Goal: Task Accomplishment & Management: Manage account settings

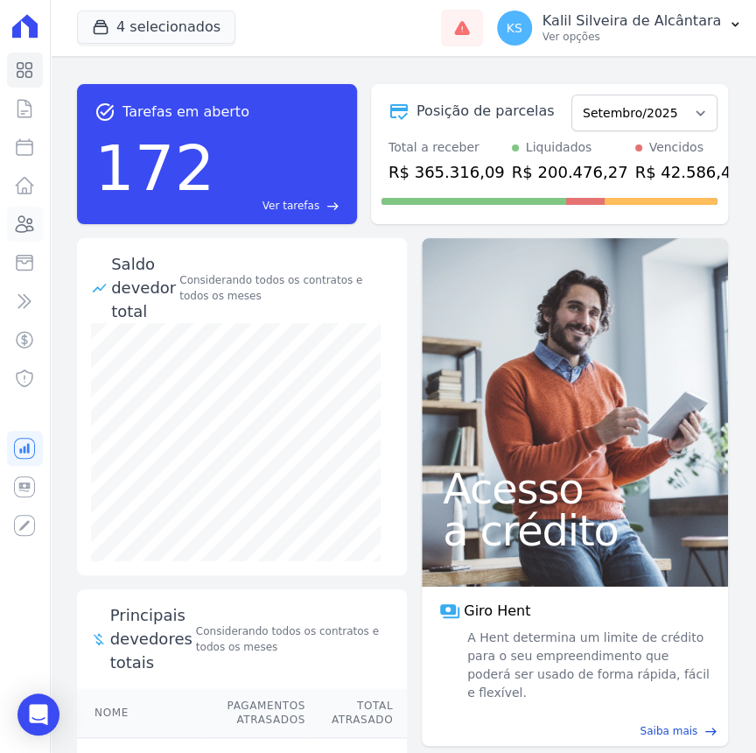
click at [21, 225] on icon at bounding box center [26, 224] width 18 height 16
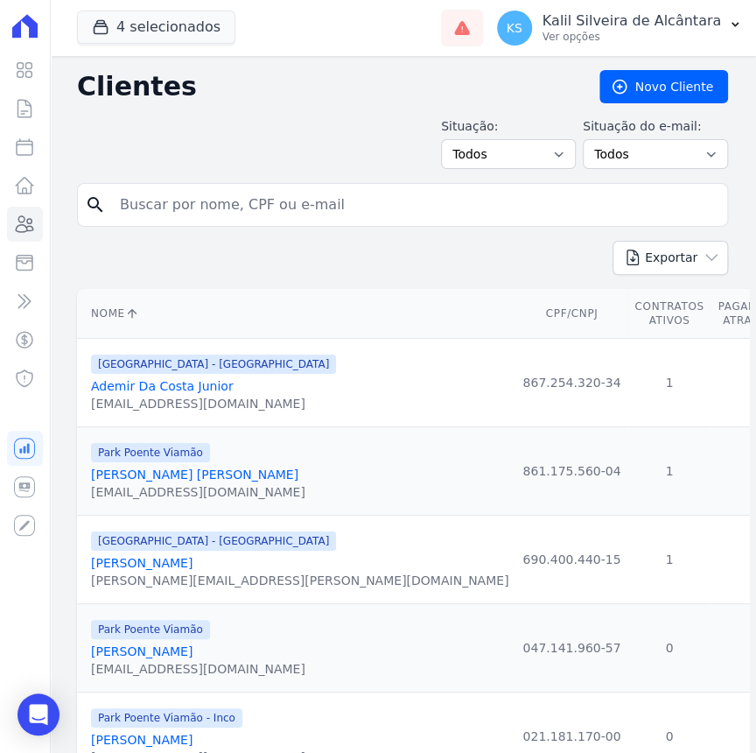
click at [203, 219] on input "search" at bounding box center [414, 204] width 611 height 35
type input "[PERSON_NAME]"
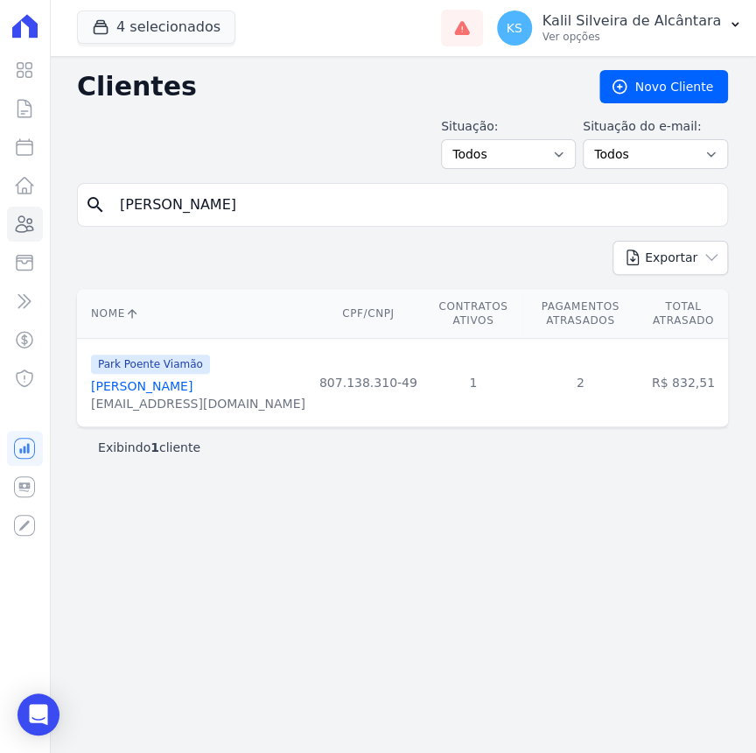
click at [166, 379] on link "[PERSON_NAME]" at bounding box center [142, 386] width 102 height 14
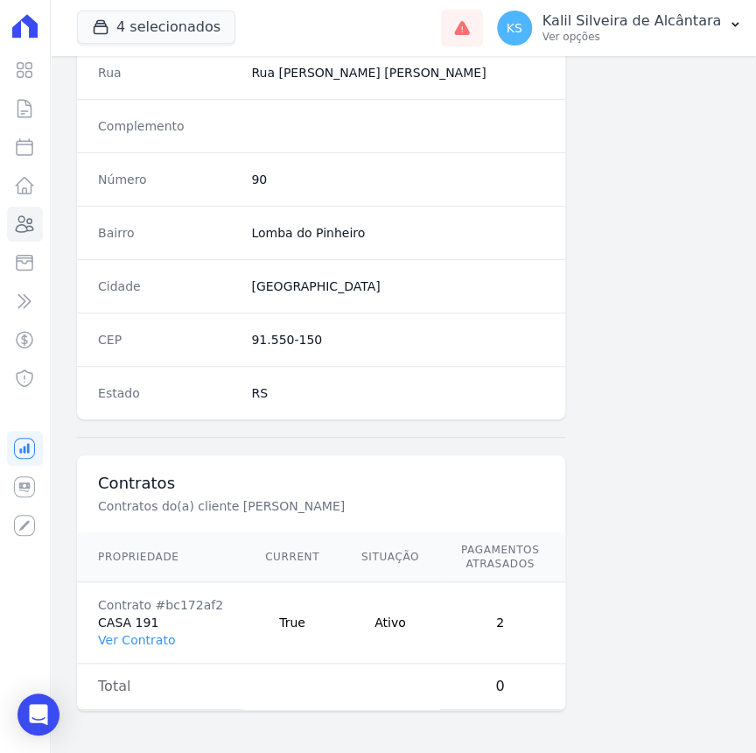
scroll to position [921, 0]
click at [133, 633] on link "Ver Contrato" at bounding box center [136, 640] width 77 height 14
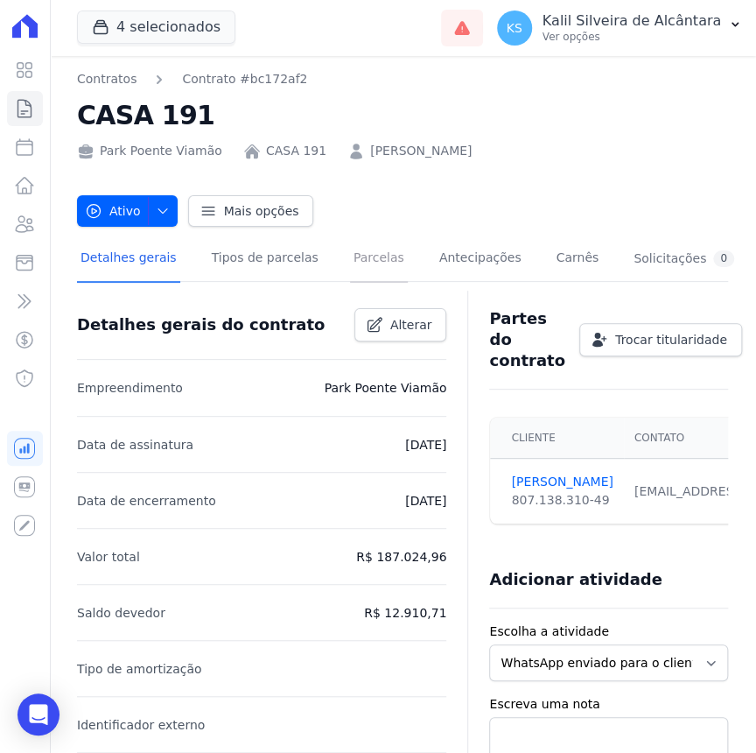
click at [353, 278] on link "Parcelas" at bounding box center [379, 259] width 58 height 46
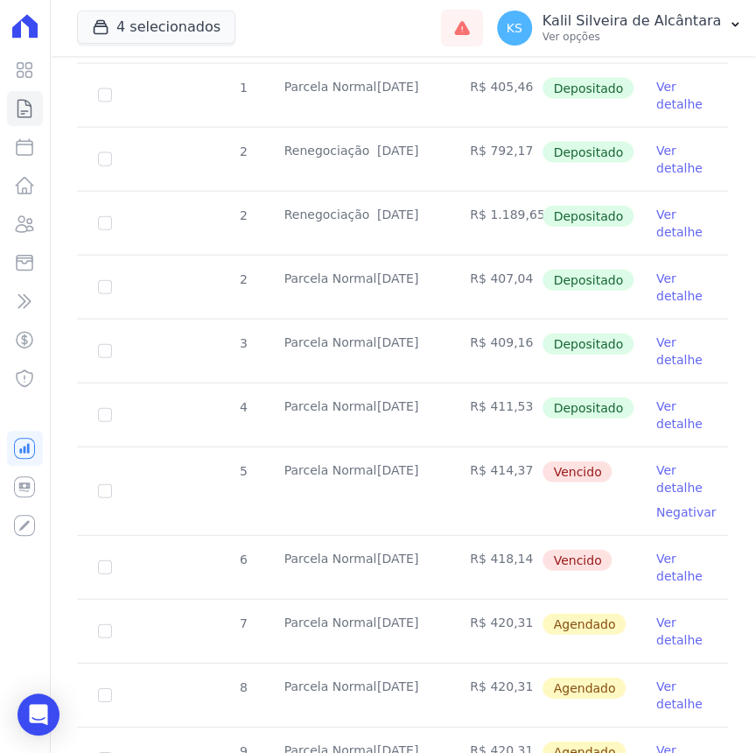
scroll to position [1272, 0]
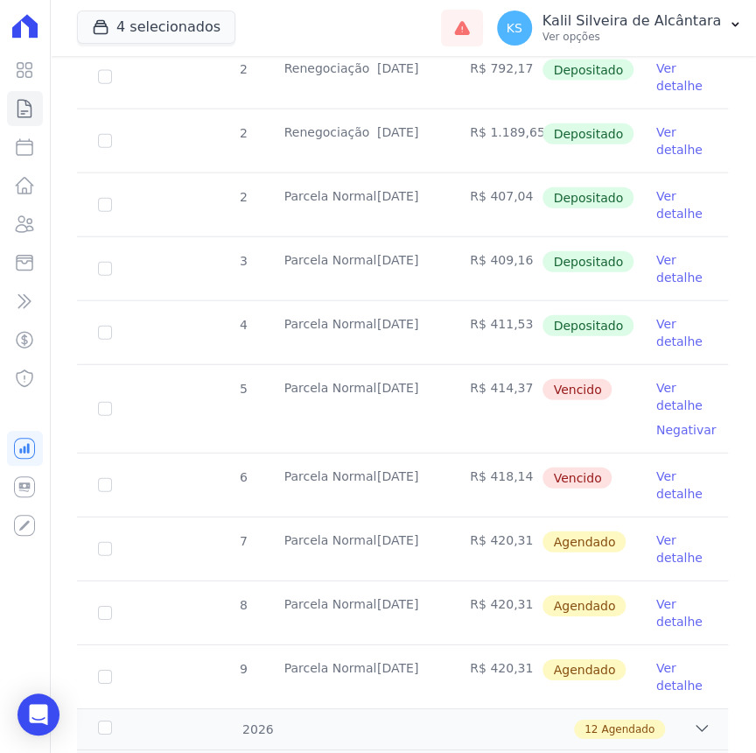
drag, startPoint x: 374, startPoint y: 386, endPoint x: 432, endPoint y: 389, distance: 58.7
click at [432, 389] on td "[DATE]" at bounding box center [402, 409] width 93 height 88
copy td "[DATE]"
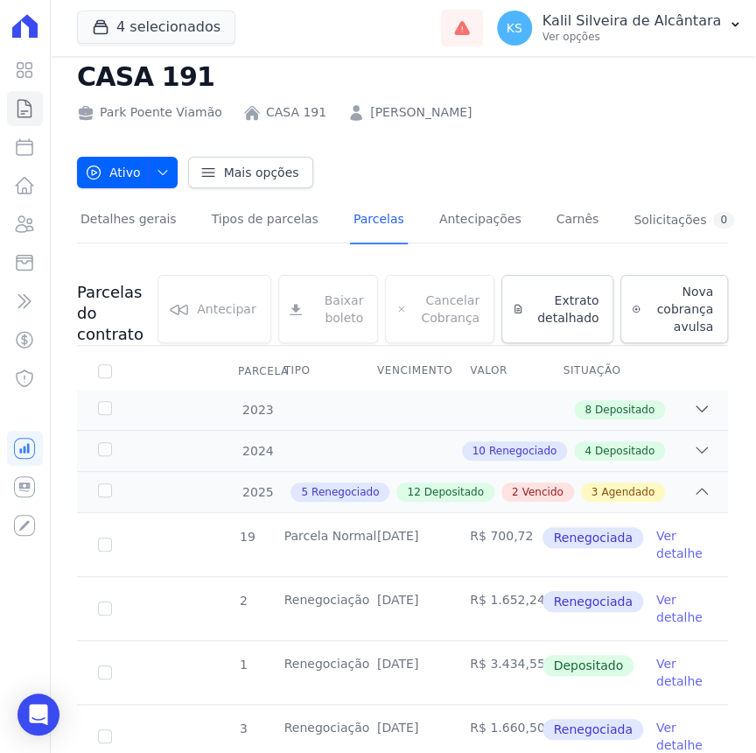
scroll to position [0, 0]
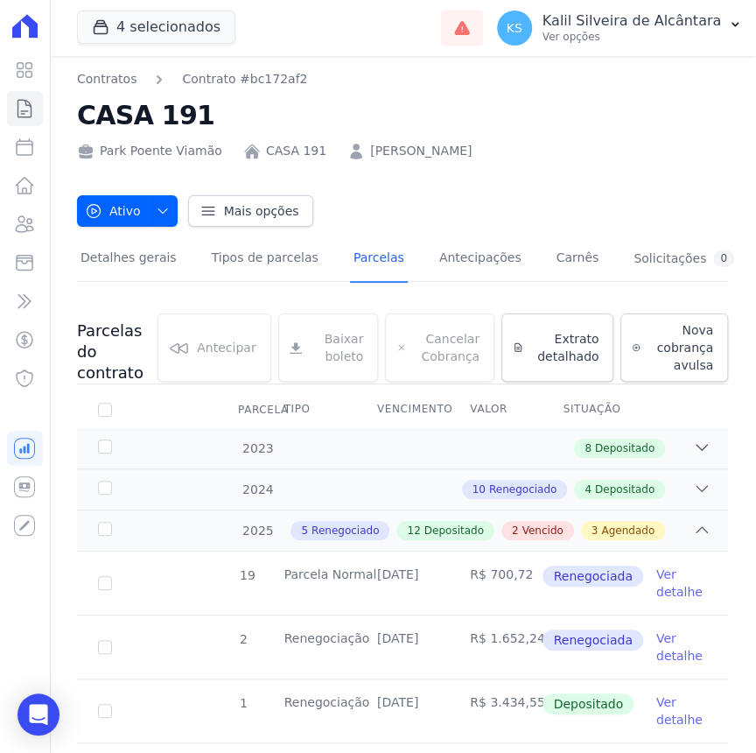
click at [374, 154] on link "[PERSON_NAME]" at bounding box center [421, 151] width 102 height 18
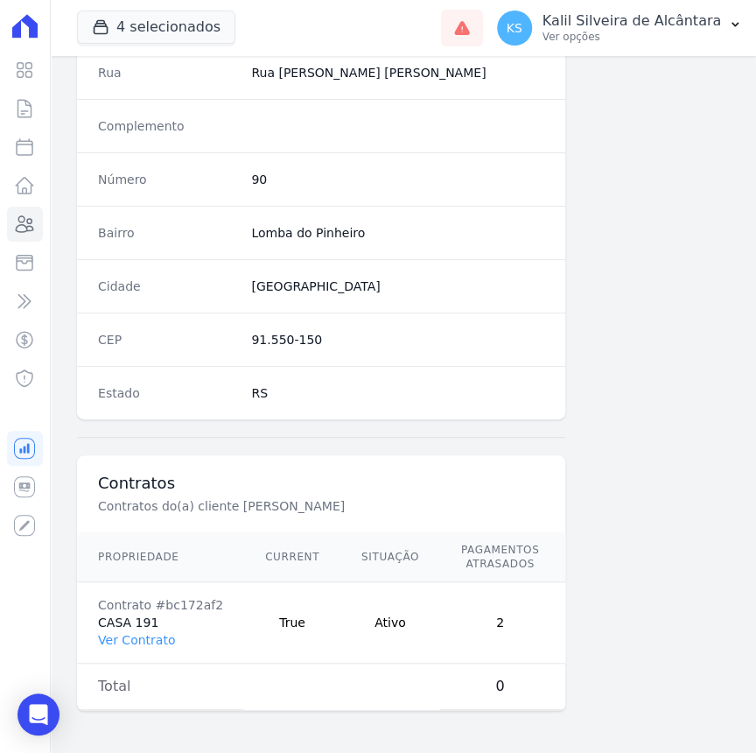
scroll to position [0, 70]
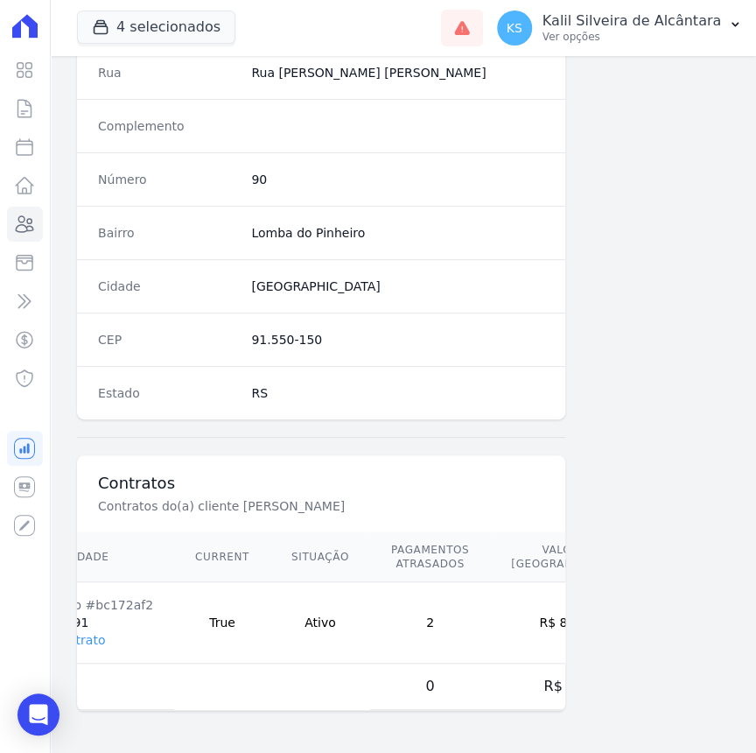
drag, startPoint x: 505, startPoint y: 613, endPoint x: 534, endPoint y: 617, distance: 29.2
click at [534, 617] on td "R$ 832,51" at bounding box center [570, 622] width 161 height 81
copy td "832,51"
click at [29, 227] on icon at bounding box center [24, 224] width 21 height 21
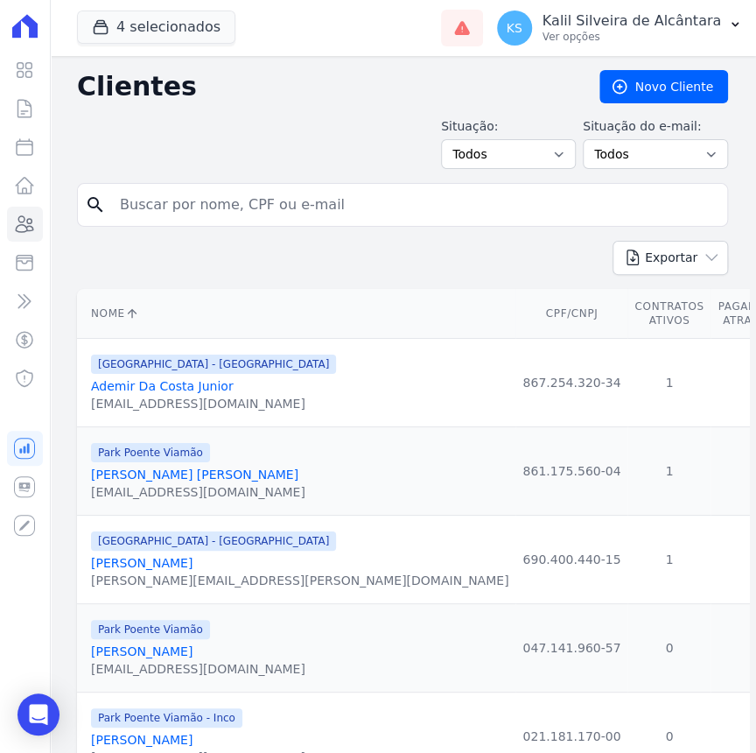
click at [137, 200] on input "search" at bounding box center [414, 204] width 611 height 35
click at [367, 195] on input "search" at bounding box center [414, 204] width 611 height 35
type input "[PERSON_NAME]"
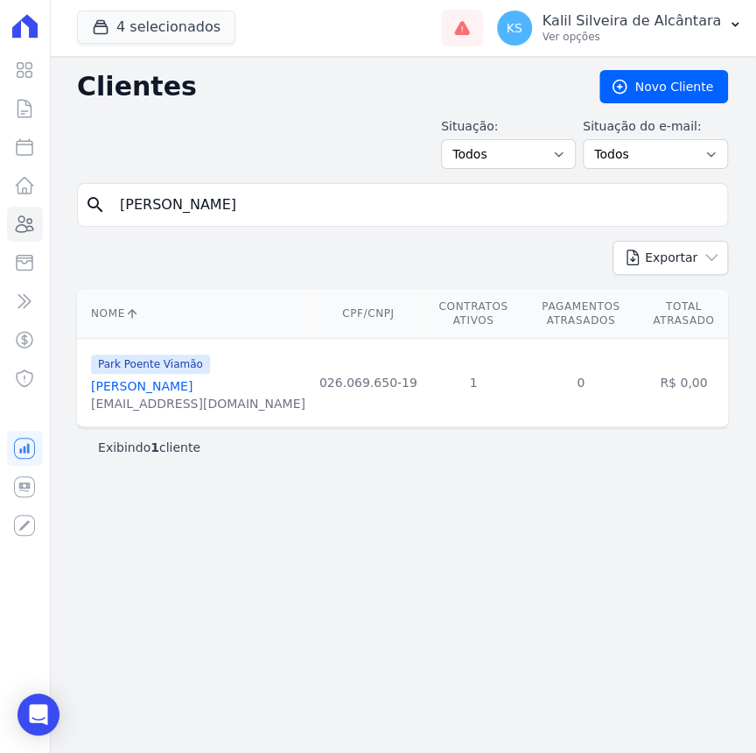
click at [140, 379] on link "[PERSON_NAME]" at bounding box center [142, 386] width 102 height 14
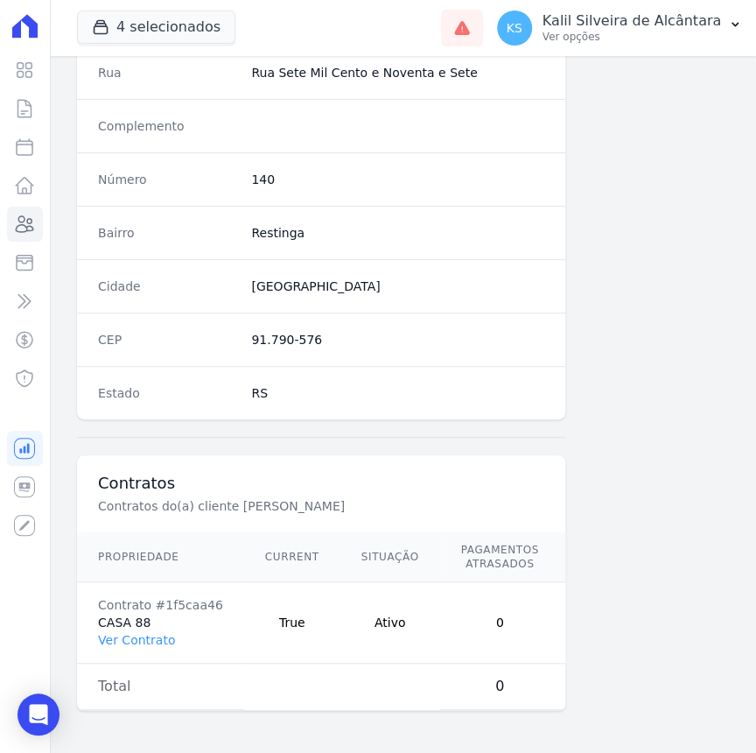
scroll to position [921, 0]
click at [141, 633] on link "Ver Contrato" at bounding box center [136, 640] width 77 height 14
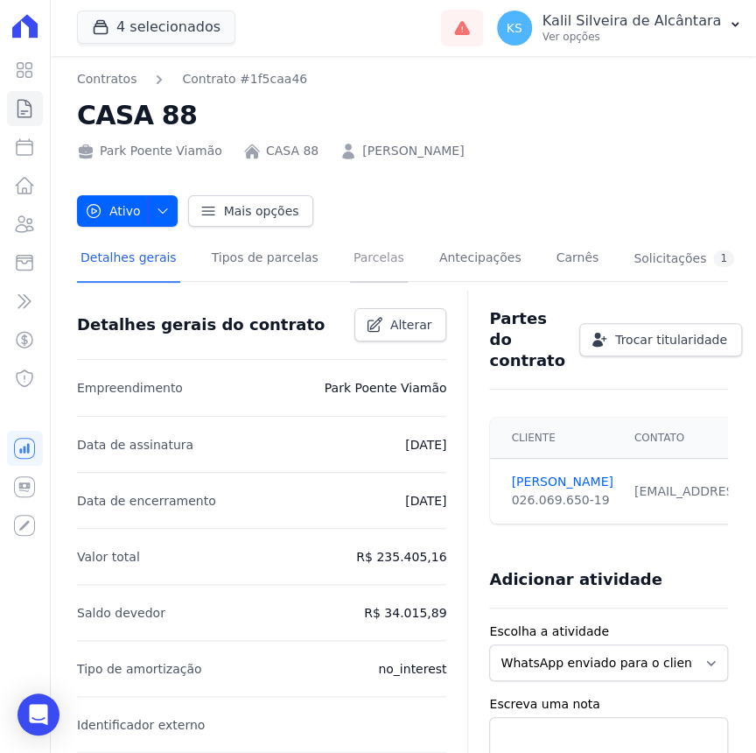
click at [350, 262] on link "Parcelas" at bounding box center [379, 259] width 58 height 46
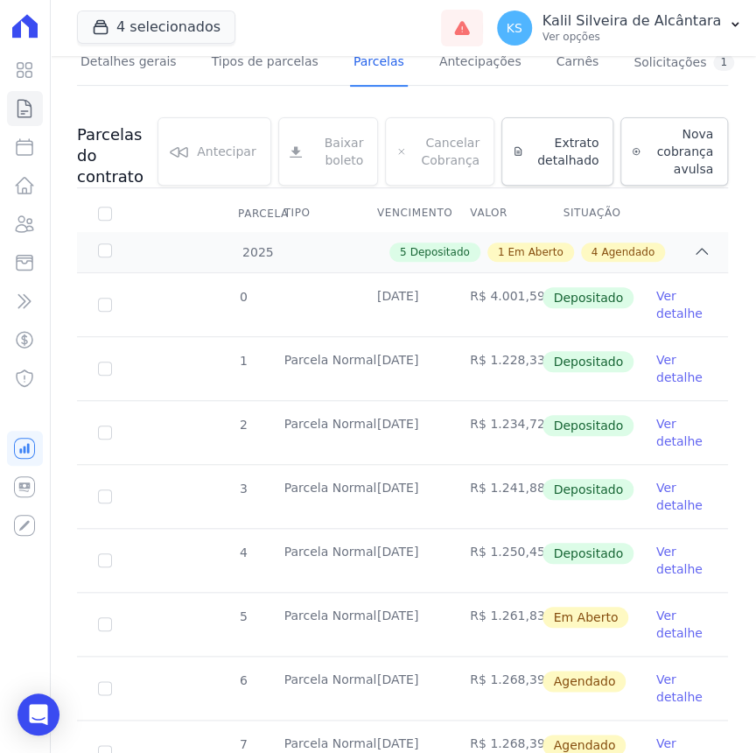
scroll to position [397, 0]
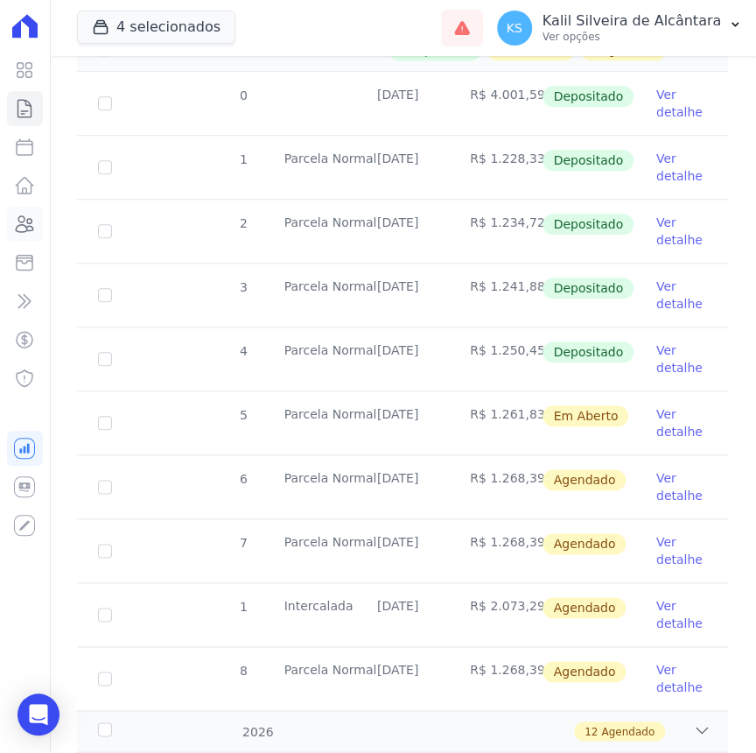
click at [26, 235] on link "Clientes" at bounding box center [25, 224] width 36 height 35
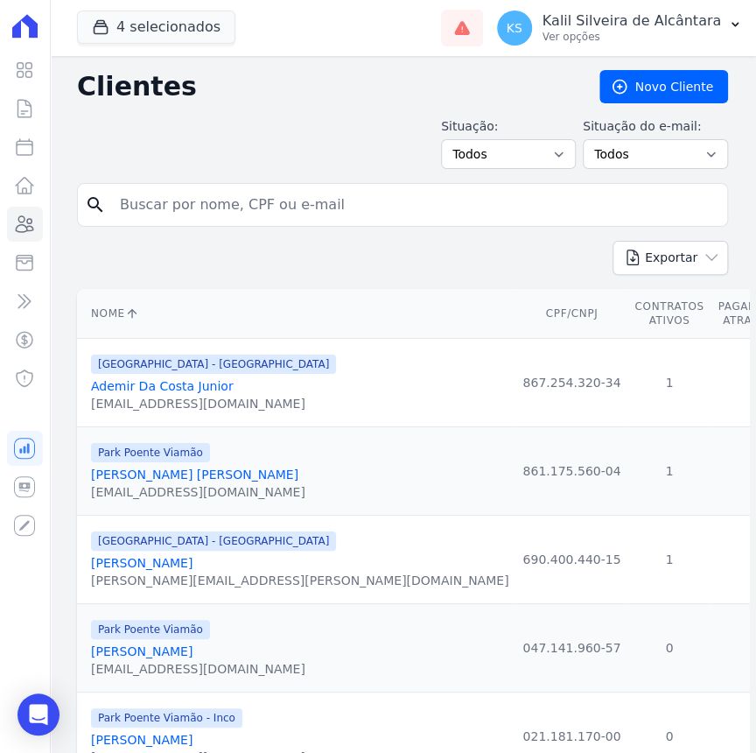
click at [221, 200] on input "search" at bounding box center [414, 204] width 611 height 35
click at [256, 204] on input "search" at bounding box center [414, 204] width 611 height 35
type input "[PERSON_NAME]"
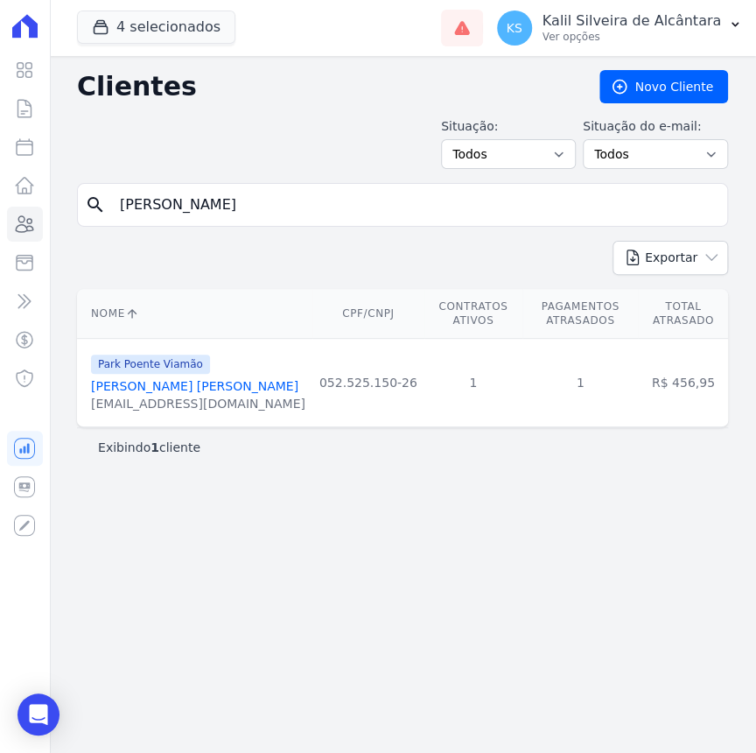
click at [234, 387] on link "[PERSON_NAME] [PERSON_NAME]" at bounding box center [194, 386] width 207 height 14
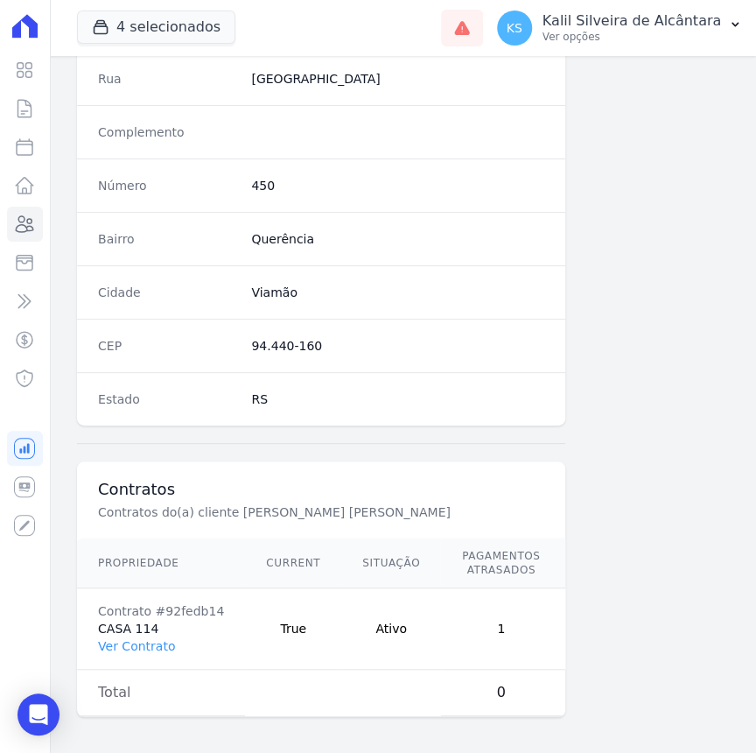
scroll to position [921, 0]
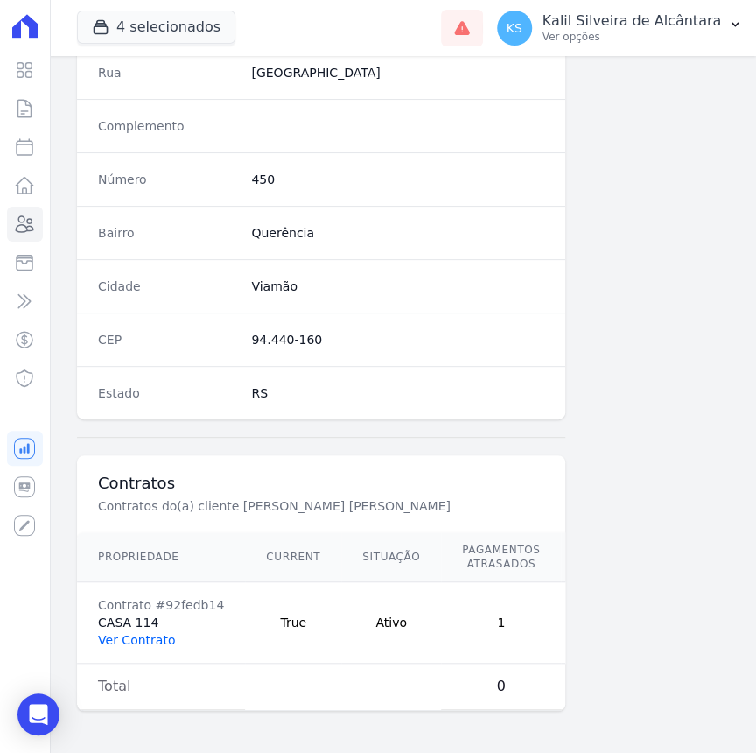
click at [152, 633] on link "Ver Contrato" at bounding box center [136, 640] width 77 height 14
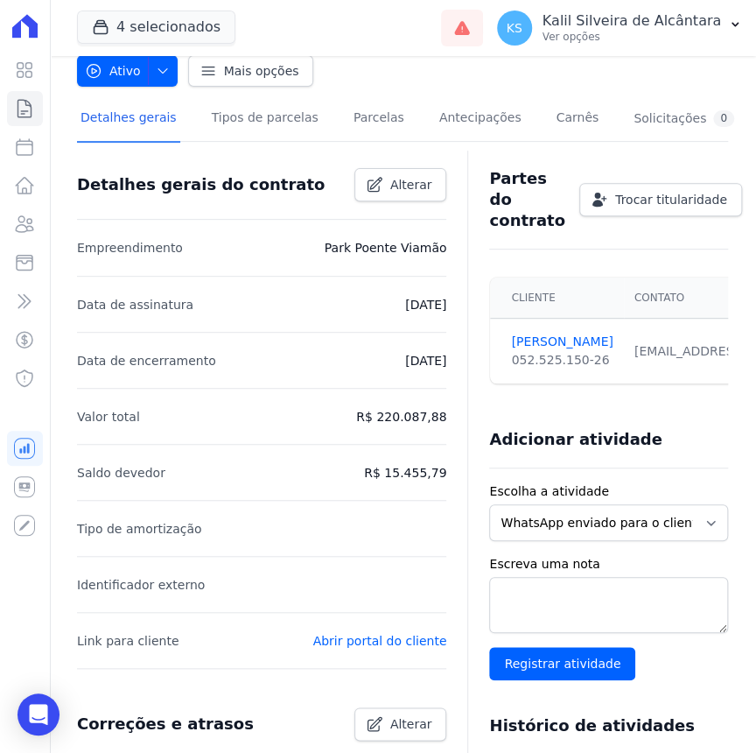
scroll to position [158, 0]
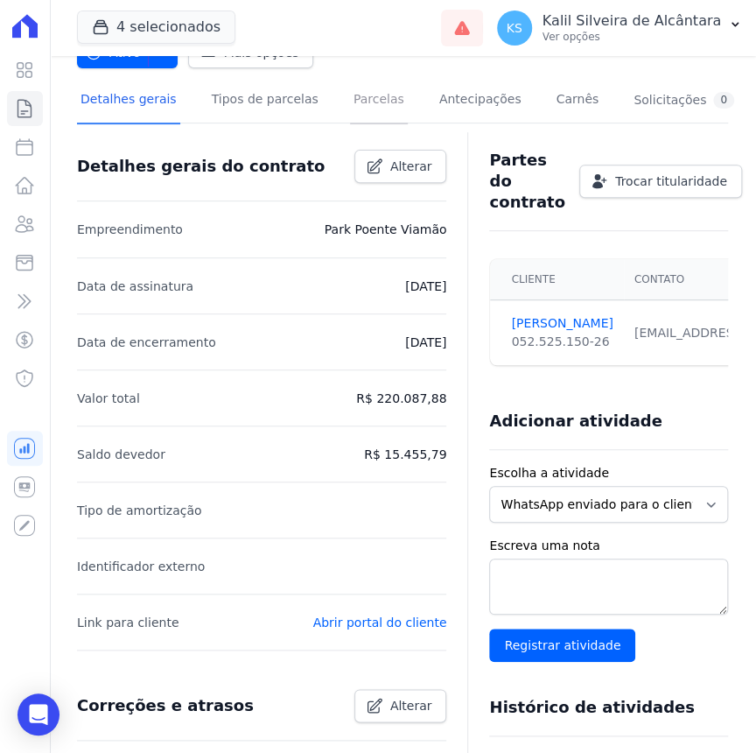
click at [366, 114] on link "Parcelas" at bounding box center [379, 101] width 58 height 46
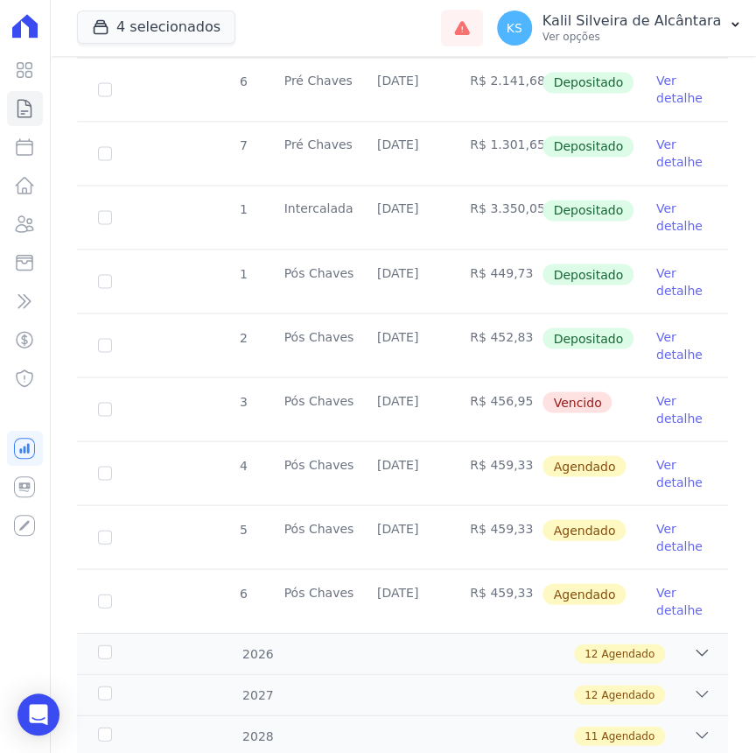
scroll to position [875, 0]
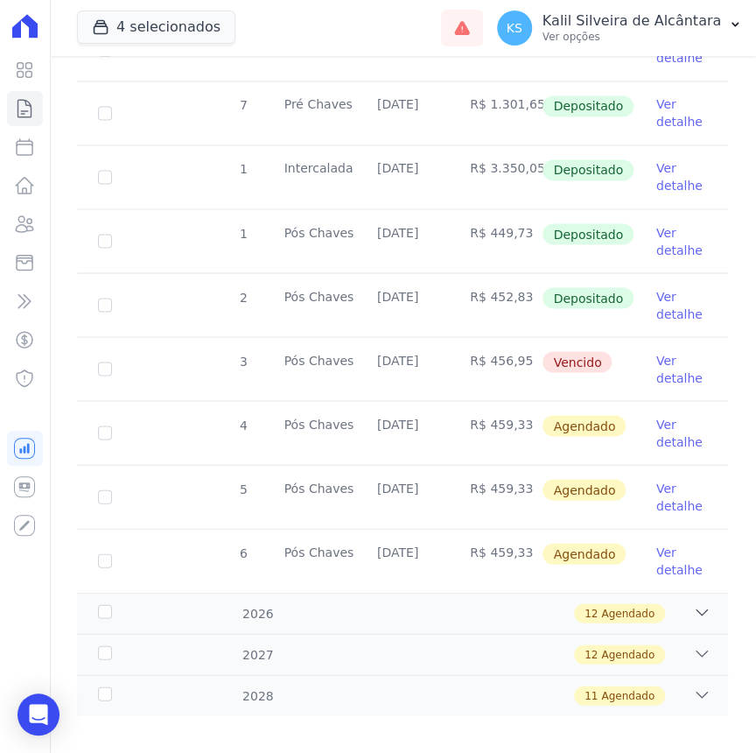
drag, startPoint x: 422, startPoint y: 355, endPoint x: 298, endPoint y: 355, distance: 124.3
click at [298, 355] on tr "3 Pós [PERSON_NAME] [DATE] R$ 456,95 [GEOGRAPHIC_DATA] Ver detalhe" at bounding box center [402, 368] width 651 height 64
drag, startPoint x: 298, startPoint y: 355, endPoint x: 221, endPoint y: 374, distance: 78.3
click at [221, 374] on div "3" at bounding box center [243, 368] width 52 height 61
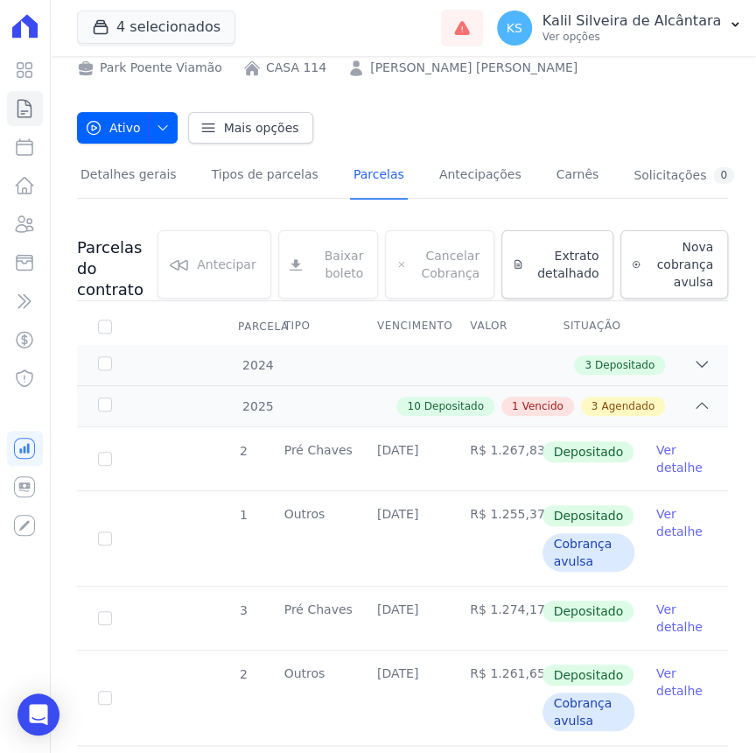
scroll to position [0, 0]
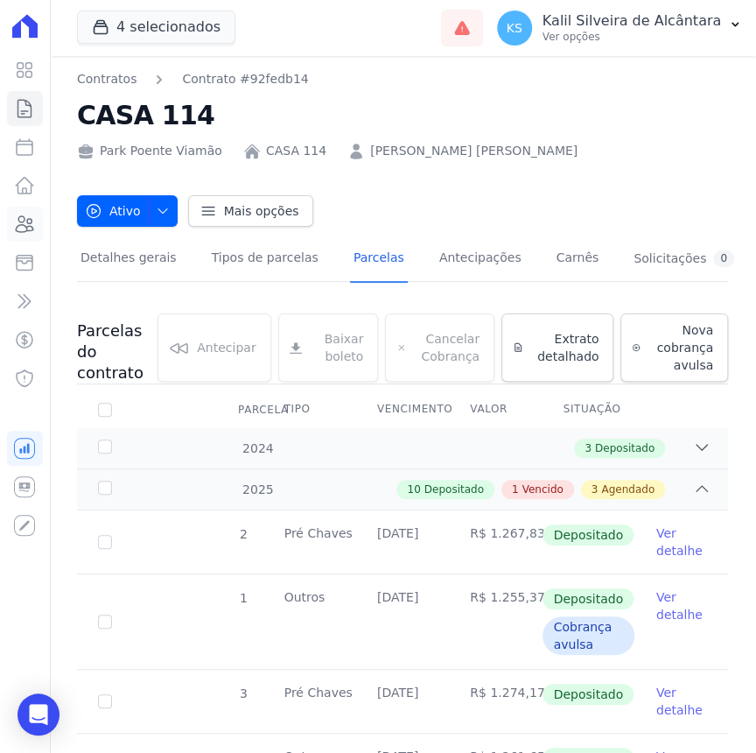
click at [12, 221] on link "Clientes" at bounding box center [25, 224] width 36 height 35
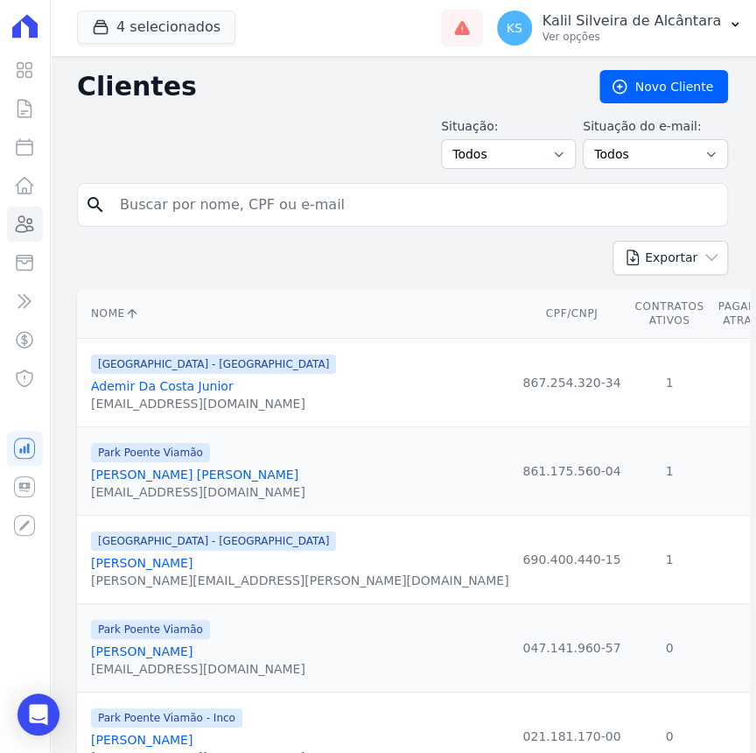
click at [411, 197] on input "search" at bounding box center [414, 204] width 611 height 35
type input "[PERSON_NAME]"
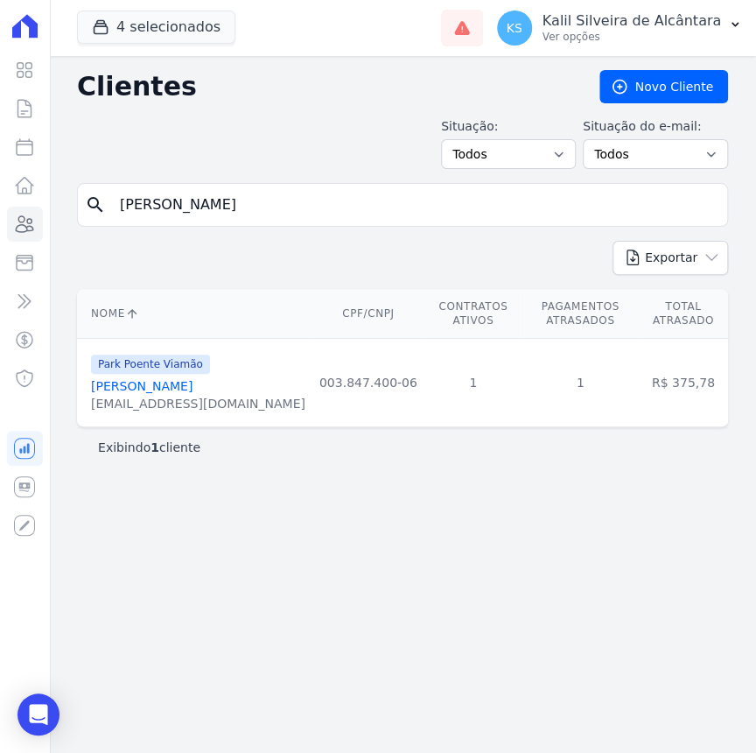
click at [174, 379] on link "[PERSON_NAME]" at bounding box center [142, 386] width 102 height 14
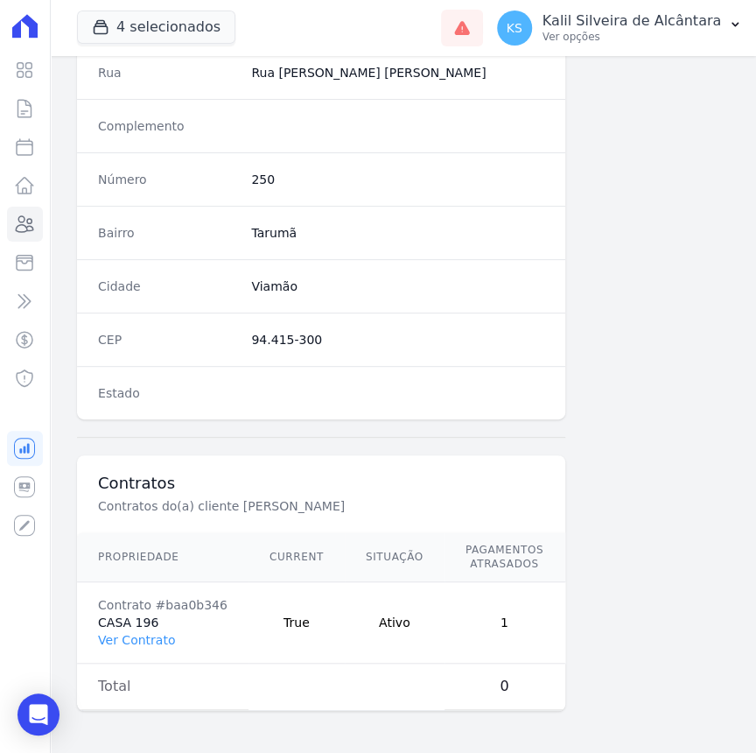
scroll to position [921, 0]
click at [144, 635] on link "Ver Contrato" at bounding box center [136, 640] width 77 height 14
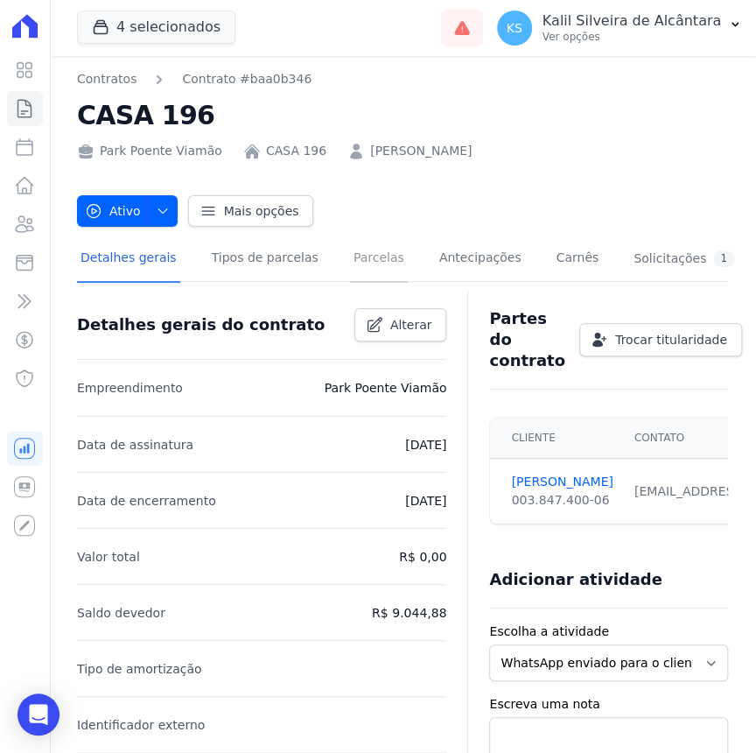
click at [350, 252] on link "Parcelas" at bounding box center [379, 259] width 58 height 46
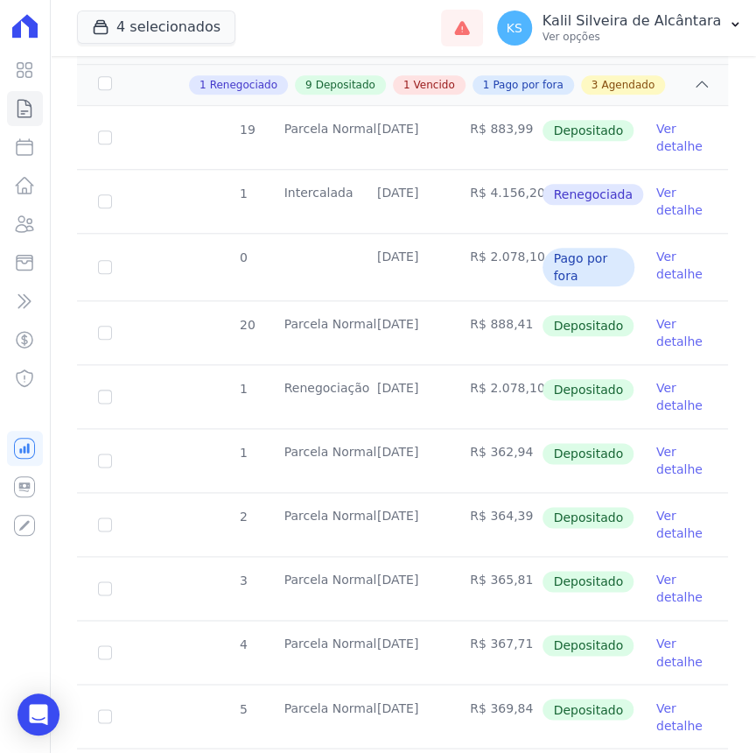
scroll to position [795, 0]
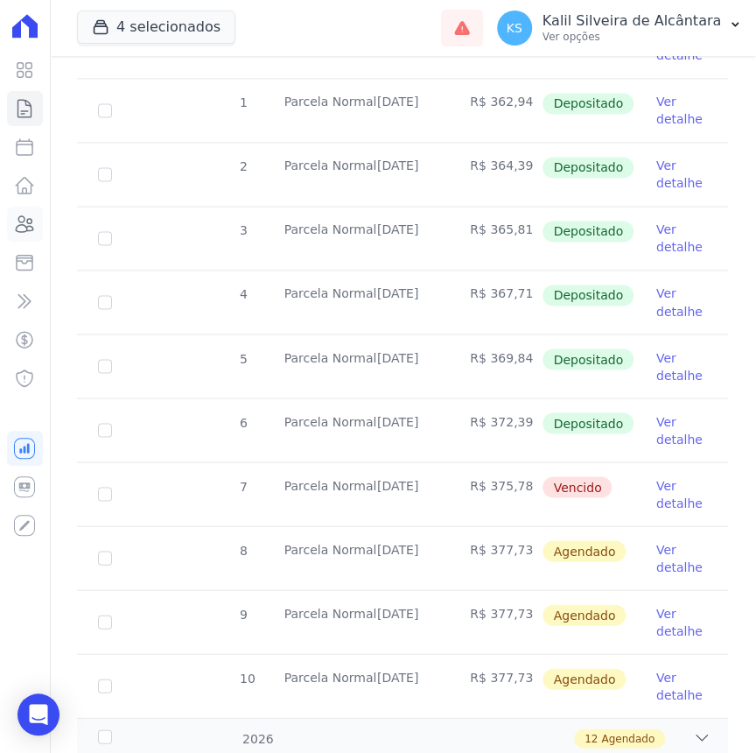
click at [35, 222] on icon at bounding box center [24, 224] width 21 height 21
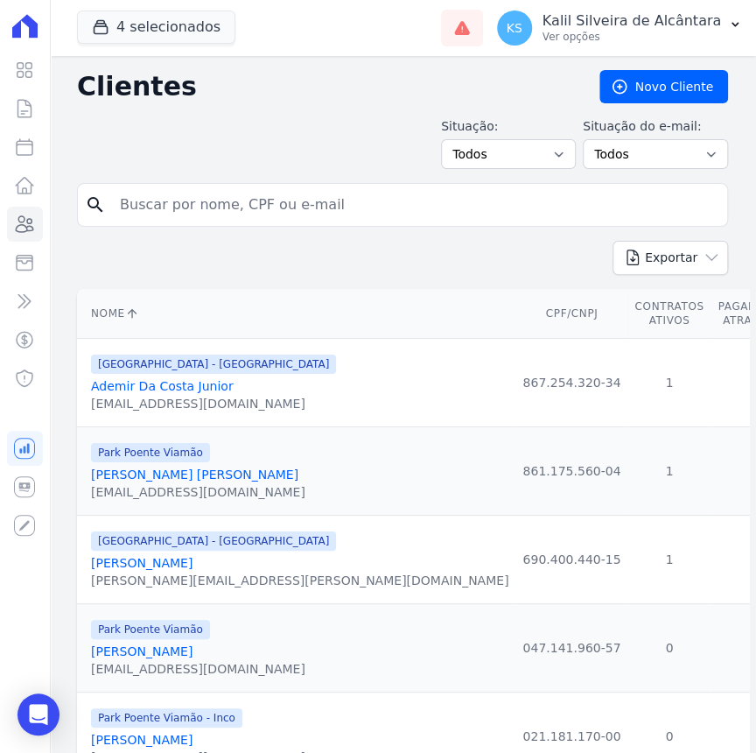
click at [178, 211] on input "search" at bounding box center [414, 204] width 611 height 35
type input "[PERSON_NAME]"
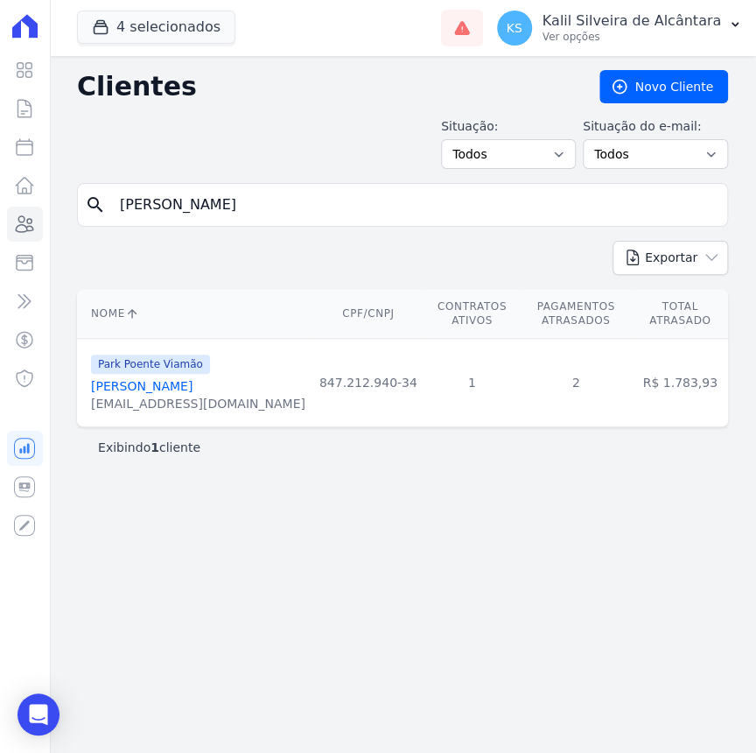
click at [193, 390] on link "[PERSON_NAME]" at bounding box center [142, 386] width 102 height 14
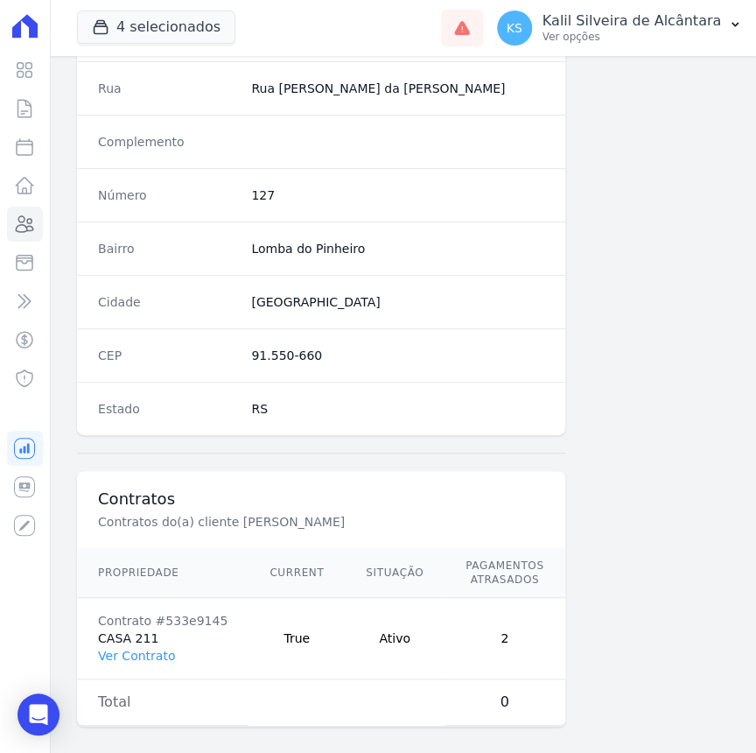
scroll to position [907, 0]
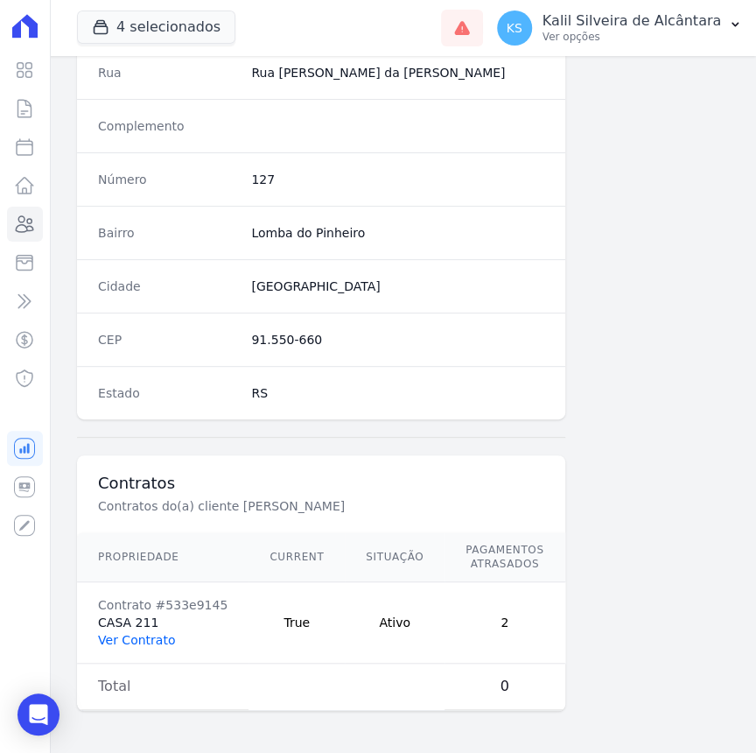
click at [149, 633] on link "Ver Contrato" at bounding box center [136, 640] width 77 height 14
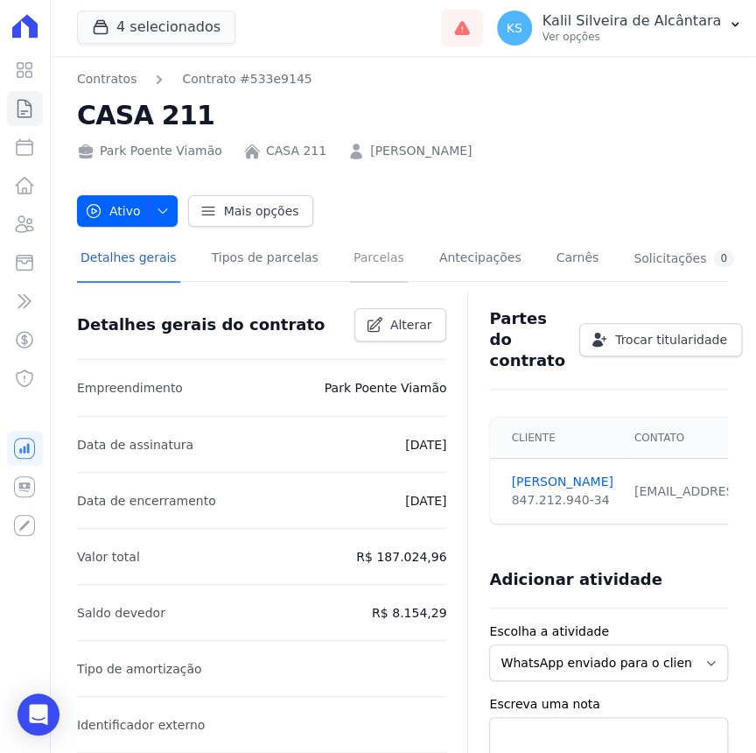
click at [350, 262] on link "Parcelas" at bounding box center [379, 259] width 58 height 46
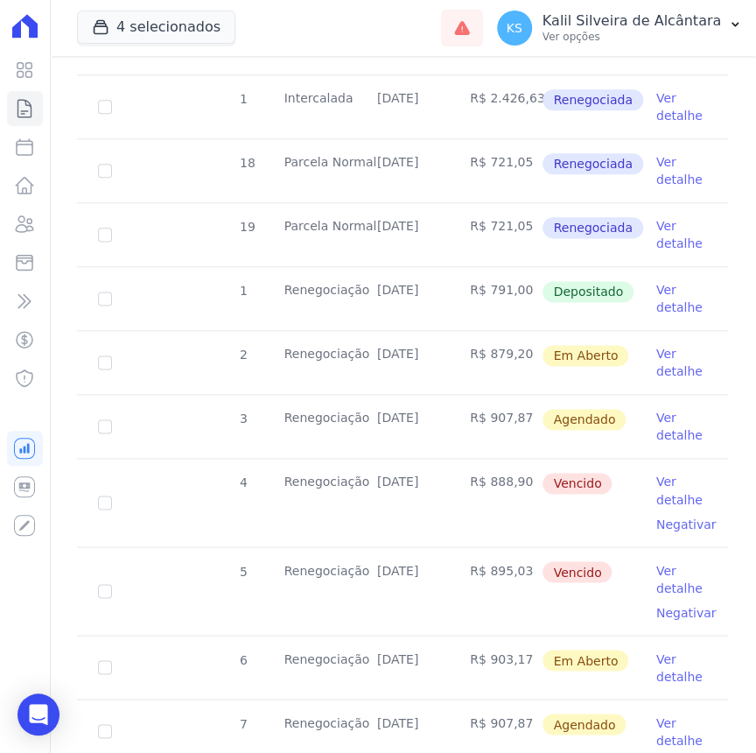
scroll to position [795, 0]
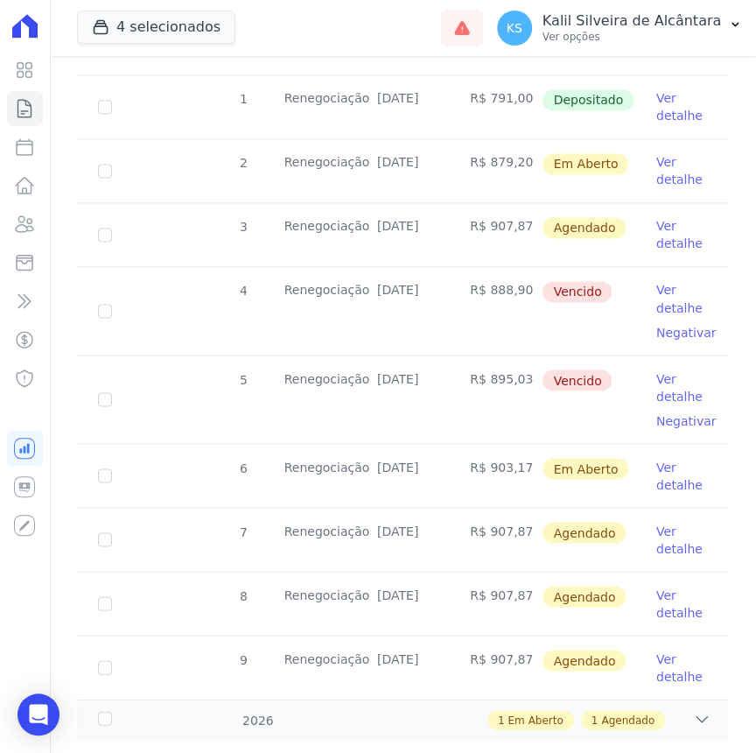
drag, startPoint x: 430, startPoint y: 289, endPoint x: 350, endPoint y: 289, distance: 79.6
click at [356, 289] on td "[DATE]" at bounding box center [402, 311] width 93 height 88
drag, startPoint x: 350, startPoint y: 289, endPoint x: 426, endPoint y: 300, distance: 77.0
click at [426, 300] on td "[DATE]" at bounding box center [402, 311] width 93 height 88
drag, startPoint x: 433, startPoint y: 285, endPoint x: 350, endPoint y: 285, distance: 83.1
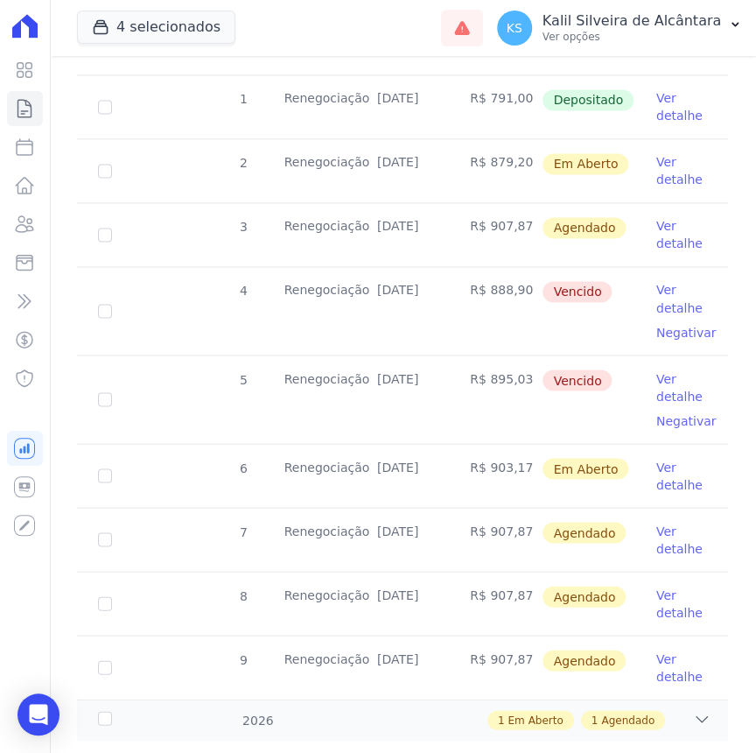
click at [356, 285] on td "[DATE]" at bounding box center [402, 311] width 93 height 88
copy td "[DATE]"
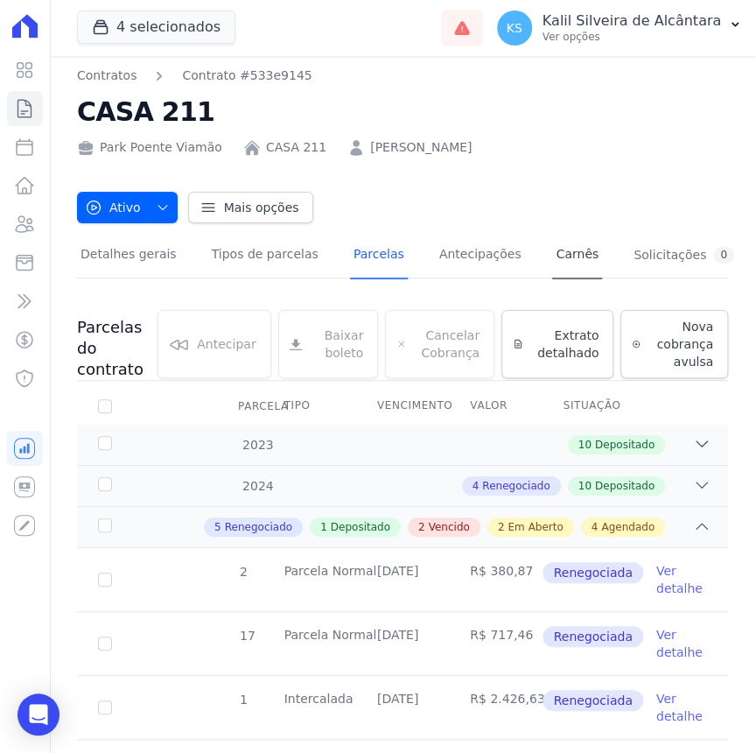
scroll to position [0, 0]
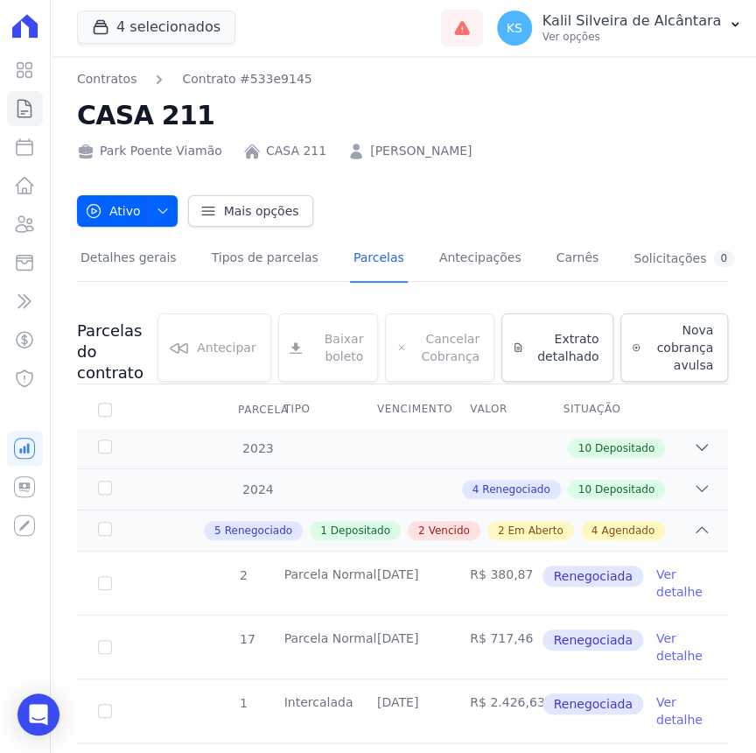
click at [377, 150] on link "BRUNO HENRIQUE DA SILVA" at bounding box center [421, 151] width 102 height 18
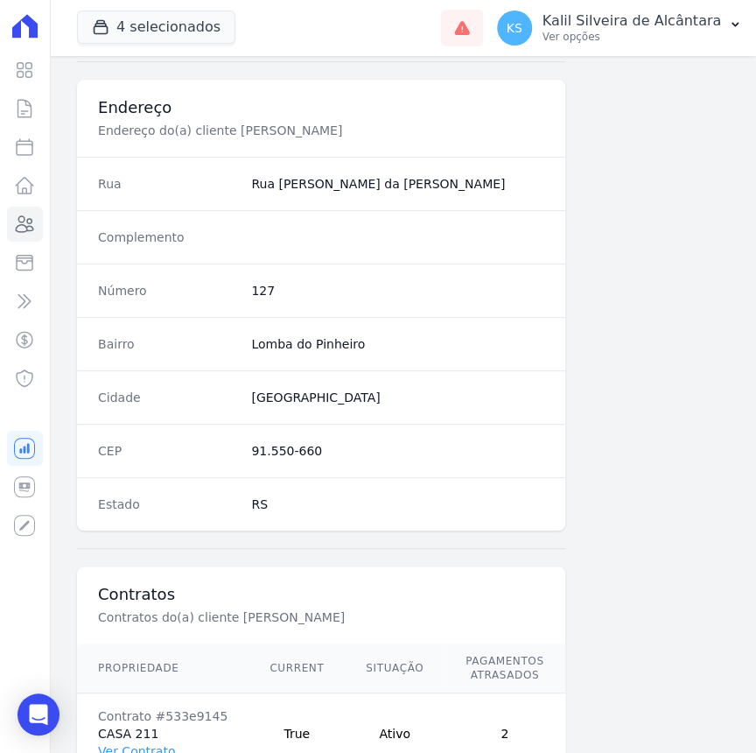
scroll to position [907, 0]
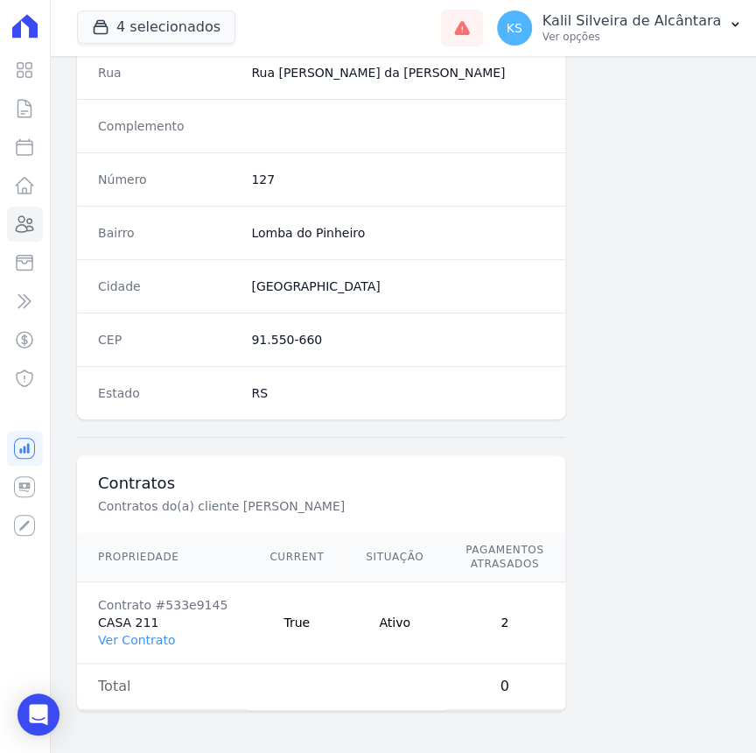
drag, startPoint x: 302, startPoint y: 693, endPoint x: 318, endPoint y: 694, distance: 15.8
click at [318, 694] on td at bounding box center [297, 686] width 96 height 46
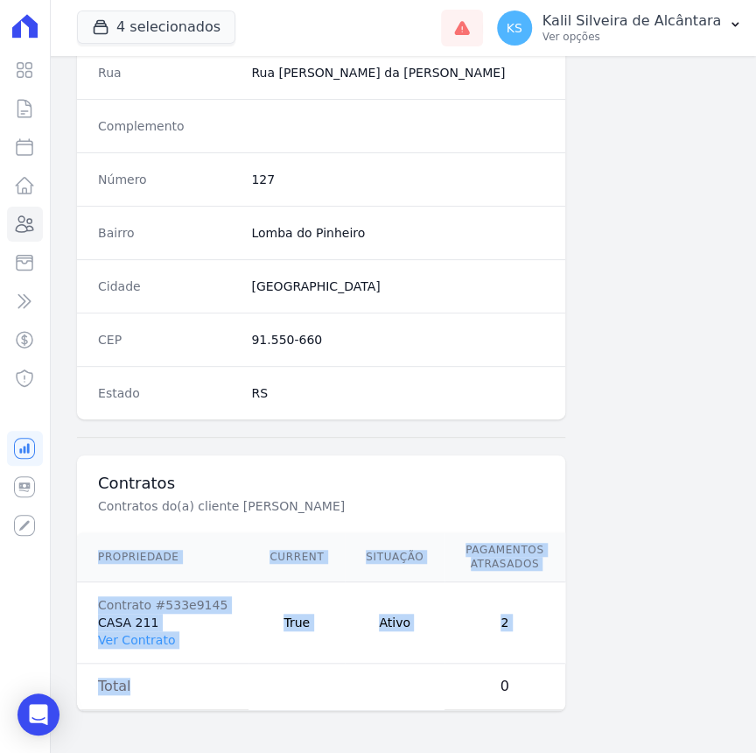
drag, startPoint x: 327, startPoint y: 697, endPoint x: 608, endPoint y: 698, distance: 280.9
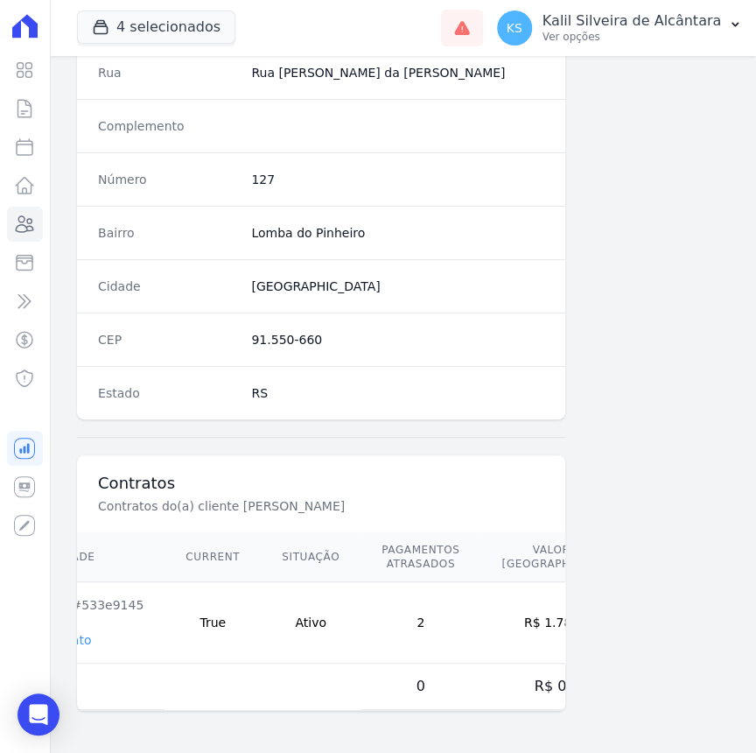
drag, startPoint x: 608, startPoint y: 698, endPoint x: 503, endPoint y: 622, distance: 129.7
click at [504, 622] on td "R$ 1.783,93" at bounding box center [560, 622] width 161 height 81
drag, startPoint x: 489, startPoint y: 613, endPoint x: 534, endPoint y: 615, distance: 44.7
click at [534, 615] on td "R$ 1.783,93" at bounding box center [560, 622] width 161 height 81
copy td "1.783,93"
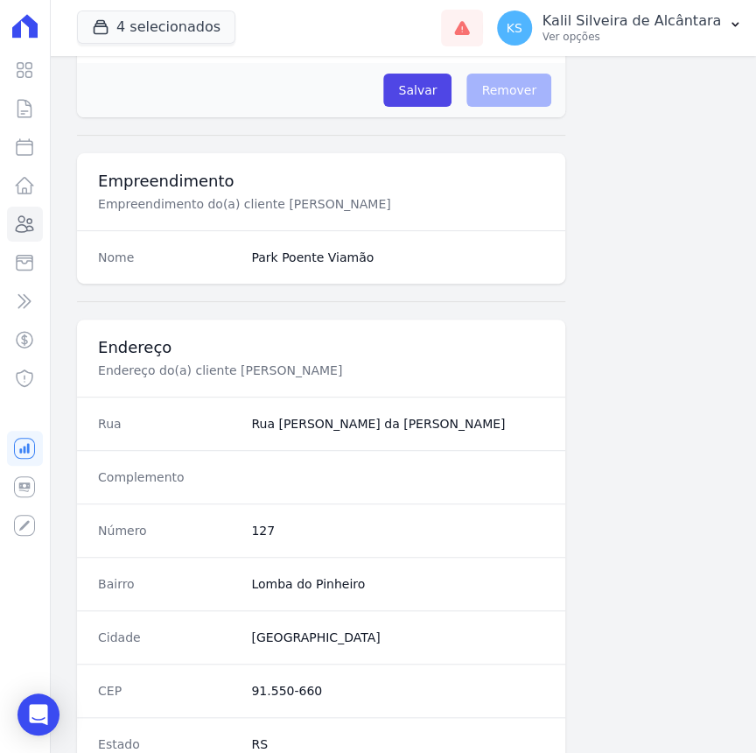
scroll to position [795, 0]
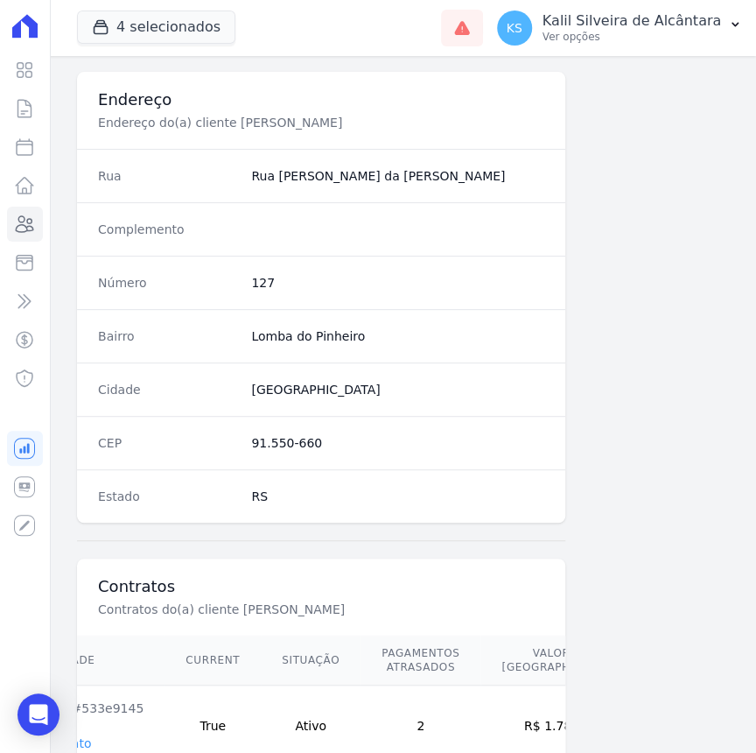
click at [260, 287] on dd "127" at bounding box center [397, 283] width 293 height 18
click at [24, 229] on icon at bounding box center [24, 224] width 21 height 21
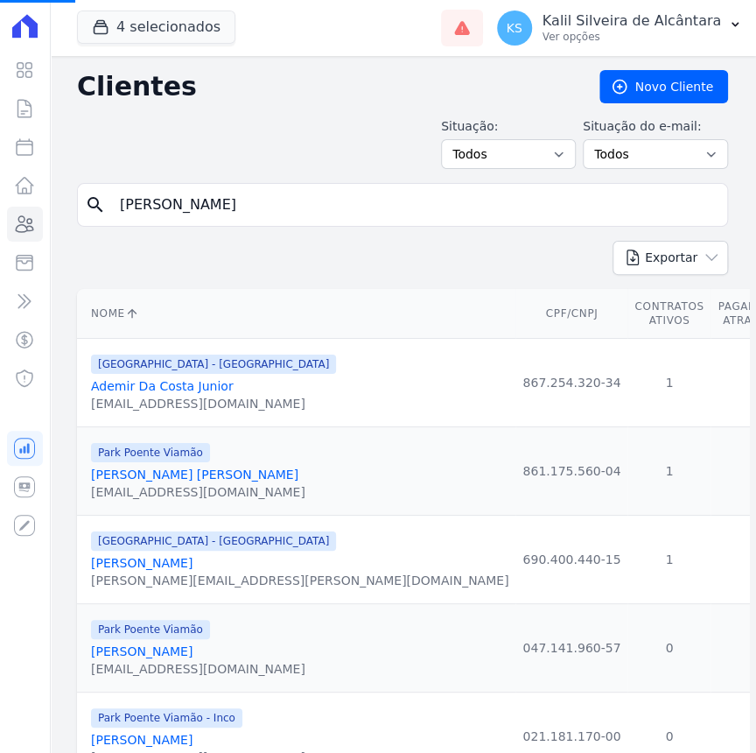
drag, startPoint x: 279, startPoint y: 218, endPoint x: 82, endPoint y: 215, distance: 196.9
click at [88, 215] on div "search bruno henri" at bounding box center [402, 205] width 651 height 44
paste input "Taissa De Bairros Baptista"
type input "Taissa De Bairros Baptista"
click at [359, 200] on input "search" at bounding box center [414, 204] width 611 height 35
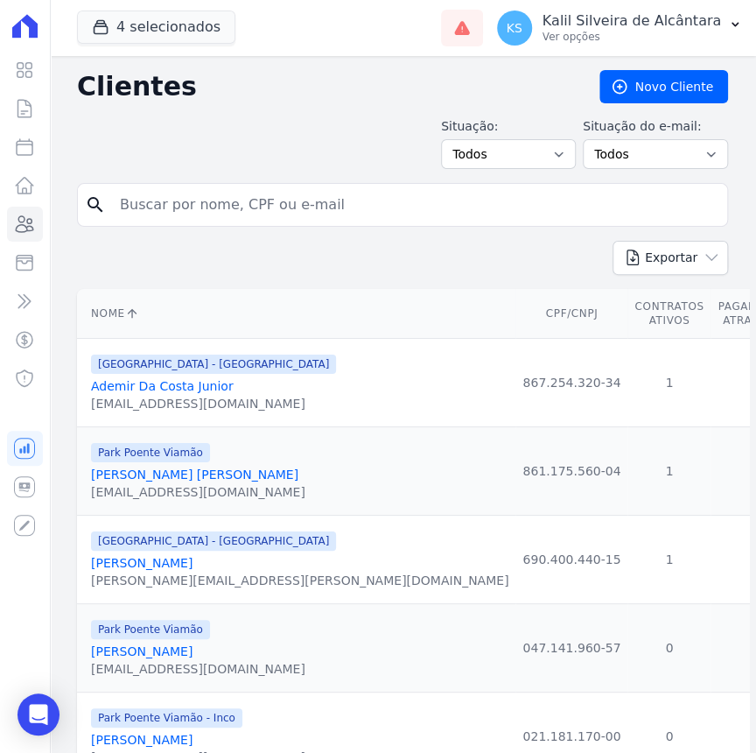
paste input "Taissa De Bairros Baptista"
type input "Taissa De Bairros Baptista"
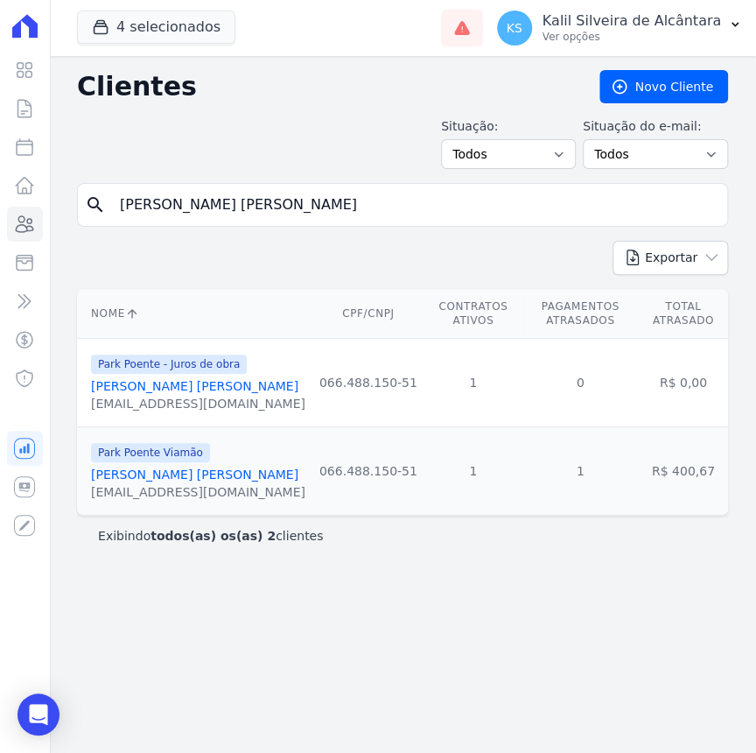
click at [200, 473] on link "Taissa De Bairros Baptista" at bounding box center [194, 474] width 207 height 14
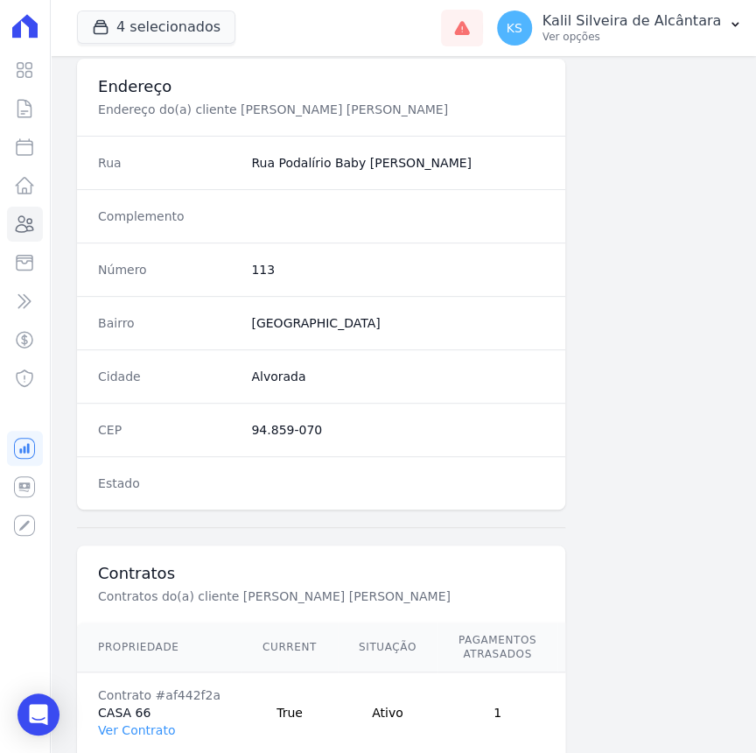
scroll to position [921, 0]
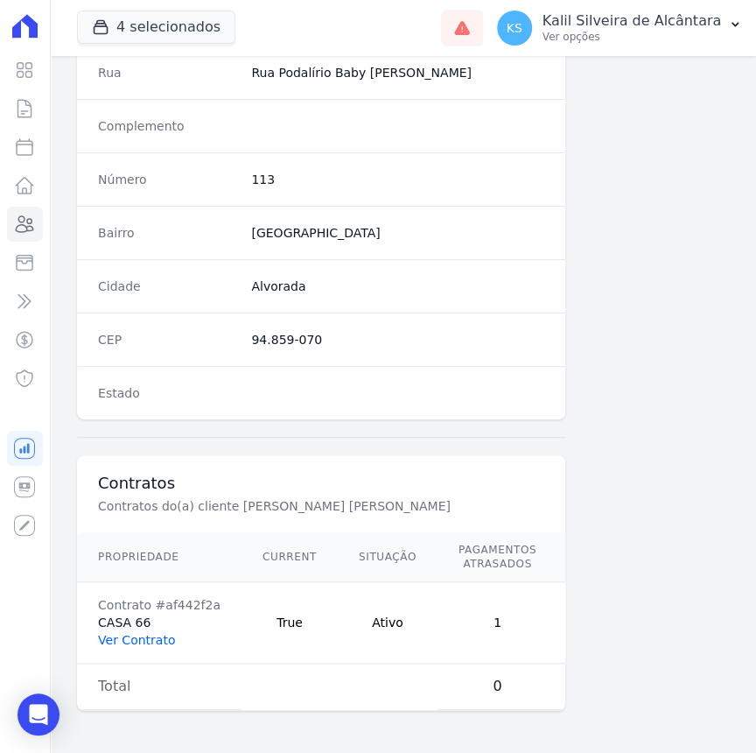
click at [149, 633] on link "Ver Contrato" at bounding box center [136, 640] width 77 height 14
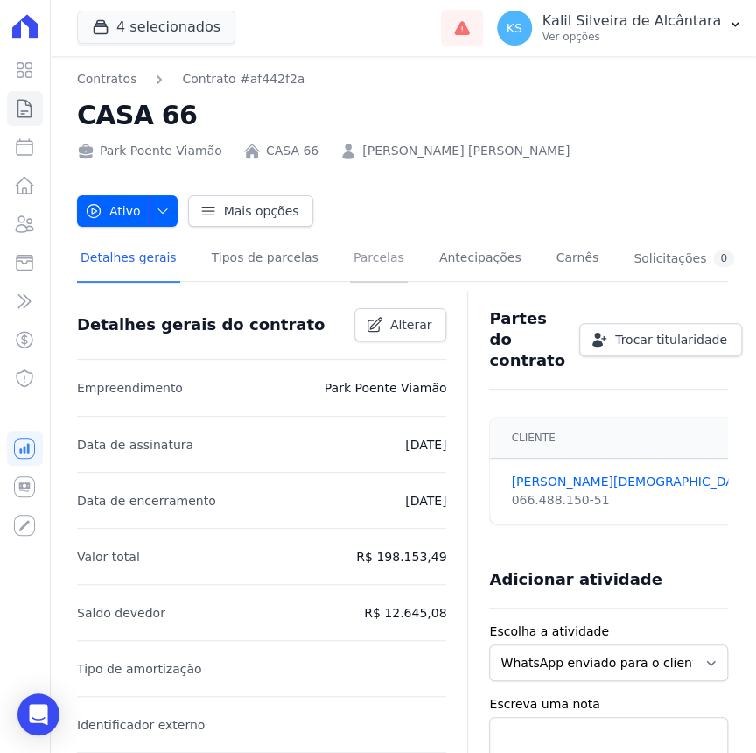
click at [354, 270] on link "Parcelas" at bounding box center [379, 259] width 58 height 46
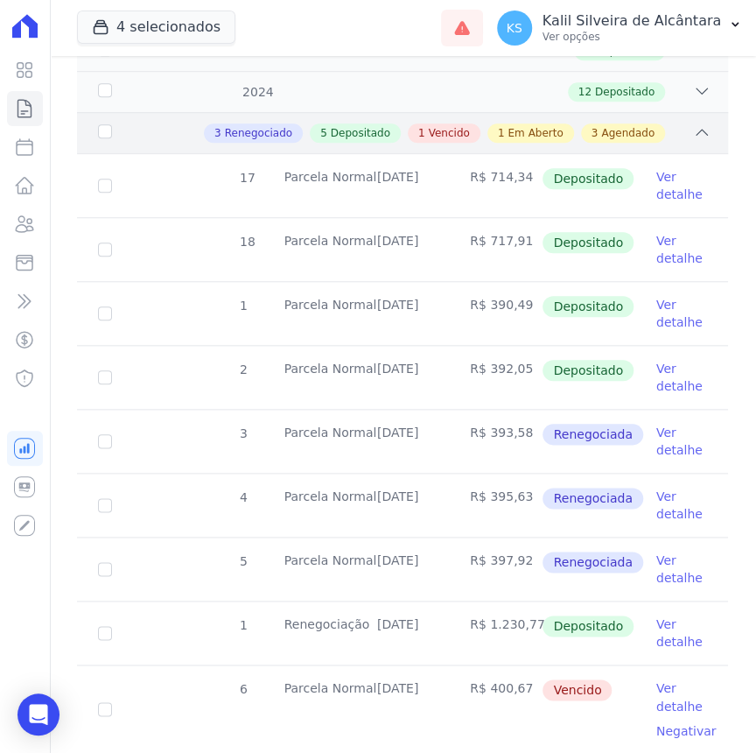
scroll to position [557, 0]
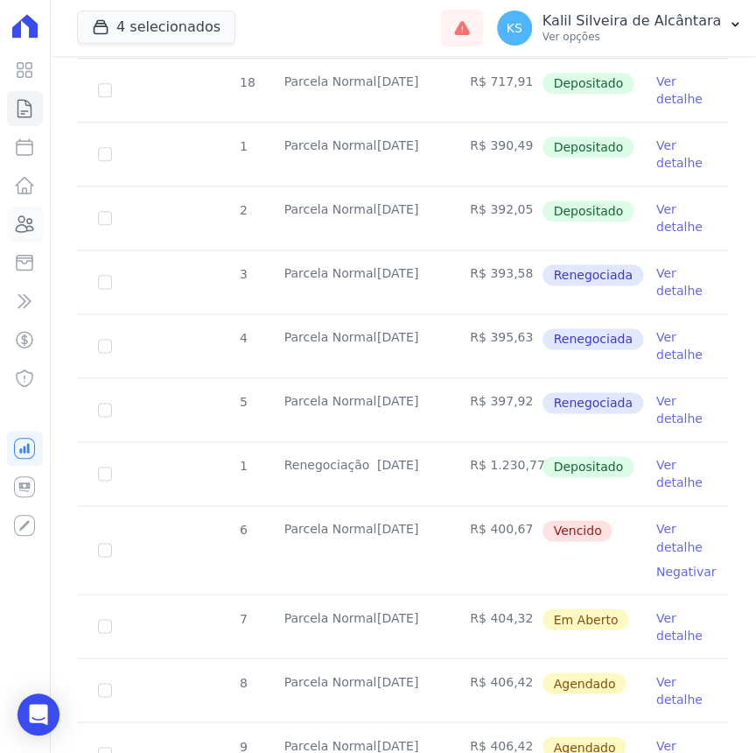
click at [29, 222] on icon at bounding box center [26, 224] width 18 height 16
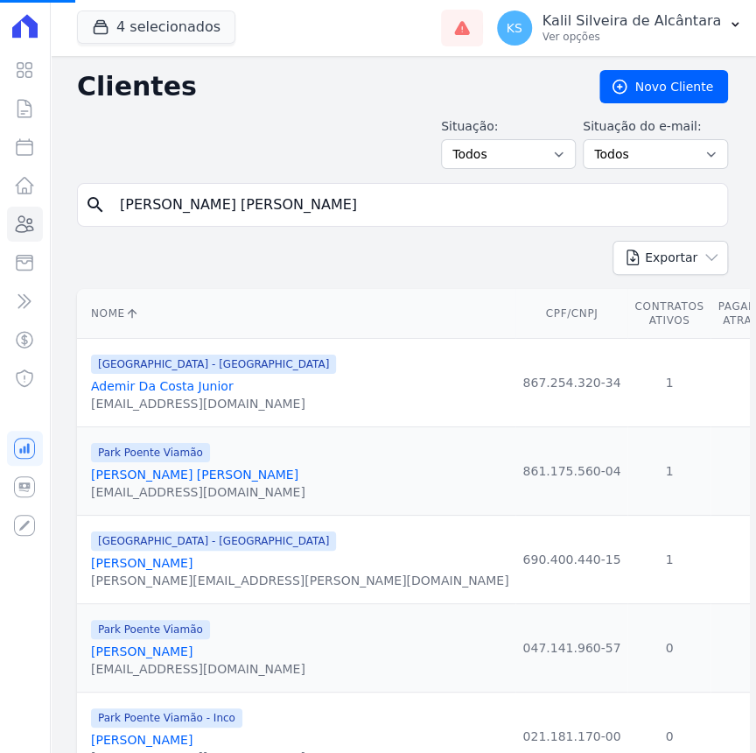
click at [180, 197] on input "Taissa De Bairros Baptista" at bounding box center [414, 204] width 611 height 35
drag, startPoint x: 329, startPoint y: 195, endPoint x: -4, endPoint y: 228, distance: 334.9
click at [0, 228] on html "Visão Geral Contratos [GEOGRAPHIC_DATA] Lotes Clientes Minha Carteira Transferê…" at bounding box center [378, 376] width 756 height 753
paste input "Bruno Henrique Da Silv"
type input "Bruno Henrique Da Silva"
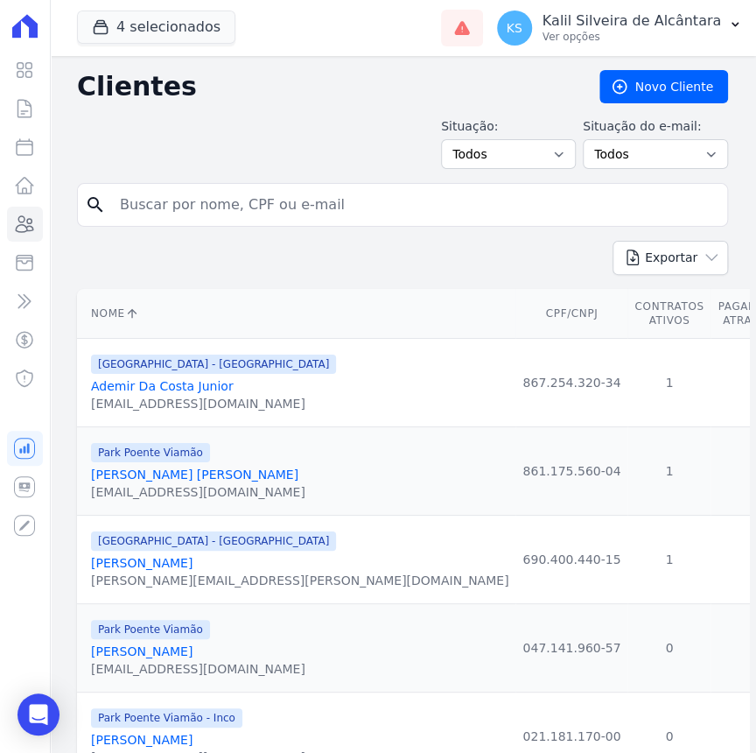
click at [249, 200] on input "search" at bounding box center [414, 204] width 611 height 35
paste input "Bruno Henrique Da Silva"
type input "Bruno Henrique Da Silva"
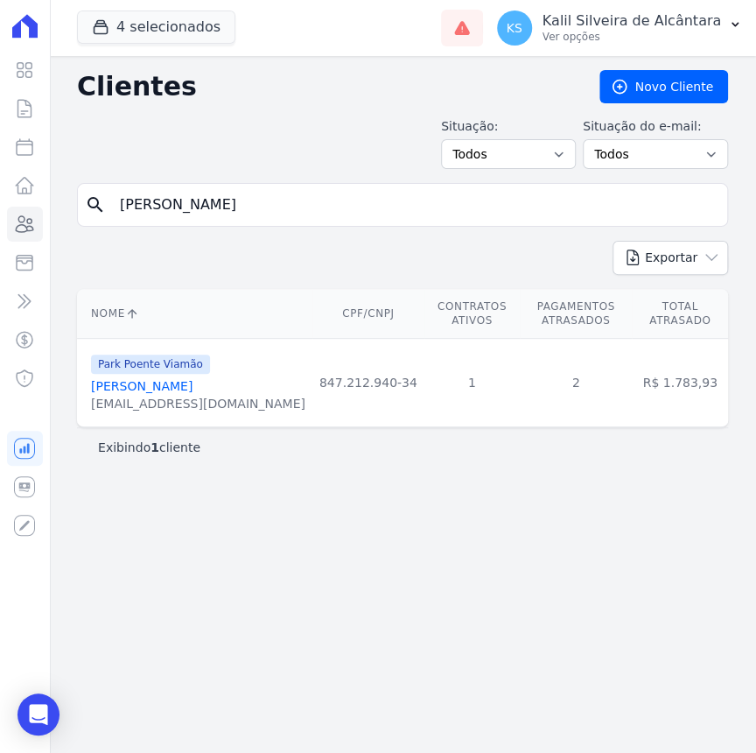
click at [190, 385] on link "Bruno Henrique Da Silva" at bounding box center [142, 386] width 102 height 14
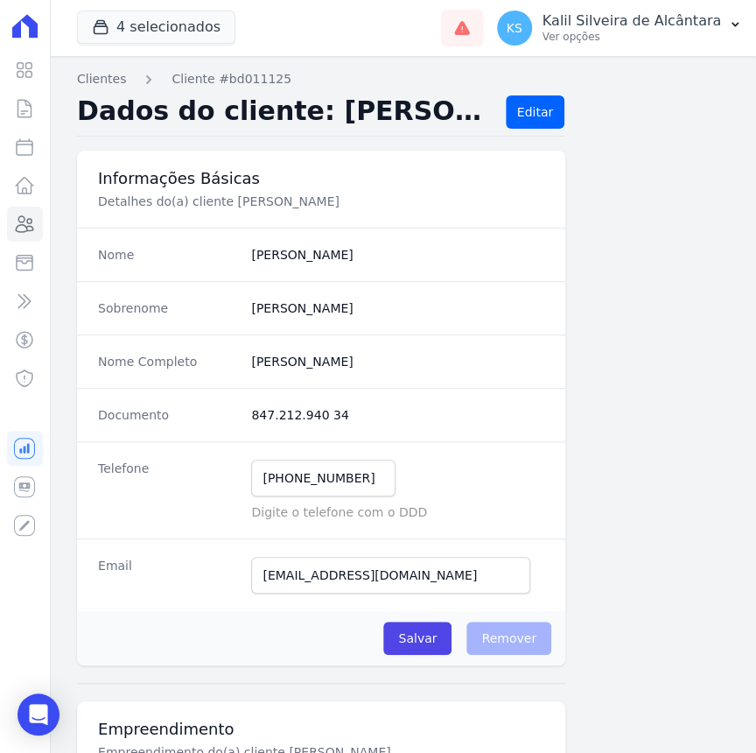
drag, startPoint x: 388, startPoint y: 361, endPoint x: 249, endPoint y: 370, distance: 139.4
click at [249, 370] on div "Nome Completo Bruno Henrique Da Silva" at bounding box center [321, 360] width 488 height 53
copy completo "Bruno Henrique Da Silva"
drag, startPoint x: 336, startPoint y: 415, endPoint x: 249, endPoint y: 420, distance: 86.8
click at [251, 420] on dd "847.212.940 34" at bounding box center [397, 415] width 293 height 18
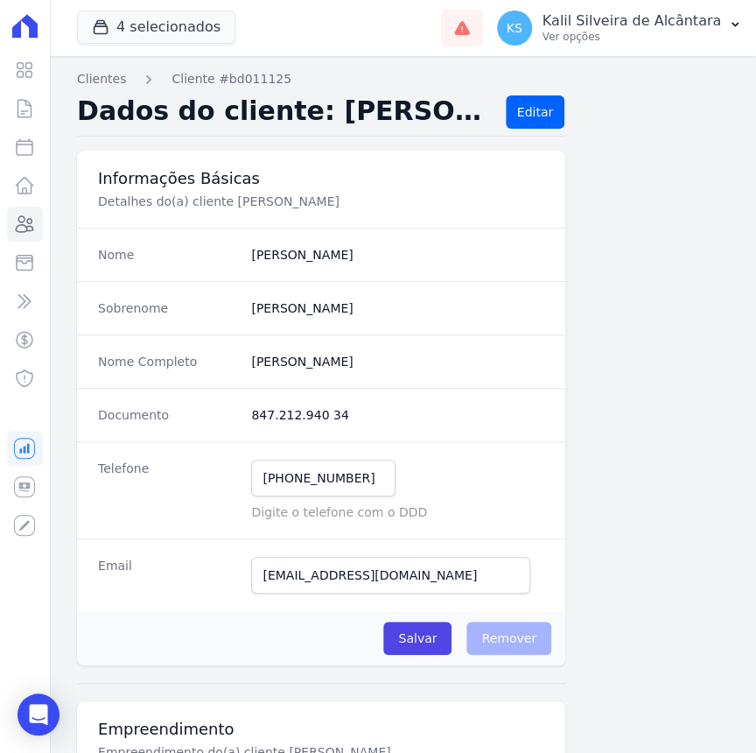
copy dd "847.212.940 34"
click at [270, 429] on div "Documento 847.212.940 34" at bounding box center [321, 414] width 488 height 53
drag, startPoint x: 259, startPoint y: 477, endPoint x: 221, endPoint y: 477, distance: 37.6
click at [221, 477] on div "Telefone (51) 99231-4555 Mensagem de SMS ainda não enviada.. Mensagem de Whatsa…" at bounding box center [321, 489] width 488 height 97
drag, startPoint x: 350, startPoint y: 398, endPoint x: 471, endPoint y: 510, distance: 164.7
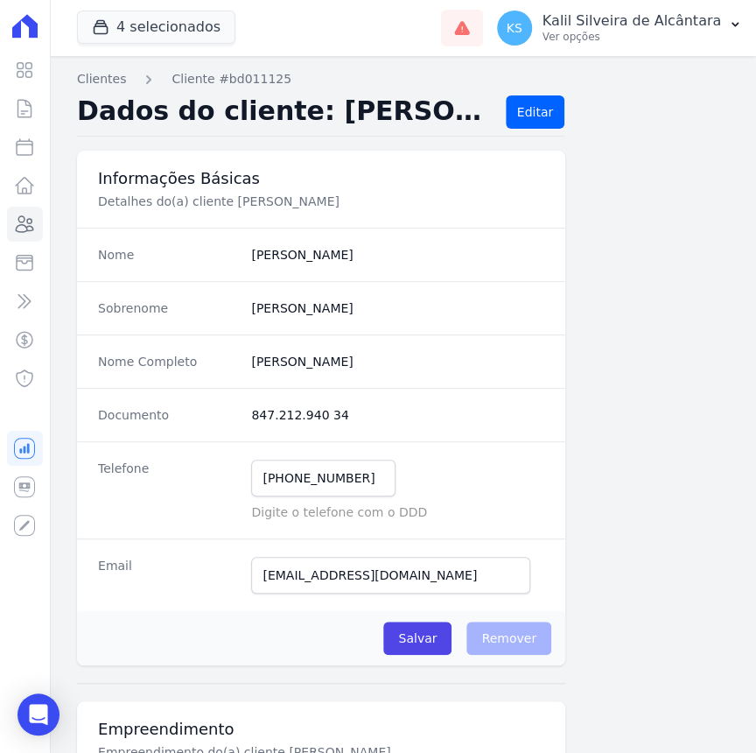
click at [350, 398] on div "Documento 847.212.940 34" at bounding box center [321, 414] width 488 height 53
click at [251, 578] on input "rsbruno.henriquez05@gmail.com" at bounding box center [390, 575] width 279 height 37
click at [416, 340] on div "Nome Completo Bruno Henrique Da Silva" at bounding box center [321, 360] width 488 height 53
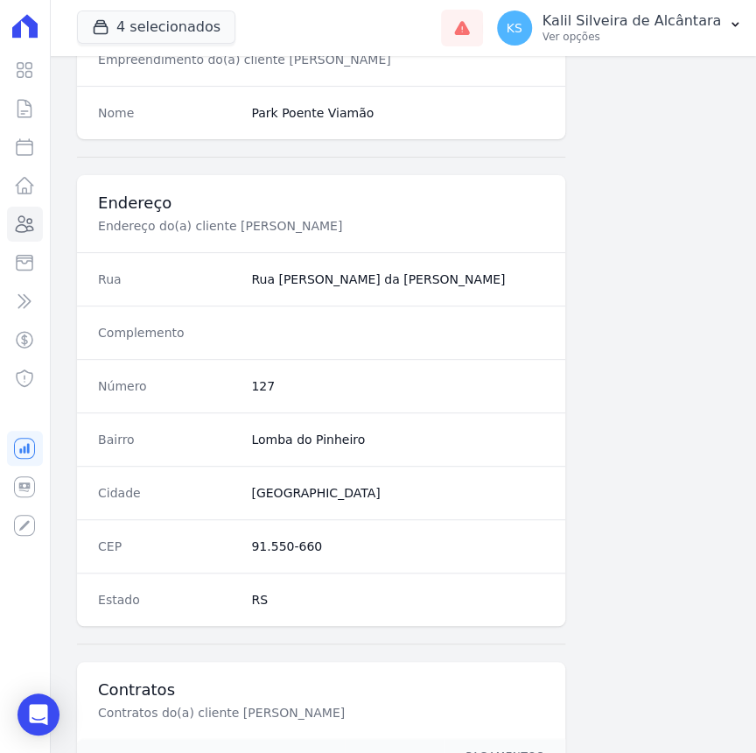
scroll to position [716, 0]
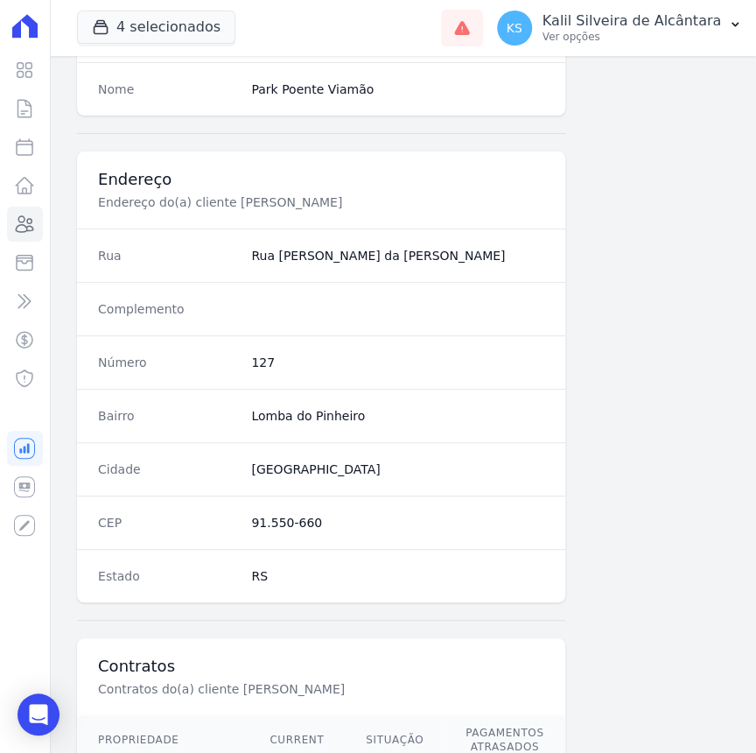
drag, startPoint x: 357, startPoint y: 413, endPoint x: 242, endPoint y: 417, distance: 114.7
click at [242, 417] on div "Bairro [GEOGRAPHIC_DATA]" at bounding box center [321, 415] width 488 height 53
copy dd "Lomba do Pinheiro"
drag, startPoint x: 360, startPoint y: 458, endPoint x: 242, endPoint y: 465, distance: 118.3
click at [242, 465] on div "Cidade [GEOGRAPHIC_DATA]" at bounding box center [321, 468] width 488 height 53
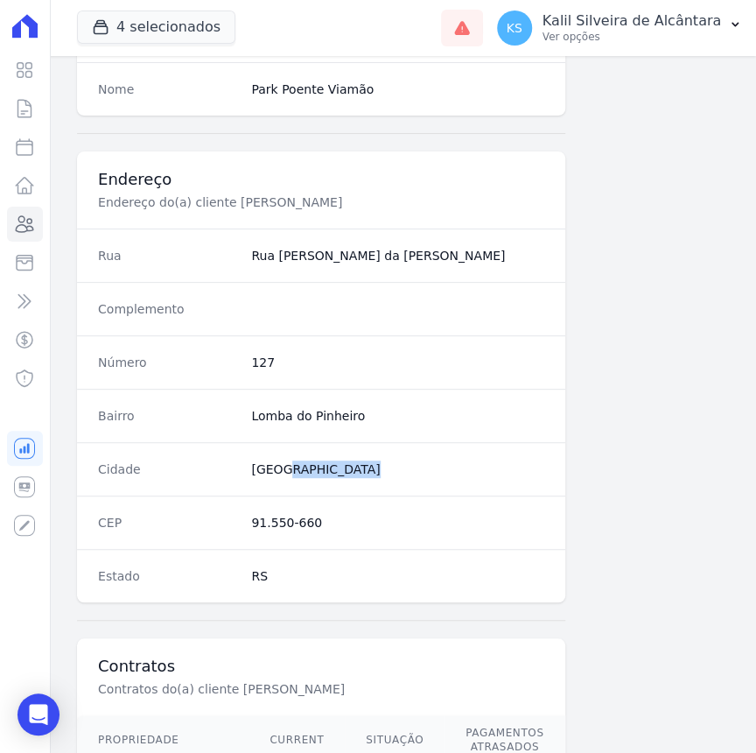
copy dd "[GEOGRAPHIC_DATA]"
click at [280, 523] on dd "91.550-660" at bounding box center [397, 523] width 293 height 18
drag, startPoint x: 272, startPoint y: 529, endPoint x: 251, endPoint y: 529, distance: 21.0
click at [251, 529] on div "CEP 91.550-660" at bounding box center [321, 521] width 488 height 53
copy dd "91.550-660"
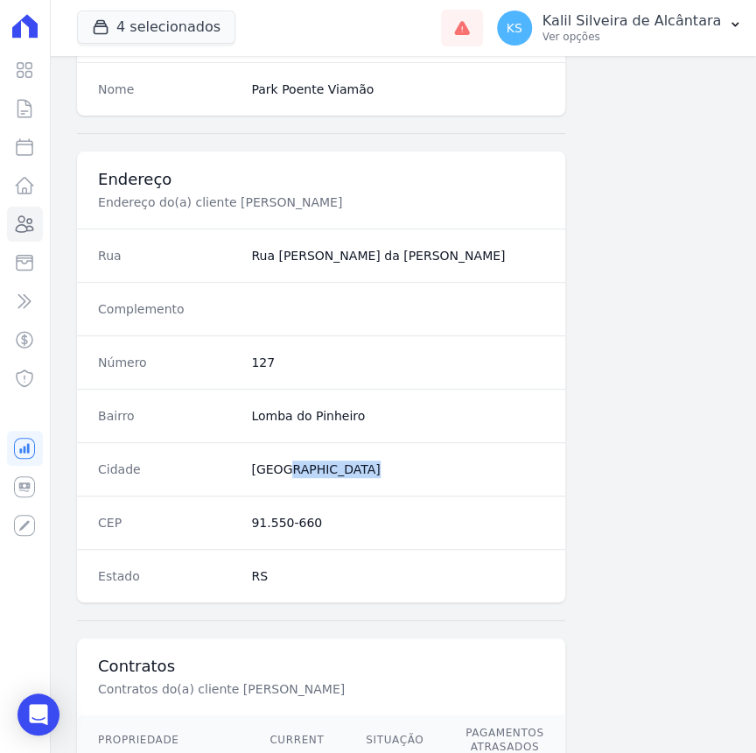
drag, startPoint x: 286, startPoint y: 569, endPoint x: 244, endPoint y: 569, distance: 42.0
click at [244, 569] on div "Estado RS" at bounding box center [321, 575] width 488 height 53
copy dd "RS"
click at [222, 473] on div "Cidade [GEOGRAPHIC_DATA]" at bounding box center [321, 468] width 488 height 53
drag, startPoint x: 410, startPoint y: 251, endPoint x: 250, endPoint y: 250, distance: 160.1
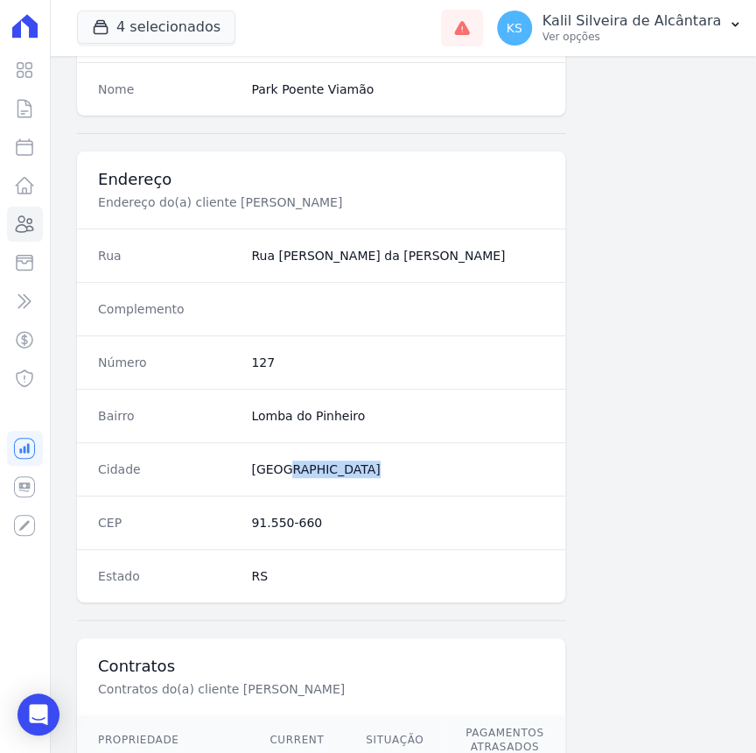
click at [251, 250] on dd "Rua João Pereira da Silva Filho" at bounding box center [397, 256] width 293 height 18
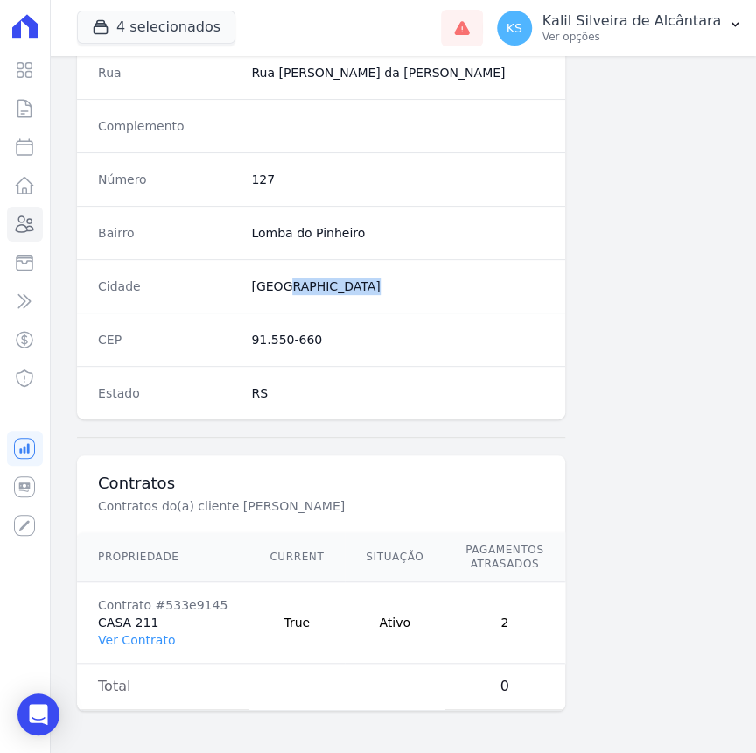
scroll to position [0, 84]
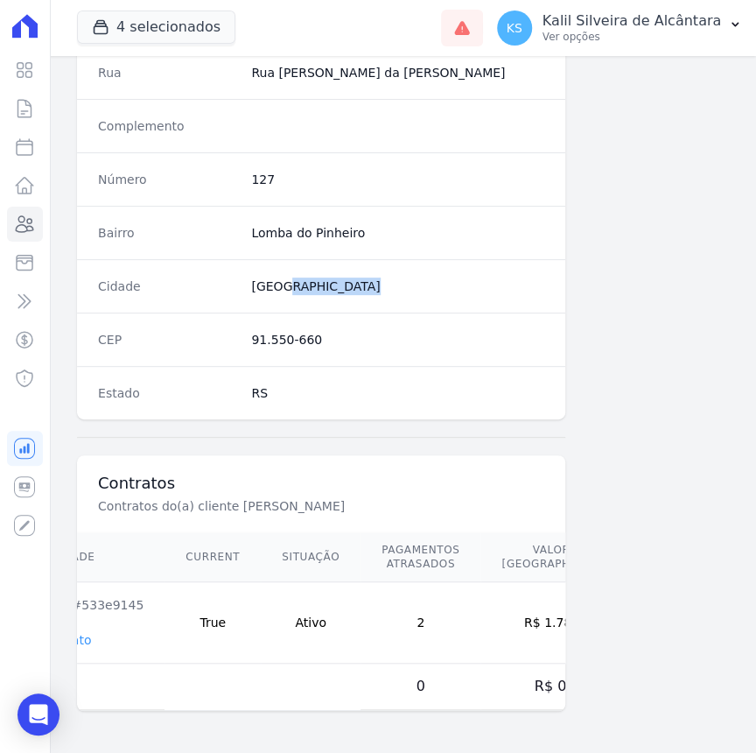
drag, startPoint x: 534, startPoint y: 613, endPoint x: 492, endPoint y: 620, distance: 42.6
click at [492, 620] on td "R$ 1.783,93" at bounding box center [560, 622] width 161 height 81
click at [515, 603] on td "R$ 1.783,93" at bounding box center [560, 622] width 161 height 81
drag, startPoint x: 473, startPoint y: 613, endPoint x: 543, endPoint y: 610, distance: 70.0
click at [543, 610] on td "R$ 1.783,93" at bounding box center [560, 622] width 161 height 81
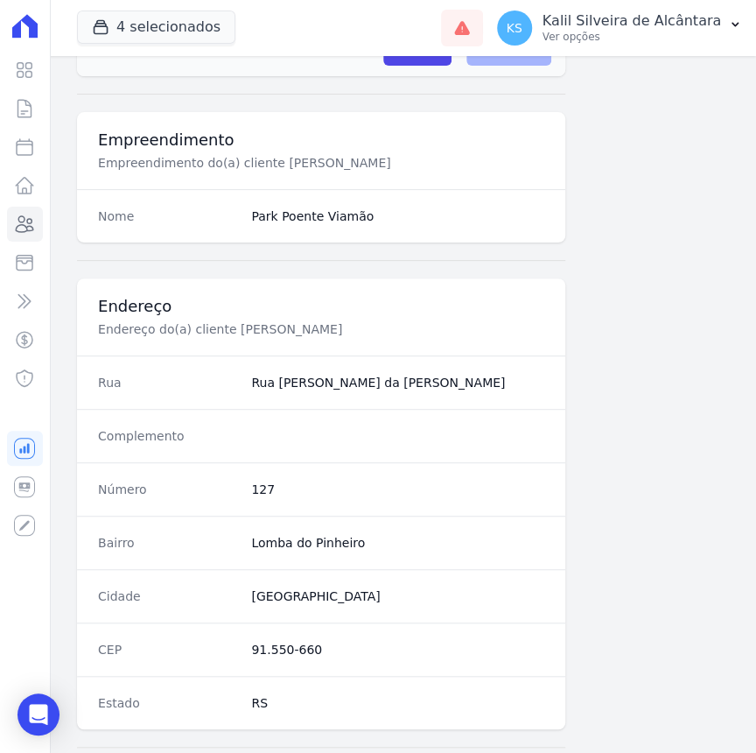
scroll to position [430, 0]
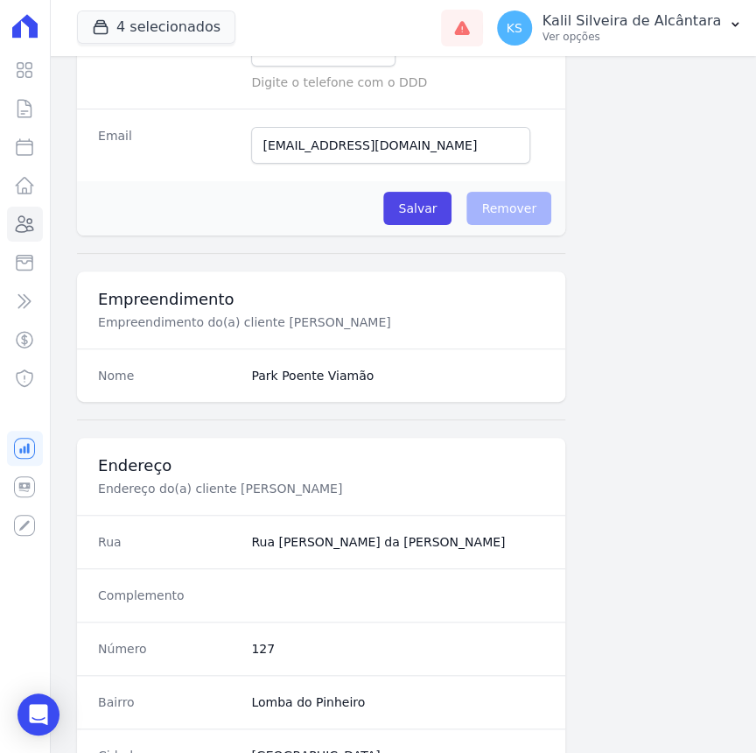
drag, startPoint x: 432, startPoint y: 535, endPoint x: 250, endPoint y: 541, distance: 182.1
click at [251, 541] on dd "Rua João Pereira da Silva Filho" at bounding box center [397, 542] width 293 height 18
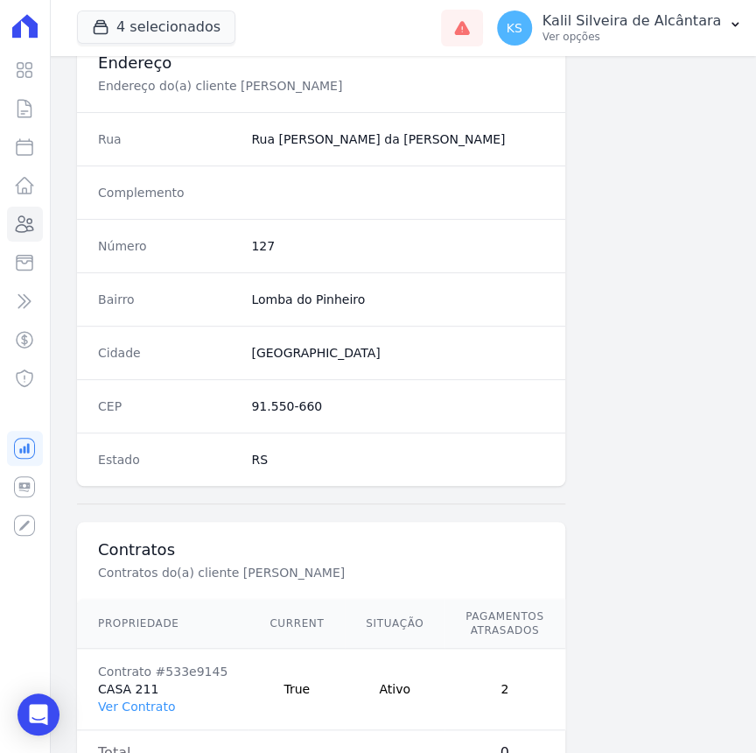
scroll to position [907, 0]
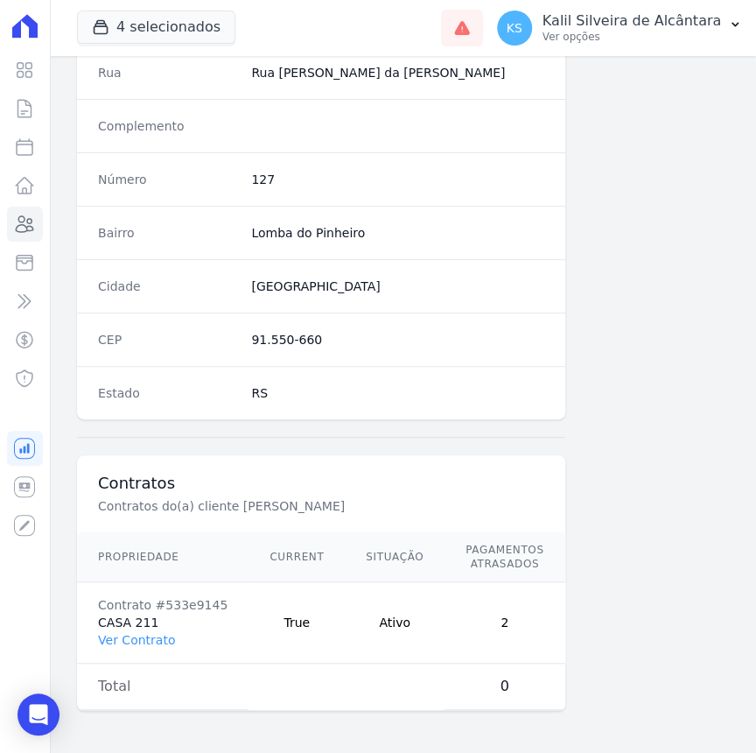
drag, startPoint x: 503, startPoint y: 700, endPoint x: 514, endPoint y: 701, distance: 10.5
click at [514, 701] on div "Propriedade Current Situação Pagamentos Atrasados Valor em Atraso Contrato #533…" at bounding box center [401, 621] width 691 height 193
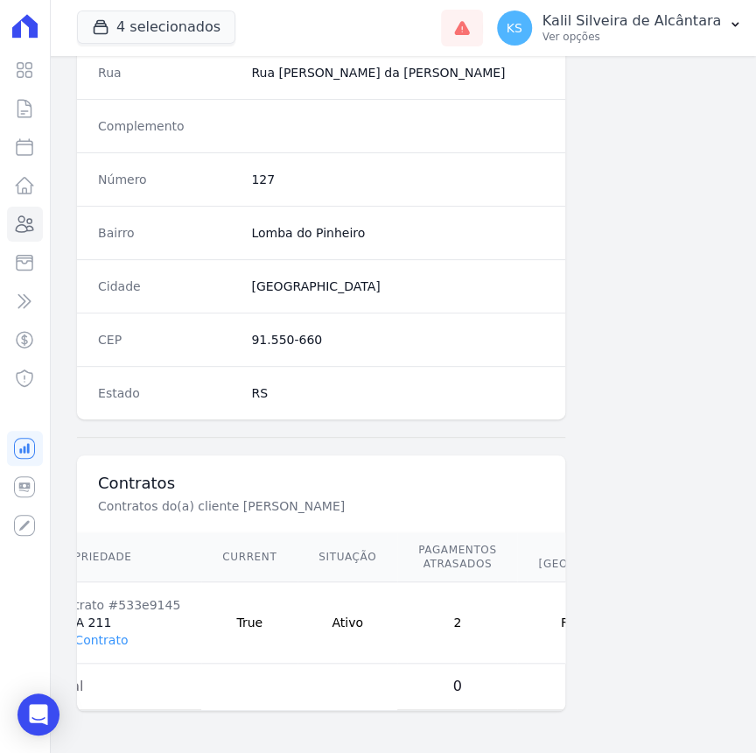
scroll to position [0, 84]
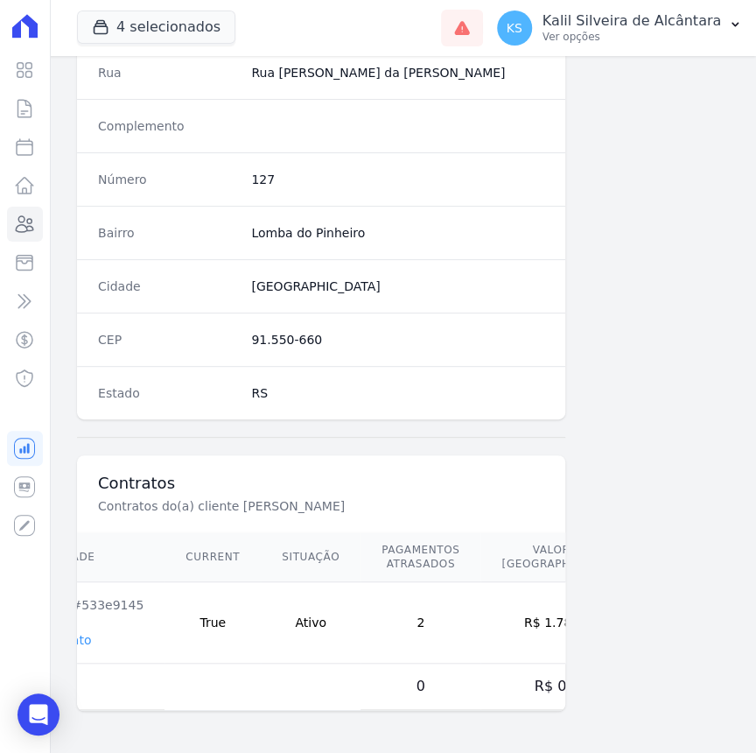
drag, startPoint x: 490, startPoint y: 613, endPoint x: 536, endPoint y: 613, distance: 45.5
click at [536, 613] on td "R$ 1.783,93" at bounding box center [560, 622] width 161 height 81
drag, startPoint x: 211, startPoint y: 699, endPoint x: 162, endPoint y: 706, distance: 49.5
click at [162, 706] on div "Propriedade Current Situação Pagamentos Atrasados Valor em Atraso Contrato #533…" at bounding box center [321, 621] width 530 height 193
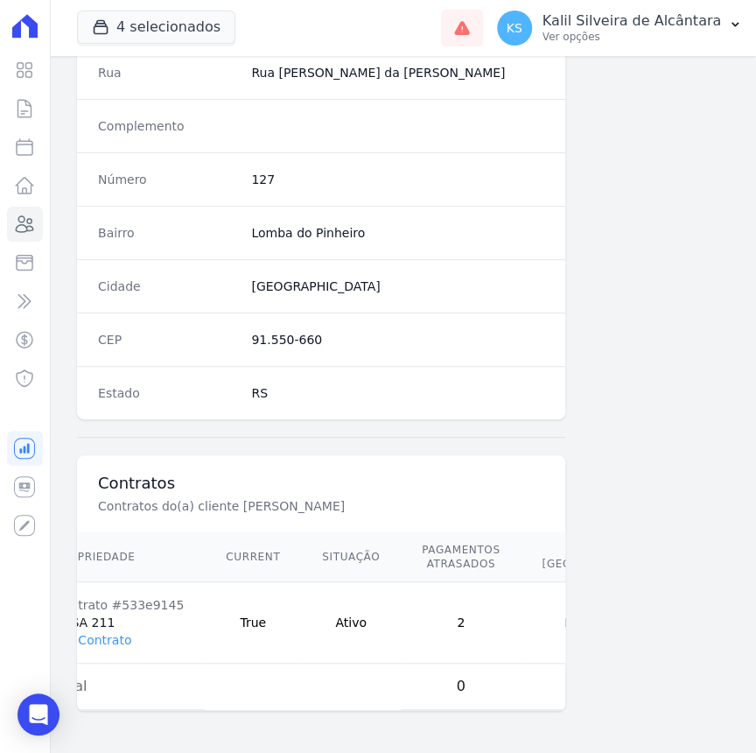
scroll to position [0, 0]
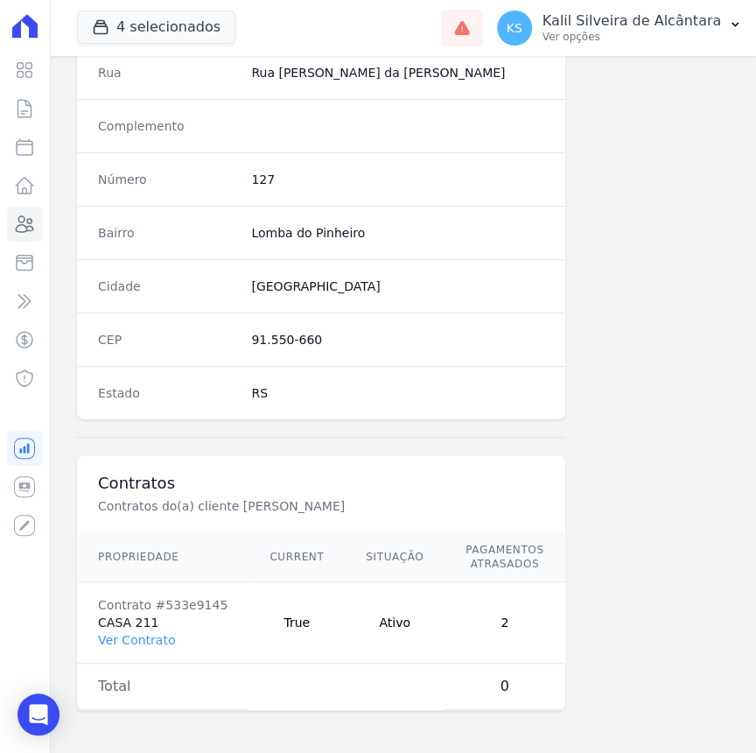
click at [405, 618] on td "Ativo" at bounding box center [395, 622] width 100 height 81
click at [137, 633] on link "Ver Contrato" at bounding box center [136, 640] width 77 height 14
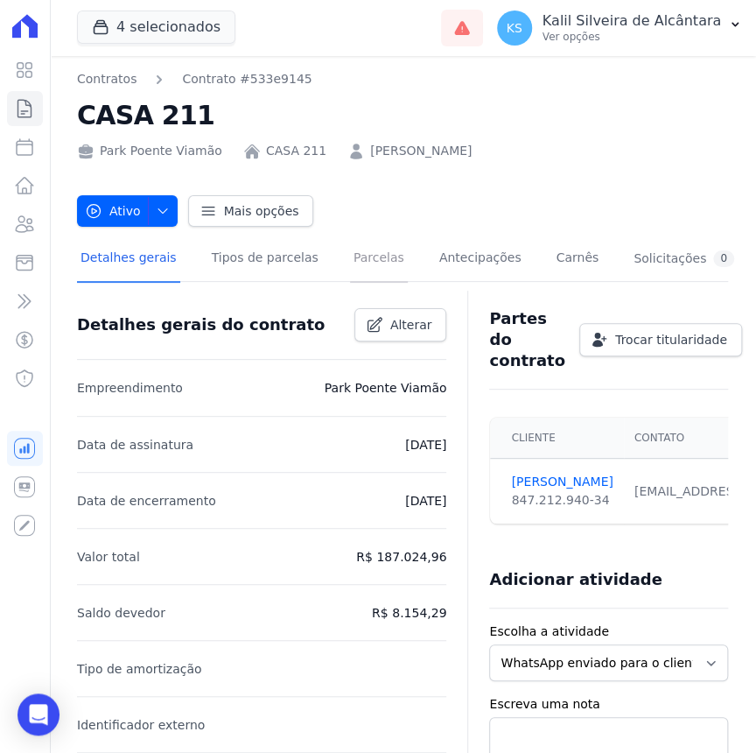
click at [350, 264] on link "Parcelas" at bounding box center [379, 259] width 58 height 46
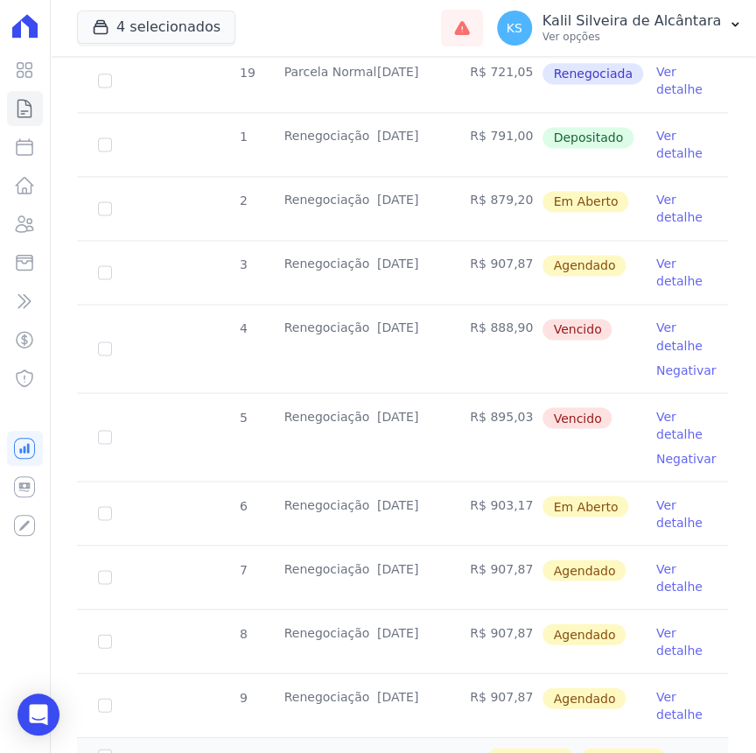
scroll to position [671, 0]
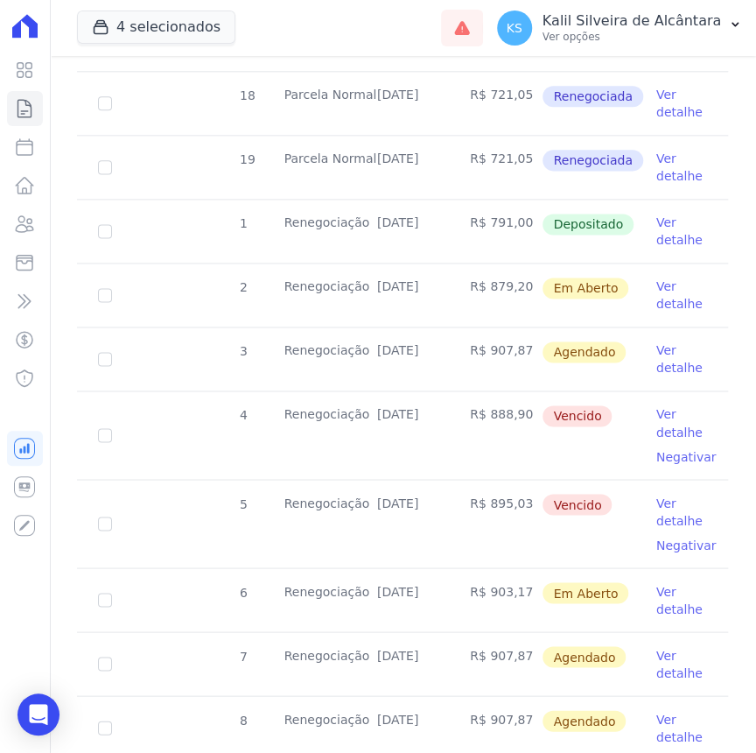
drag, startPoint x: 431, startPoint y: 410, endPoint x: 369, endPoint y: 417, distance: 62.5
click at [369, 417] on td "[DATE]" at bounding box center [402, 435] width 93 height 88
drag, startPoint x: 369, startPoint y: 417, endPoint x: 385, endPoint y: 410, distance: 16.9
click at [28, 228] on icon at bounding box center [24, 224] width 21 height 21
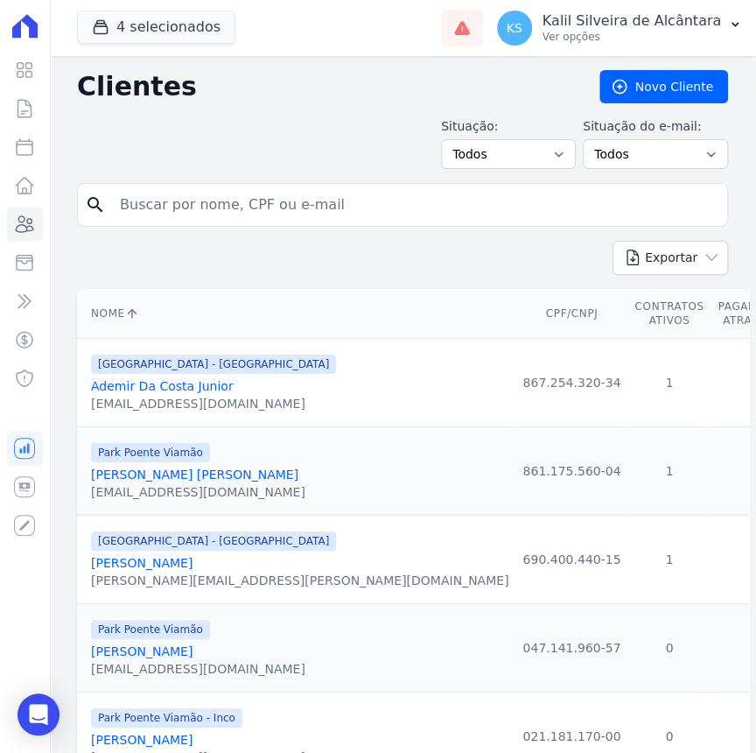
click at [336, 199] on input "search" at bounding box center [414, 204] width 611 height 35
paste input "Elias Lacerda Oliveira"
type input "Elias Lacerda Oliveira"
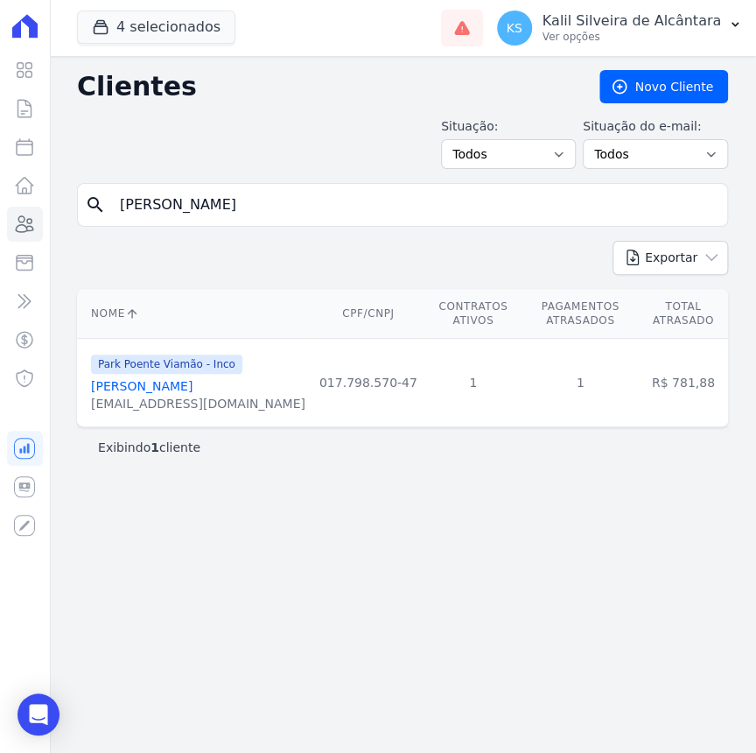
click at [193, 379] on link "Elias Lacerda Oliveira" at bounding box center [142, 386] width 102 height 14
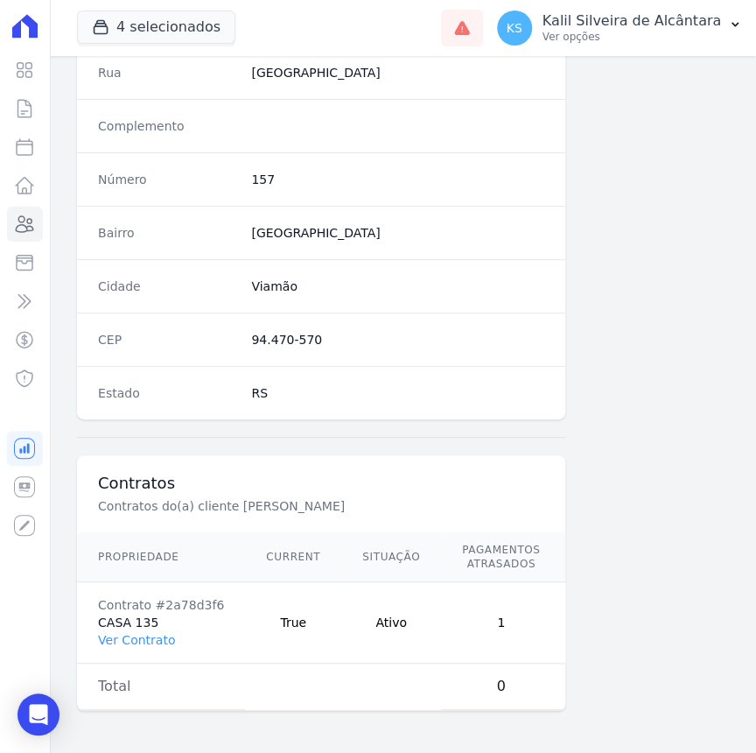
scroll to position [921, 0]
click at [158, 633] on link "Ver Contrato" at bounding box center [136, 640] width 77 height 14
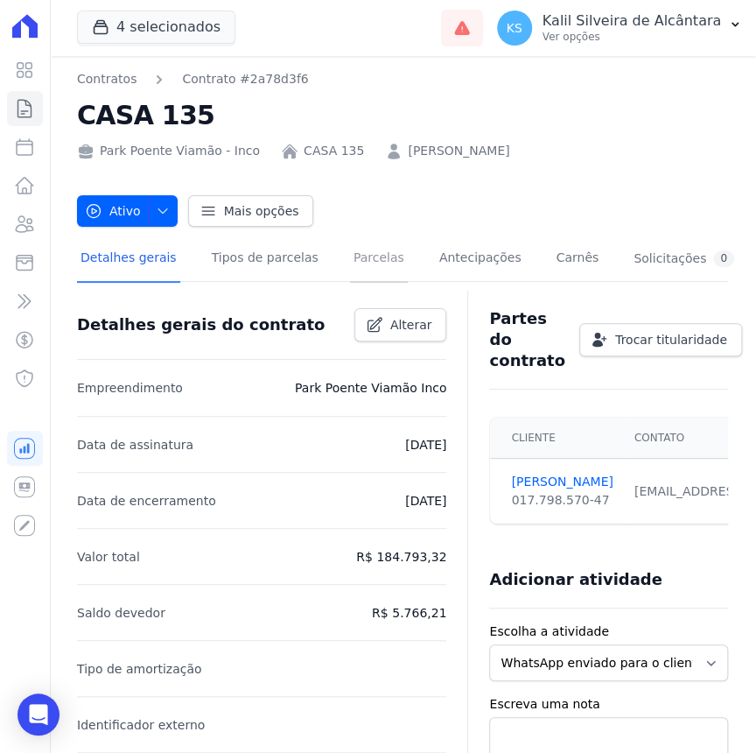
click at [350, 278] on link "Parcelas" at bounding box center [379, 259] width 58 height 46
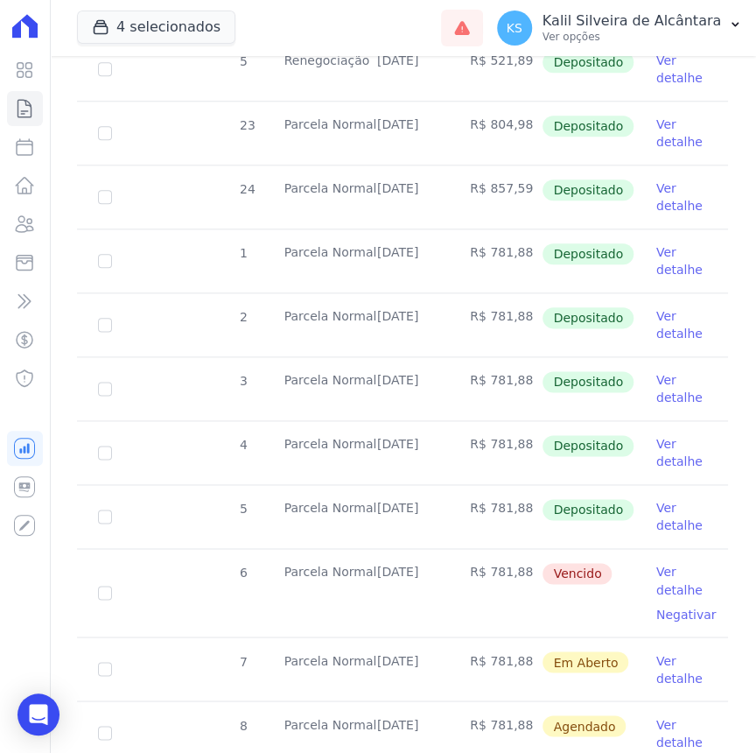
scroll to position [636, 0]
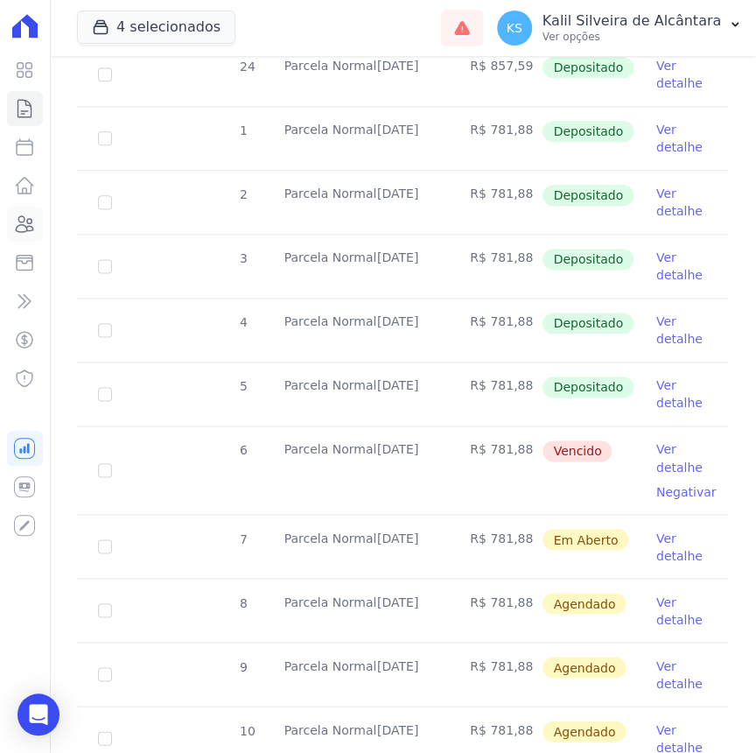
click at [31, 220] on icon at bounding box center [24, 224] width 21 height 21
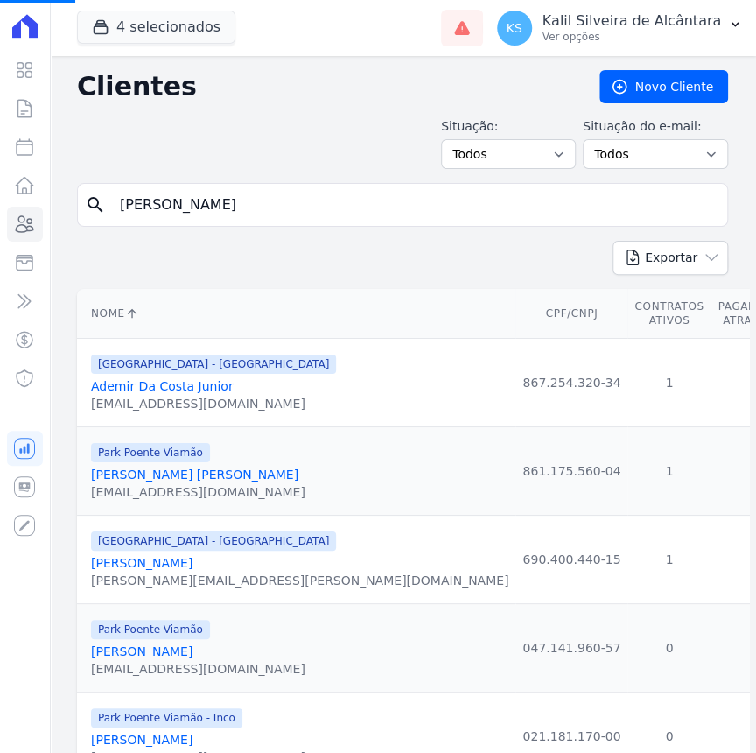
drag, startPoint x: 327, startPoint y: 202, endPoint x: 1, endPoint y: 216, distance: 326.7
click at [49, 210] on div "Visão Geral Contratos Parcelas Lotes Clientes Minha Carteira Transferências Cré…" at bounding box center [378, 376] width 756 height 753
paste input "Laura Ribeiro Da Silv"
type input "Laura Ribeiro Da Silva"
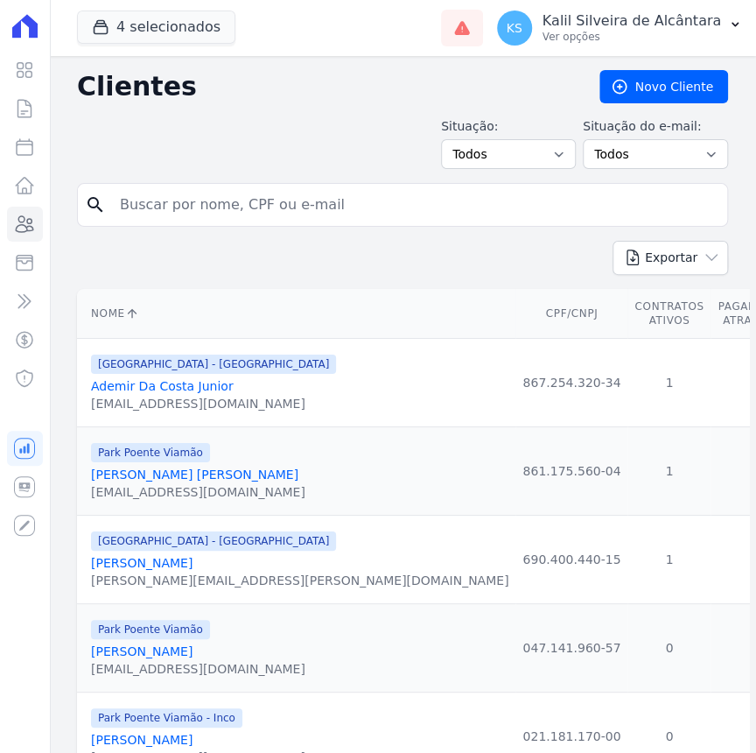
click at [314, 214] on input "search" at bounding box center [414, 204] width 611 height 35
paste input "Laura Ribeiro Da Silva"
type input "Laura Ribeiro Da Silva"
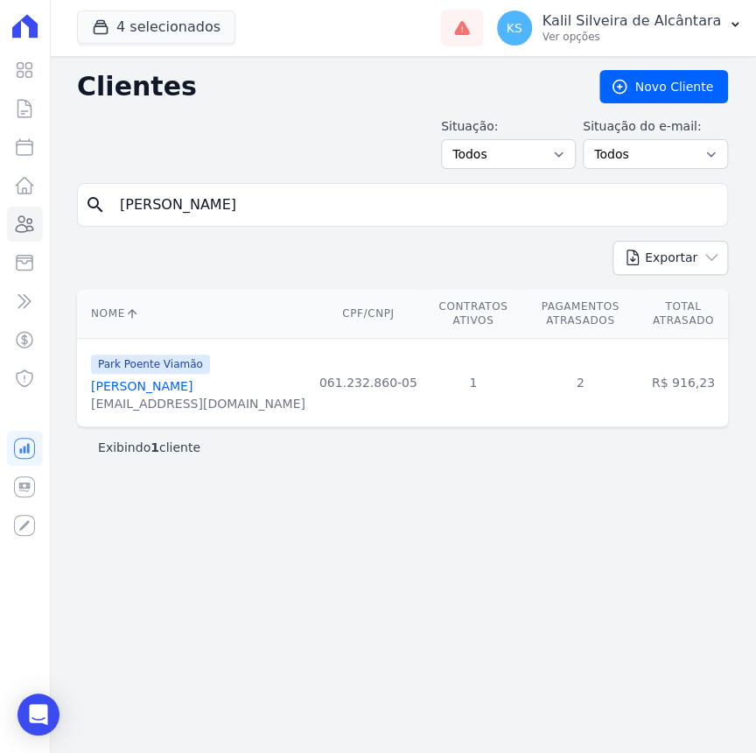
click at [153, 393] on link "Laura Ribeiro Da Silva" at bounding box center [142, 386] width 102 height 14
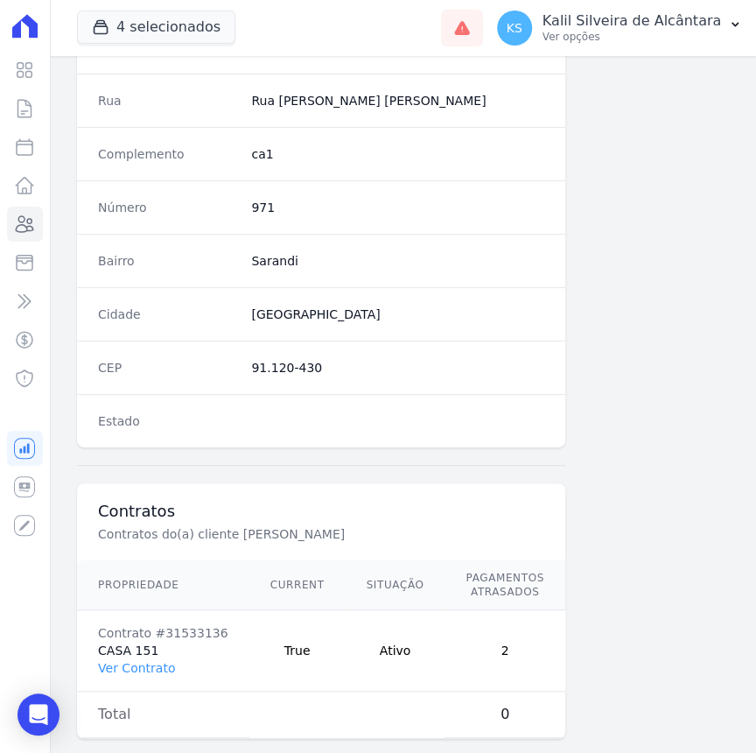
scroll to position [921, 0]
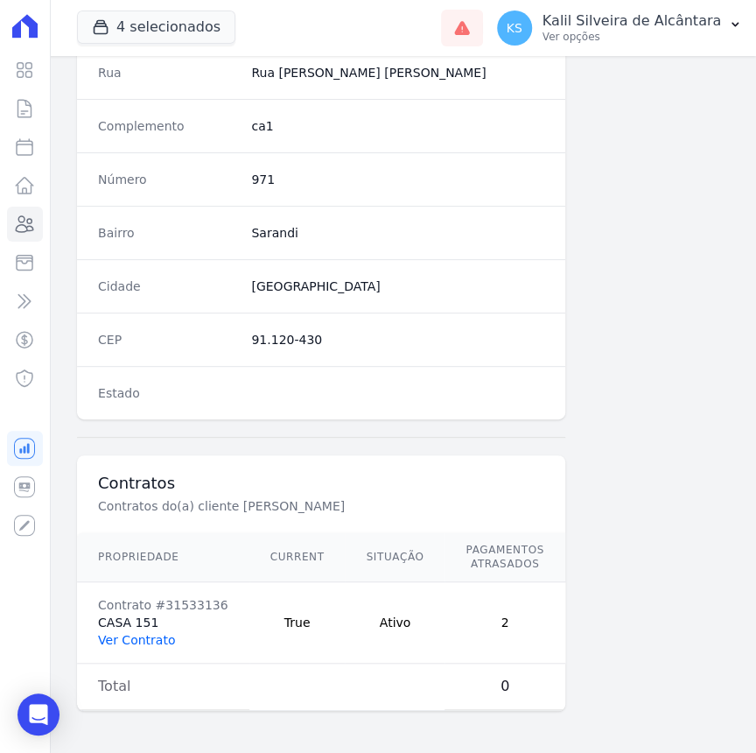
click at [132, 633] on link "Ver Contrato" at bounding box center [136, 640] width 77 height 14
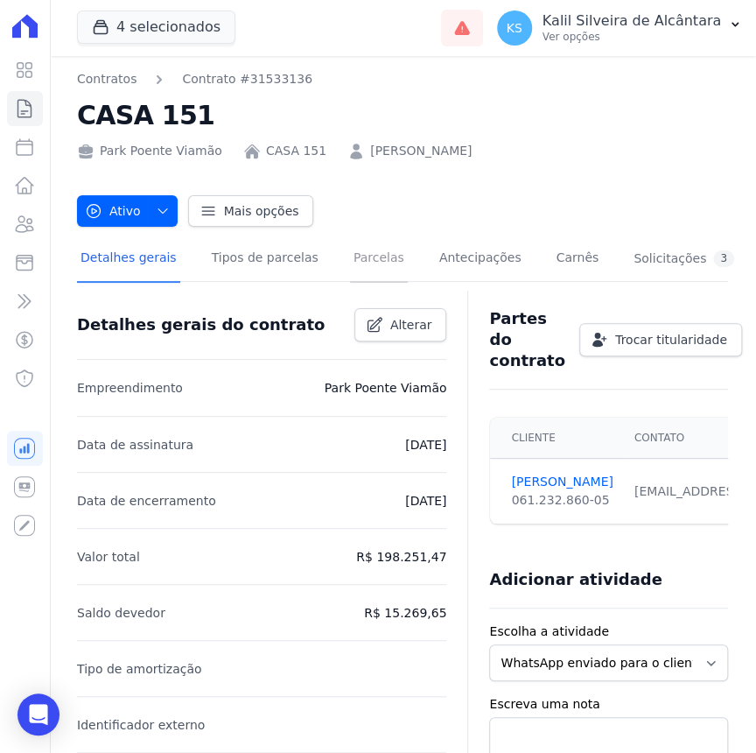
click at [362, 263] on link "Parcelas" at bounding box center [379, 259] width 58 height 46
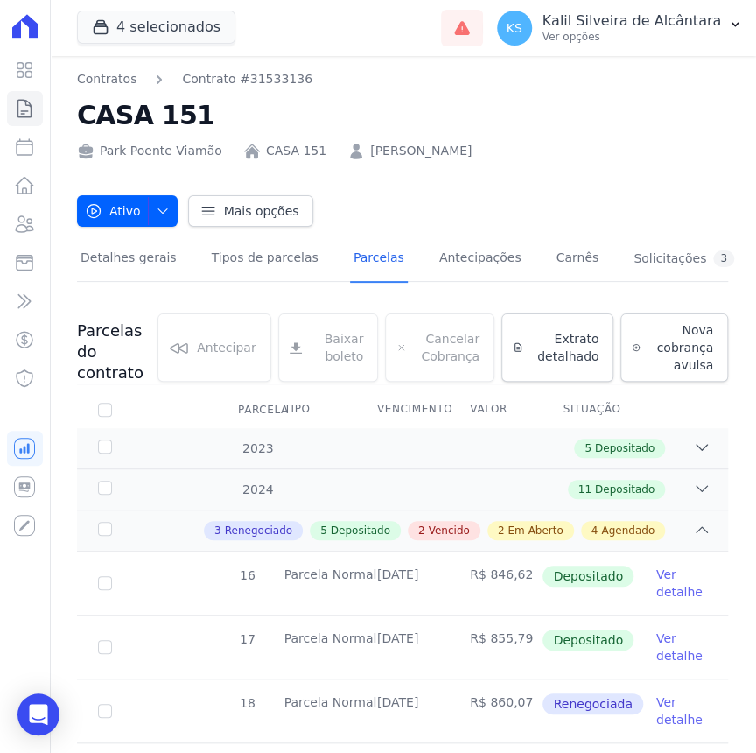
click at [421, 166] on div "Contratos Contrato #31533136 CASA 151 Park Poente Viamão CASA 151 LAURA RIBEIRO…" at bounding box center [402, 148] width 651 height 157
click at [419, 164] on div "Contratos Contrato #31533136 CASA 151 Park Poente Viamão CASA 151 LAURA RIBEIRO…" at bounding box center [402, 148] width 651 height 157
click at [427, 155] on link "LAURA RIBEIRO DA SILVA" at bounding box center [421, 151] width 102 height 18
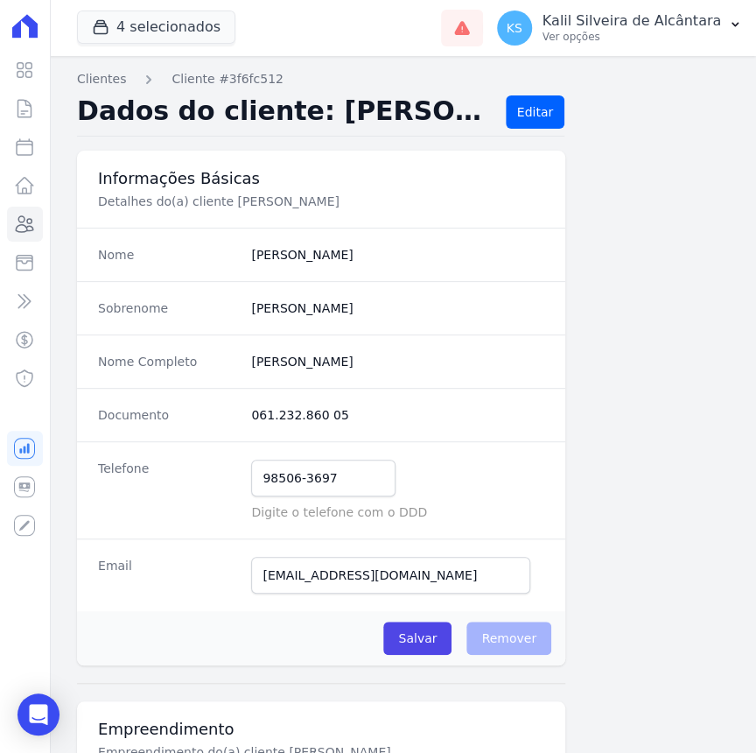
drag, startPoint x: 365, startPoint y: 362, endPoint x: 245, endPoint y: 354, distance: 120.1
click at [245, 354] on div "Nome Completo Laura Ribeiro Da Silva" at bounding box center [321, 360] width 488 height 53
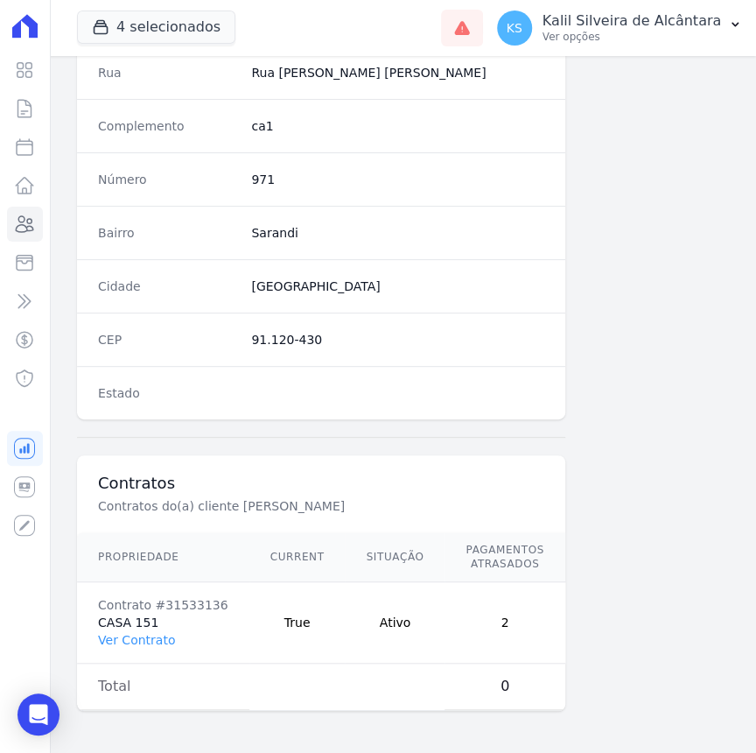
scroll to position [921, 0]
click at [499, 703] on div "Propriedade Current Situação Pagamentos Atrasados Valor em Atraso Contrato #315…" at bounding box center [401, 621] width 691 height 193
drag, startPoint x: 501, startPoint y: 704, endPoint x: 510, endPoint y: 708, distance: 10.6
click at [506, 705] on div "Propriedade Current Situação Pagamentos Atrasados Valor em Atraso Contrato #315…" at bounding box center [321, 621] width 530 height 193
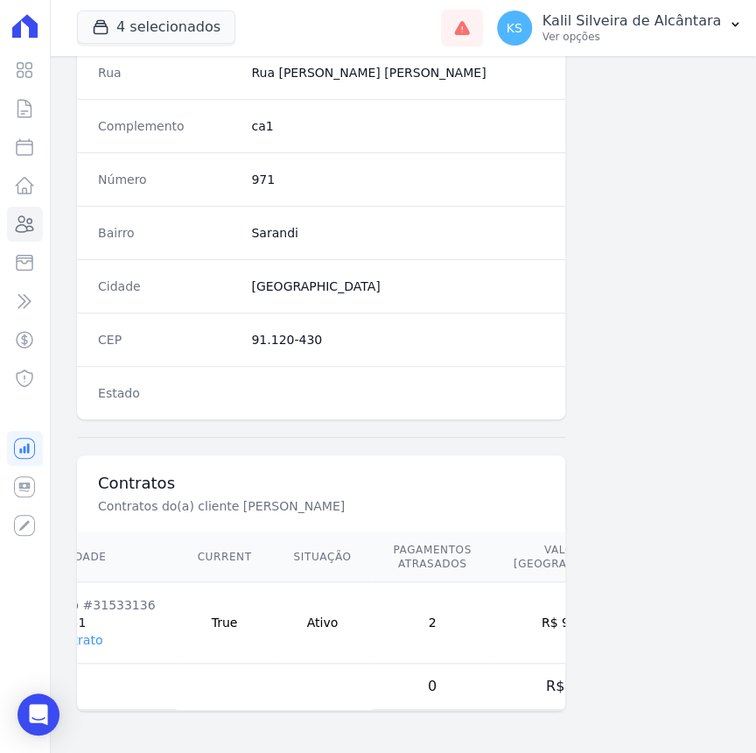
drag, startPoint x: 499, startPoint y: 611, endPoint x: 533, endPoint y: 613, distance: 34.2
click at [533, 613] on td "R$ 916,23" at bounding box center [573, 622] width 161 height 81
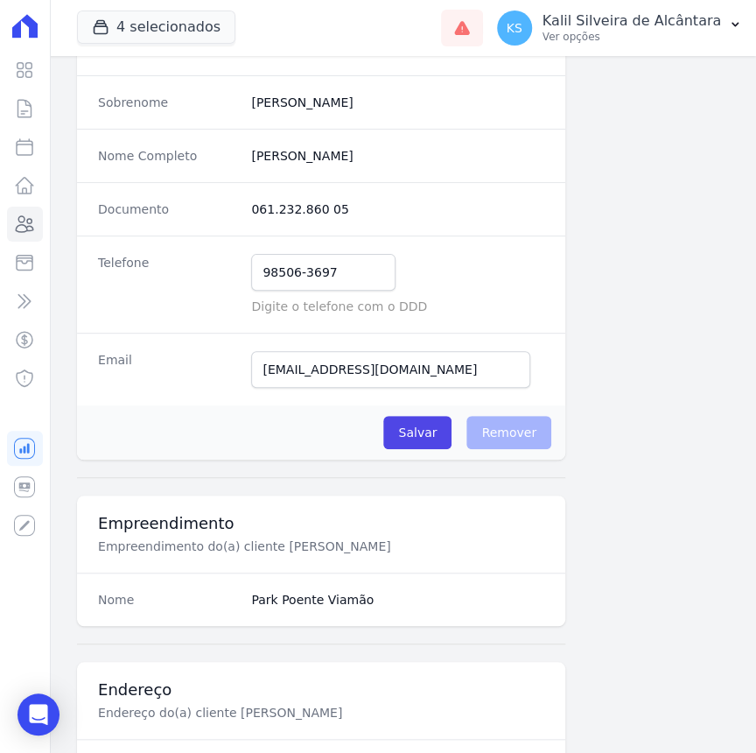
scroll to position [0, 0]
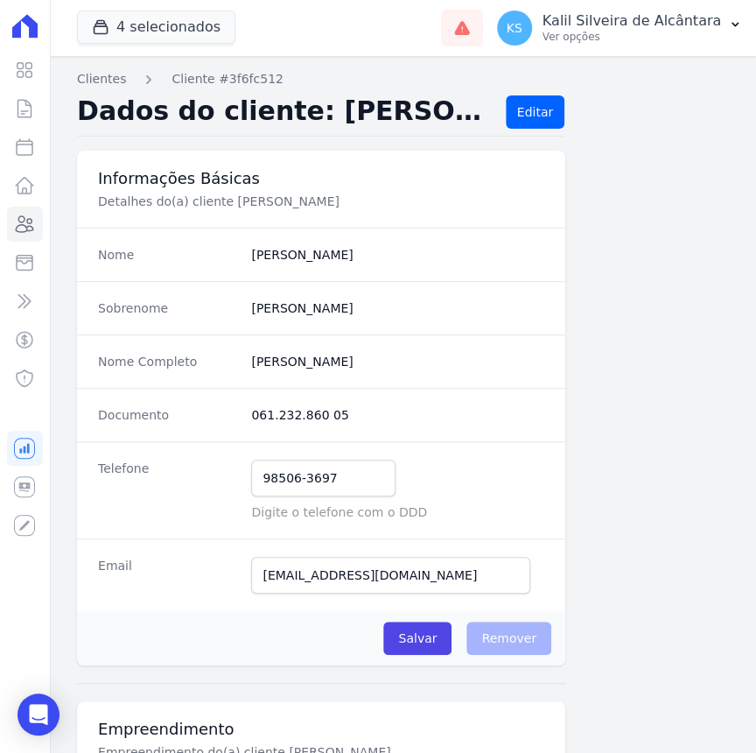
drag, startPoint x: 328, startPoint y: 417, endPoint x: 239, endPoint y: 417, distance: 89.3
click at [239, 417] on div "Documento 061.232.860 05" at bounding box center [321, 414] width 488 height 53
click at [360, 482] on input "98506-3697" at bounding box center [323, 477] width 144 height 37
drag, startPoint x: 336, startPoint y: 482, endPoint x: 223, endPoint y: 483, distance: 112.9
click at [223, 483] on div "Telefone 98506-3697 Mensagem de SMS ainda não enviada.. Mensagem de Whatsapp ai…" at bounding box center [321, 489] width 488 height 97
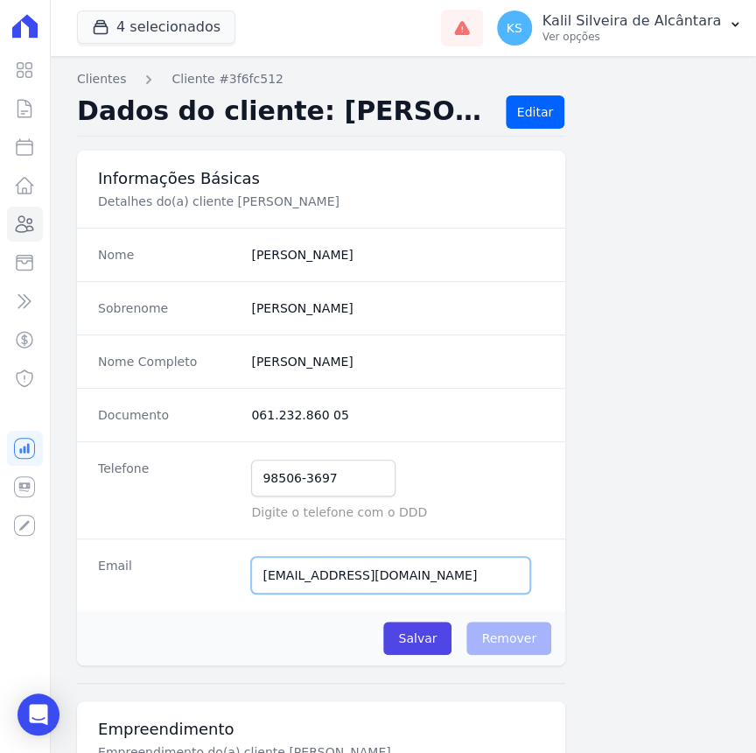
click at [445, 566] on input "lauraribeirodasilva08@gmail.com" at bounding box center [390, 575] width 279 height 37
drag, startPoint x: 421, startPoint y: 570, endPoint x: 289, endPoint y: 578, distance: 132.4
click at [289, 578] on input "lauraribeirodasilva08@gmail.com" at bounding box center [390, 575] width 279 height 37
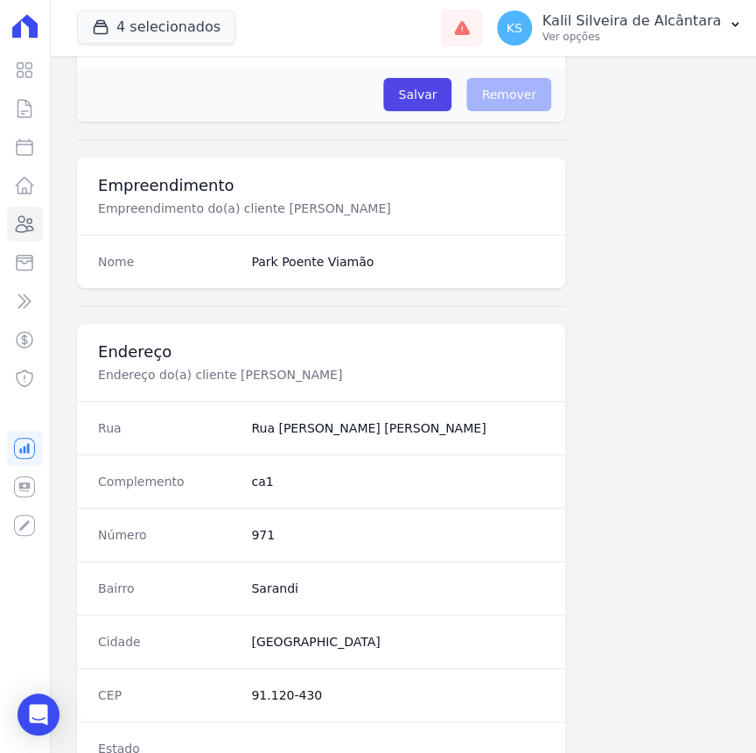
scroll to position [557, 0]
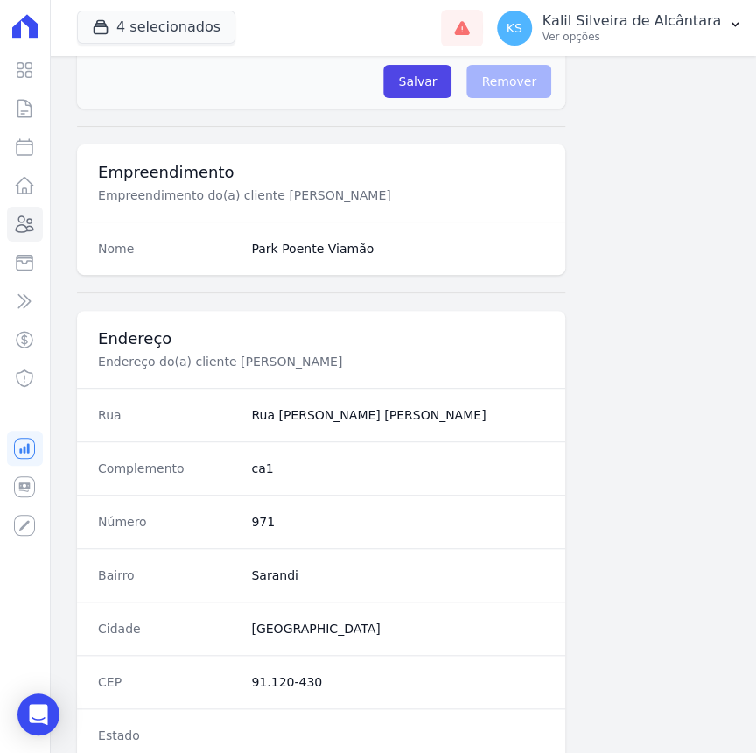
drag, startPoint x: 354, startPoint y: 414, endPoint x: 235, endPoint y: 412, distance: 119.0
click at [235, 412] on div "Rua Rua Oliveira Lopes" at bounding box center [321, 414] width 488 height 53
click at [492, 370] on div "Endereço Endereço do(a) cliente Laura Ribeiro Da Silva" at bounding box center [321, 349] width 488 height 77
drag, startPoint x: 312, startPoint y: 573, endPoint x: 249, endPoint y: 571, distance: 62.2
click at [251, 571] on dd "Sarandi" at bounding box center [397, 575] width 293 height 18
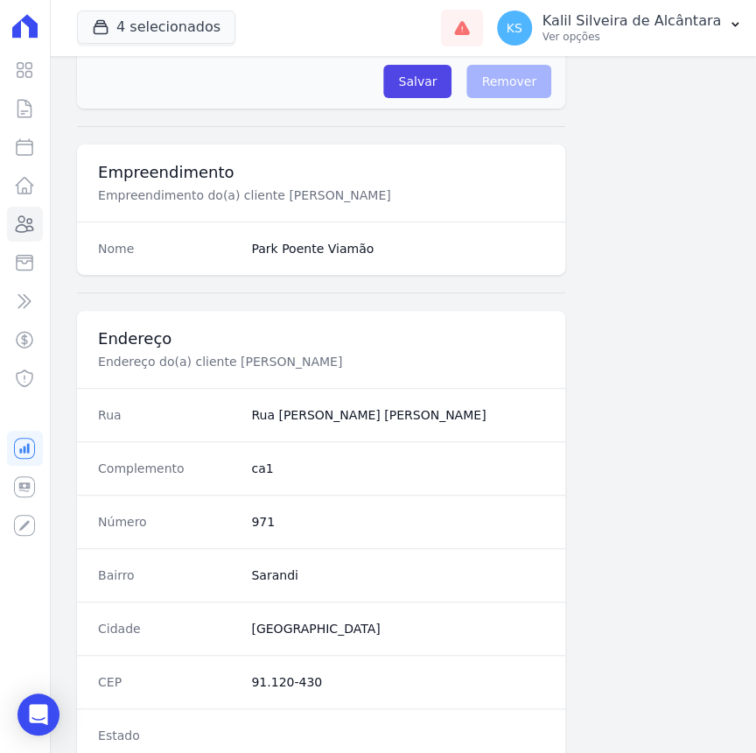
click at [368, 446] on div "Complemento ca1" at bounding box center [321, 467] width 488 height 53
drag, startPoint x: 334, startPoint y: 614, endPoint x: 249, endPoint y: 634, distance: 87.9
click at [249, 634] on div "Cidade [GEOGRAPHIC_DATA]" at bounding box center [321, 627] width 488 height 53
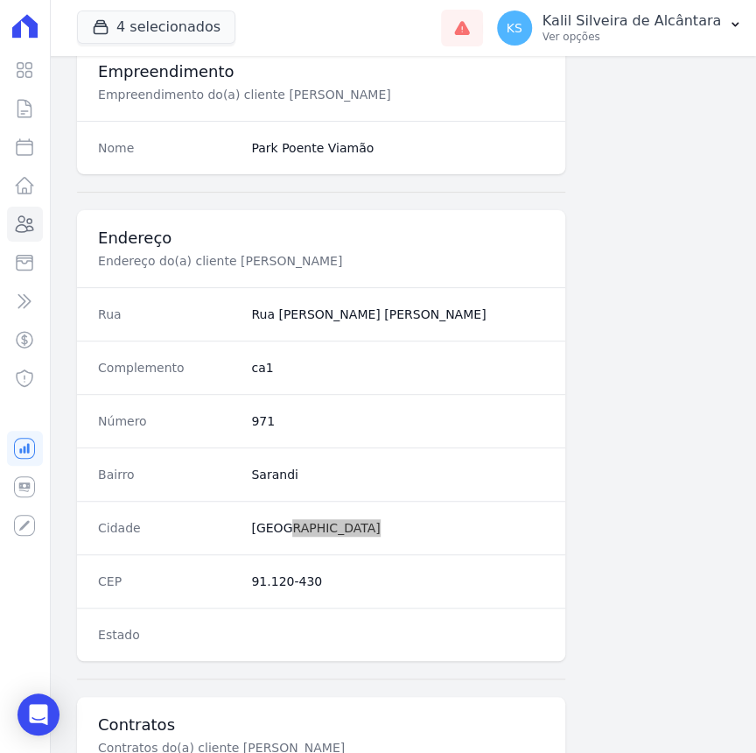
scroll to position [875, 0]
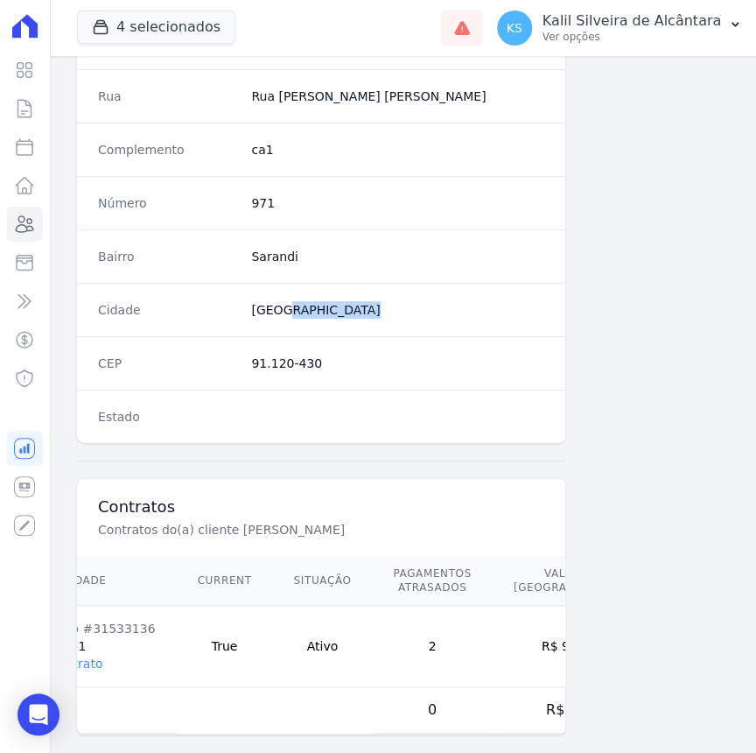
drag, startPoint x: 319, startPoint y: 371, endPoint x: 245, endPoint y: 367, distance: 73.6
click at [245, 367] on div "CEP 91.120-430" at bounding box center [321, 362] width 488 height 53
drag, startPoint x: 361, startPoint y: 376, endPoint x: 369, endPoint y: 375, distance: 8.8
click at [361, 376] on div "CEP 91.120-430" at bounding box center [321, 362] width 488 height 53
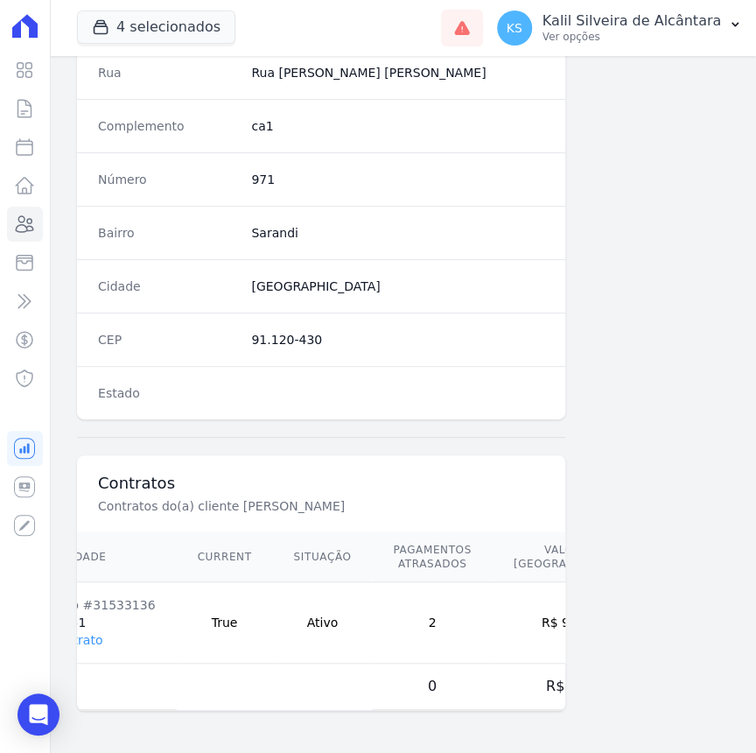
scroll to position [921, 0]
click at [91, 633] on link "Ver Contrato" at bounding box center [63, 640] width 77 height 14
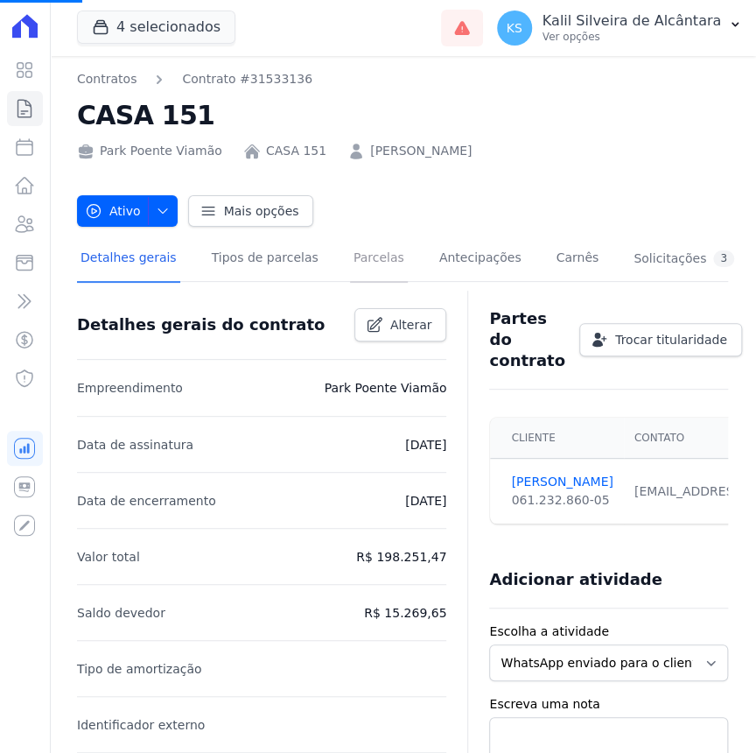
click at [375, 270] on link "Parcelas" at bounding box center [379, 259] width 58 height 46
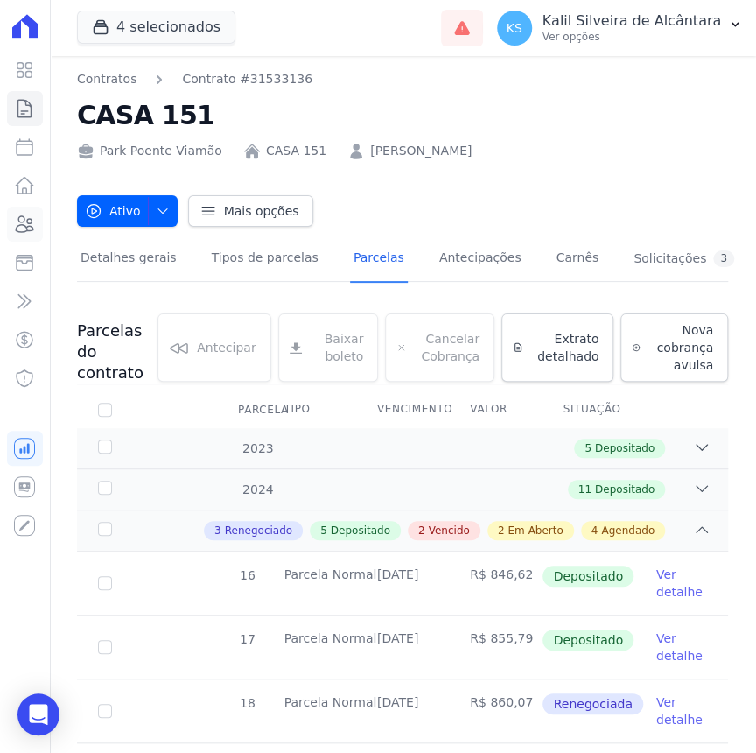
click at [8, 231] on link "Clientes" at bounding box center [25, 224] width 36 height 35
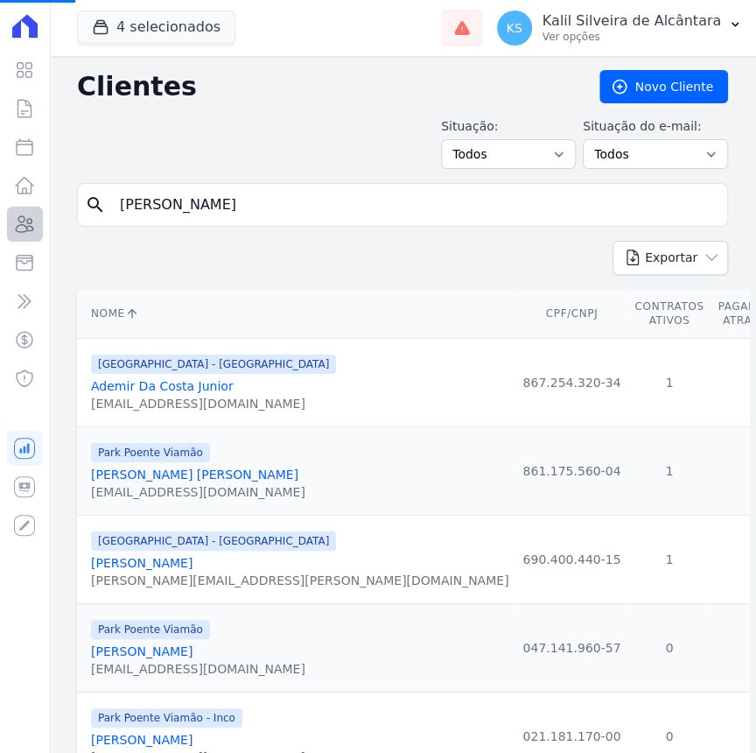
drag, startPoint x: 333, startPoint y: 219, endPoint x: 7, endPoint y: 225, distance: 326.4
click at [7, 225] on div "Visão Geral Contratos Parcelas Lotes Clientes Minha Carteira Transferências Cré…" at bounding box center [378, 376] width 756 height 753
paste input "uciane Avila"
type input "Luciane Avila Da Silva"
click at [218, 200] on input "search" at bounding box center [414, 204] width 611 height 35
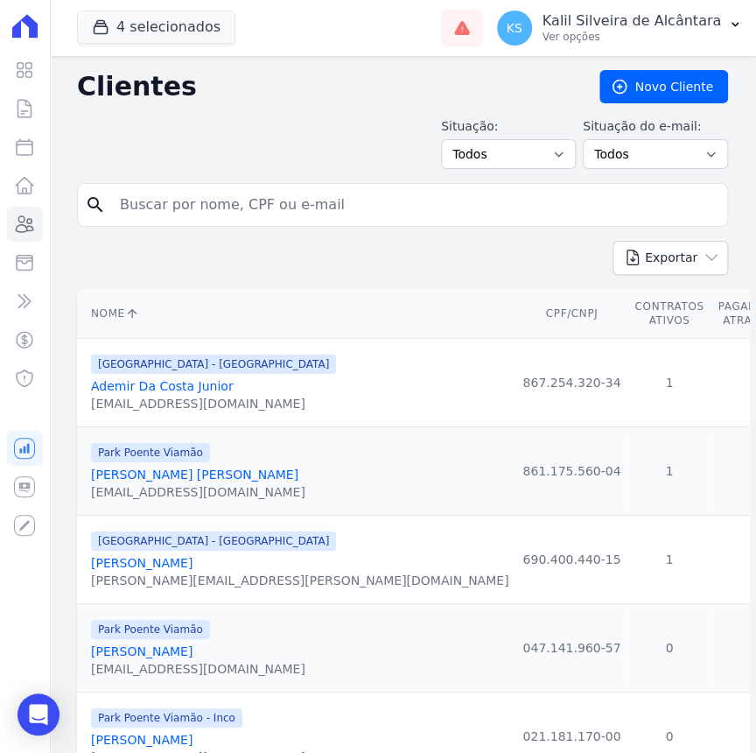
paste input "Luciane Avila Da Silva"
type input "Luciane Avila Da Silva"
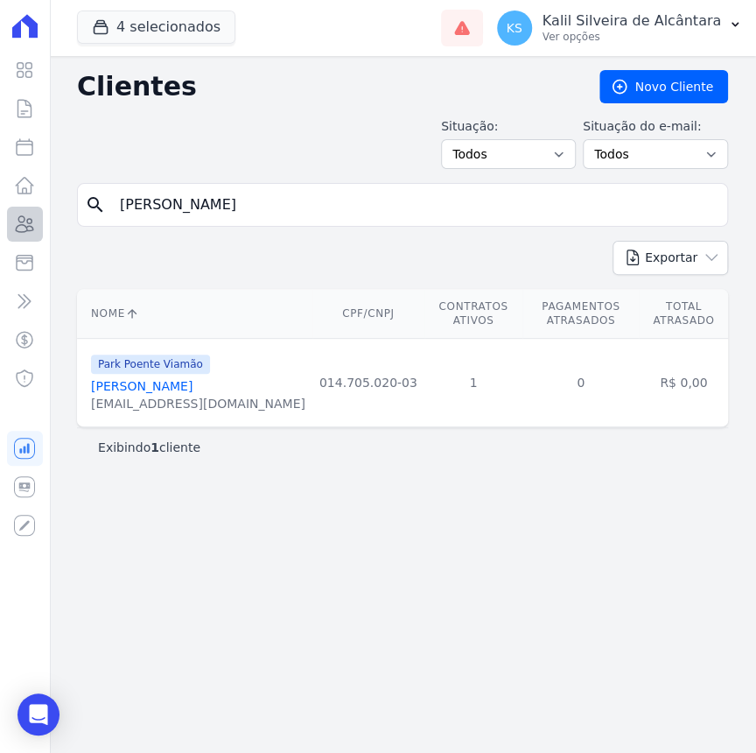
click at [42, 226] on div "Visão Geral Contratos Parcelas Lotes Clientes Minha Carteira Transferências Cré…" at bounding box center [25, 376] width 50 height 753
click at [29, 225] on icon at bounding box center [24, 224] width 21 height 21
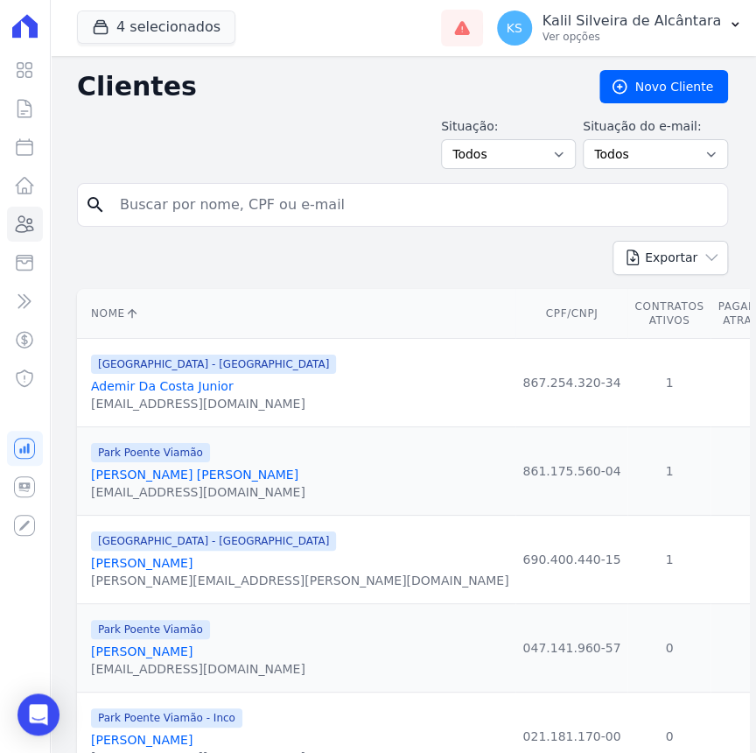
click at [279, 200] on input "search" at bounding box center [414, 204] width 611 height 35
paste input "Susane Borkovski"
type input "Susane Borkovski"
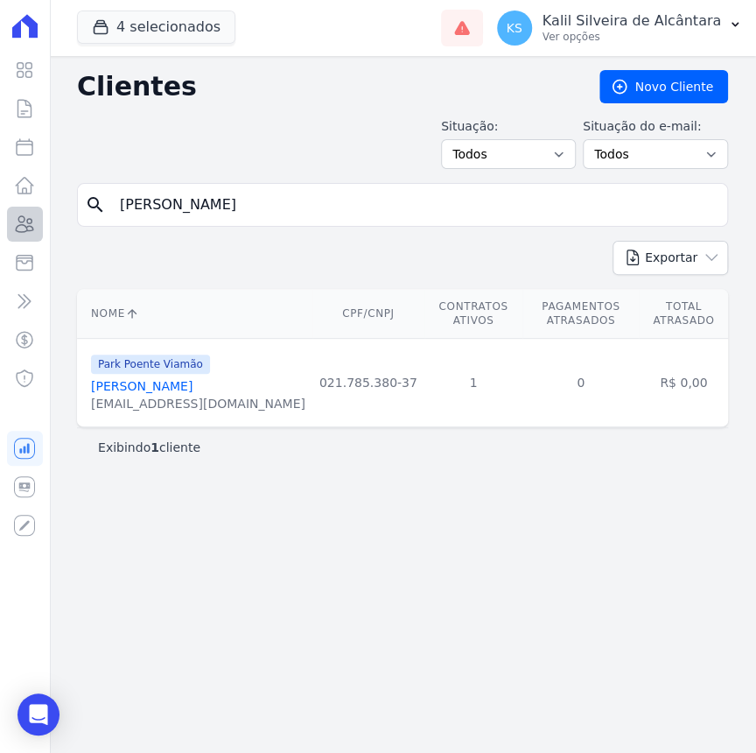
drag, startPoint x: 289, startPoint y: 193, endPoint x: 22, endPoint y: 214, distance: 267.7
click at [22, 214] on div "Visão Geral Contratos Parcelas Lotes Clientes Minha Carteira Transferências Cré…" at bounding box center [378, 376] width 756 height 753
paste input "Andrielly Oliveira Da Silva"
type input "Andrielly Oliveira Da Silva"
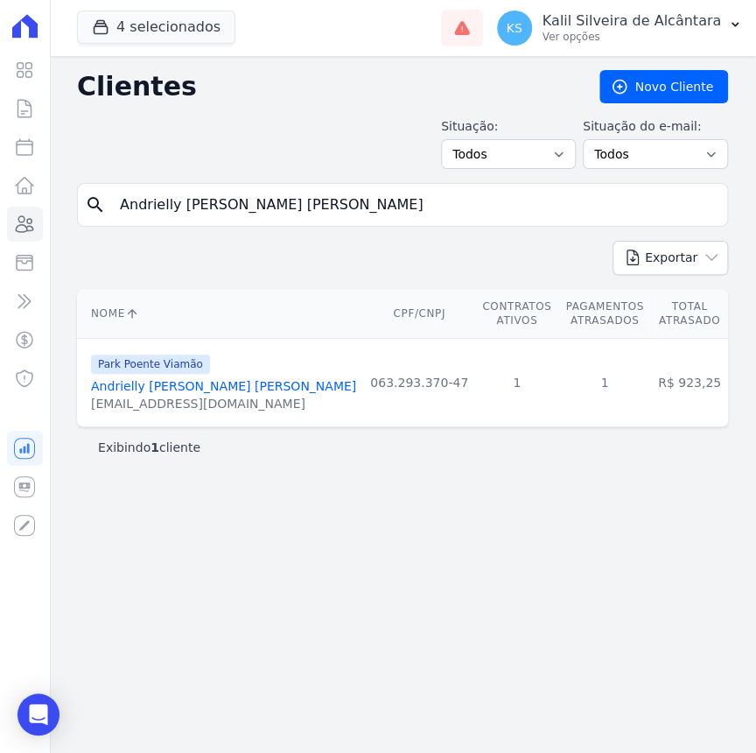
click at [201, 383] on link "Andrielly Oliveira Da Silva" at bounding box center [223, 386] width 265 height 14
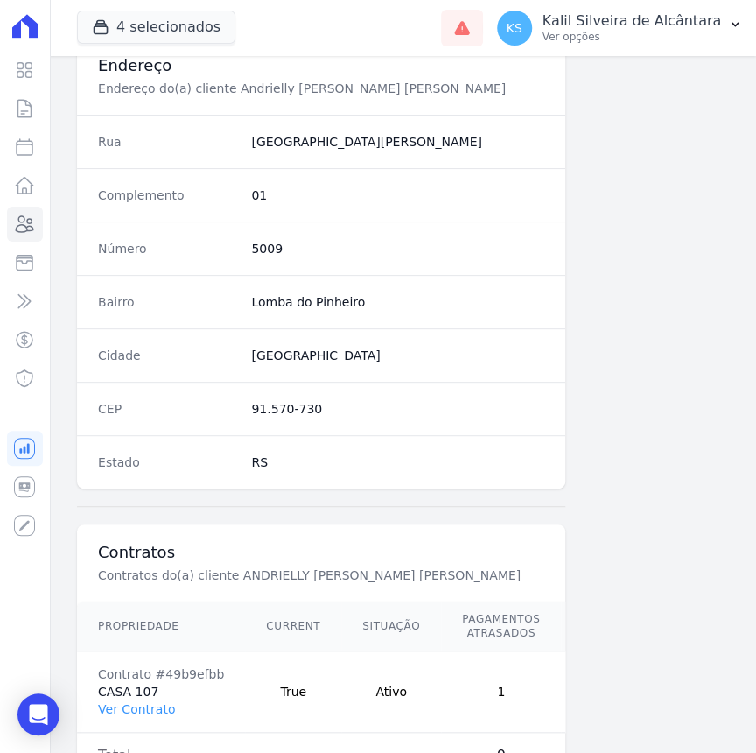
scroll to position [921, 0]
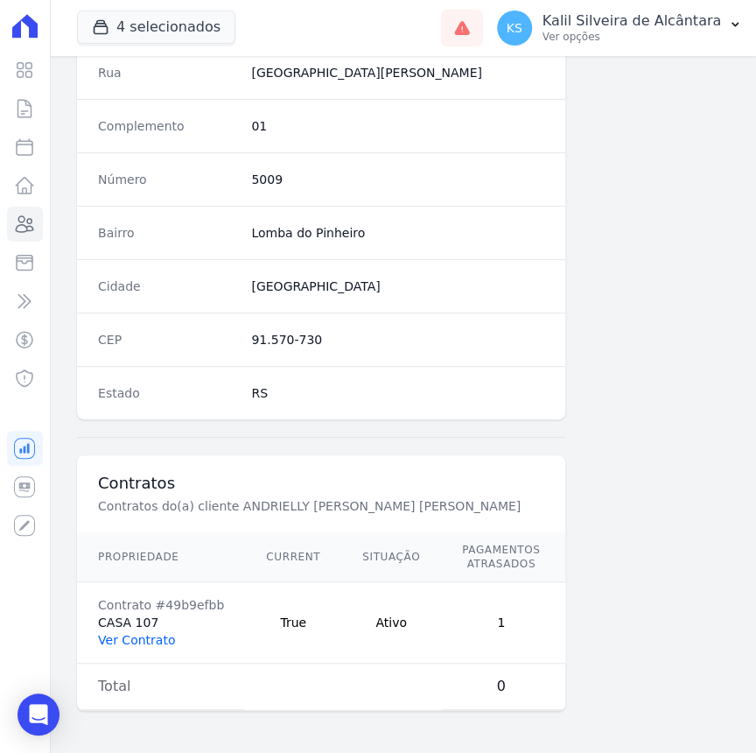
click at [144, 633] on link "Ver Contrato" at bounding box center [136, 640] width 77 height 14
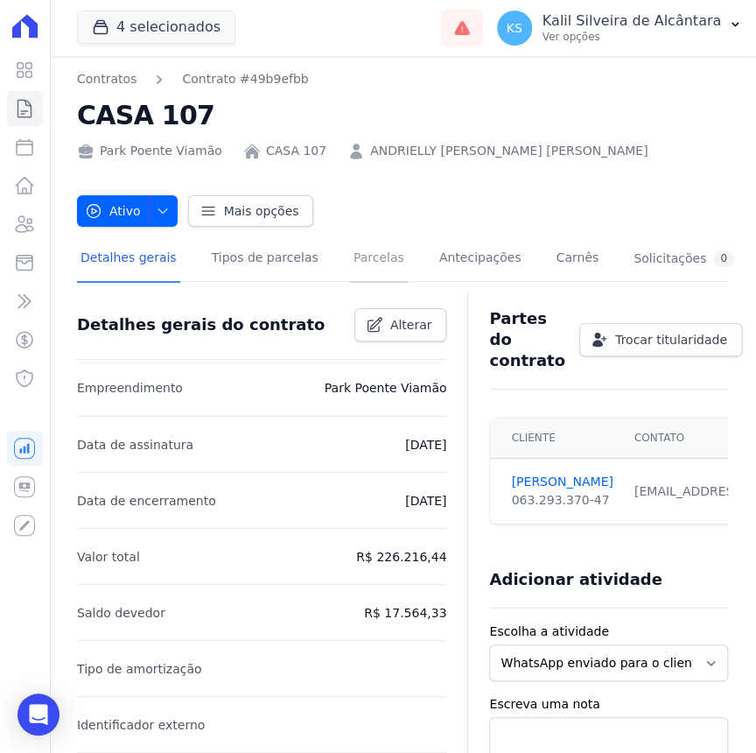
click at [350, 255] on link "Parcelas" at bounding box center [379, 259] width 58 height 46
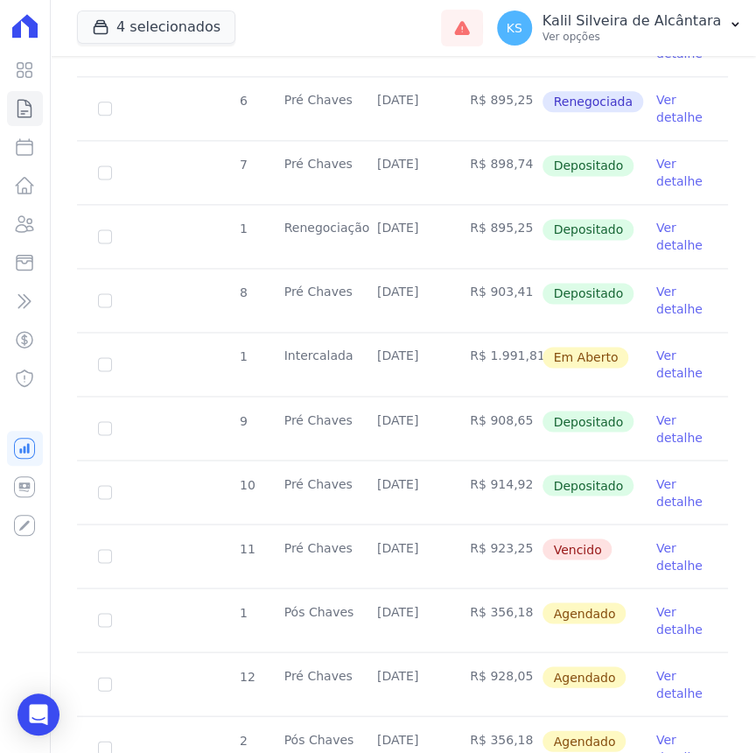
scroll to position [716, 0]
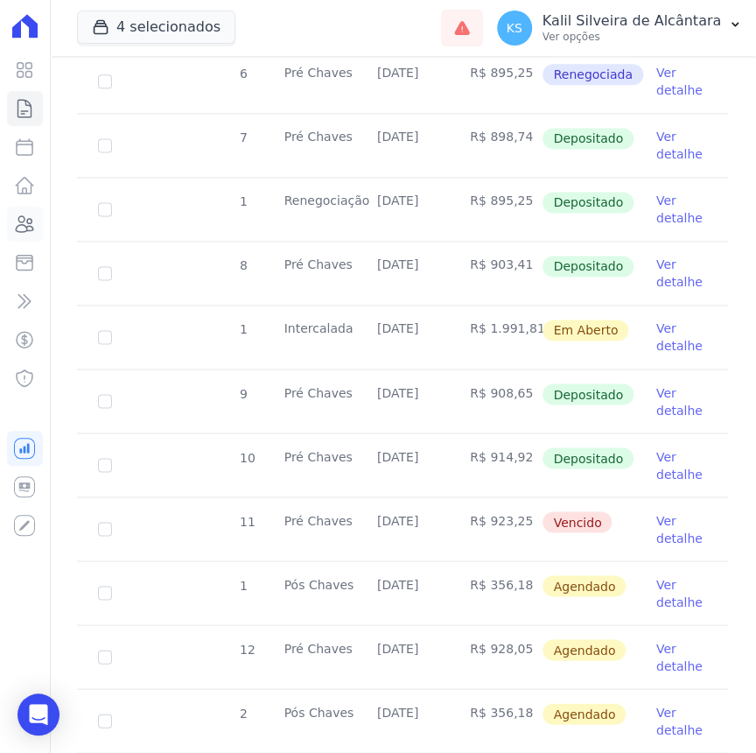
click at [29, 216] on icon at bounding box center [24, 224] width 21 height 21
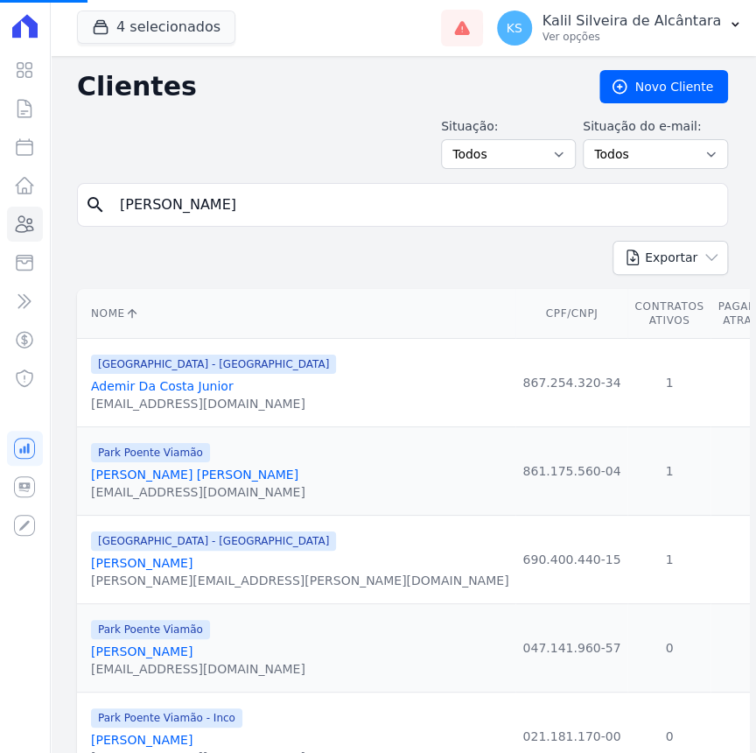
drag, startPoint x: 141, startPoint y: 218, endPoint x: 97, endPoint y: 234, distance: 46.5
click at [97, 234] on form "search Susane Borkovski" at bounding box center [402, 212] width 651 height 58
click at [178, 200] on input "search" at bounding box center [414, 204] width 611 height 35
type input "mariana mend"
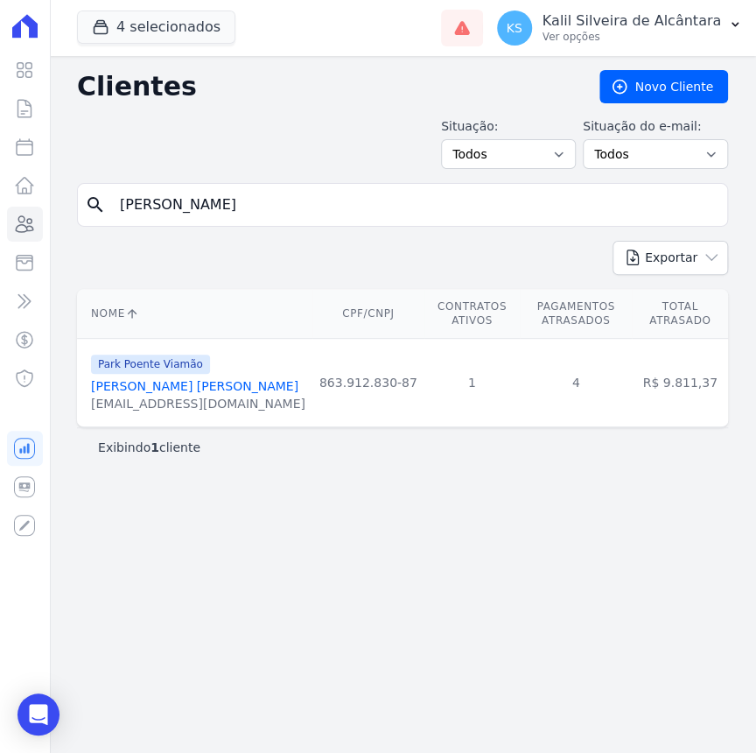
click at [207, 379] on link "Mariana Mendes Da Conceição" at bounding box center [194, 386] width 207 height 14
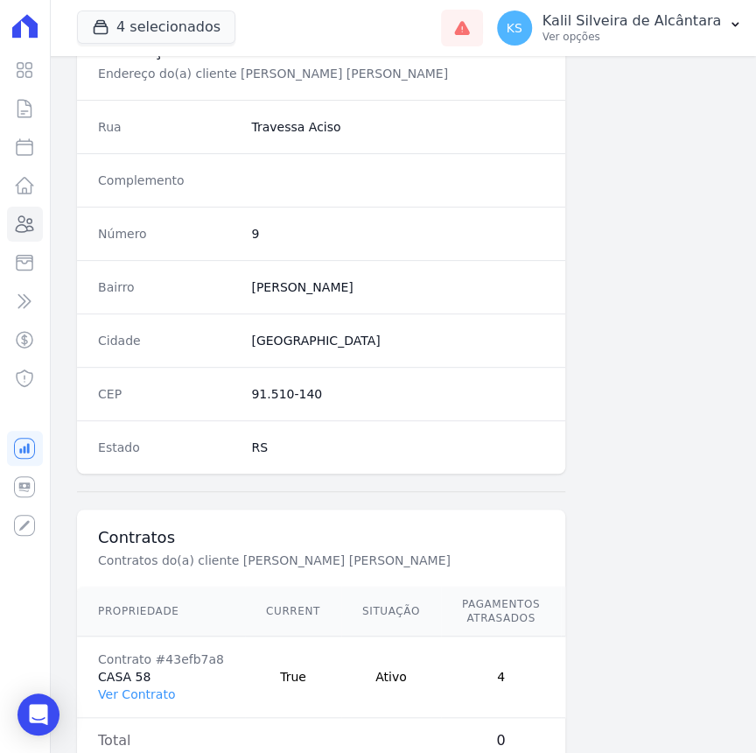
scroll to position [907, 0]
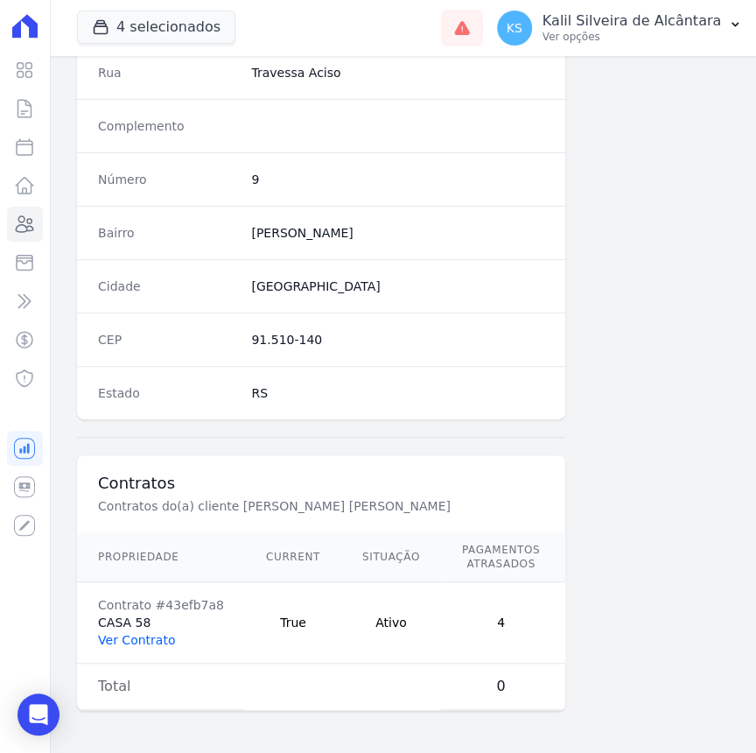
click at [149, 633] on link "Ver Contrato" at bounding box center [136, 640] width 77 height 14
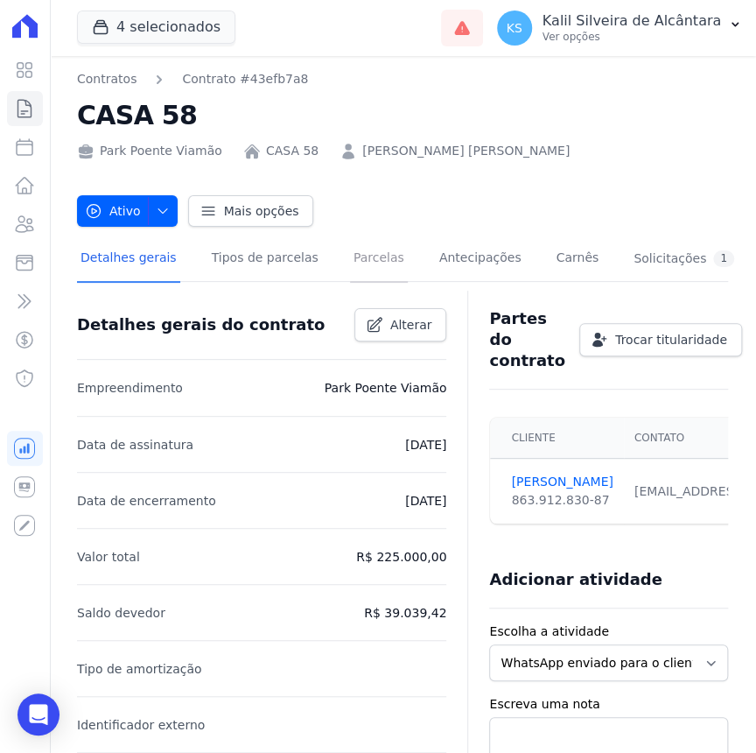
click at [350, 270] on link "Parcelas" at bounding box center [379, 259] width 58 height 46
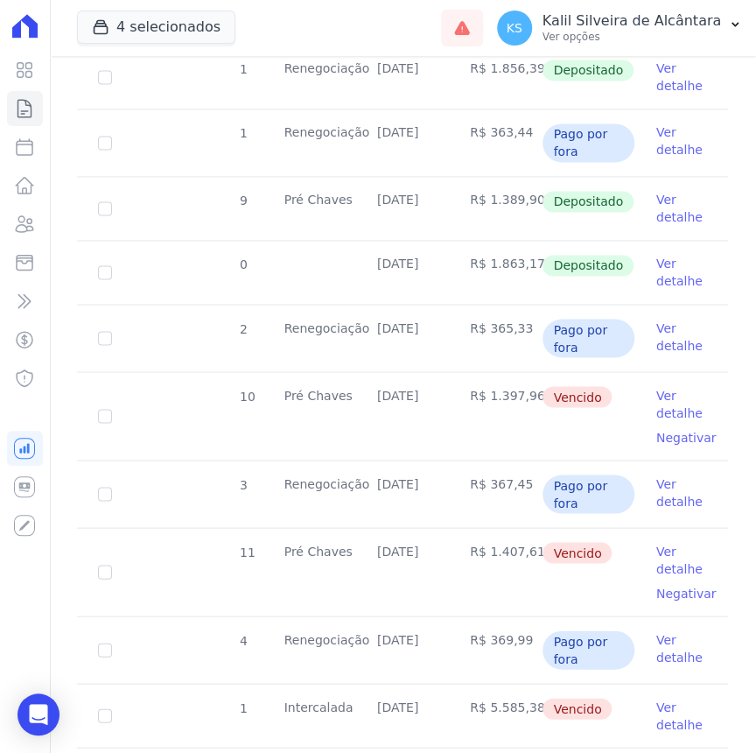
scroll to position [795, 0]
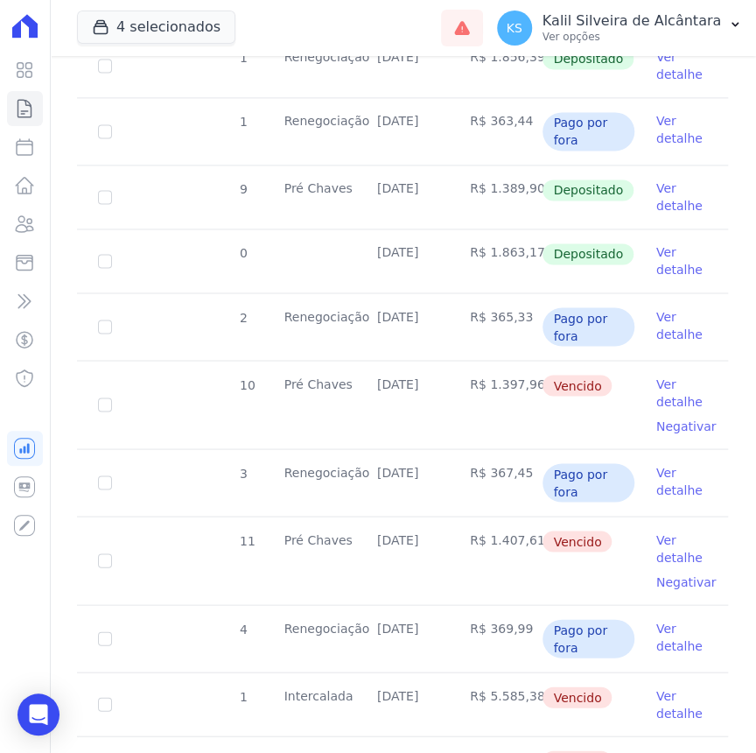
drag, startPoint x: 455, startPoint y: 379, endPoint x: 467, endPoint y: 394, distance: 19.3
click at [467, 394] on td "R$ 1.397,96" at bounding box center [495, 405] width 93 height 88
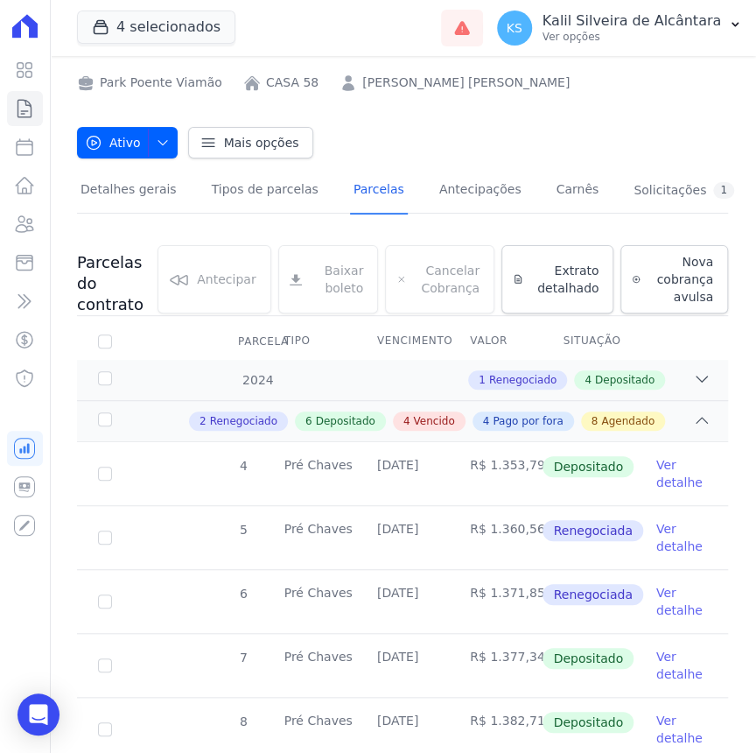
scroll to position [0, 0]
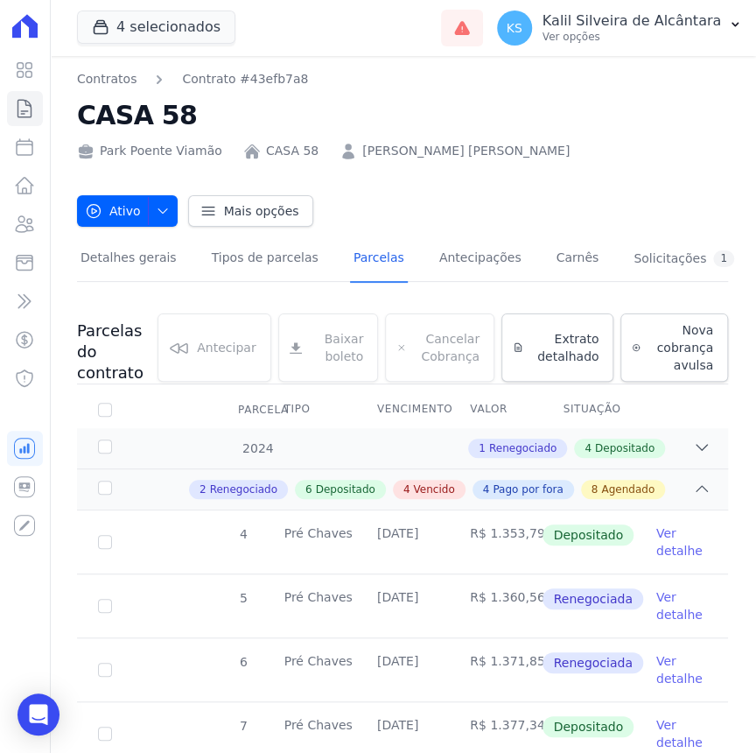
click at [464, 142] on link "MARIANA MENDES DA CONCEIÇÃO" at bounding box center [465, 151] width 207 height 18
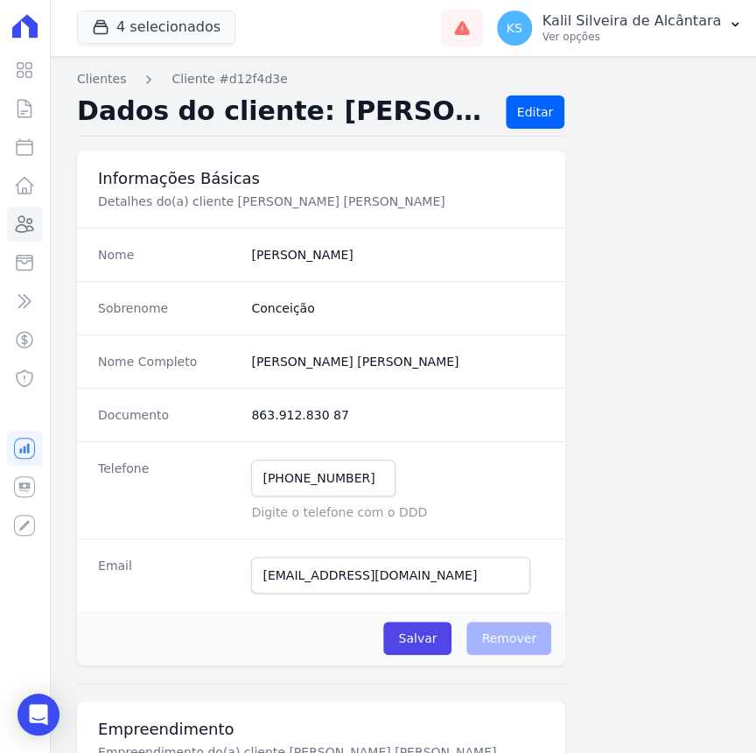
click at [405, 354] on completo "Mariana Mendes Da Conceição" at bounding box center [397, 362] width 293 height 18
drag, startPoint x: 412, startPoint y: 354, endPoint x: 249, endPoint y: 368, distance: 163.3
click at [251, 368] on completo "Mariana Mendes Da Conceição" at bounding box center [397, 362] width 293 height 18
click at [310, 411] on dd "863.912.830 87" at bounding box center [397, 415] width 293 height 18
drag, startPoint x: 310, startPoint y: 411, endPoint x: 247, endPoint y: 421, distance: 63.7
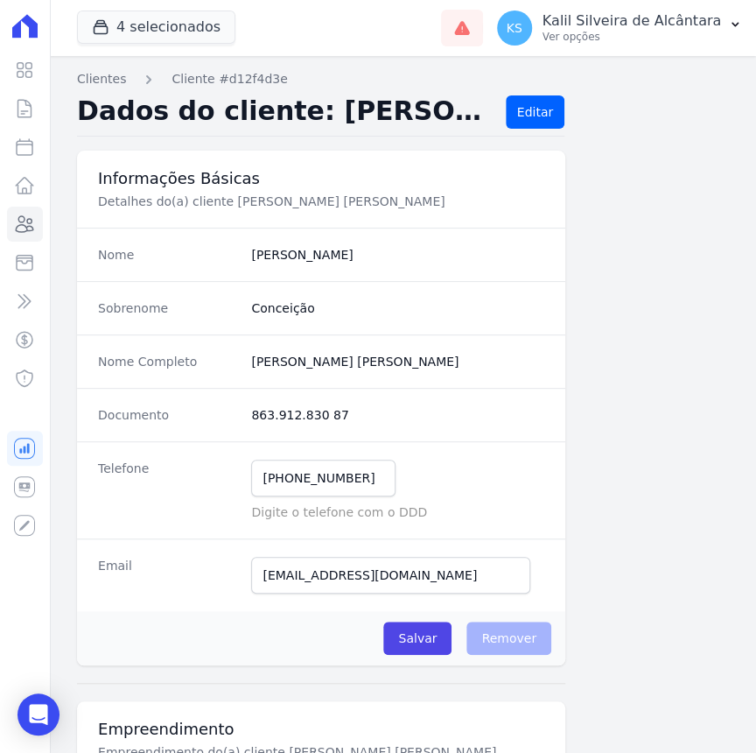
click at [247, 421] on div "Documento 863.912.830 87" at bounding box center [321, 414] width 488 height 53
drag, startPoint x: 427, startPoint y: 359, endPoint x: 378, endPoint y: 450, distance: 103.4
click at [427, 359] on completo "Mariana Mendes Da Conceição" at bounding box center [397, 362] width 293 height 18
drag, startPoint x: 367, startPoint y: 473, endPoint x: 213, endPoint y: 476, distance: 154.0
click at [219, 477] on div "Telefone (51) 98956-5799 Mensagem de SMS ainda não enviada.. Mensagem de Whatsa…" at bounding box center [321, 489] width 488 height 97
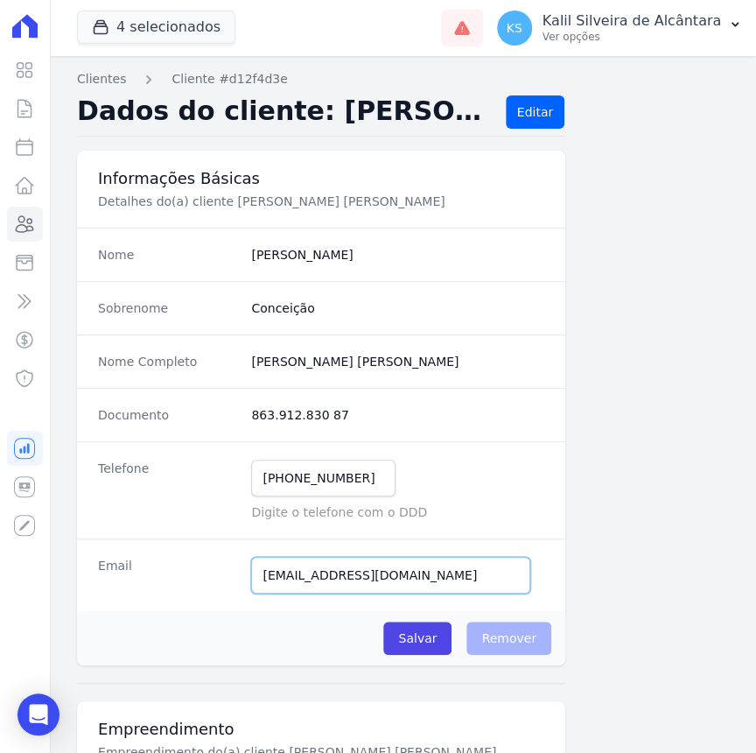
click at [436, 563] on input "conceicao.marianamen@gmail.com" at bounding box center [390, 575] width 279 height 37
drag, startPoint x: 459, startPoint y: 568, endPoint x: 65, endPoint y: 588, distance: 395.1
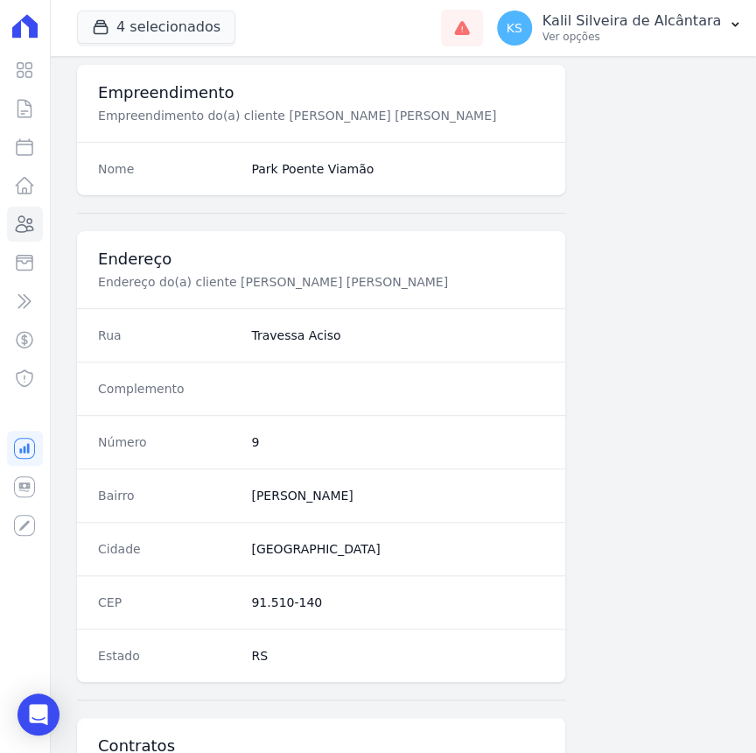
scroll to position [716, 0]
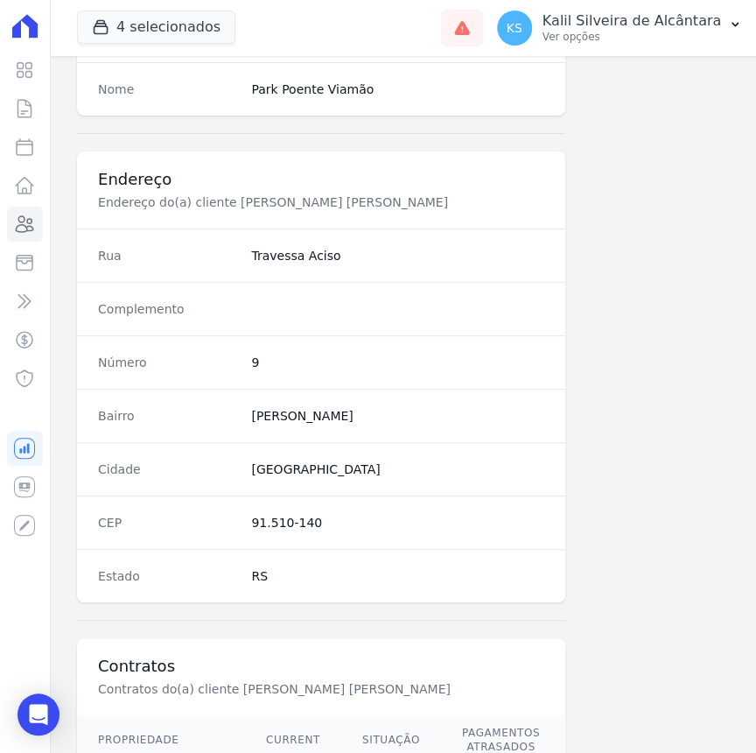
drag, startPoint x: 330, startPoint y: 254, endPoint x: 249, endPoint y: 257, distance: 81.5
click at [251, 257] on dd "Travessa Aciso" at bounding box center [397, 256] width 293 height 18
drag, startPoint x: 130, startPoint y: 310, endPoint x: 141, endPoint y: 314, distance: 12.2
click at [141, 314] on dt "Complemento" at bounding box center [167, 309] width 139 height 18
click at [400, 438] on div "Bairro Coronel Aparício Borges" at bounding box center [321, 415] width 488 height 53
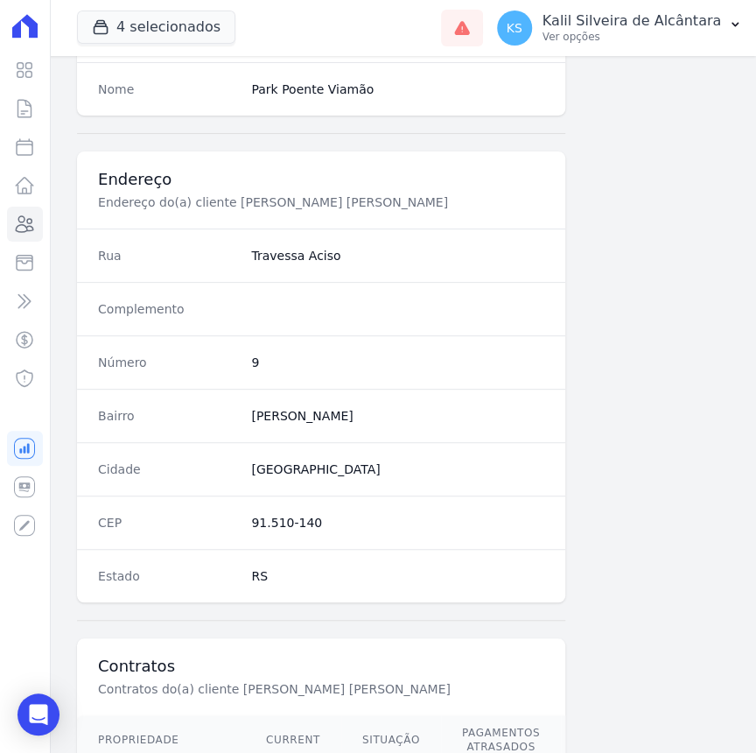
drag, startPoint x: 357, startPoint y: 415, endPoint x: 252, endPoint y: 417, distance: 105.0
click at [252, 417] on dd "Coronel Aparício Borges" at bounding box center [397, 416] width 293 height 18
drag, startPoint x: 252, startPoint y: 417, endPoint x: 414, endPoint y: 420, distance: 161.9
click at [415, 422] on div "Bairro Coronel Aparício Borges" at bounding box center [321, 415] width 488 height 53
drag, startPoint x: 332, startPoint y: 410, endPoint x: 249, endPoint y: 410, distance: 83.1
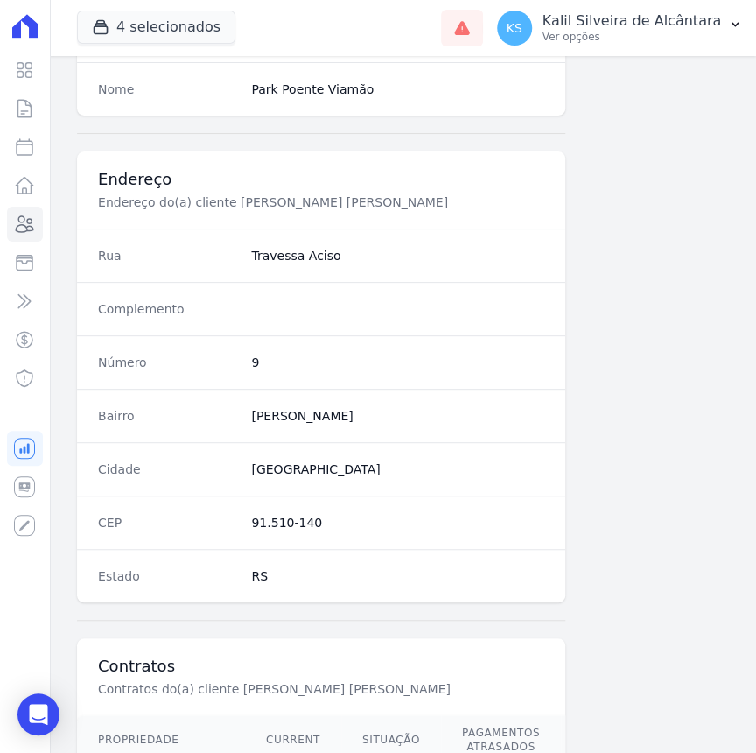
click at [251, 410] on dd "Coronel Aparício Borges" at bounding box center [397, 416] width 293 height 18
click at [351, 443] on div "Cidade [GEOGRAPHIC_DATA]" at bounding box center [321, 468] width 488 height 53
drag, startPoint x: 335, startPoint y: 459, endPoint x: 223, endPoint y: 465, distance: 112.2
click at [223, 465] on div "Cidade [GEOGRAPHIC_DATA]" at bounding box center [321, 468] width 488 height 53
click at [273, 503] on div "CEP 91.510-140" at bounding box center [321, 521] width 488 height 53
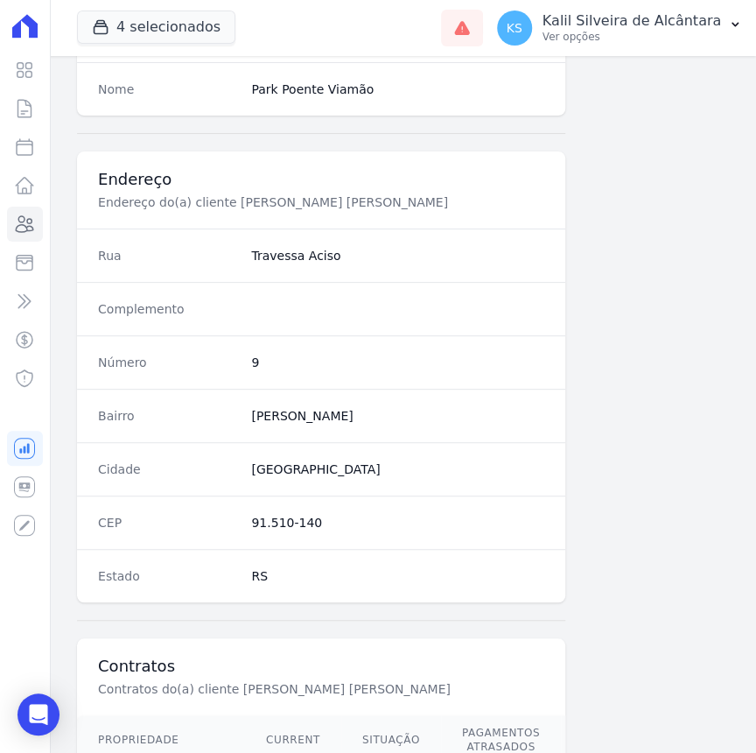
drag, startPoint x: 325, startPoint y: 520, endPoint x: 227, endPoint y: 520, distance: 98.0
click at [227, 520] on div "CEP 91.510-140" at bounding box center [321, 521] width 488 height 53
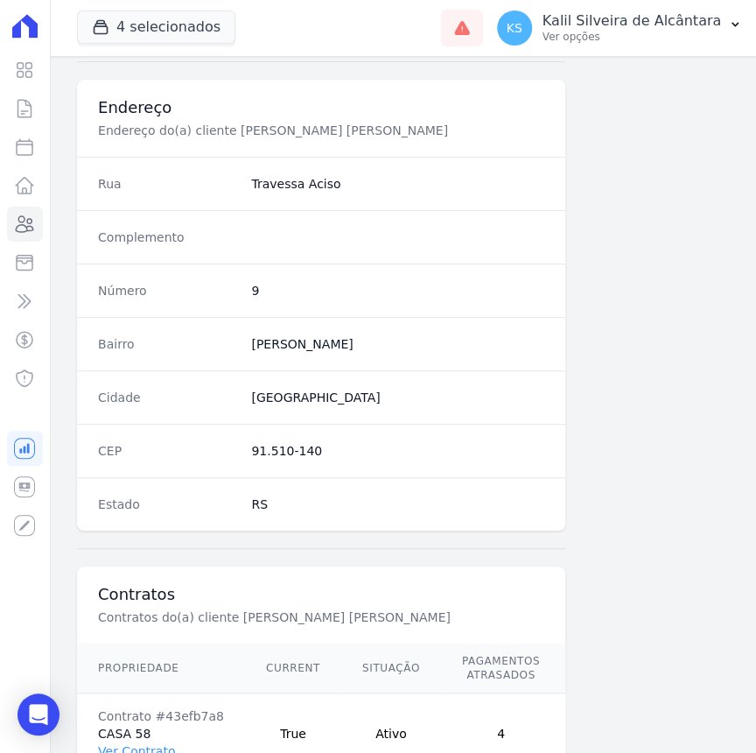
scroll to position [907, 0]
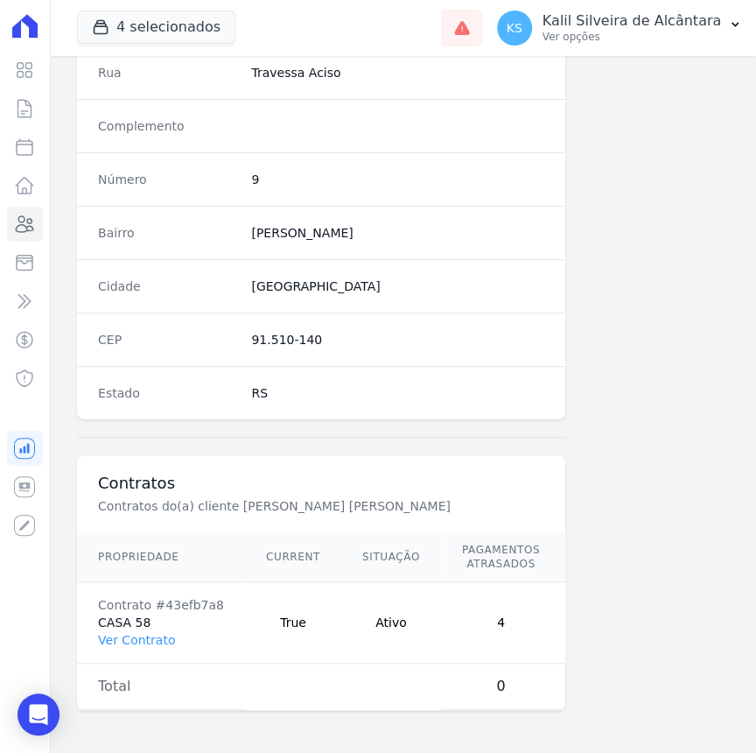
drag, startPoint x: 368, startPoint y: 702, endPoint x: 464, endPoint y: 700, distance: 96.3
click at [464, 700] on div "Propriedade Current Situação Pagamentos Atrasados Valor em Atraso Contrato #43e…" at bounding box center [399, 621] width 687 height 193
drag, startPoint x: 513, startPoint y: 695, endPoint x: 526, endPoint y: 691, distance: 13.6
click at [523, 692] on td "0" at bounding box center [501, 686] width 120 height 46
drag, startPoint x: 528, startPoint y: 691, endPoint x: 526, endPoint y: 701, distance: 9.8
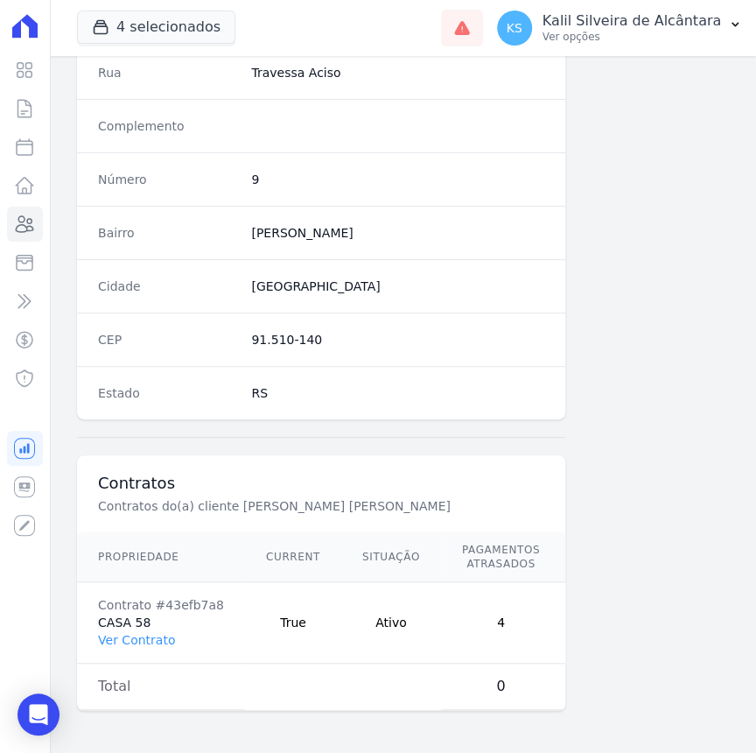
click at [533, 693] on td "0" at bounding box center [501, 686] width 120 height 46
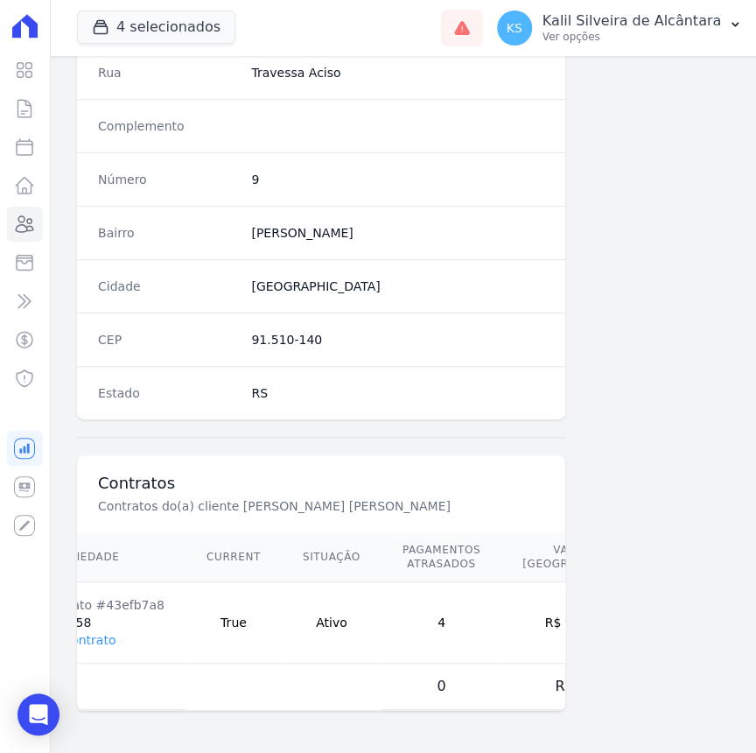
scroll to position [0, 83]
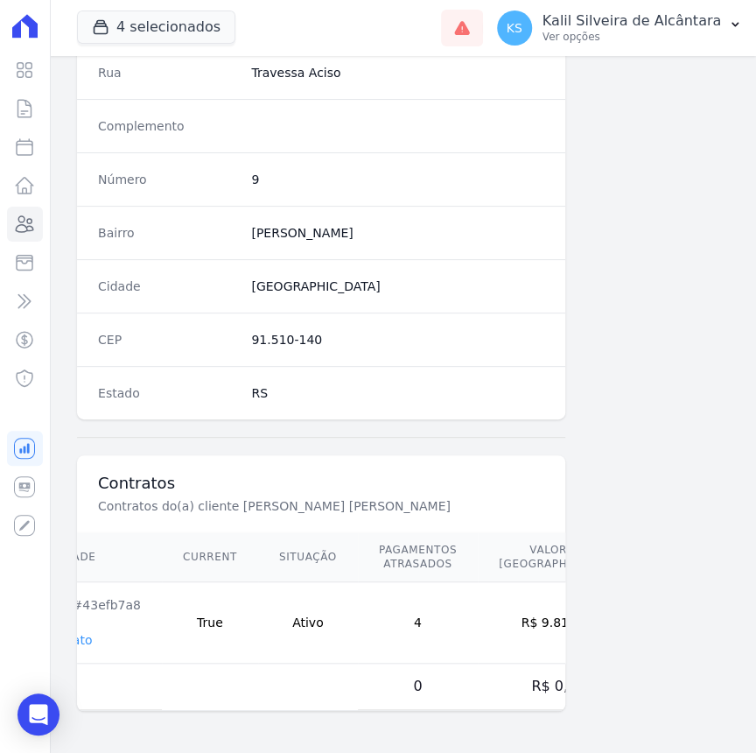
drag, startPoint x: 501, startPoint y: 610, endPoint x: 547, endPoint y: 616, distance: 46.8
click at [547, 616] on td "R$ 9.811,37" at bounding box center [558, 622] width 161 height 81
click at [88, 632] on td "Contrato #43efb7a8 CASA 58 Ver Contrato" at bounding box center [78, 622] width 168 height 81
click at [81, 633] on link "Ver Contrato" at bounding box center [53, 640] width 77 height 14
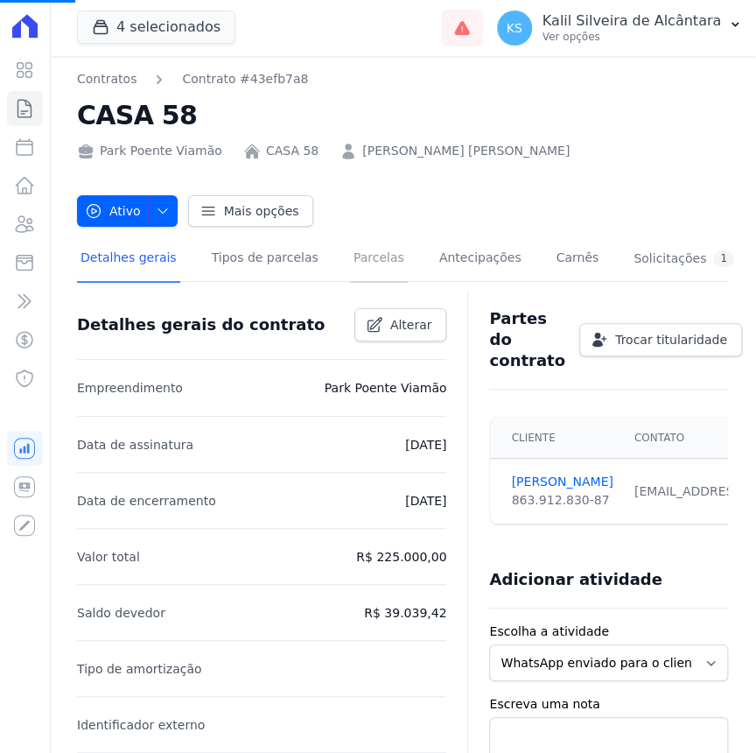
click at [375, 260] on link "Parcelas" at bounding box center [379, 259] width 58 height 46
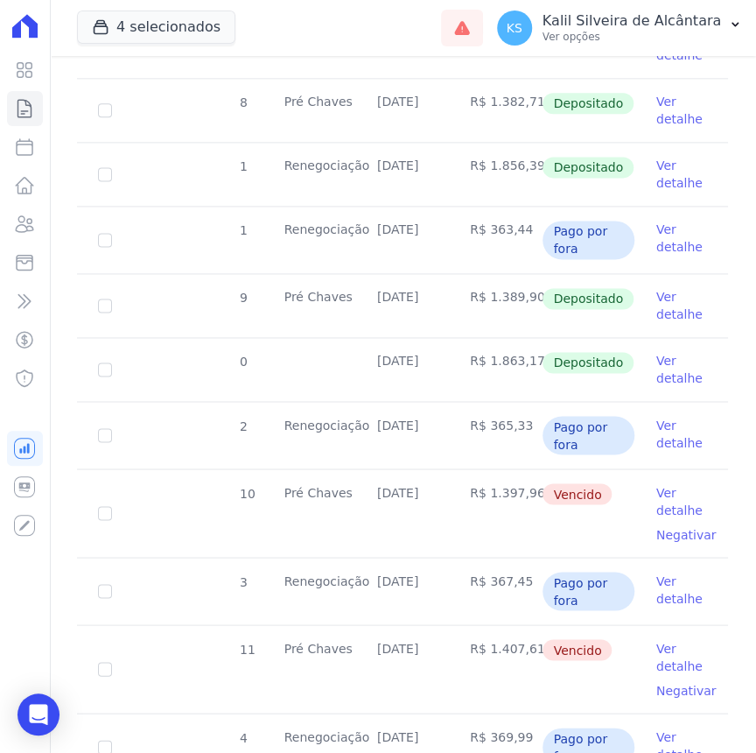
scroll to position [716, 0]
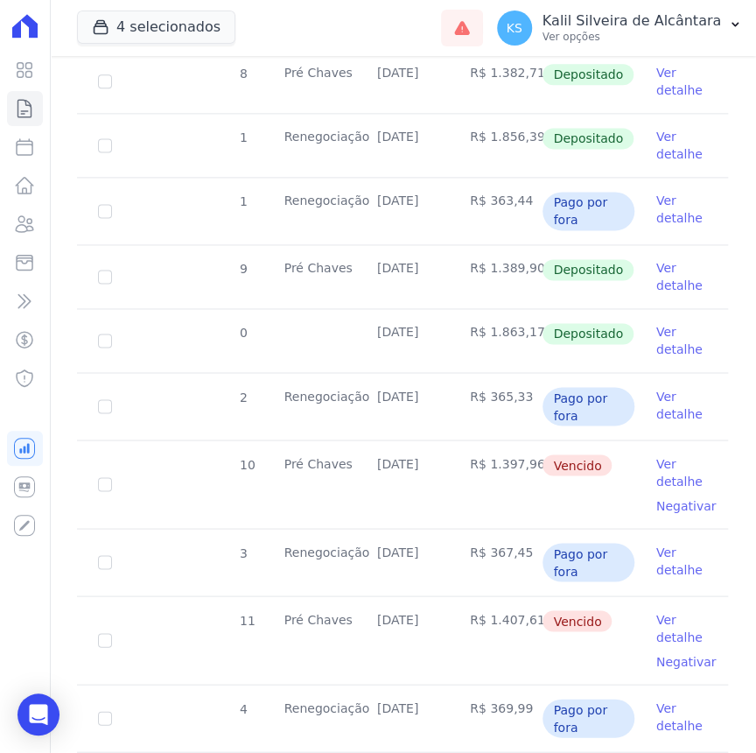
drag, startPoint x: 434, startPoint y: 460, endPoint x: 447, endPoint y: 488, distance: 30.9
click at [446, 488] on tr "10 Pré Chaves 10/07/2025 R$ 1.397,96 Vencido Ver detalhe Negativar" at bounding box center [402, 483] width 651 height 88
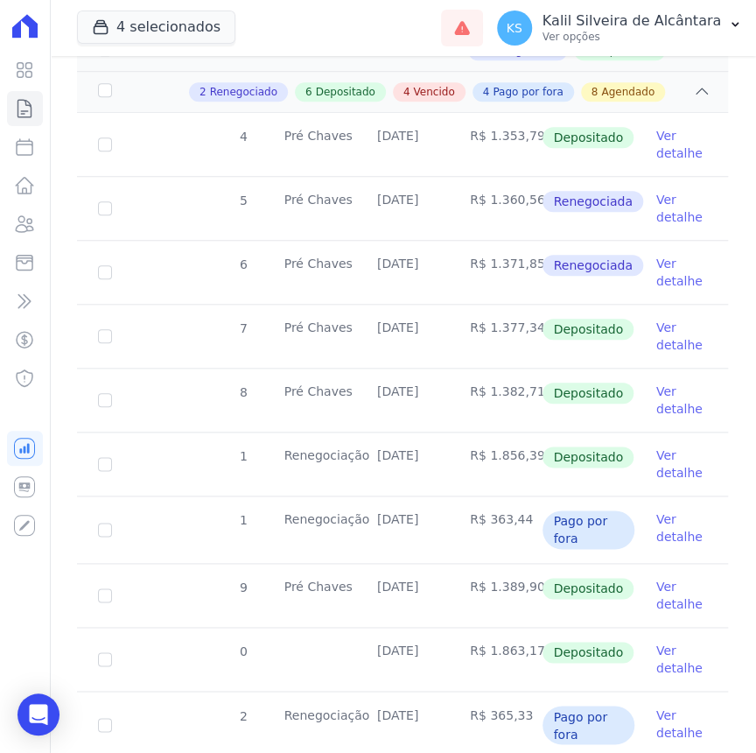
scroll to position [0, 0]
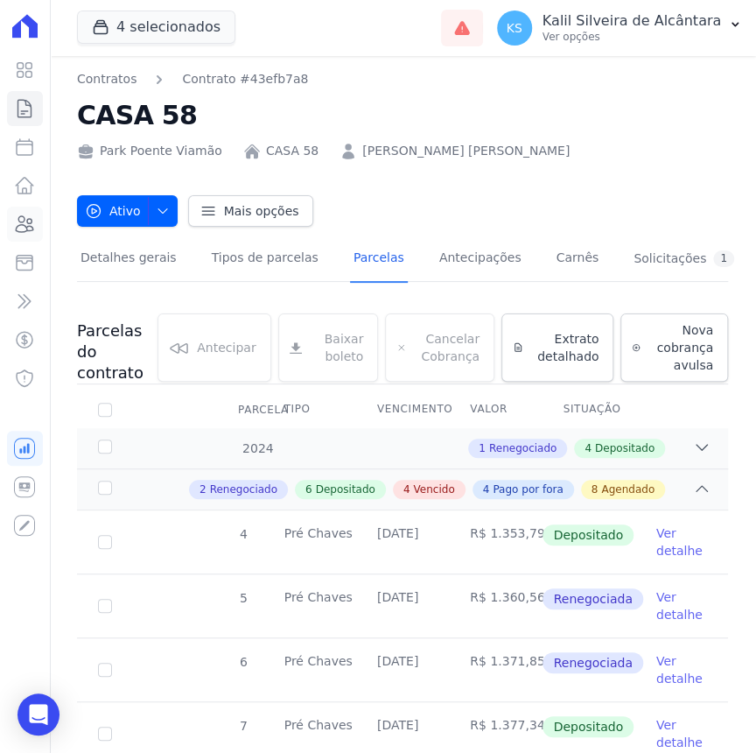
click at [25, 227] on icon at bounding box center [26, 224] width 18 height 16
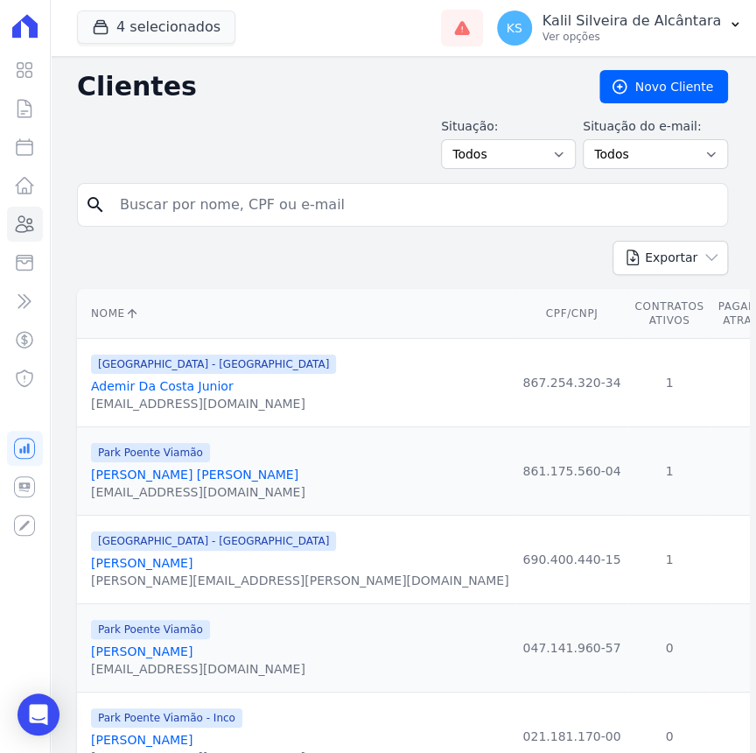
click at [192, 193] on input "search" at bounding box center [414, 204] width 611 height 35
paste input "[PERSON_NAME]"
type input "Paulo Eduardo Silva De Souza7"
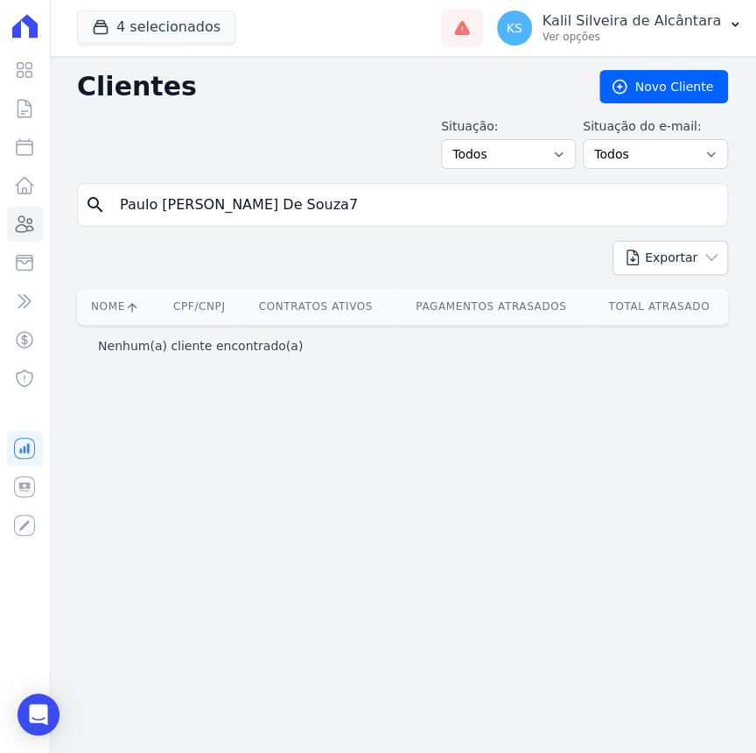
click at [366, 209] on input "Paulo Eduardo Silva De Souza7" at bounding box center [414, 204] width 611 height 35
type input "[PERSON_NAME]"
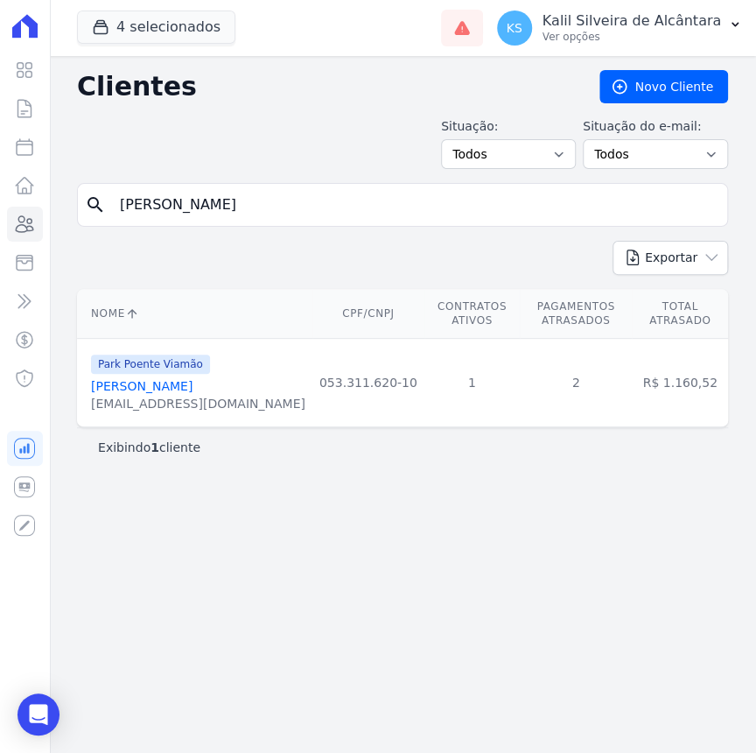
click at [153, 389] on link "[PERSON_NAME]" at bounding box center [142, 386] width 102 height 14
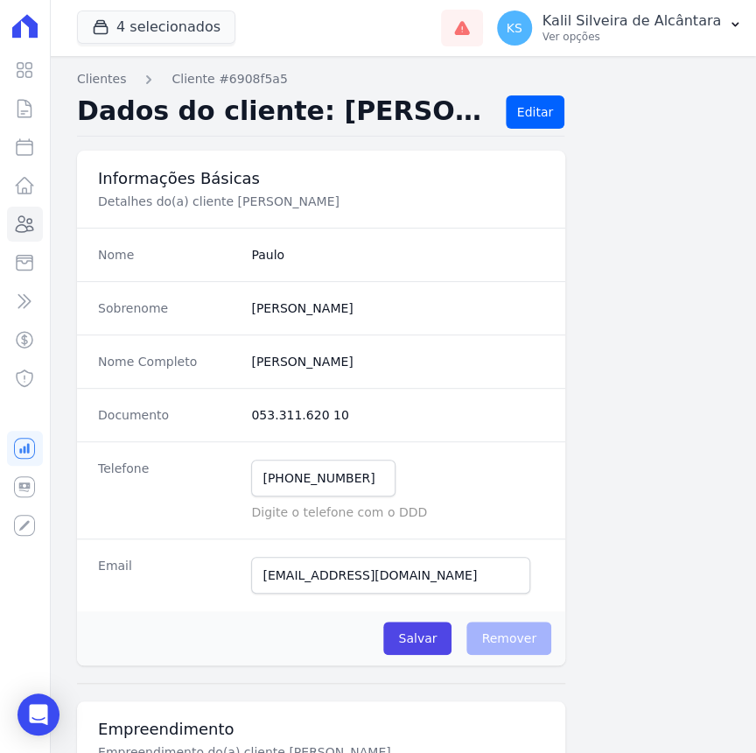
drag, startPoint x: 337, startPoint y: 410, endPoint x: 248, endPoint y: 410, distance: 89.3
click at [251, 410] on dd "053.311.620 10" at bounding box center [397, 415] width 293 height 18
copy dd "053.311.620 10"
drag, startPoint x: 501, startPoint y: 379, endPoint x: 455, endPoint y: 415, distance: 58.6
click at [501, 379] on div "Nome Completo [PERSON_NAME]" at bounding box center [321, 360] width 488 height 53
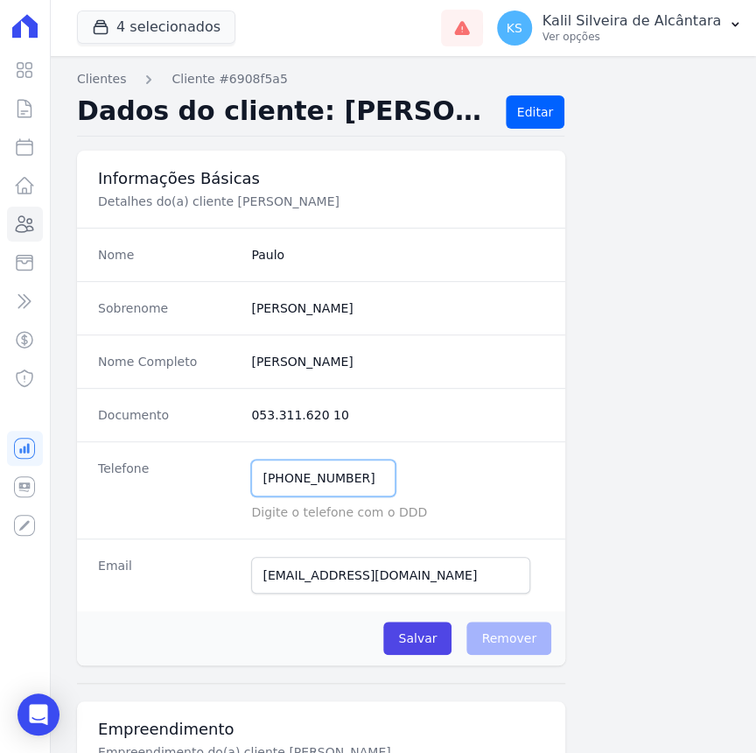
drag, startPoint x: 355, startPoint y: 482, endPoint x: 282, endPoint y: 481, distance: 73.5
click at [282, 481] on input "[PHONE_NUMBER]" at bounding box center [323, 477] width 144 height 37
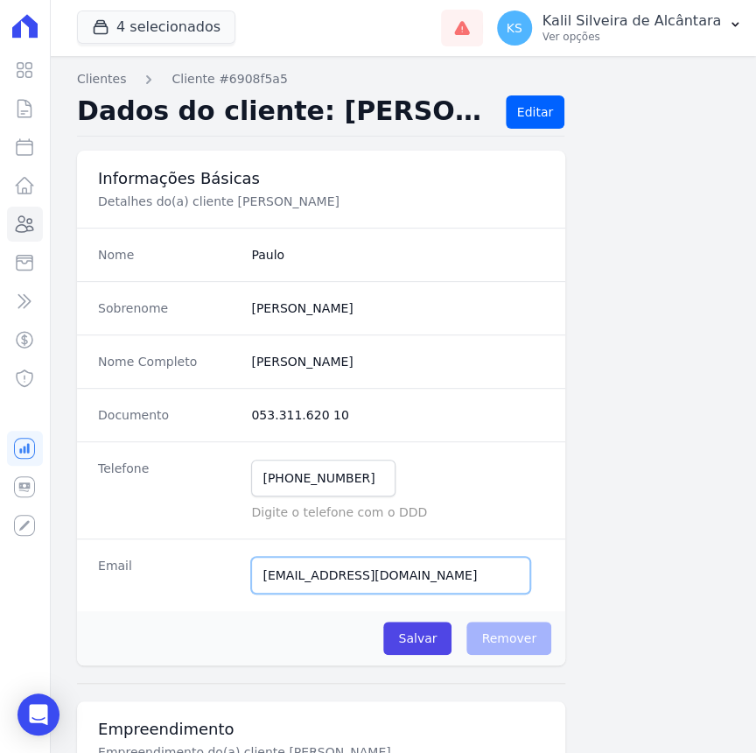
click at [432, 564] on input "[EMAIL_ADDRESS][DOMAIN_NAME]" at bounding box center [390, 575] width 279 height 37
click at [153, 587] on div "Email [EMAIL_ADDRESS][DOMAIN_NAME] E-mail enviado. Aguardando confirmação.." at bounding box center [321, 574] width 488 height 73
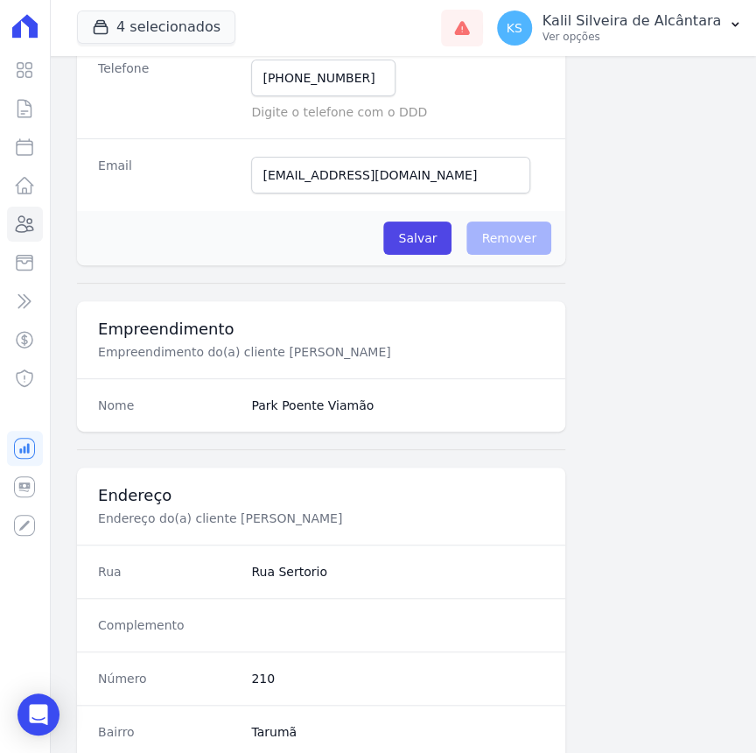
scroll to position [477, 0]
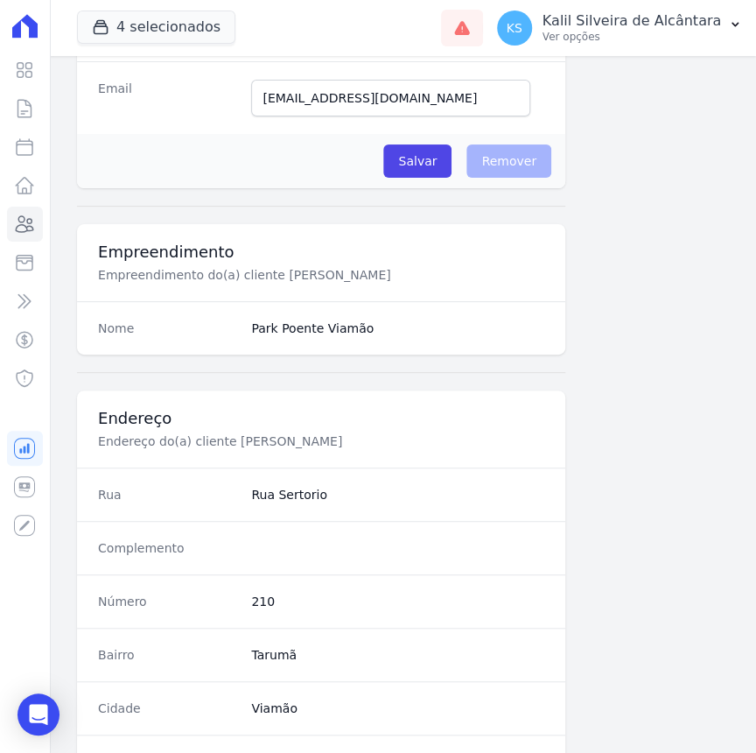
drag, startPoint x: 322, startPoint y: 481, endPoint x: 246, endPoint y: 493, distance: 77.0
click at [246, 493] on div "Rua [GEOGRAPHIC_DATA]" at bounding box center [321, 493] width 488 height 53
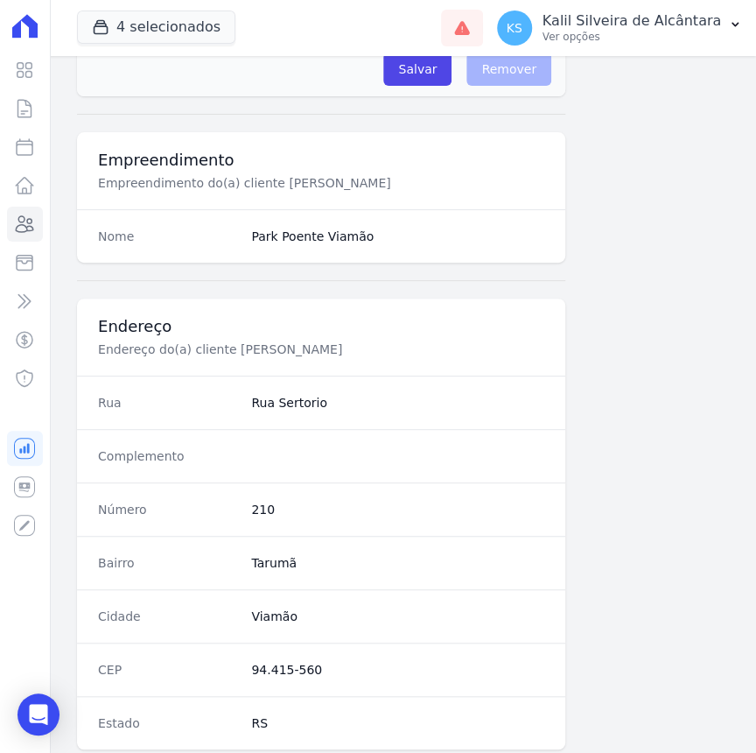
scroll to position [636, 0]
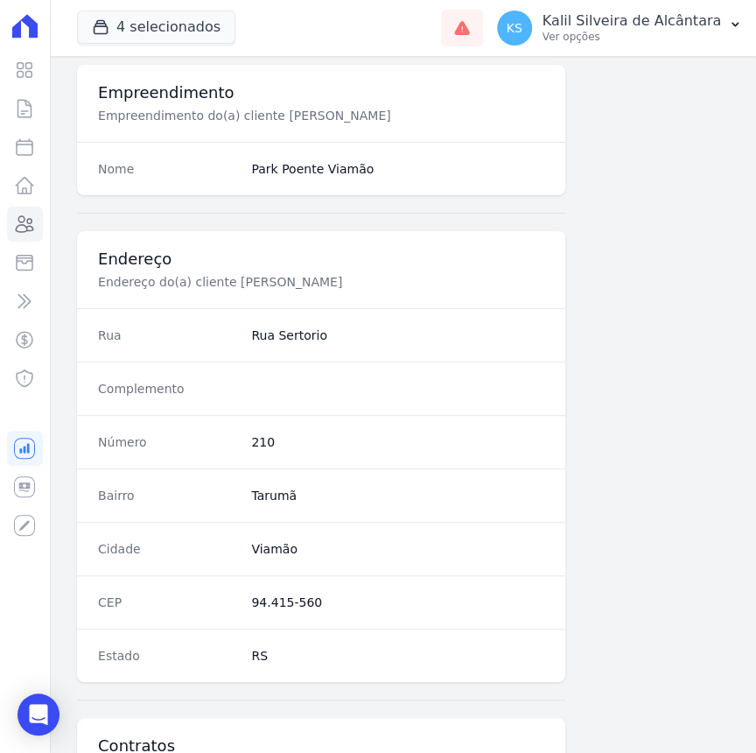
click at [272, 482] on div "Bairro [GEOGRAPHIC_DATA]" at bounding box center [321, 494] width 488 height 53
click at [271, 487] on dd "Tarumã" at bounding box center [397, 496] width 293 height 18
copy dd "Tarumã"
click at [272, 544] on dd "Viamão" at bounding box center [397, 549] width 293 height 18
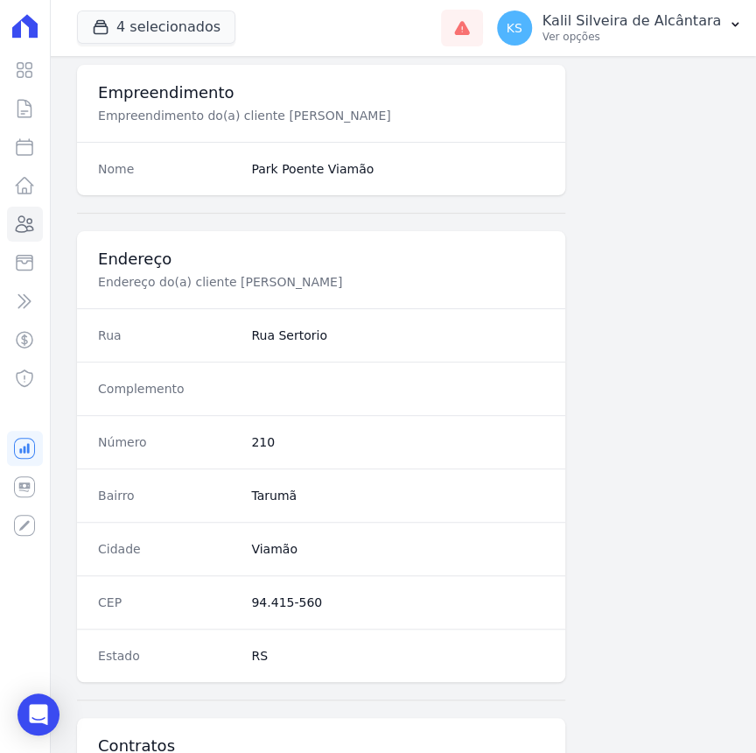
click at [272, 544] on dd "Viamão" at bounding box center [397, 549] width 293 height 18
copy dd "Viamão"
drag, startPoint x: 312, startPoint y: 599, endPoint x: 244, endPoint y: 599, distance: 67.4
click at [244, 599] on div "CEP 94.415-560" at bounding box center [321, 601] width 488 height 53
copy dd "94.415-560"
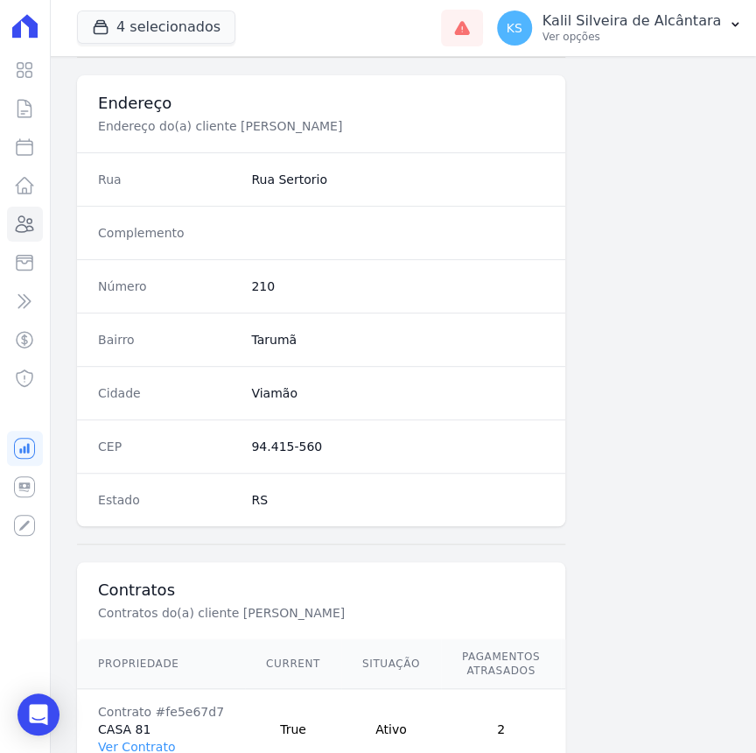
scroll to position [907, 0]
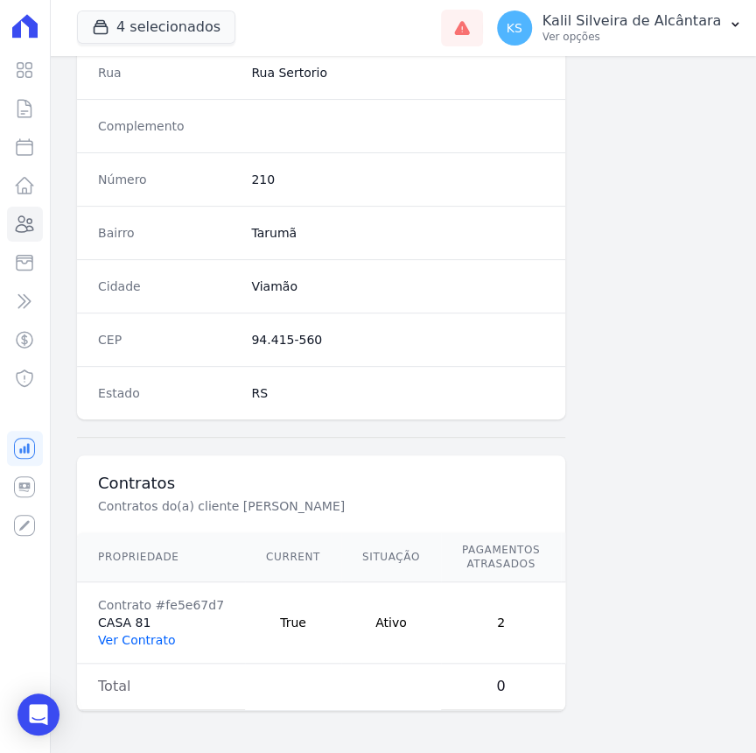
click at [142, 633] on link "Ver Contrato" at bounding box center [136, 640] width 77 height 14
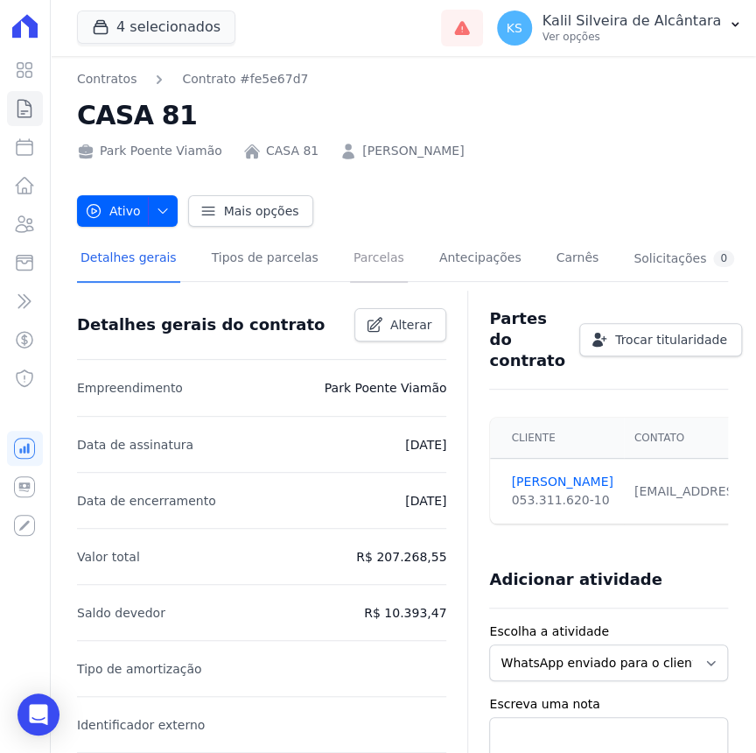
click at [370, 273] on link "Parcelas" at bounding box center [379, 259] width 58 height 46
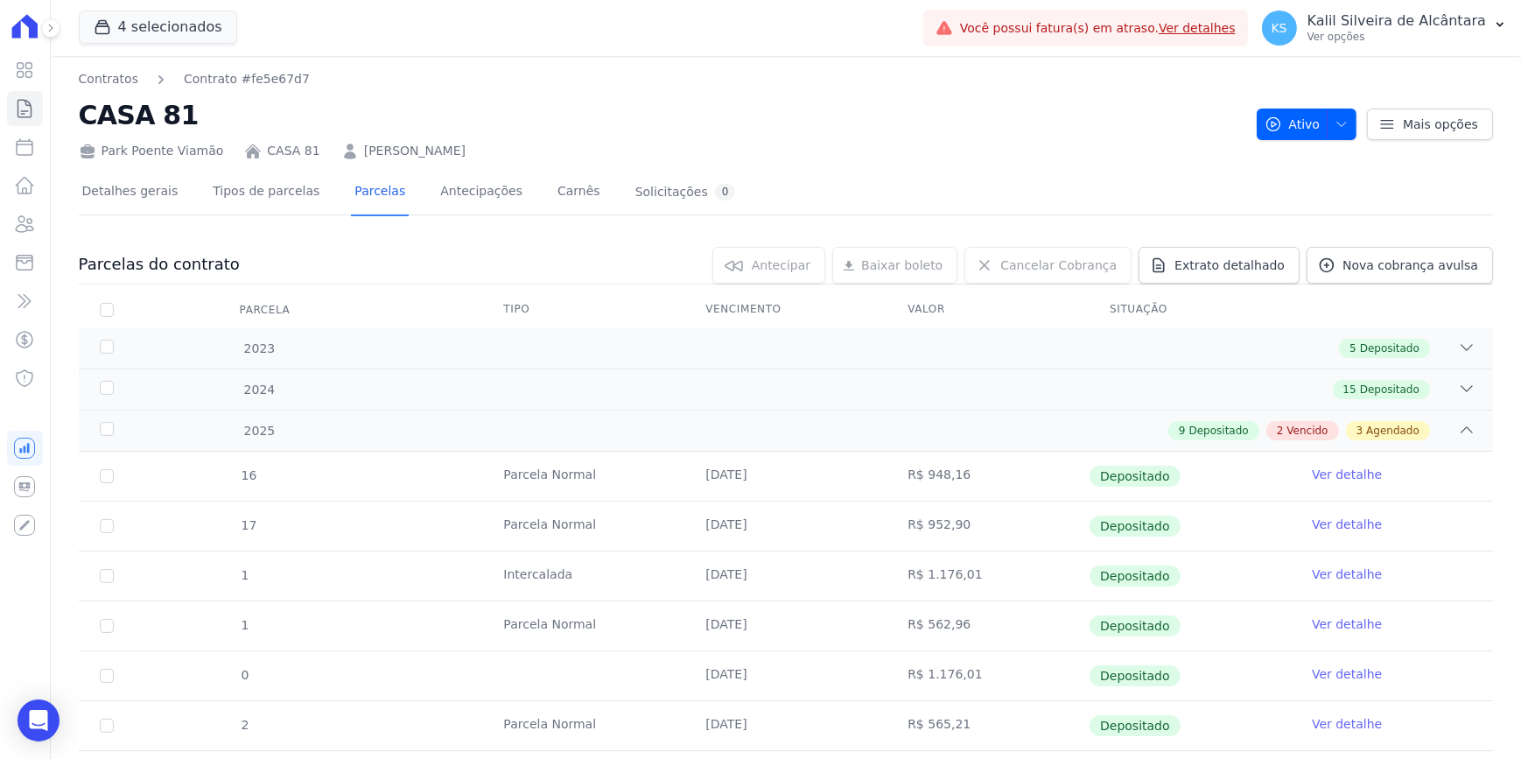
click at [440, 160] on div "Detalhes gerais Tipos de parcelas [GEOGRAPHIC_DATA] Antecipações Carnês Solicit…" at bounding box center [786, 715] width 1414 height 1110
click at [451, 146] on link "[PERSON_NAME]" at bounding box center [415, 151] width 102 height 18
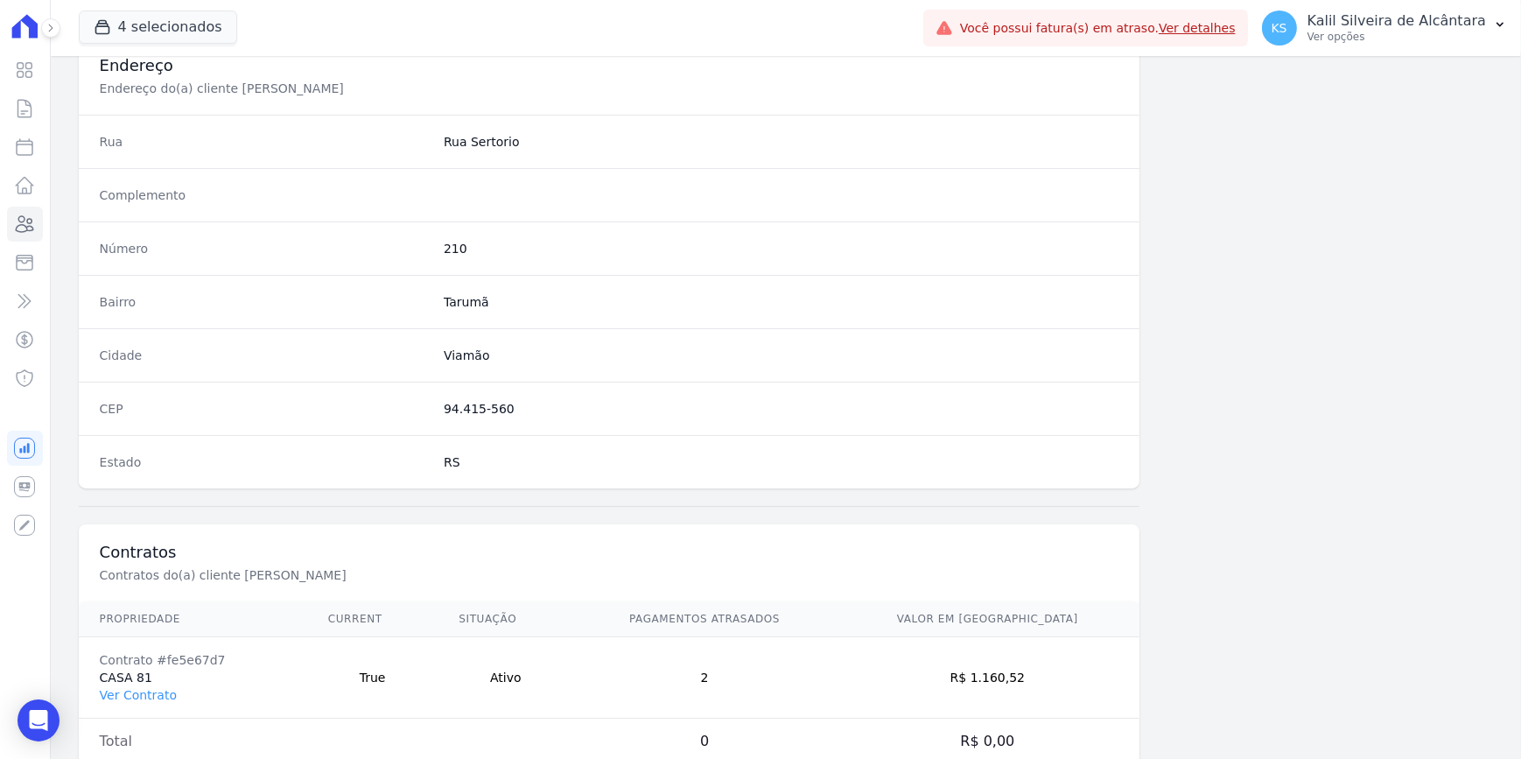
scroll to position [875, 0]
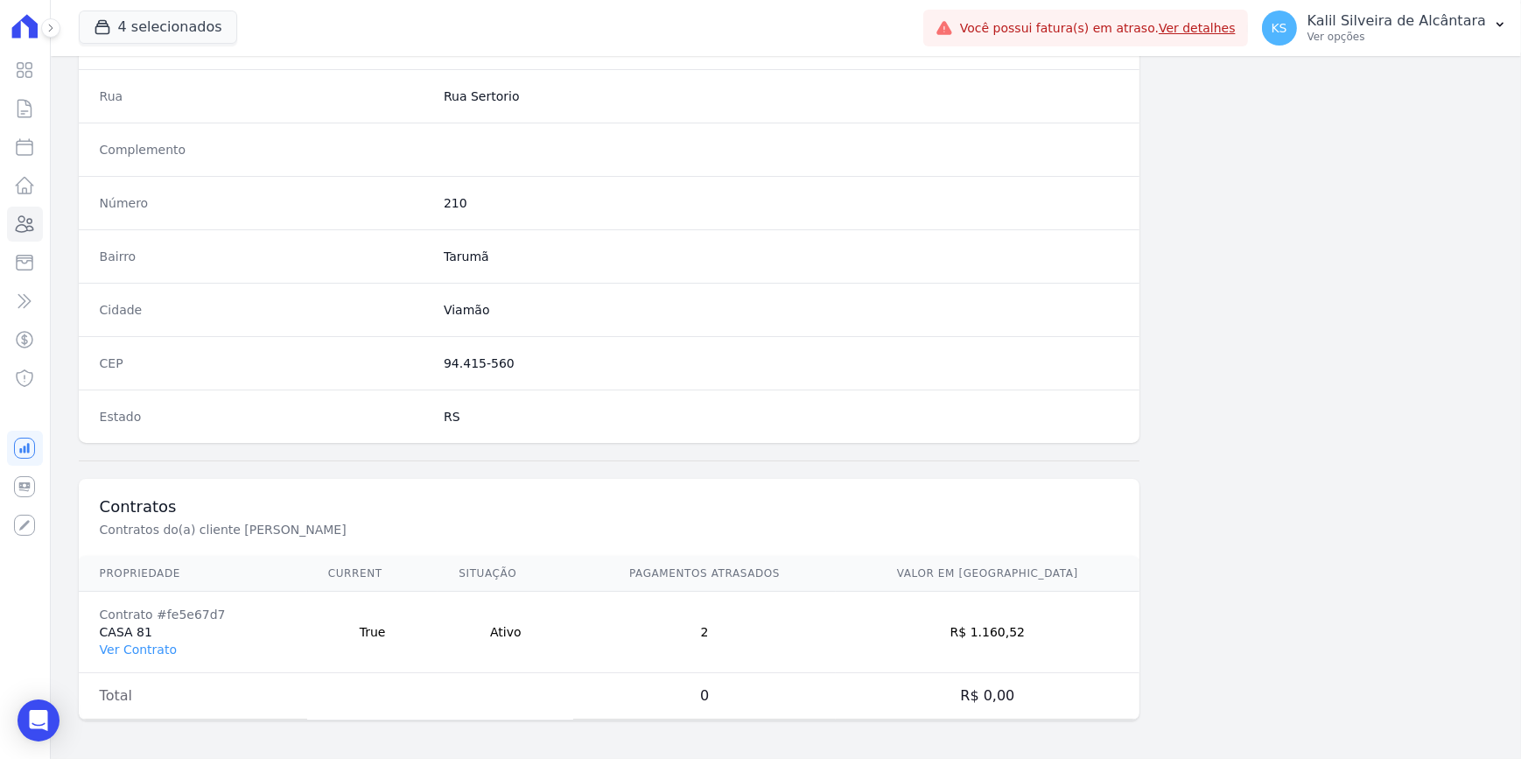
drag, startPoint x: 1058, startPoint y: 634, endPoint x: 1005, endPoint y: 634, distance: 52.5
click at [755, 634] on td "R$ 1.160,52" at bounding box center [988, 632] width 304 height 81
copy td "1.160,52"
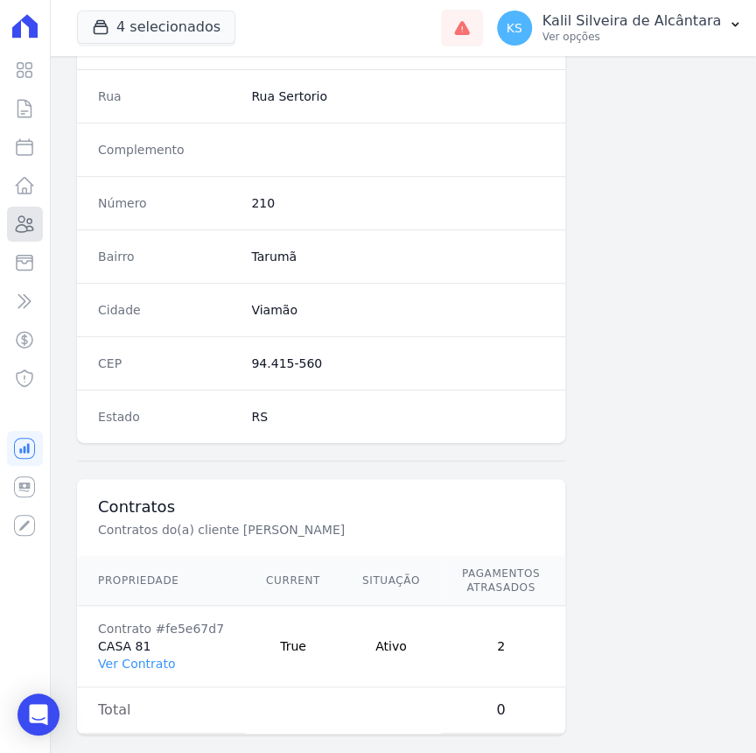
click at [32, 232] on icon at bounding box center [24, 224] width 21 height 21
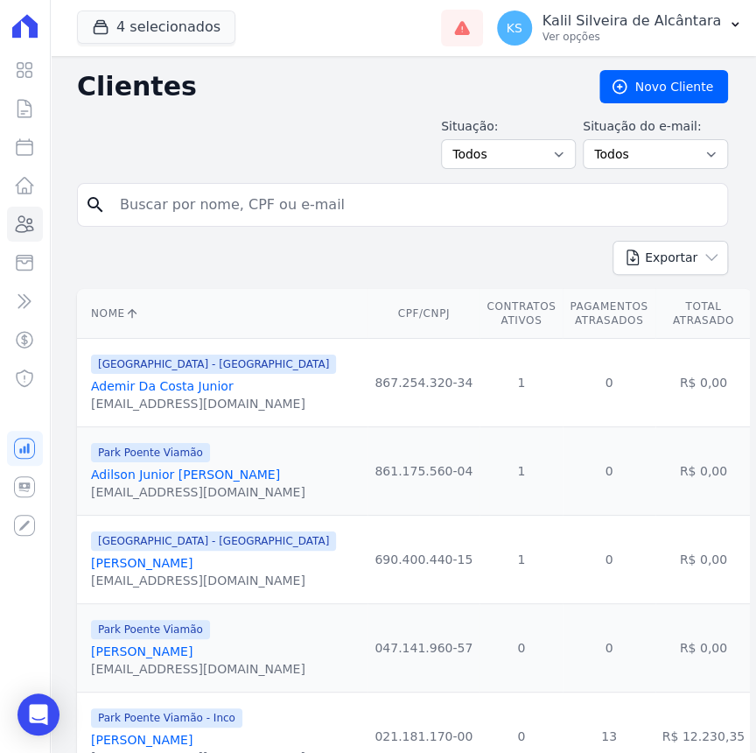
click at [192, 185] on div "search" at bounding box center [402, 205] width 651 height 44
click at [196, 201] on input "search" at bounding box center [414, 204] width 611 height 35
paste input "[PERSON_NAME]"
type input "[PERSON_NAME]"
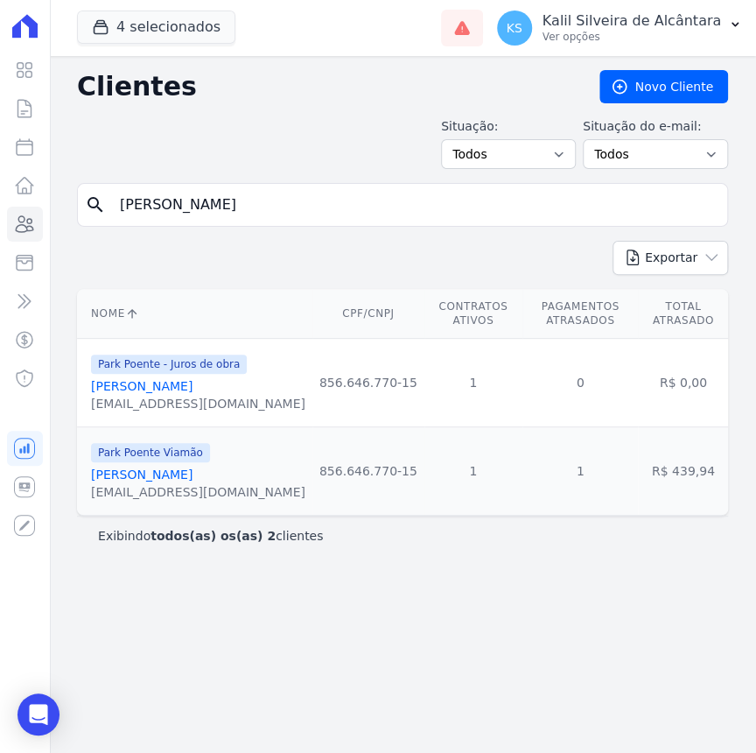
click at [144, 472] on link "[PERSON_NAME]" at bounding box center [142, 474] width 102 height 14
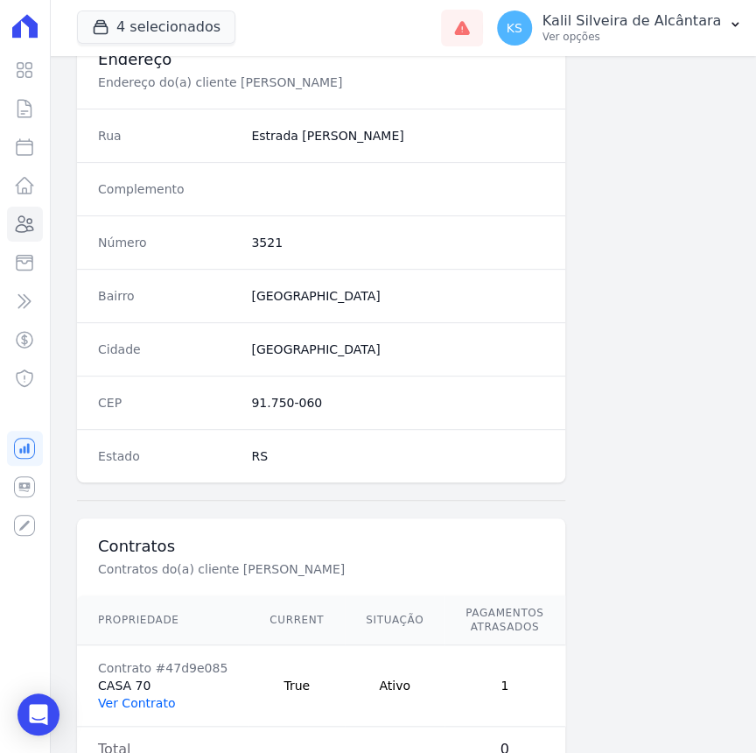
scroll to position [921, 0]
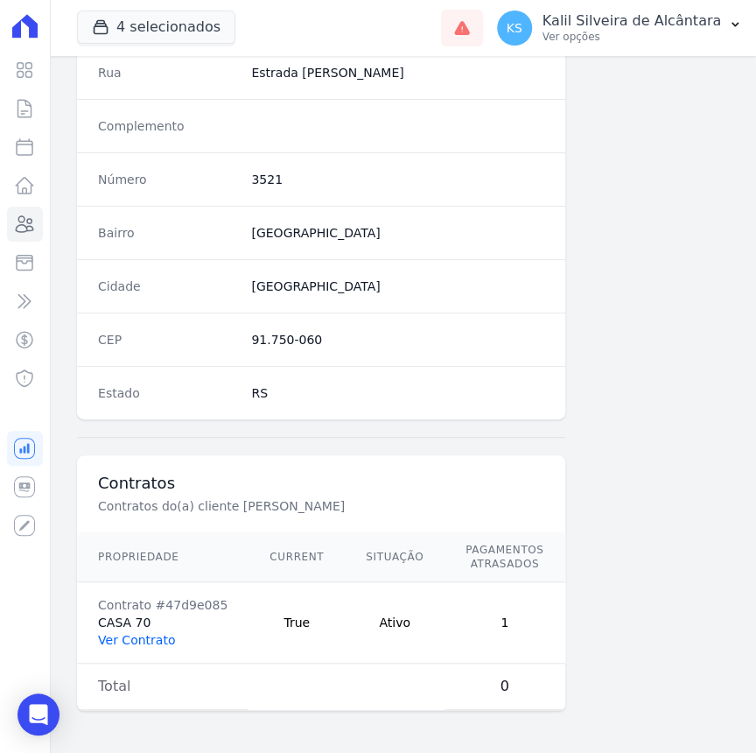
click at [131, 633] on link "Ver Contrato" at bounding box center [136, 640] width 77 height 14
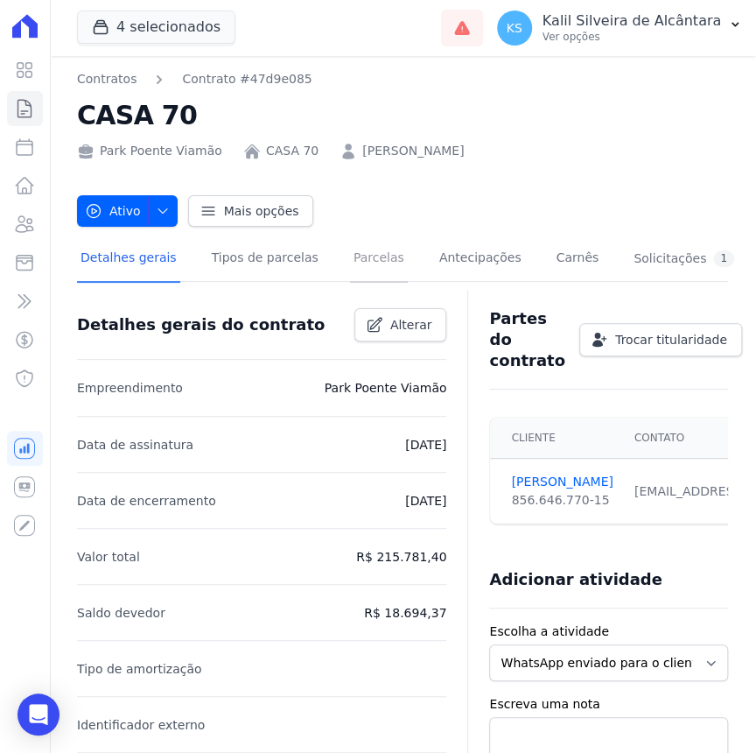
click at [359, 262] on link "Parcelas" at bounding box center [379, 259] width 58 height 46
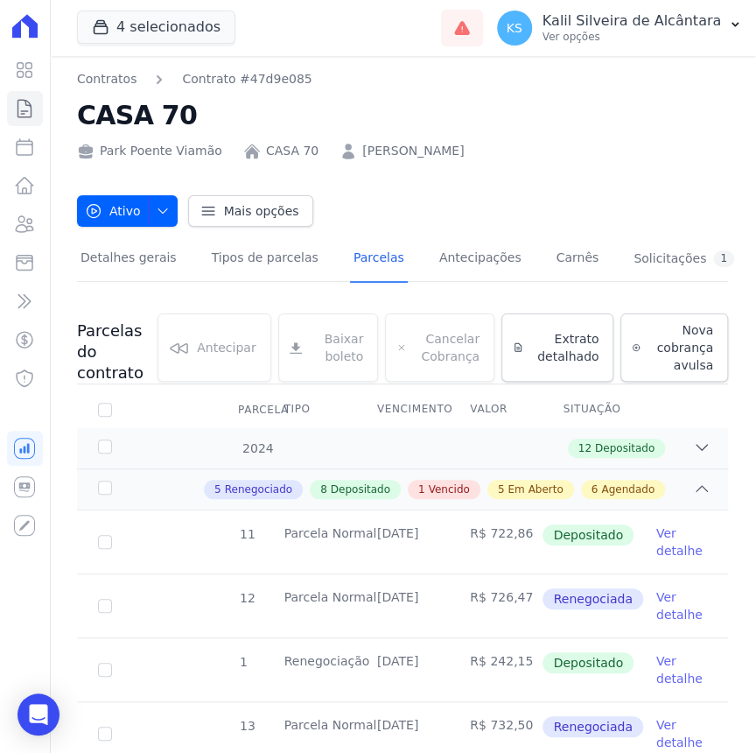
click at [400, 153] on link "[PERSON_NAME]" at bounding box center [413, 151] width 102 height 18
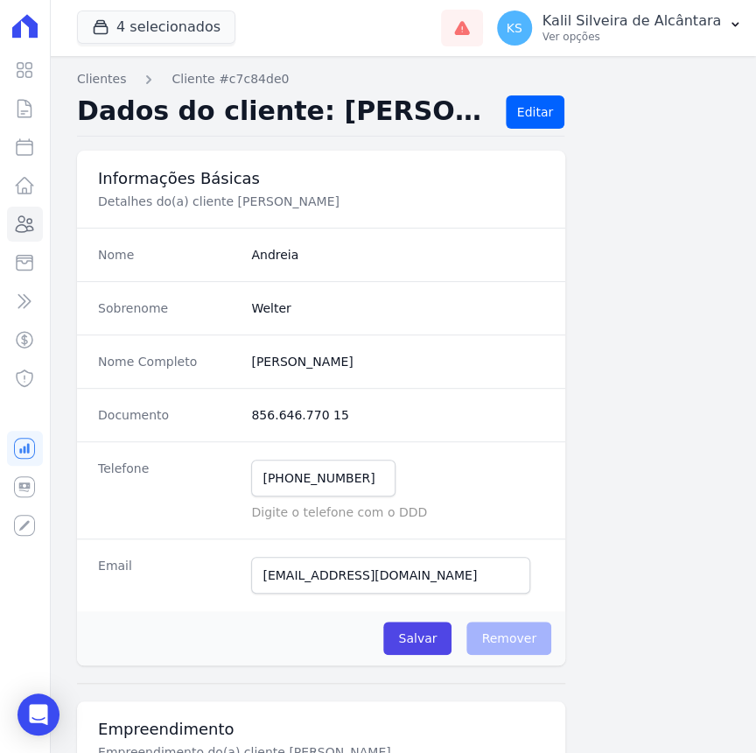
drag, startPoint x: 331, startPoint y: 422, endPoint x: 243, endPoint y: 419, distance: 87.5
click at [243, 419] on div "Documento 856.646.770 15" at bounding box center [321, 414] width 488 height 53
copy dd "856.646.770 15"
click at [399, 357] on completo "[PERSON_NAME]" at bounding box center [397, 362] width 293 height 18
drag, startPoint x: 356, startPoint y: 487, endPoint x: 284, endPoint y: 483, distance: 72.8
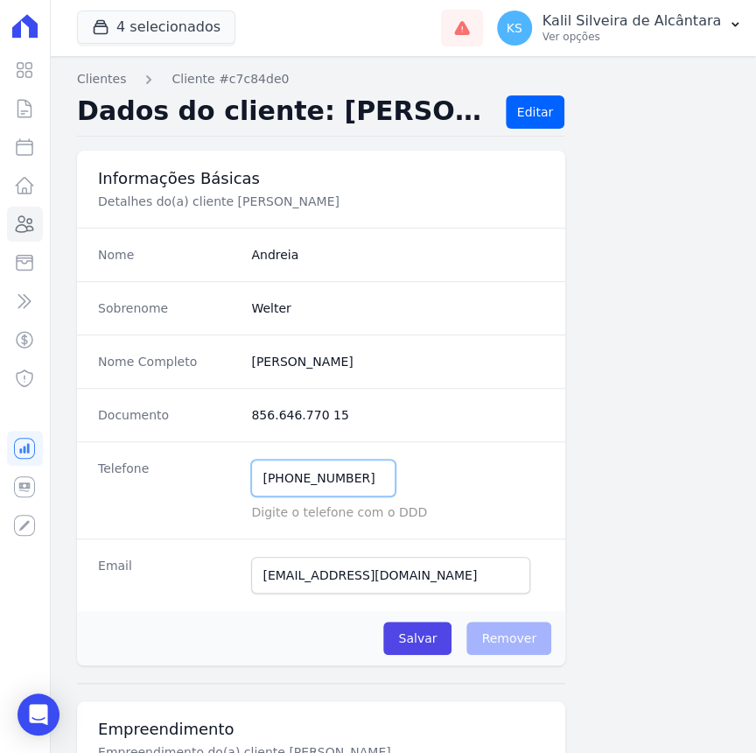
click at [284, 483] on input "[PHONE_NUMBER]" at bounding box center [323, 477] width 144 height 37
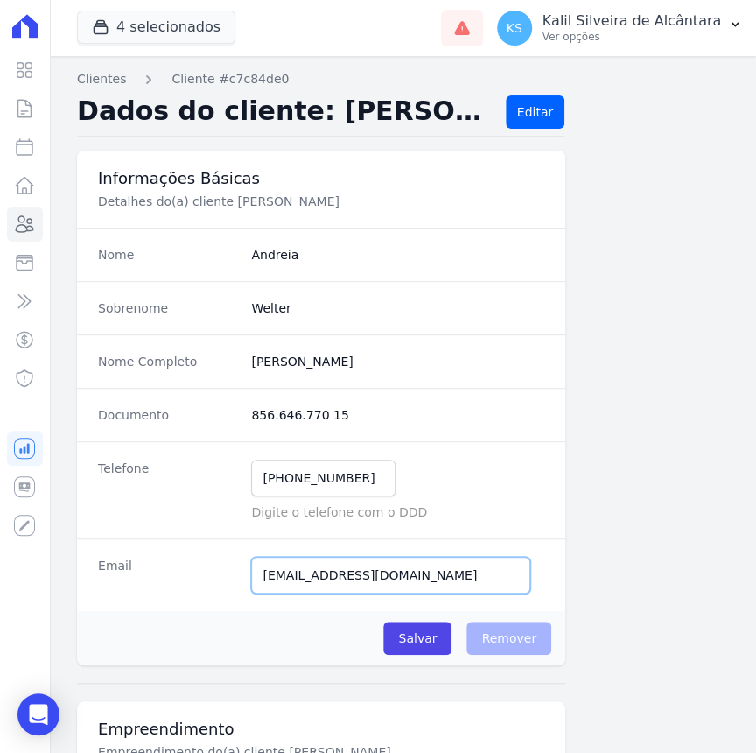
click at [495, 566] on input "[EMAIL_ADDRESS][DOMAIN_NAME]" at bounding box center [390, 575] width 279 height 37
click at [140, 569] on div "Email [EMAIL_ADDRESS][DOMAIN_NAME] Email confirmado." at bounding box center [321, 574] width 488 height 73
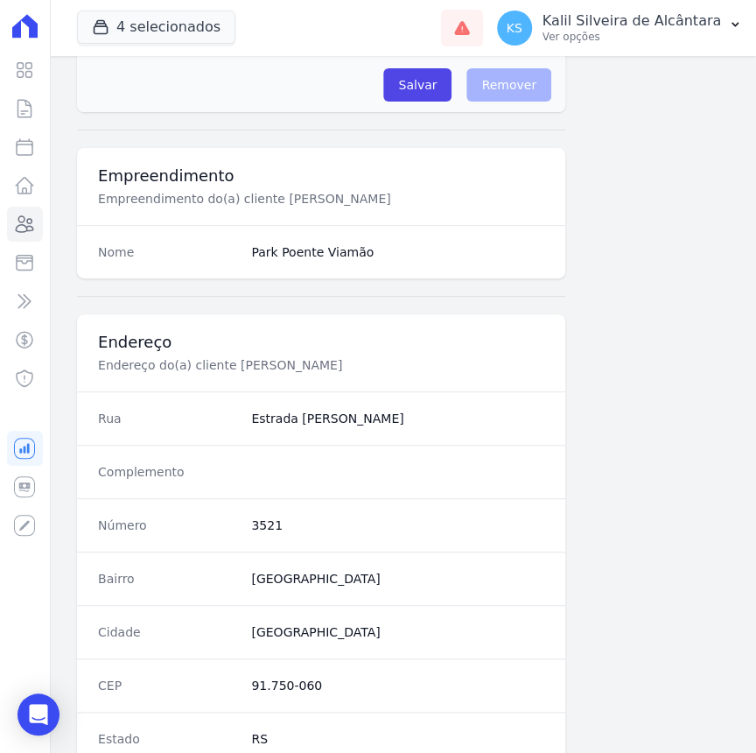
scroll to position [636, 0]
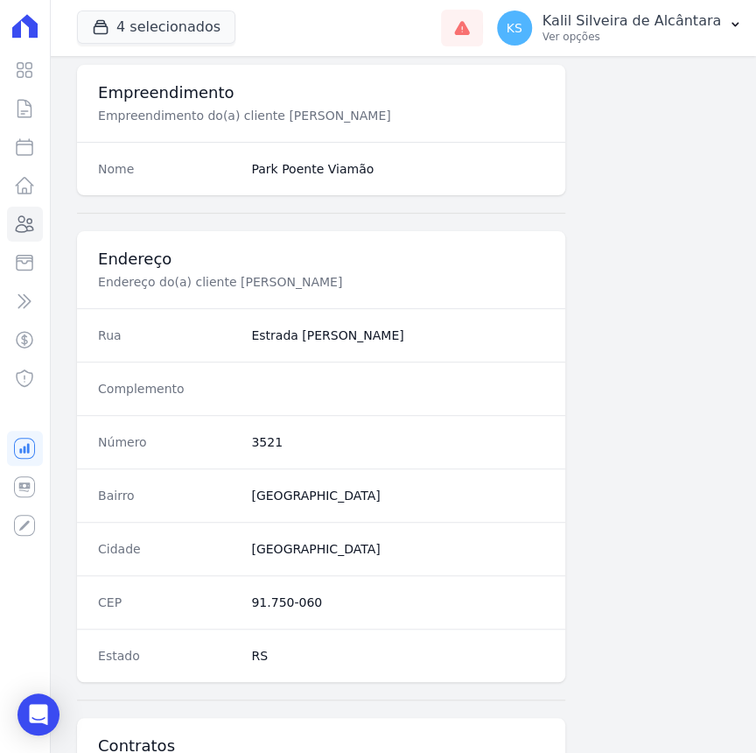
drag, startPoint x: 383, startPoint y: 338, endPoint x: 245, endPoint y: 341, distance: 138.3
click at [245, 341] on div "Rua Estrada [PERSON_NAME]" at bounding box center [321, 334] width 488 height 53
drag, startPoint x: 245, startPoint y: 341, endPoint x: 419, endPoint y: 341, distance: 174.1
click at [419, 341] on dd "Estrada [PERSON_NAME]" at bounding box center [397, 335] width 293 height 18
drag, startPoint x: 333, startPoint y: 339, endPoint x: 244, endPoint y: 339, distance: 88.4
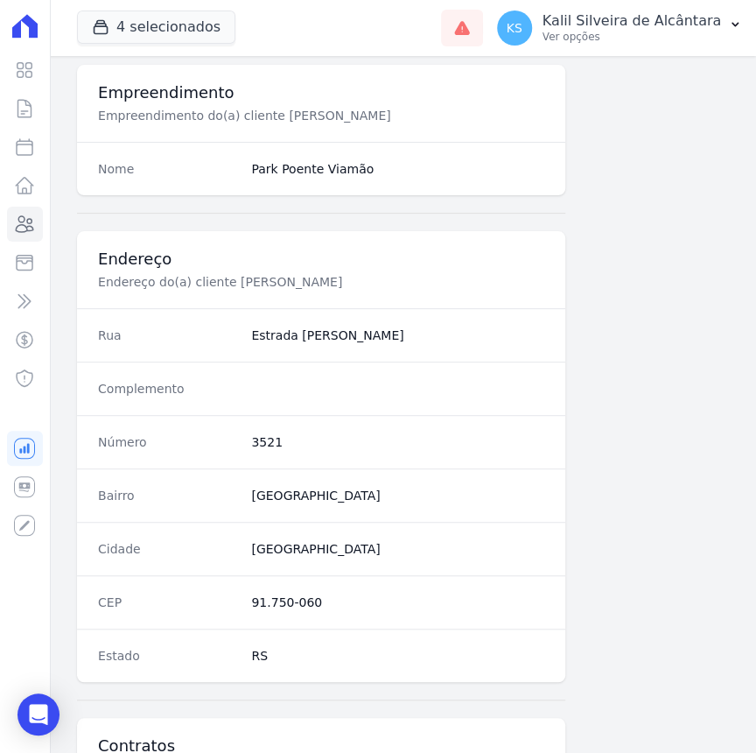
click at [244, 339] on div "Rua Estrada [PERSON_NAME]" at bounding box center [321, 334] width 488 height 53
copy dd "Estrada [PERSON_NAME]"
click at [293, 433] on dd "3521" at bounding box center [397, 442] width 293 height 18
drag, startPoint x: 280, startPoint y: 495, endPoint x: 317, endPoint y: 498, distance: 36.8
click at [280, 496] on dd "[GEOGRAPHIC_DATA]" at bounding box center [397, 496] width 293 height 18
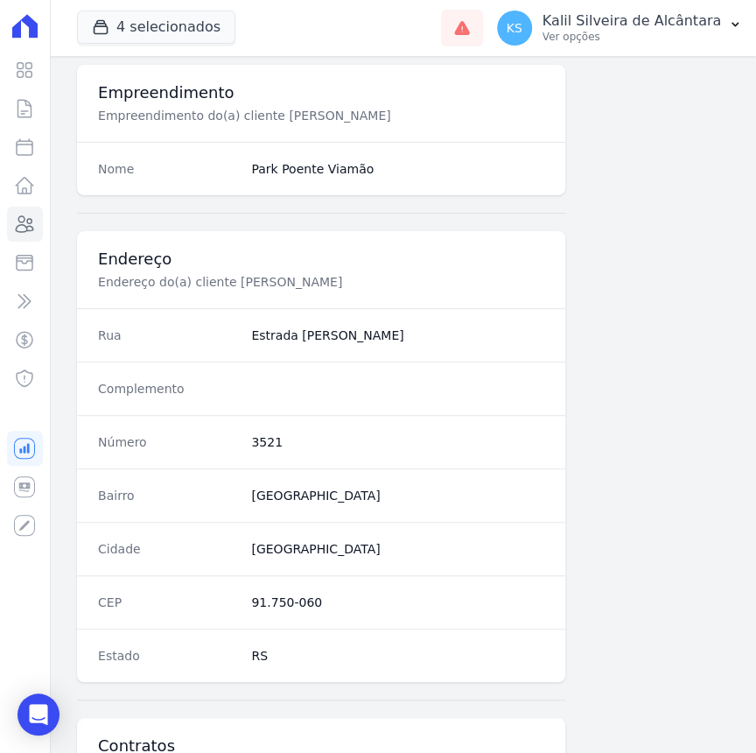
drag, startPoint x: 320, startPoint y: 498, endPoint x: 239, endPoint y: 501, distance: 81.4
click at [239, 501] on div "Bairro [GEOGRAPHIC_DATA]" at bounding box center [321, 494] width 488 height 53
copy div "[GEOGRAPHIC_DATA]"
drag, startPoint x: 291, startPoint y: 597, endPoint x: 245, endPoint y: 599, distance: 46.4
click at [245, 599] on div "CEP 91.750-060" at bounding box center [321, 601] width 488 height 53
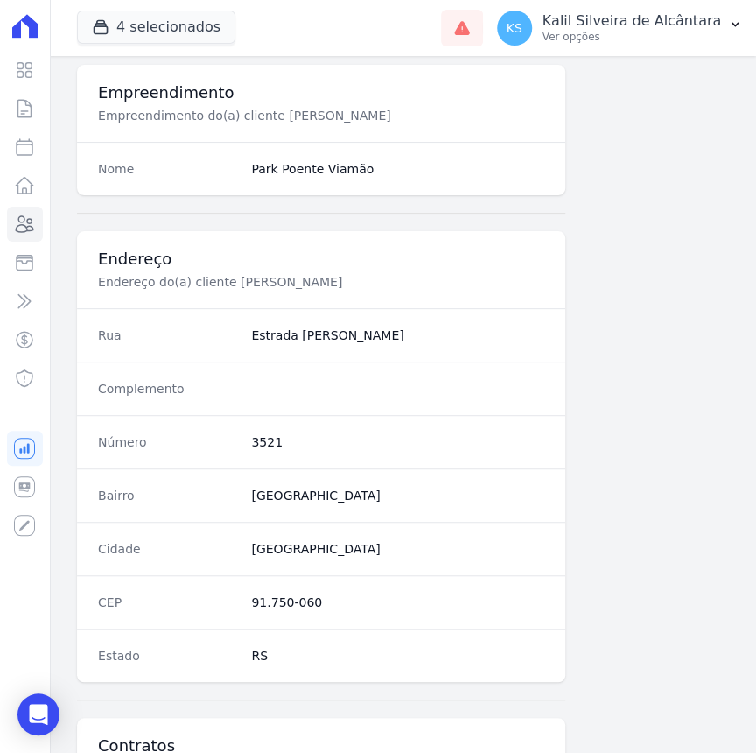
copy dd "91.750-060"
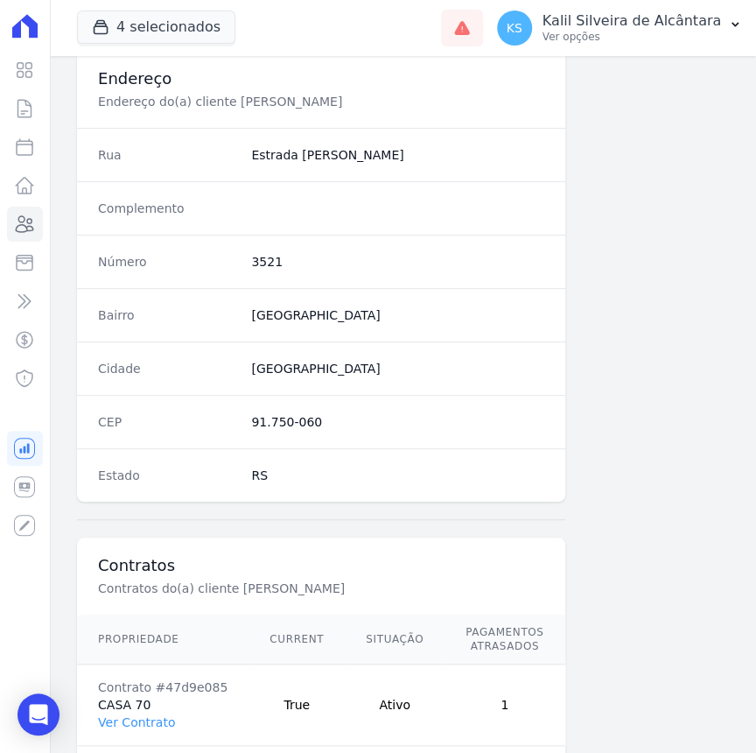
scroll to position [921, 0]
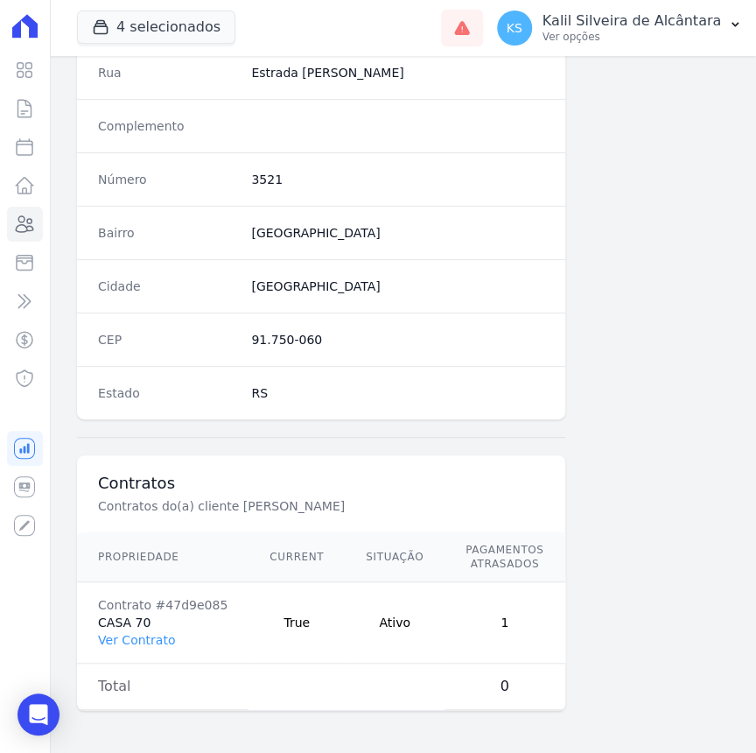
click at [446, 691] on td "0" at bounding box center [505, 686] width 120 height 46
drag, startPoint x: 488, startPoint y: 690, endPoint x: 512, endPoint y: 699, distance: 25.5
click at [500, 693] on td "0" at bounding box center [505, 686] width 120 height 46
drag, startPoint x: 512, startPoint y: 699, endPoint x: 544, endPoint y: 697, distance: 32.5
click at [517, 699] on div "Propriedade Current Situação Pagamentos Atrasados Valor em [GEOGRAPHIC_DATA] Co…" at bounding box center [401, 621] width 691 height 193
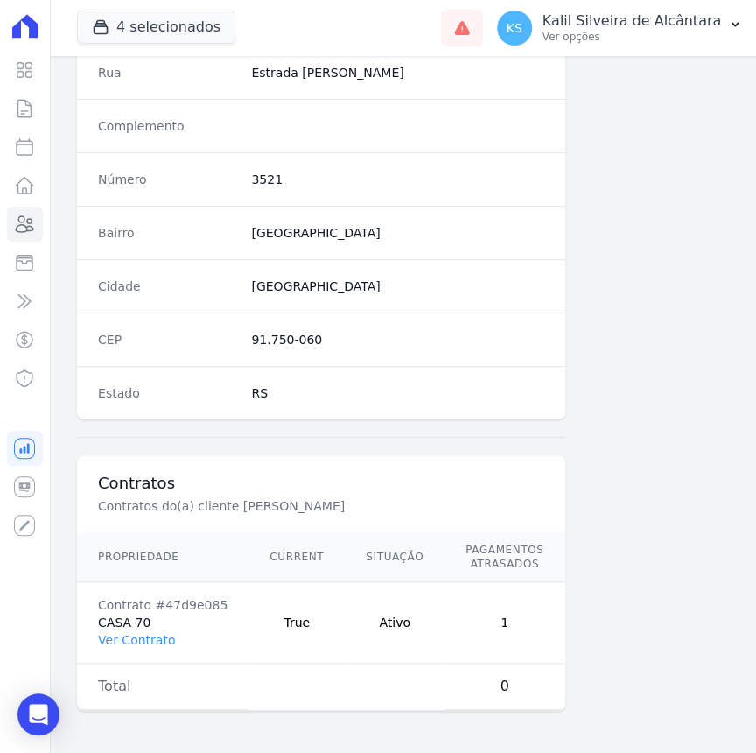
drag, startPoint x: 544, startPoint y: 697, endPoint x: 560, endPoint y: 697, distance: 15.8
click at [564, 697] on td "R$ 0,00" at bounding box center [644, 686] width 161 height 46
drag, startPoint x: 567, startPoint y: 697, endPoint x: 550, endPoint y: 700, distance: 17.0
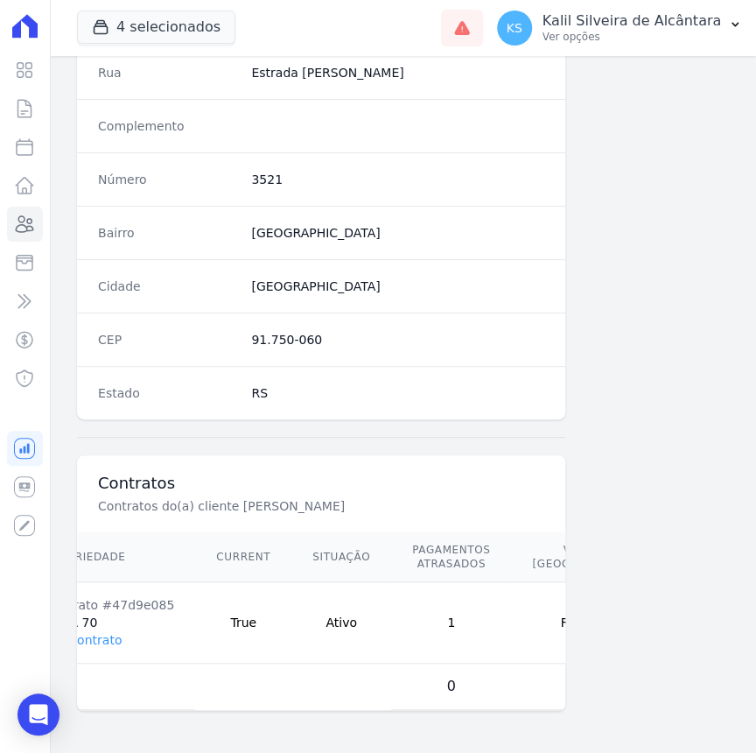
scroll to position [0, 77]
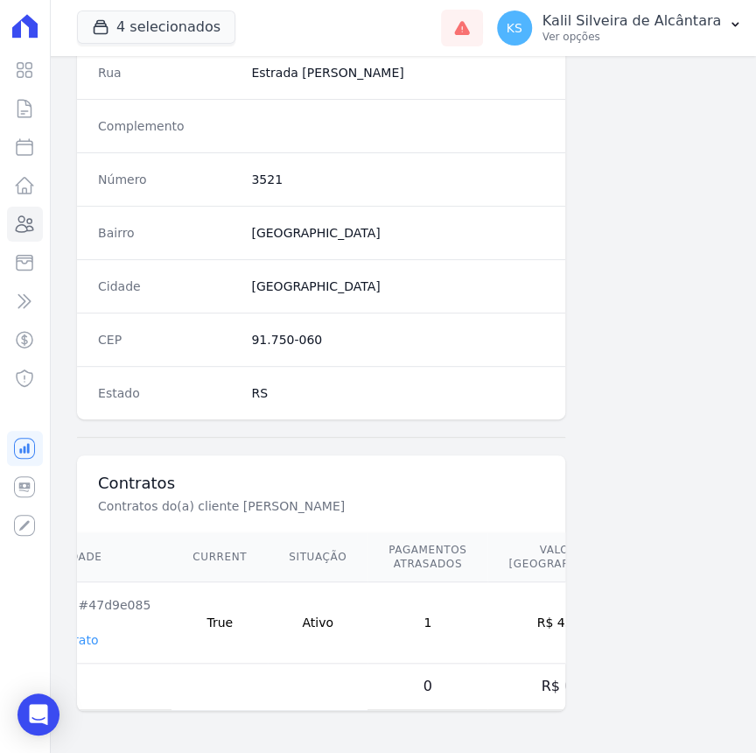
click at [524, 703] on div "Propriedade Current Situação Pagamentos Atrasados Valor em [GEOGRAPHIC_DATA] Co…" at bounding box center [324, 621] width 691 height 193
drag, startPoint x: 499, startPoint y: 611, endPoint x: 539, endPoint y: 615, distance: 40.5
click at [539, 615] on td "R$ 439,94" at bounding box center [567, 622] width 161 height 81
copy td "439,94"
click at [88, 633] on link "Ver Contrato" at bounding box center [59, 640] width 77 height 14
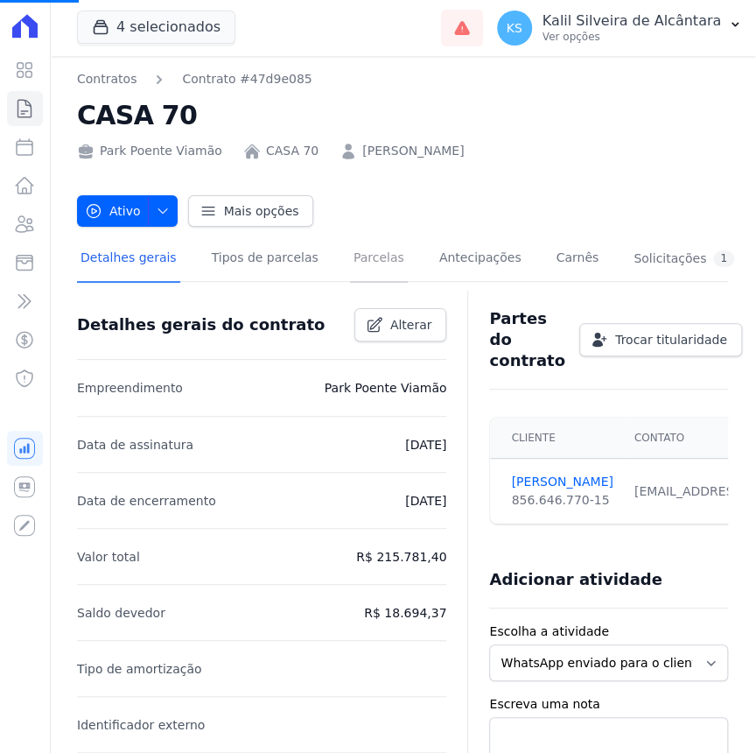
click at [350, 275] on link "Parcelas" at bounding box center [379, 259] width 58 height 46
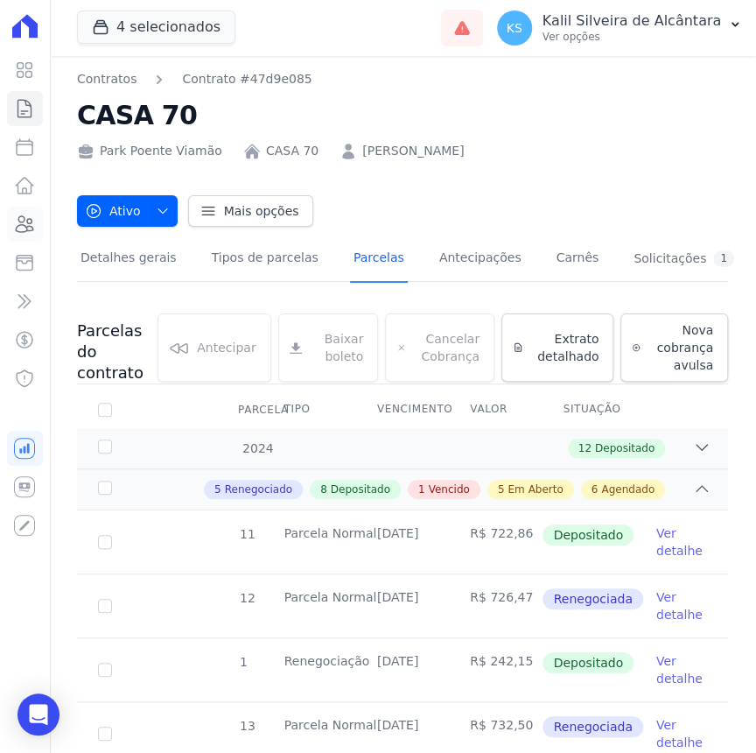
click at [15, 221] on icon at bounding box center [24, 224] width 21 height 21
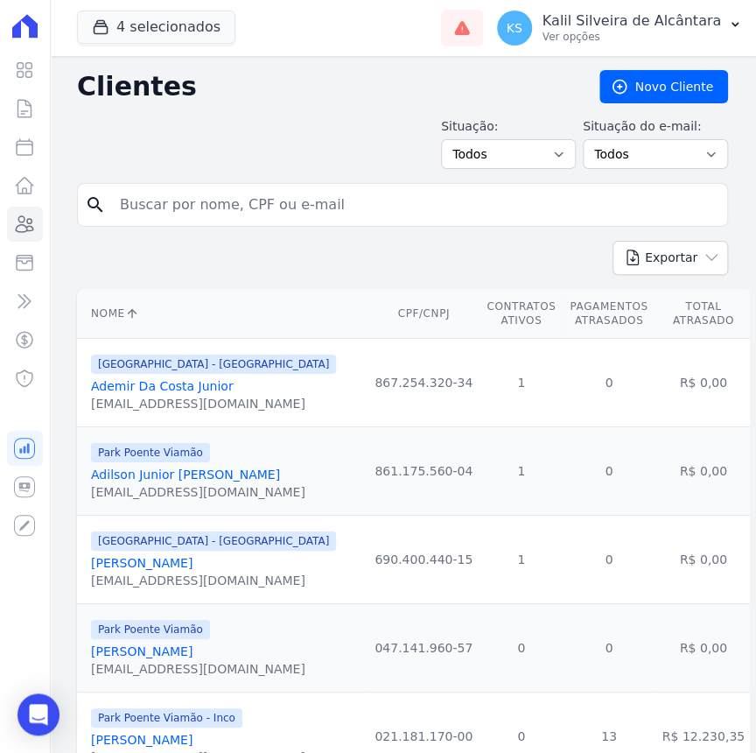
click at [306, 200] on input "search" at bounding box center [414, 204] width 611 height 35
type input "[PERSON_NAME]"
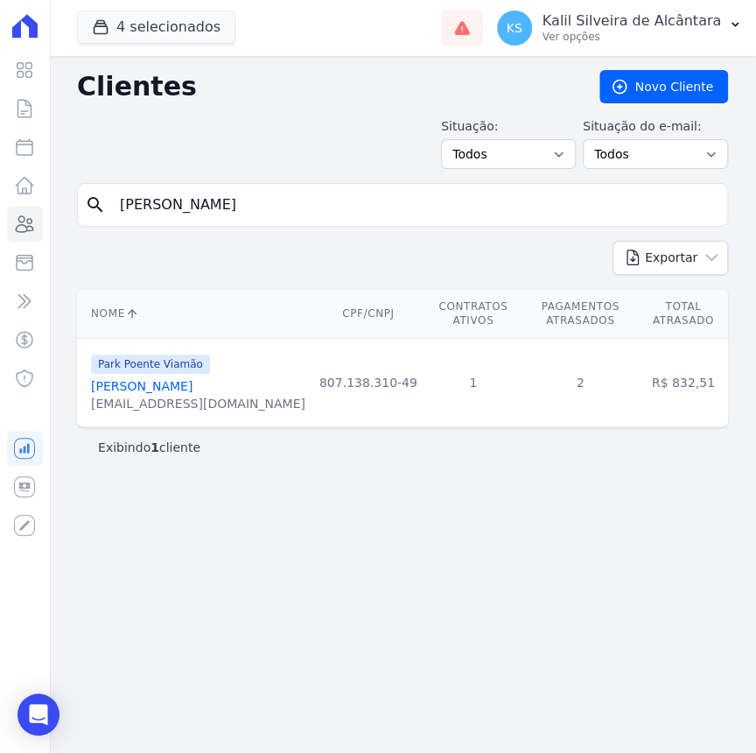
click at [179, 379] on link "[PERSON_NAME]" at bounding box center [142, 386] width 102 height 14
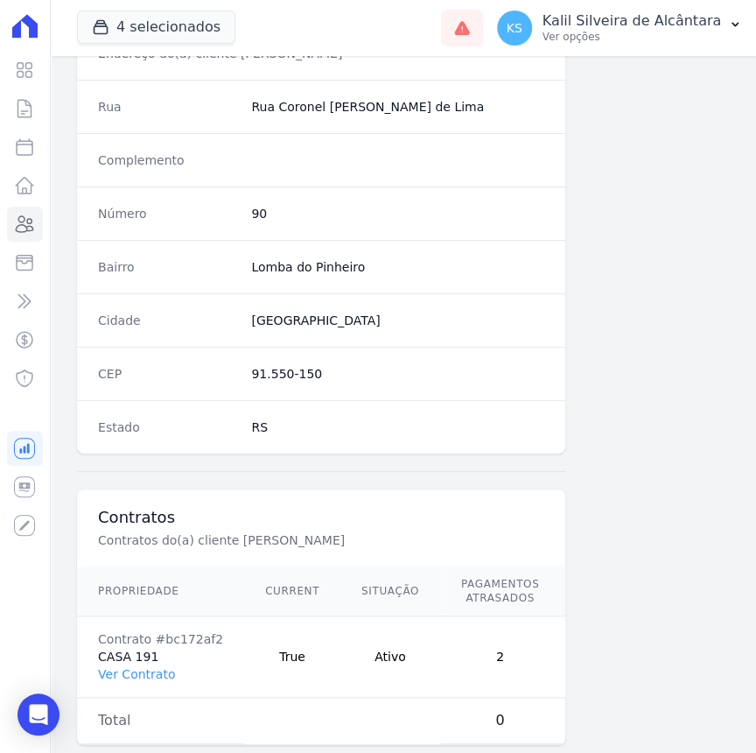
scroll to position [921, 0]
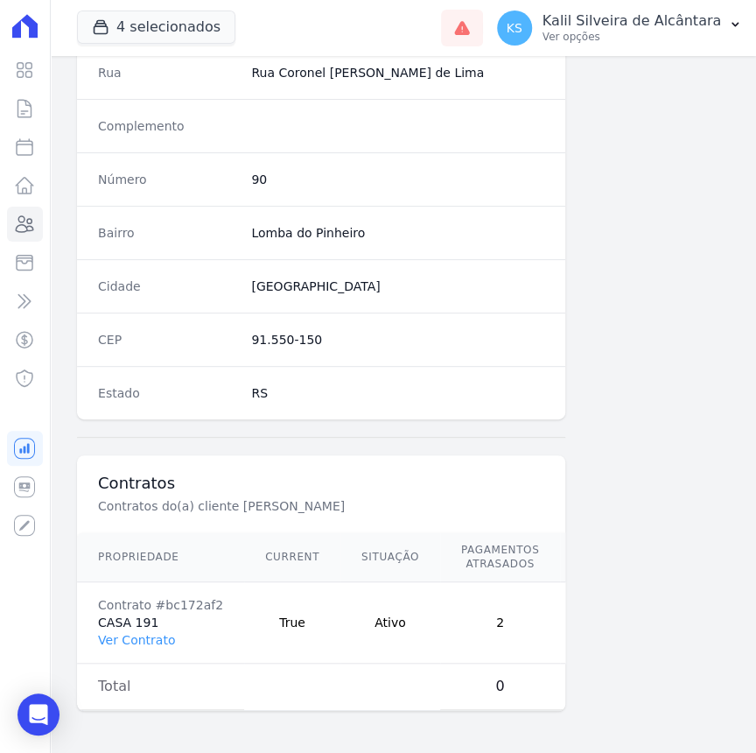
click at [151, 636] on td "Contrato #bc172af2 CASA 191 Ver Contrato" at bounding box center [160, 622] width 167 height 81
click at [155, 633] on link "Ver Contrato" at bounding box center [136, 640] width 77 height 14
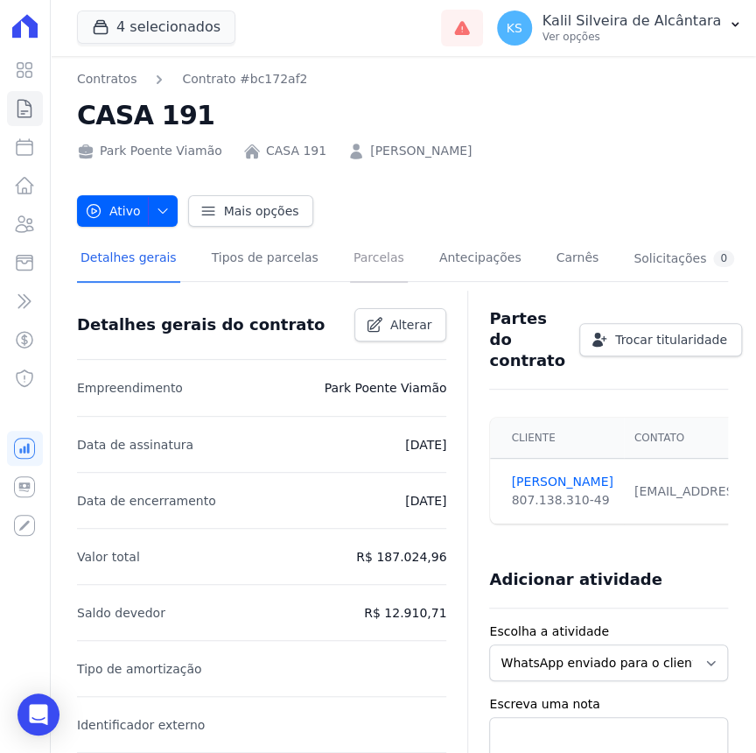
click at [350, 267] on link "Parcelas" at bounding box center [379, 259] width 58 height 46
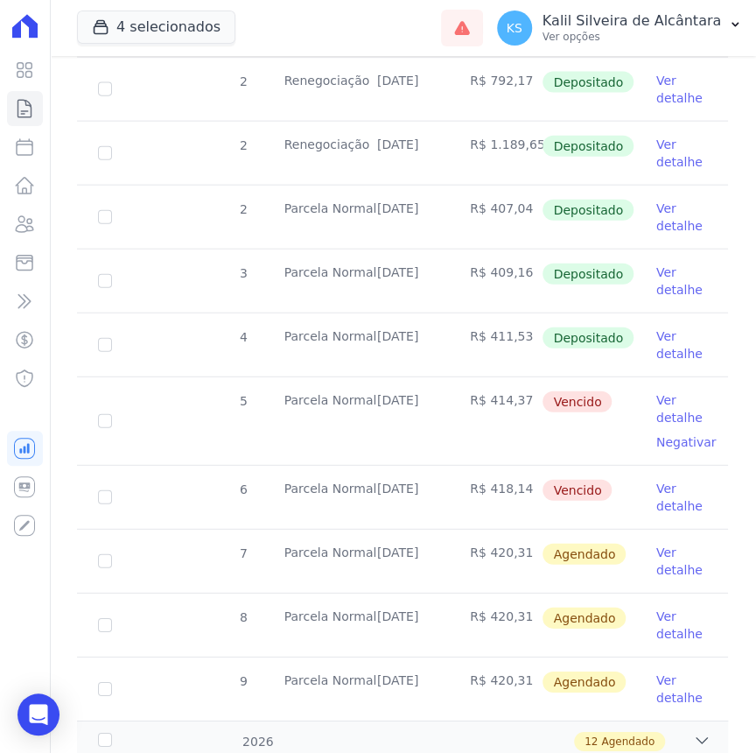
scroll to position [1398, 0]
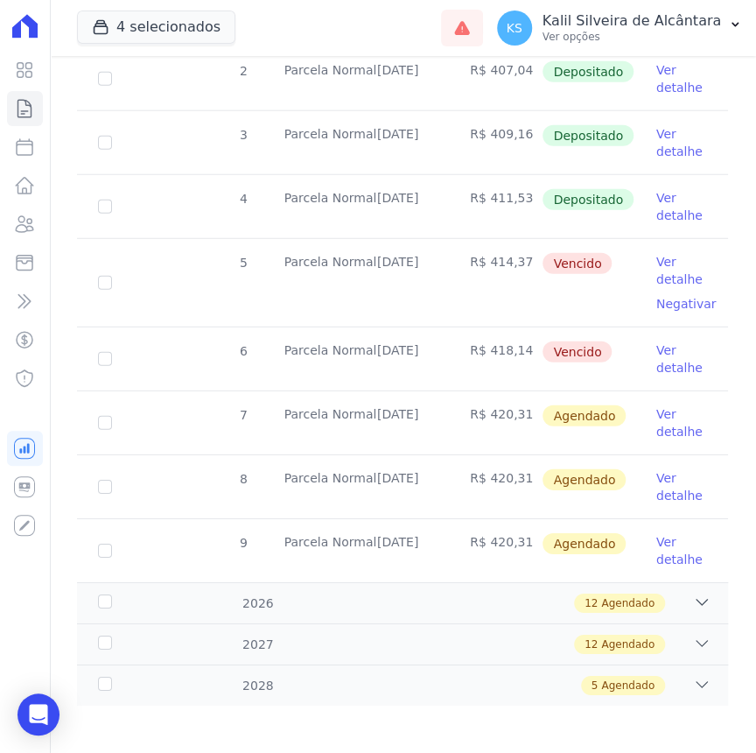
click at [656, 414] on link "Ver detalhe" at bounding box center [681, 422] width 51 height 35
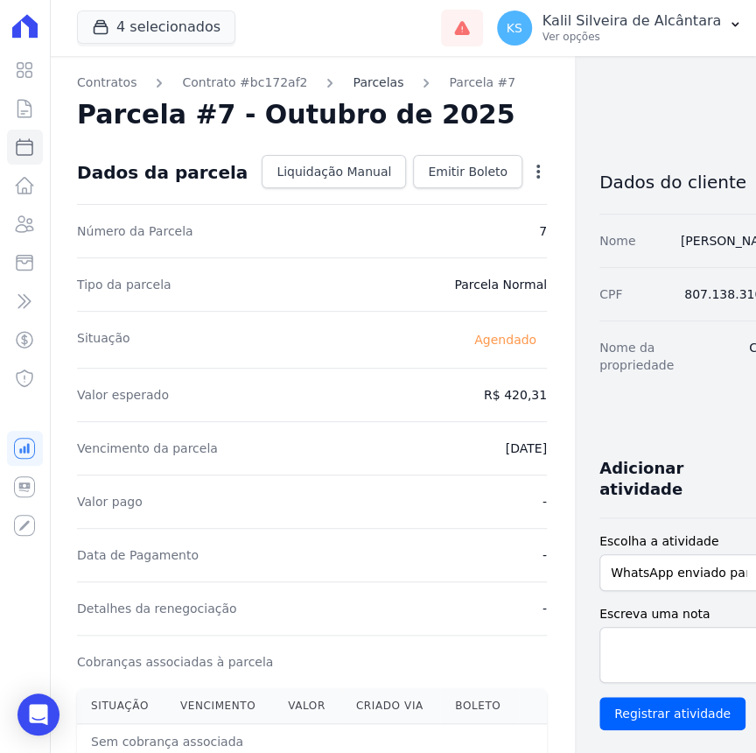
click at [353, 88] on link "Parcelas" at bounding box center [378, 83] width 51 height 18
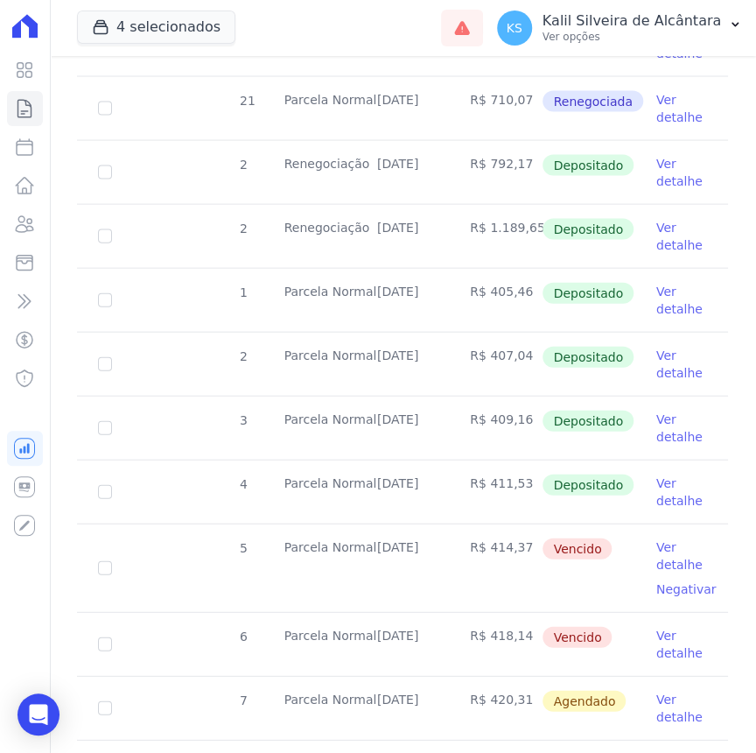
scroll to position [1193, 0]
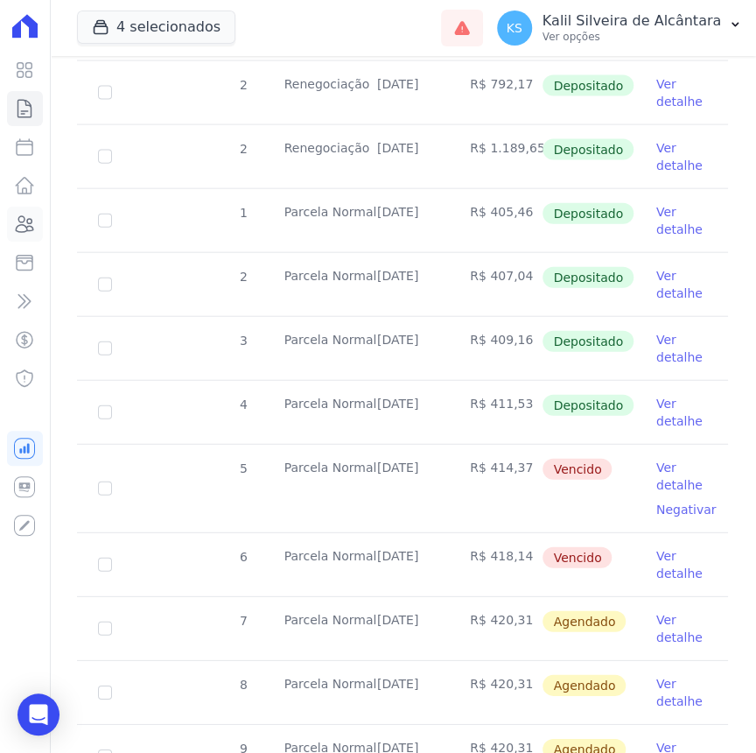
click at [22, 219] on icon at bounding box center [24, 224] width 21 height 21
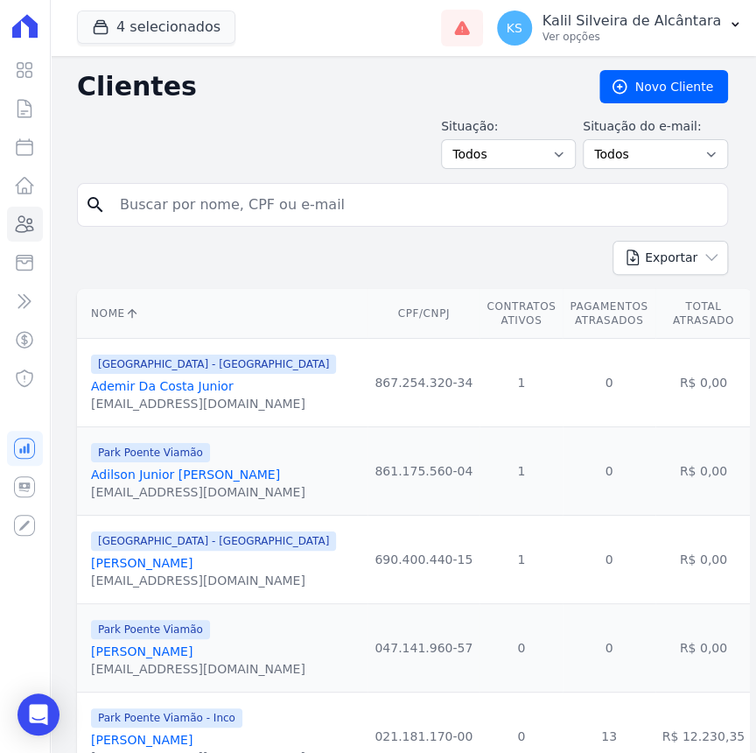
click at [300, 201] on input "search" at bounding box center [414, 204] width 611 height 35
paste input "[PERSON_NAME]"
type input "[PERSON_NAME]"
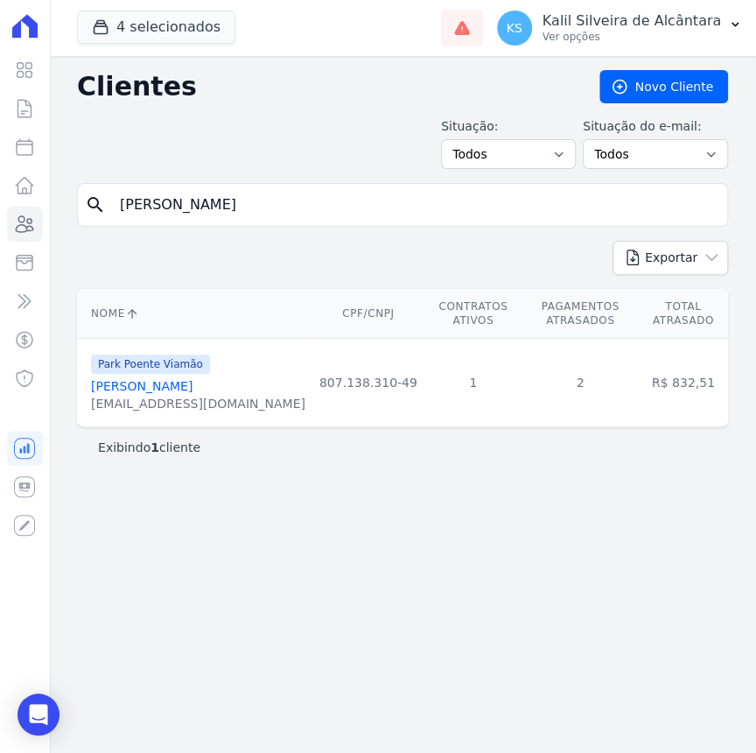
click at [148, 379] on link "[PERSON_NAME]" at bounding box center [142, 386] width 102 height 14
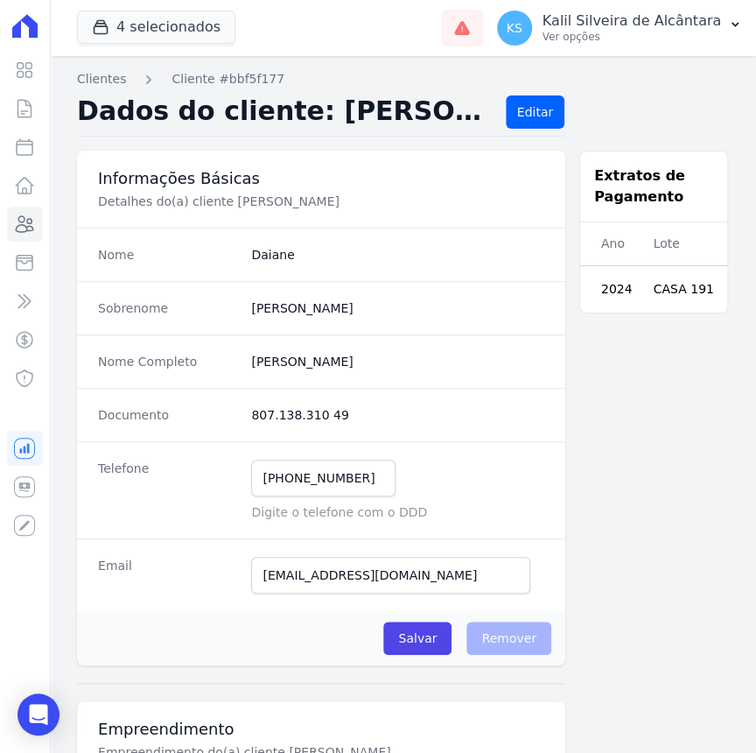
drag, startPoint x: 327, startPoint y: 414, endPoint x: 250, endPoint y: 414, distance: 77.0
click at [251, 414] on dd "807.138.310 49" at bounding box center [397, 415] width 293 height 18
drag, startPoint x: 509, startPoint y: 302, endPoint x: 501, endPoint y: 312, distance: 12.4
click at [503, 307] on dd "[PERSON_NAME]" at bounding box center [397, 308] width 293 height 18
drag, startPoint x: 364, startPoint y: 479, endPoint x: 188, endPoint y: 477, distance: 175.9
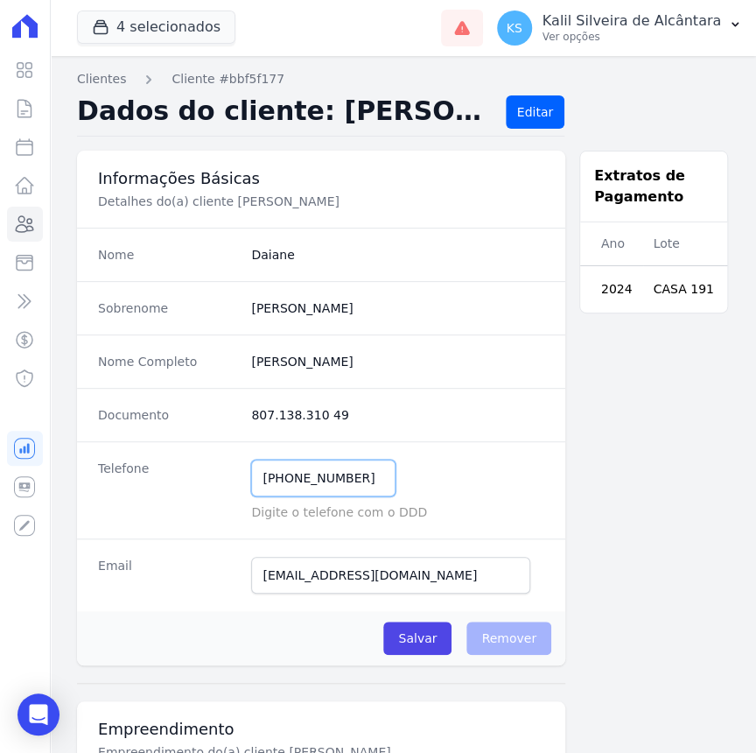
click at [196, 476] on div "Telefone [PHONE_NUMBER] Mensagem de SMS ainda não enviada.. Mensagem de [PERSON…" at bounding box center [321, 489] width 488 height 97
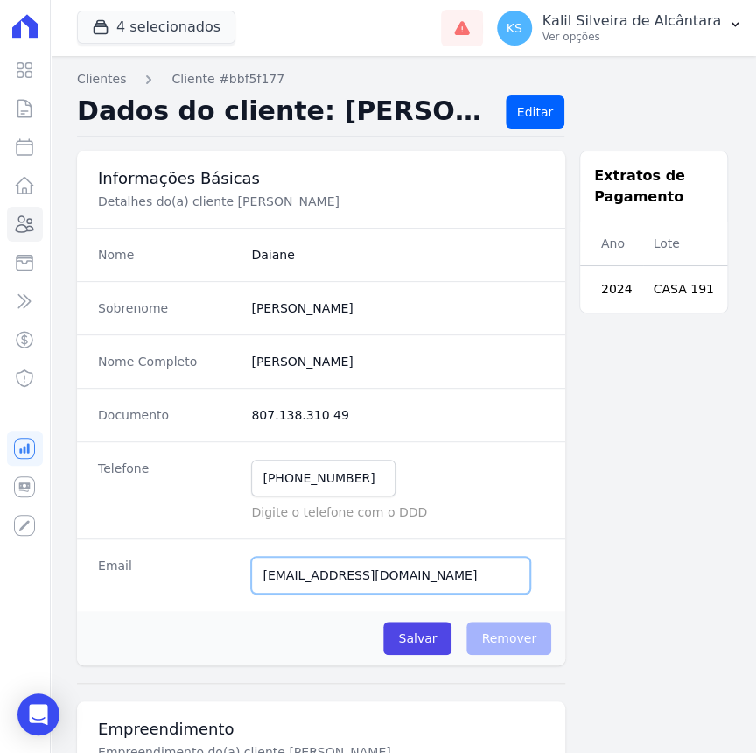
click at [425, 577] on input "[EMAIL_ADDRESS][DOMAIN_NAME]" at bounding box center [390, 575] width 279 height 37
drag, startPoint x: 427, startPoint y: 575, endPoint x: 61, endPoint y: 571, distance: 365.8
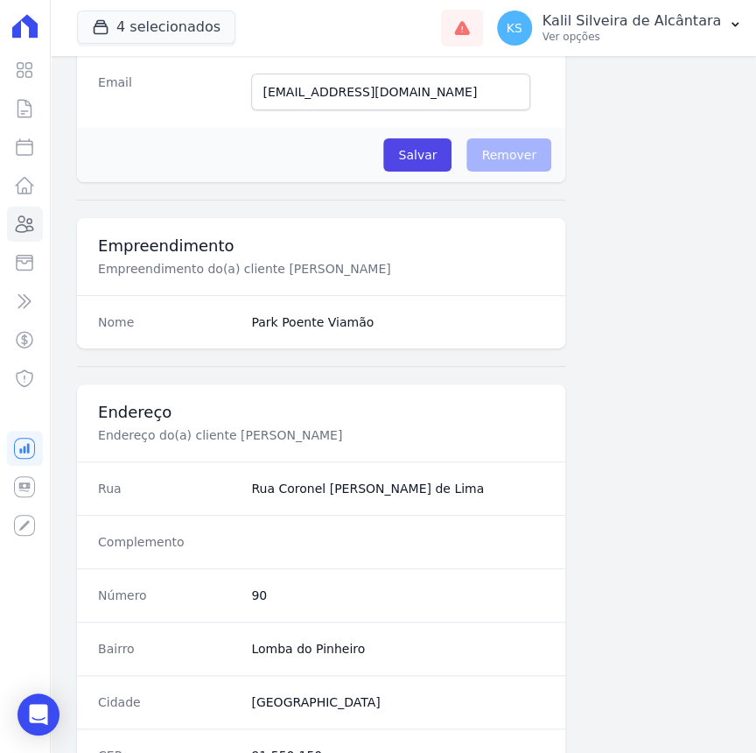
scroll to position [716, 0]
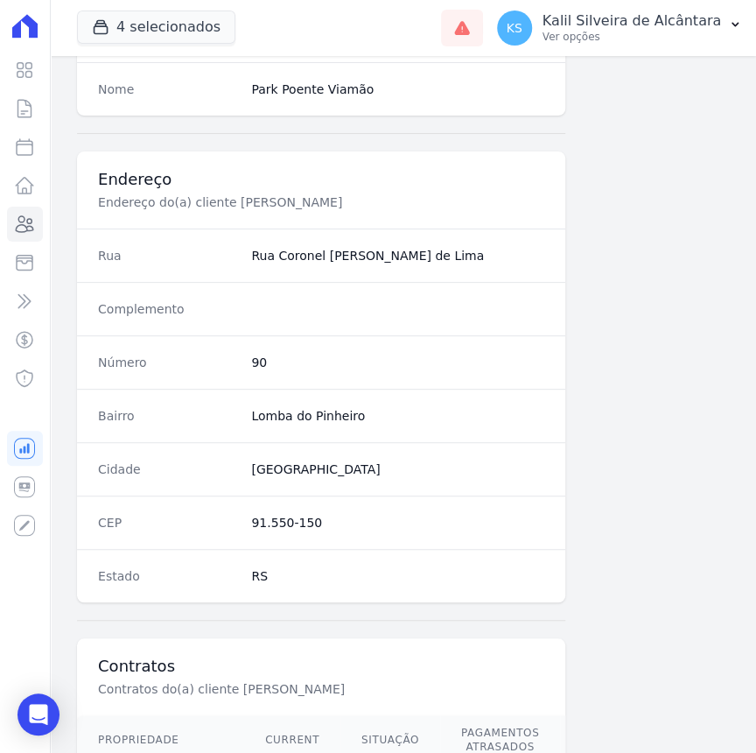
drag, startPoint x: 459, startPoint y: 256, endPoint x: 242, endPoint y: 257, distance: 216.1
click at [242, 257] on div "Rua [GEOGRAPHIC_DATA][PERSON_NAME]" at bounding box center [321, 254] width 488 height 53
drag, startPoint x: 352, startPoint y: 417, endPoint x: 245, endPoint y: 418, distance: 106.8
click at [245, 418] on div "Bairro [GEOGRAPHIC_DATA]" at bounding box center [321, 415] width 488 height 53
drag, startPoint x: 341, startPoint y: 459, endPoint x: 333, endPoint y: 462, distance: 9.1
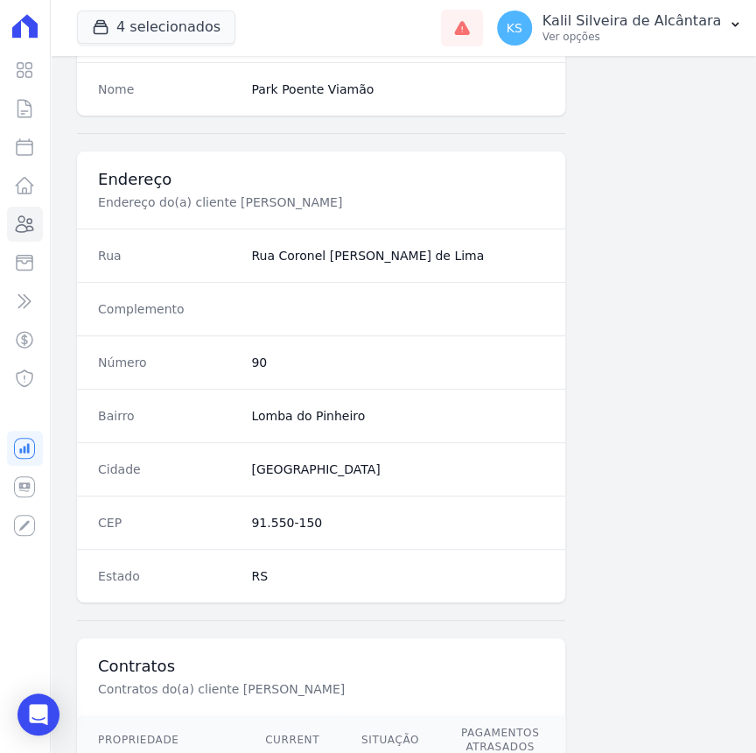
click at [341, 460] on dd "[GEOGRAPHIC_DATA]" at bounding box center [397, 469] width 293 height 18
drag, startPoint x: 298, startPoint y: 466, endPoint x: 221, endPoint y: 467, distance: 77.0
click at [221, 467] on div "Cidade [GEOGRAPHIC_DATA]" at bounding box center [321, 468] width 488 height 53
click at [327, 523] on dd "91.550-150" at bounding box center [397, 523] width 293 height 18
drag, startPoint x: 304, startPoint y: 516, endPoint x: 212, endPoint y: 516, distance: 91.9
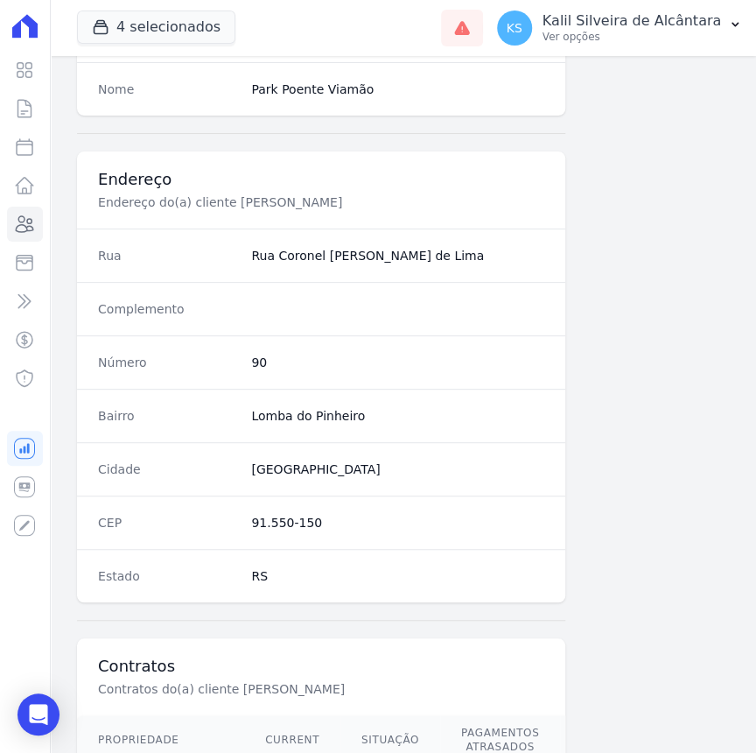
click at [212, 516] on div "CEP 91.550-150" at bounding box center [321, 521] width 488 height 53
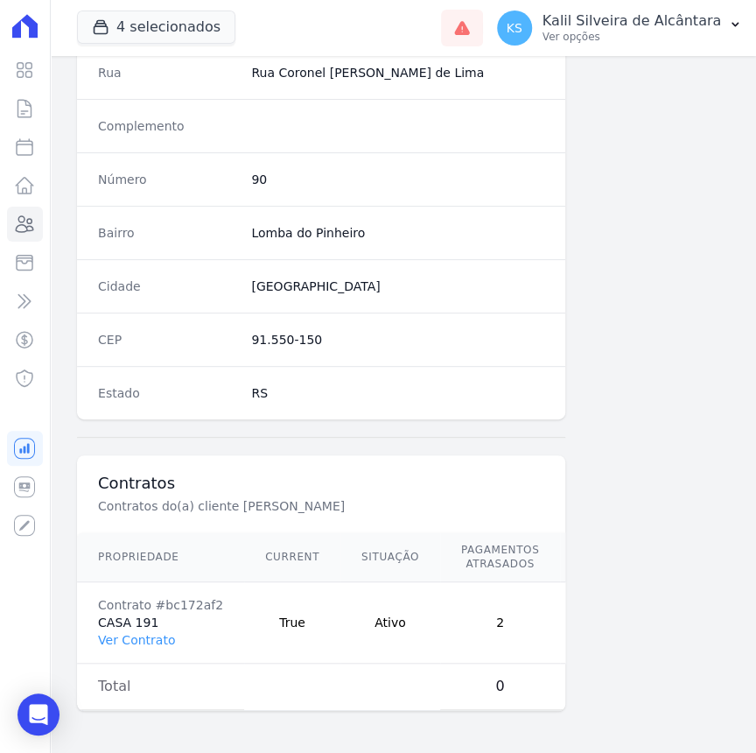
scroll to position [921, 0]
drag, startPoint x: 352, startPoint y: 695, endPoint x: 380, endPoint y: 696, distance: 28.0
click at [380, 695] on table "Propriedade Current Situação Pagamentos Atrasados Valor em [GEOGRAPHIC_DATA] Co…" at bounding box center [399, 621] width 644 height 178
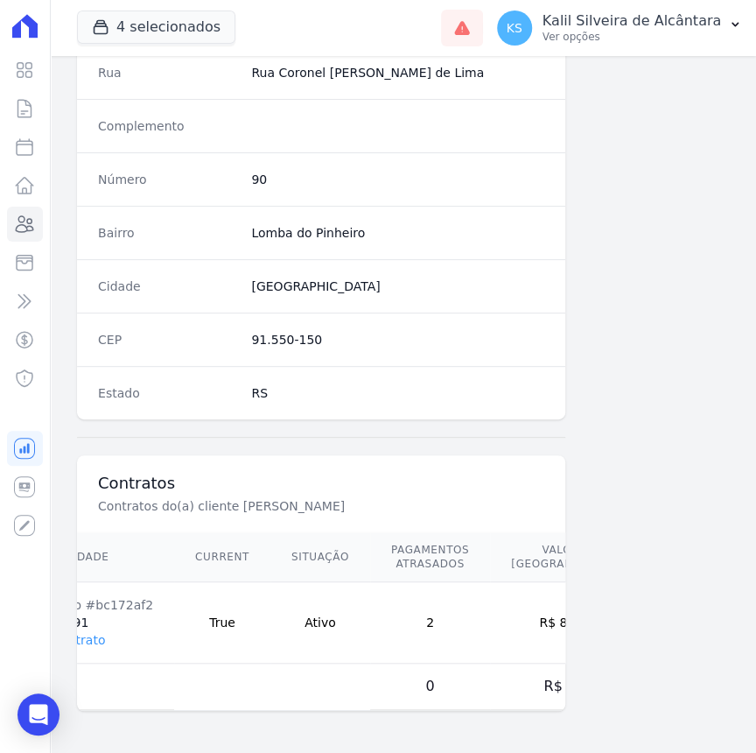
drag, startPoint x: 497, startPoint y: 614, endPoint x: 533, endPoint y: 618, distance: 36.0
click at [533, 618] on td "R$ 832,51" at bounding box center [570, 622] width 161 height 81
drag, startPoint x: 492, startPoint y: 607, endPoint x: 476, endPoint y: 612, distance: 16.3
click at [490, 612] on td "R$ 832,51" at bounding box center [570, 622] width 161 height 81
drag, startPoint x: 476, startPoint y: 612, endPoint x: 494, endPoint y: 611, distance: 17.5
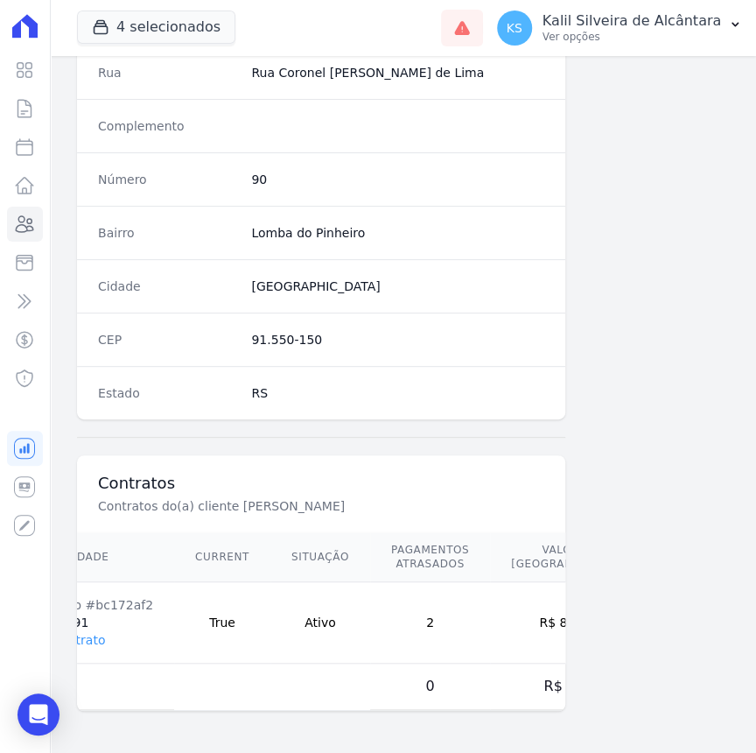
click at [494, 611] on td "R$ 832,51" at bounding box center [570, 622] width 161 height 81
drag, startPoint x: 494, startPoint y: 611, endPoint x: 478, endPoint y: 613, distance: 15.8
click at [490, 613] on td "R$ 832,51" at bounding box center [570, 622] width 161 height 81
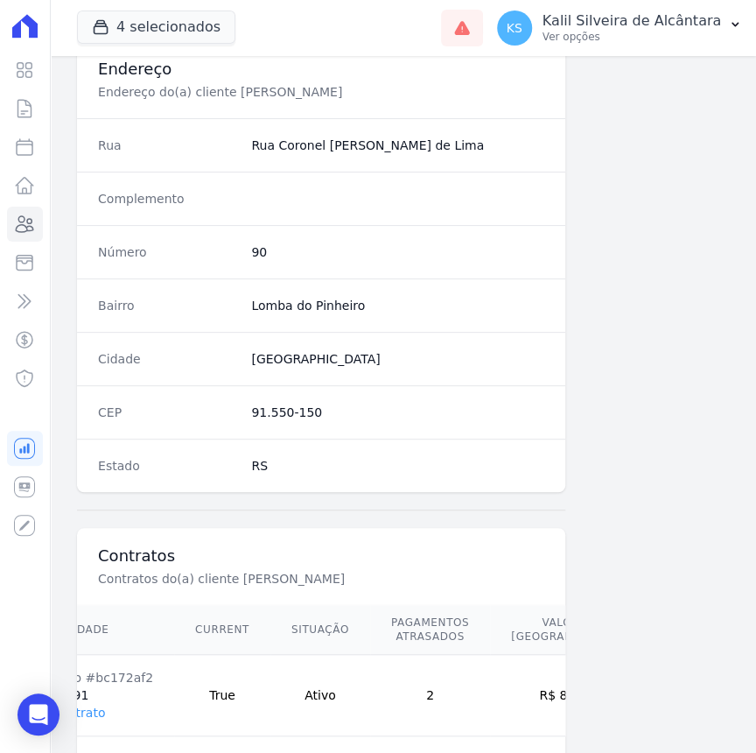
scroll to position [921, 0]
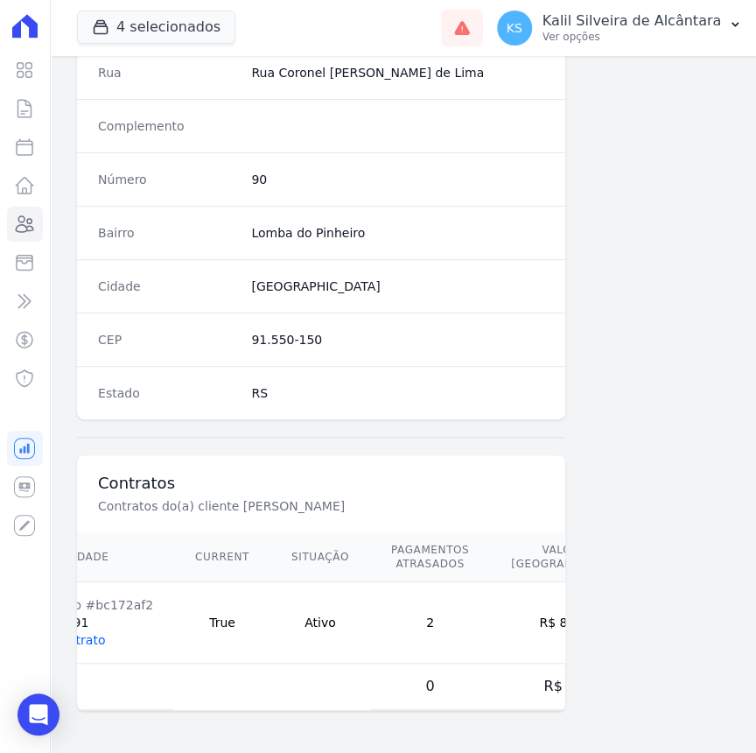
click at [82, 633] on link "Ver Contrato" at bounding box center [66, 640] width 77 height 14
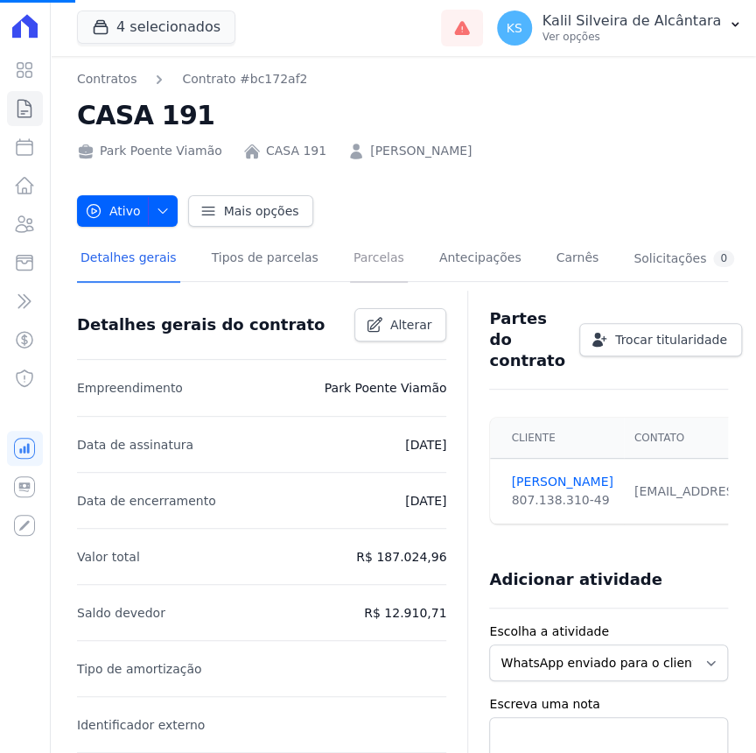
click at [350, 274] on link "Parcelas" at bounding box center [379, 259] width 58 height 46
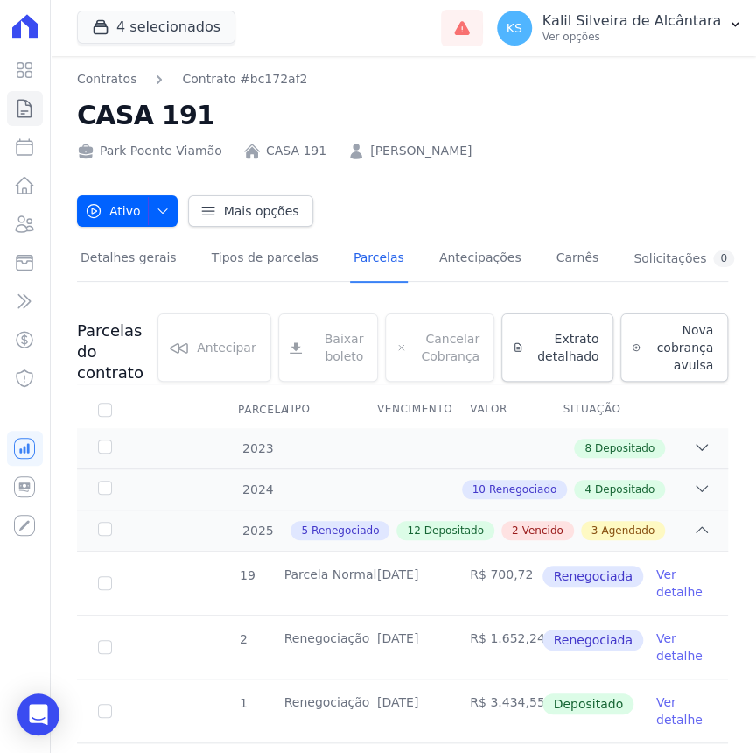
click at [393, 148] on link "[PERSON_NAME]" at bounding box center [421, 151] width 102 height 18
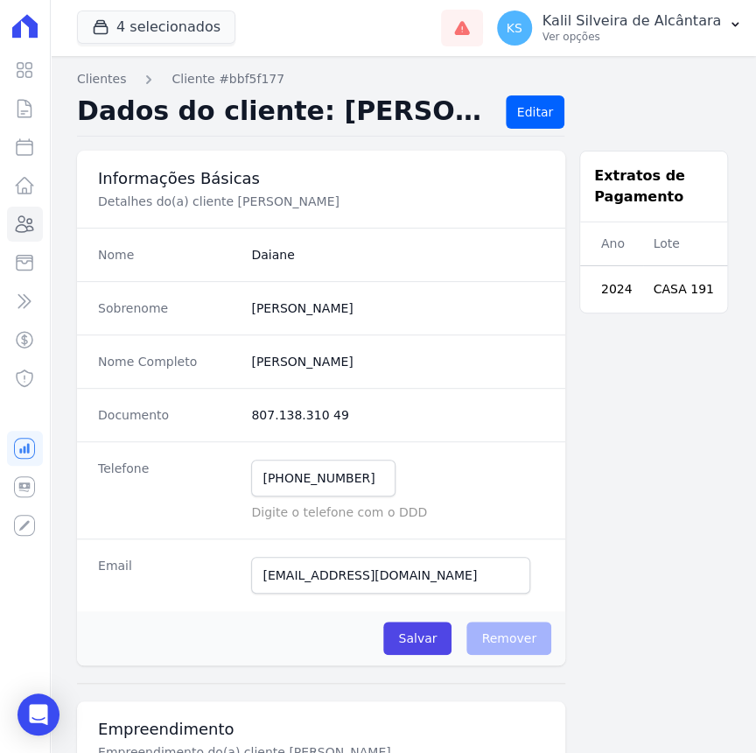
drag, startPoint x: 306, startPoint y: 253, endPoint x: 276, endPoint y: 254, distance: 30.6
click at [276, 254] on dd "Daiane" at bounding box center [397, 255] width 293 height 18
drag, startPoint x: 276, startPoint y: 254, endPoint x: 375, endPoint y: 351, distance: 138.6
click at [411, 325] on div "Sobrenome Silva" at bounding box center [321, 307] width 488 height 53
drag, startPoint x: 375, startPoint y: 357, endPoint x: 240, endPoint y: 368, distance: 135.2
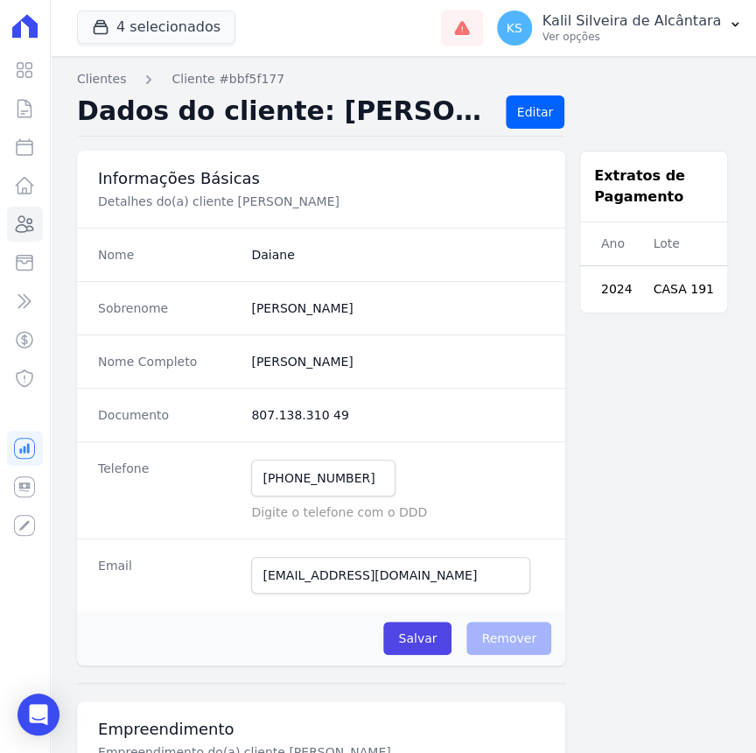
click at [240, 368] on div "Nome Completo [PERSON_NAME]" at bounding box center [321, 360] width 488 height 53
click at [25, 228] on icon at bounding box center [24, 224] width 21 height 21
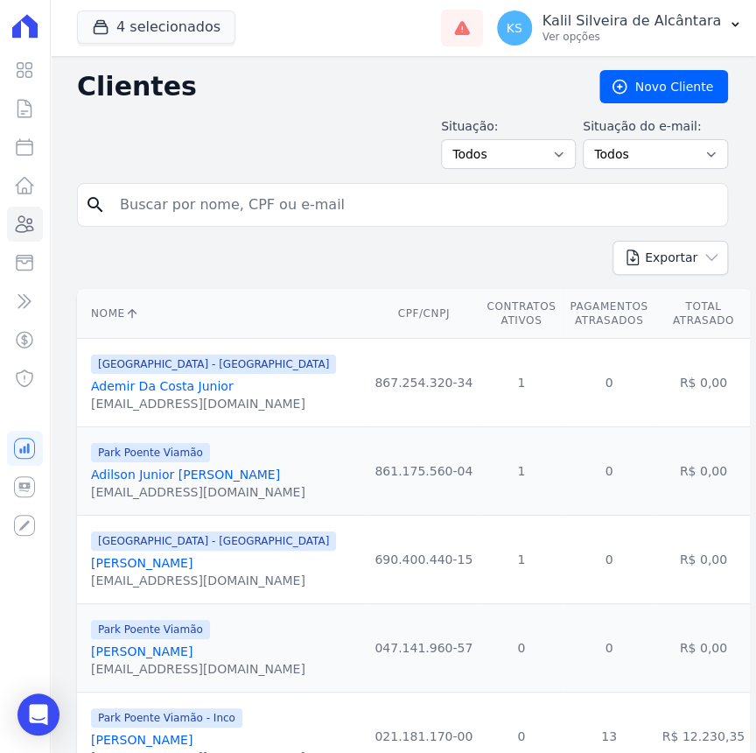
drag, startPoint x: 255, startPoint y: 203, endPoint x: 63, endPoint y: 203, distance: 191.6
paste input "[PERSON_NAME]"
type input "[PERSON_NAME]"
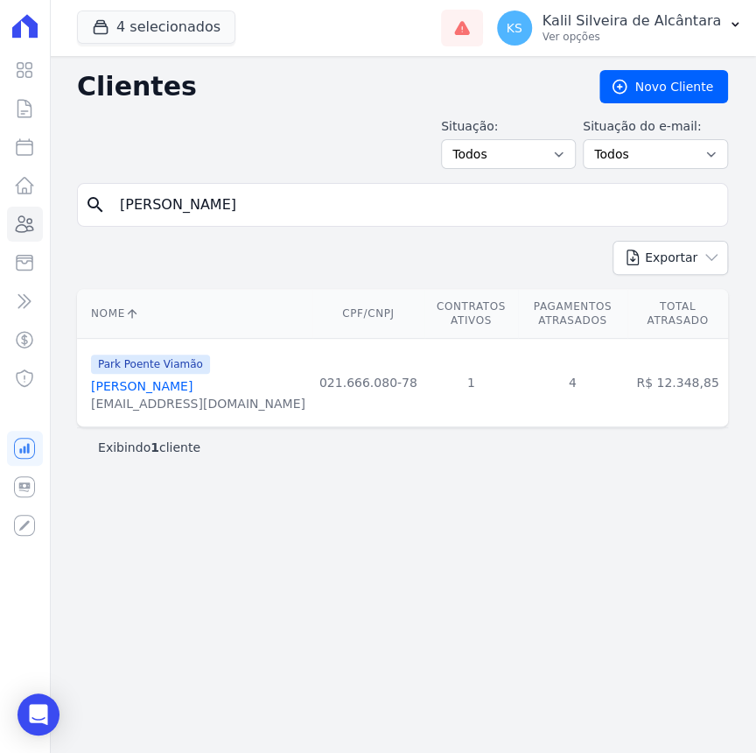
click at [189, 379] on link "[PERSON_NAME]" at bounding box center [142, 386] width 102 height 14
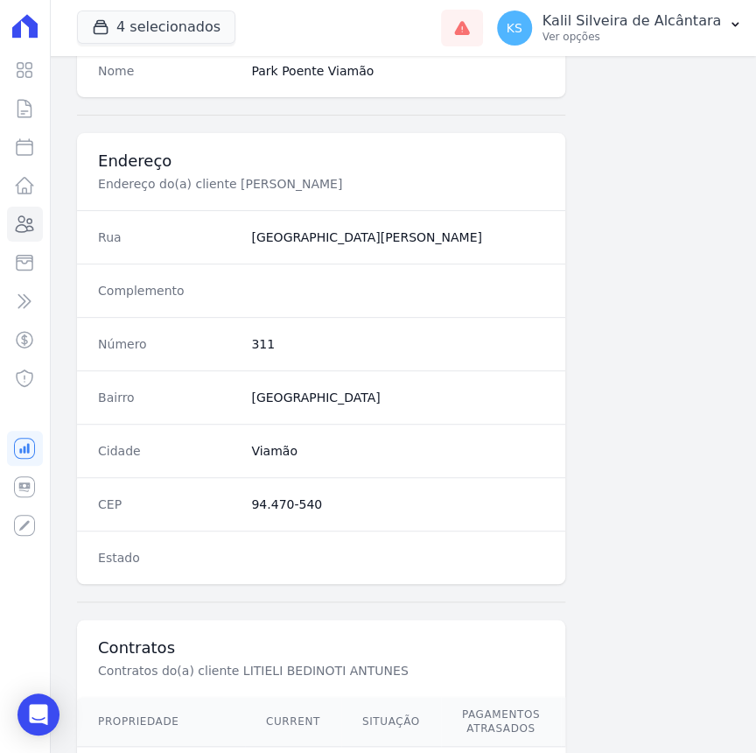
scroll to position [907, 0]
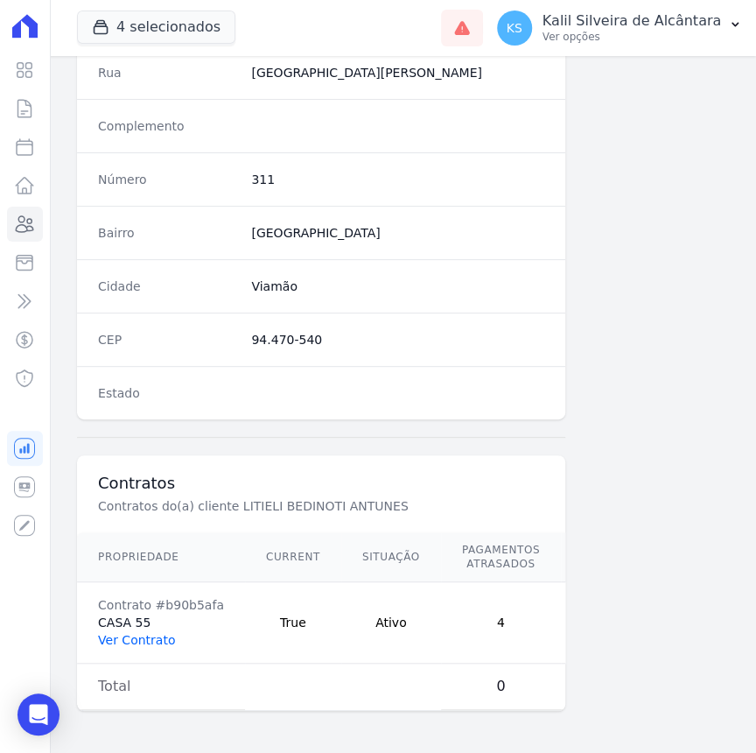
click at [158, 633] on link "Ver Contrato" at bounding box center [136, 640] width 77 height 14
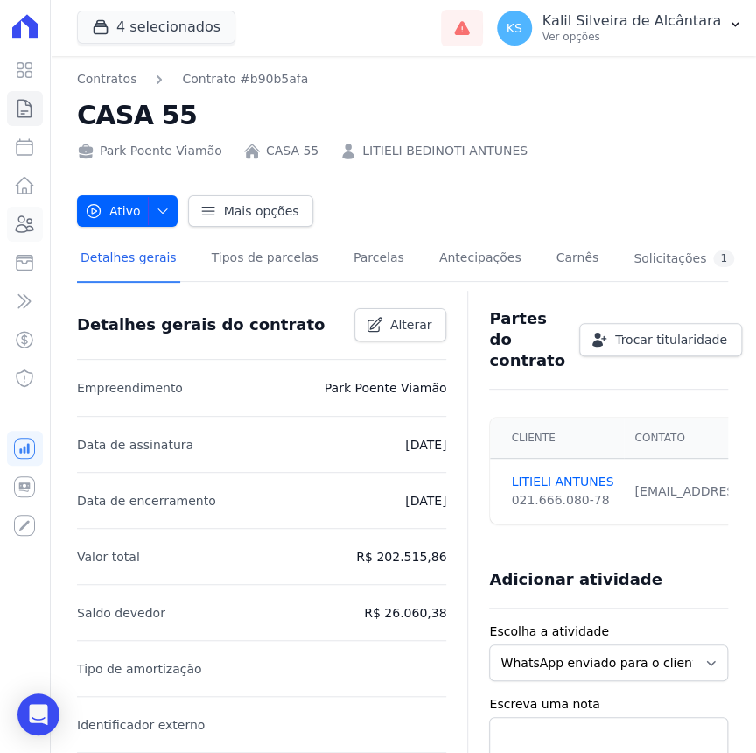
click at [28, 233] on icon at bounding box center [24, 224] width 21 height 21
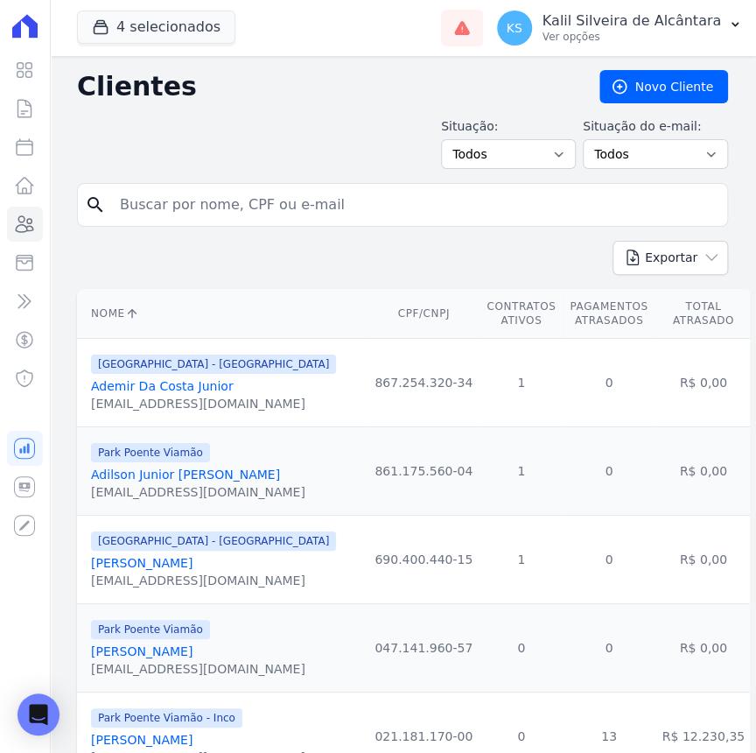
click at [263, 208] on input "search" at bounding box center [414, 204] width 611 height 35
paste input "[PERSON_NAME]"
type input "[PERSON_NAME]"
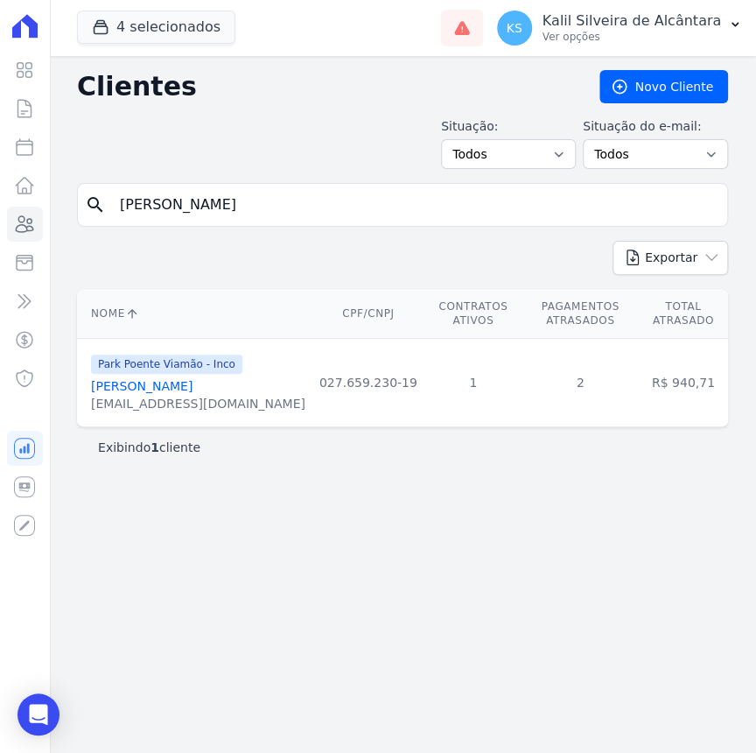
click at [186, 379] on link "[PERSON_NAME]" at bounding box center [142, 386] width 102 height 14
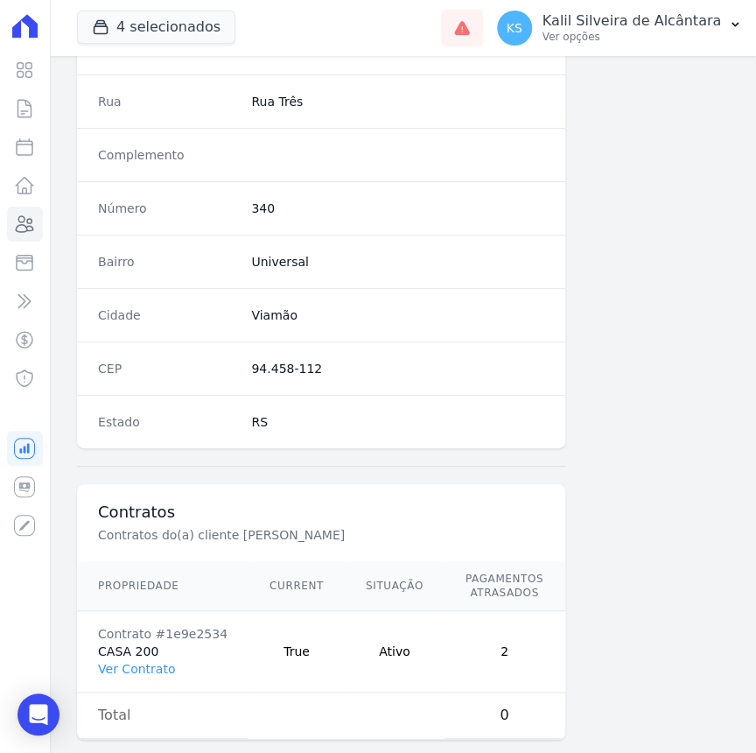
scroll to position [921, 0]
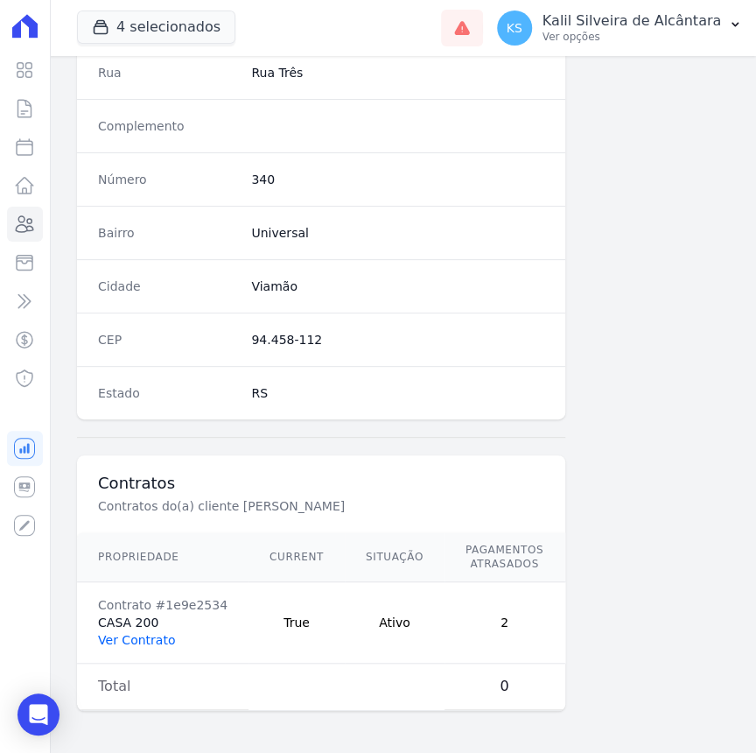
click at [148, 634] on link "Ver Contrato" at bounding box center [136, 640] width 77 height 14
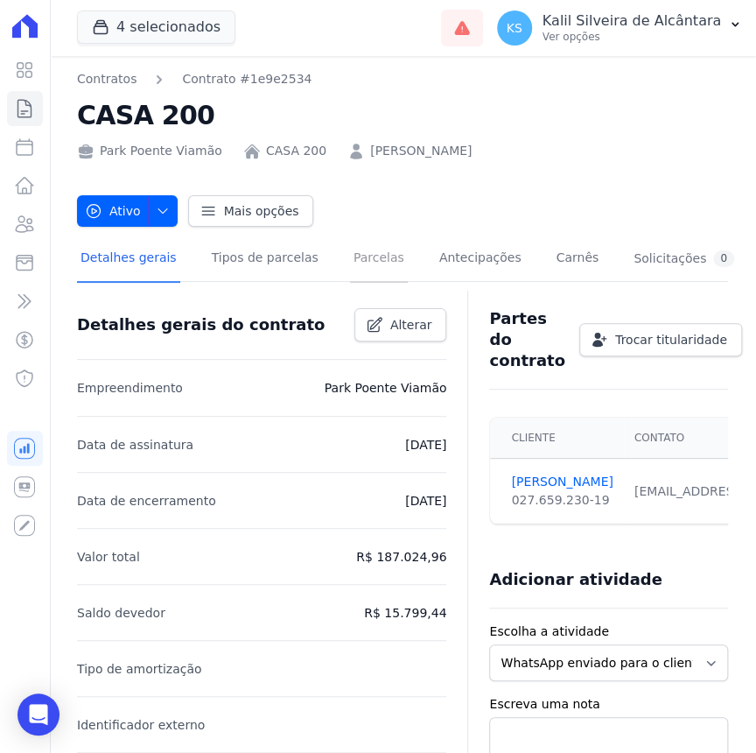
click at [359, 254] on link "Parcelas" at bounding box center [379, 259] width 58 height 46
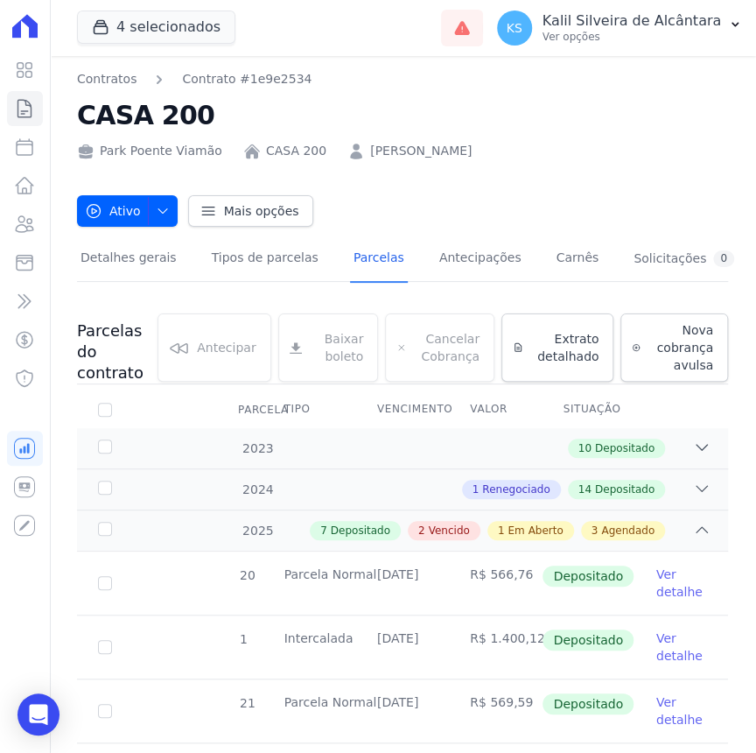
click at [399, 156] on link "[PERSON_NAME]" at bounding box center [421, 151] width 102 height 18
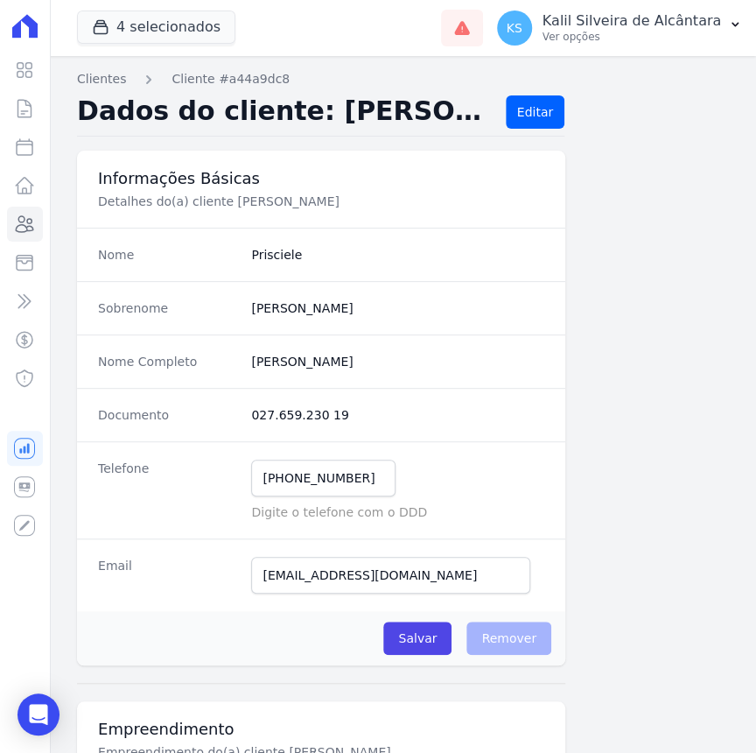
drag, startPoint x: 394, startPoint y: 367, endPoint x: 237, endPoint y: 359, distance: 156.8
click at [237, 359] on div "Nome Completo [PERSON_NAME]" at bounding box center [321, 360] width 488 height 53
click at [285, 383] on dl "Nome Prisciele Sobrenome Souza Nome Completo [PERSON_NAME] Documento 027.659.23…" at bounding box center [321, 419] width 488 height 383
drag, startPoint x: 285, startPoint y: 383, endPoint x: 396, endPoint y: 361, distance: 113.4
click at [400, 353] on completo "[PERSON_NAME]" at bounding box center [397, 362] width 293 height 18
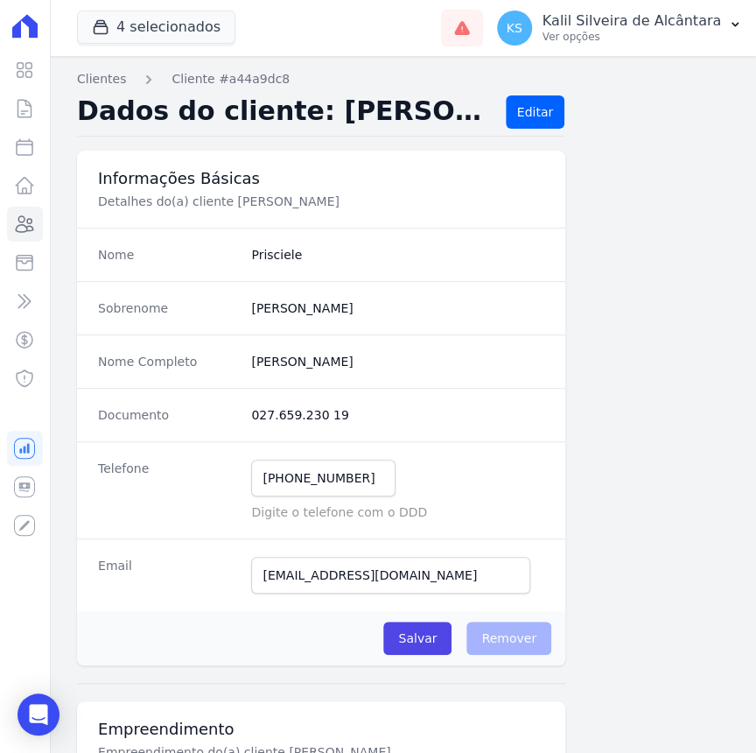
drag, startPoint x: 396, startPoint y: 361, endPoint x: 250, endPoint y: 359, distance: 146.1
click at [251, 359] on completo "[PERSON_NAME]" at bounding box center [397, 362] width 293 height 18
click at [243, 389] on div "Documento 027.659.230 19" at bounding box center [321, 414] width 488 height 53
drag, startPoint x: 331, startPoint y: 424, endPoint x: 245, endPoint y: 417, distance: 86.0
click at [245, 417] on div "Documento 027.659.230 19" at bounding box center [321, 414] width 488 height 53
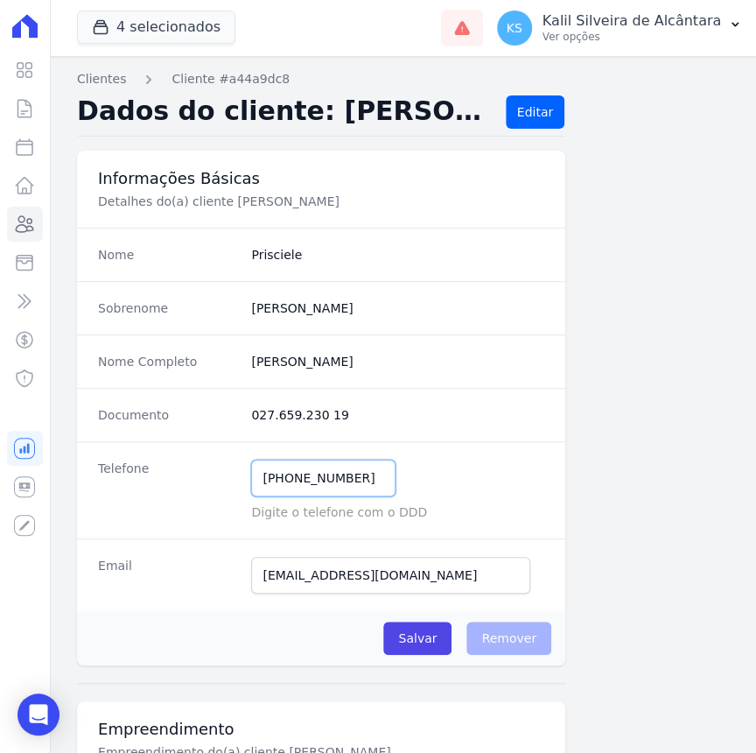
drag, startPoint x: 368, startPoint y: 475, endPoint x: 169, endPoint y: 492, distance: 199.3
click at [170, 491] on div "Telefone [PHONE_NUMBER] Mensagem de SMS ainda não enviada.. Mensagem de [PERSON…" at bounding box center [321, 489] width 488 height 97
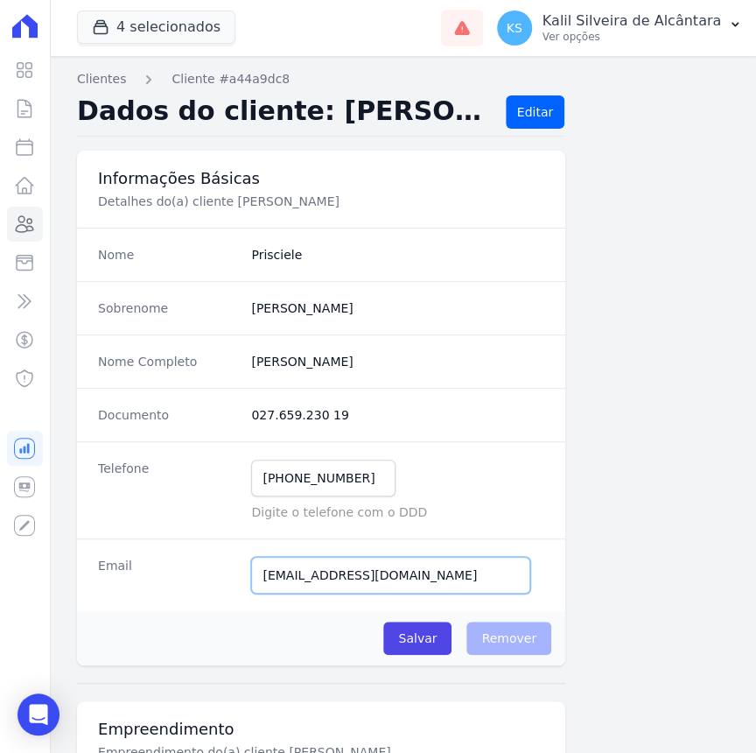
click at [370, 560] on input "[EMAIL_ADDRESS][DOMAIN_NAME]" at bounding box center [390, 575] width 279 height 37
drag, startPoint x: 421, startPoint y: 564, endPoint x: 298, endPoint y: 569, distance: 123.5
click at [311, 569] on input "[EMAIL_ADDRESS][DOMAIN_NAME]" at bounding box center [390, 575] width 279 height 37
click at [421, 554] on div "Email [EMAIL_ADDRESS][DOMAIN_NAME] Email confirmado." at bounding box center [321, 574] width 488 height 73
drag, startPoint x: 438, startPoint y: 558, endPoint x: 132, endPoint y: 569, distance: 305.6
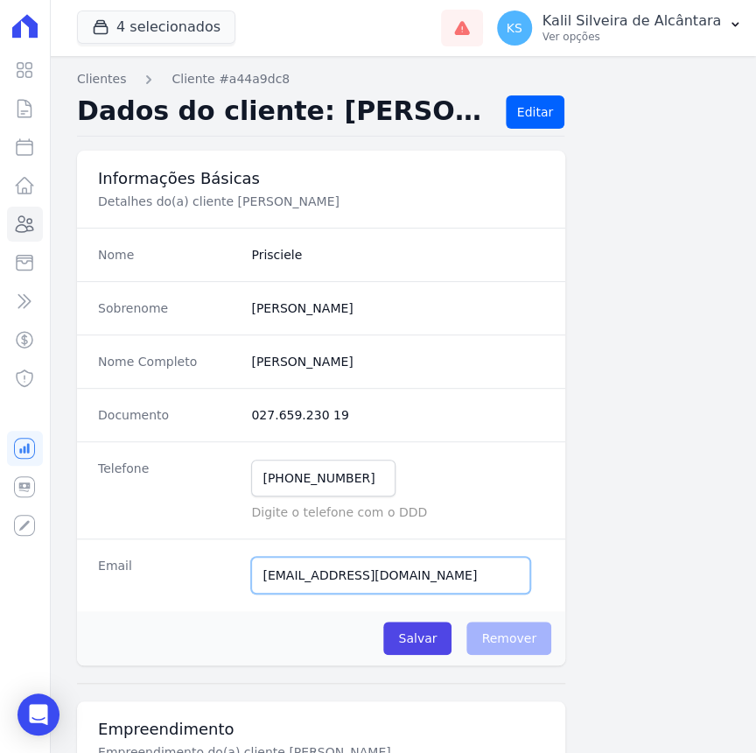
click at [140, 570] on div "Email [EMAIL_ADDRESS][DOMAIN_NAME] Email confirmado." at bounding box center [321, 574] width 488 height 73
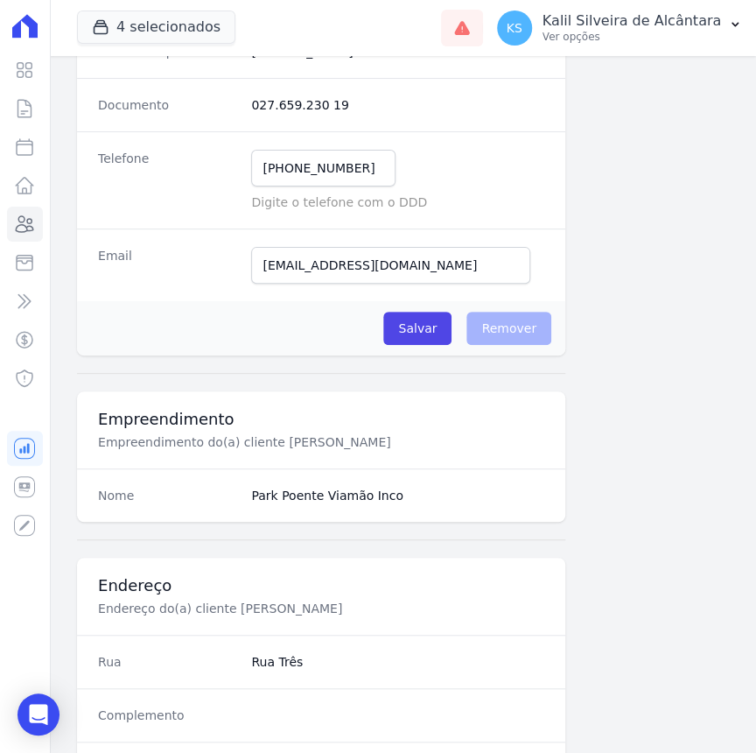
scroll to position [557, 0]
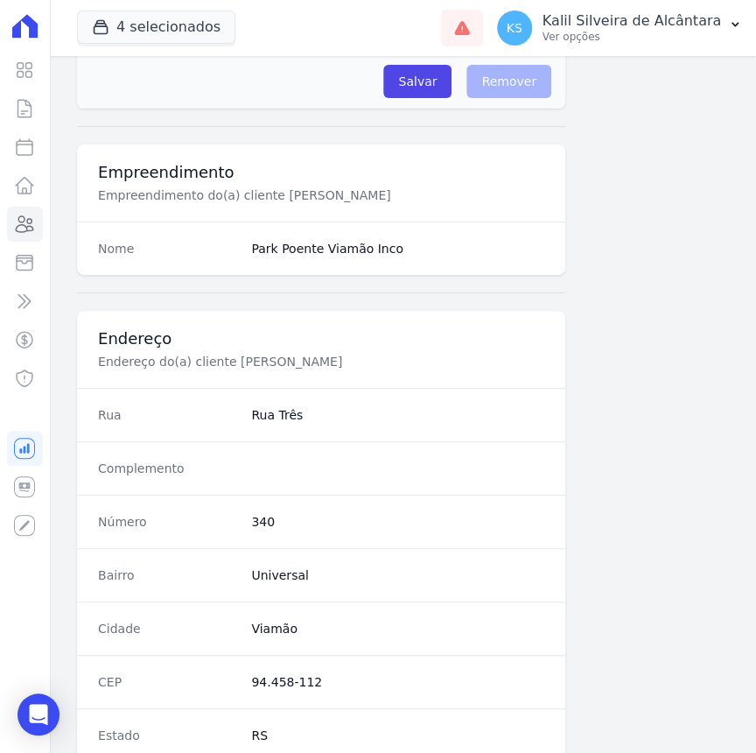
drag, startPoint x: 291, startPoint y: 412, endPoint x: 241, endPoint y: 415, distance: 49.9
click at [241, 415] on div "Rua [GEOGRAPHIC_DATA]" at bounding box center [321, 414] width 488 height 53
drag, startPoint x: 315, startPoint y: 504, endPoint x: 299, endPoint y: 522, distance: 23.5
click at [315, 504] on div "Número 340" at bounding box center [321, 520] width 488 height 53
drag, startPoint x: 302, startPoint y: 571, endPoint x: 242, endPoint y: 576, distance: 59.7
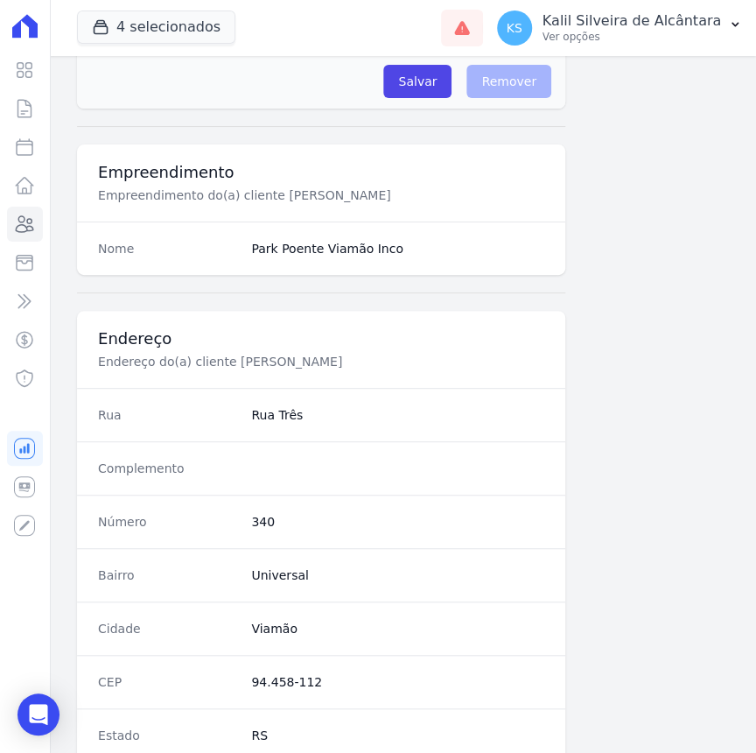
click at [242, 576] on div "Bairro Universal" at bounding box center [321, 574] width 488 height 53
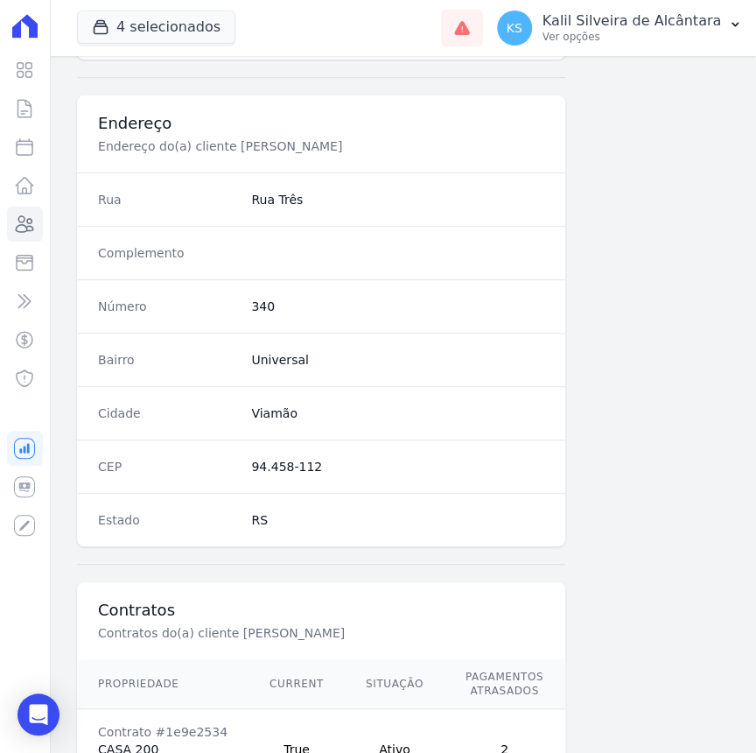
scroll to position [875, 0]
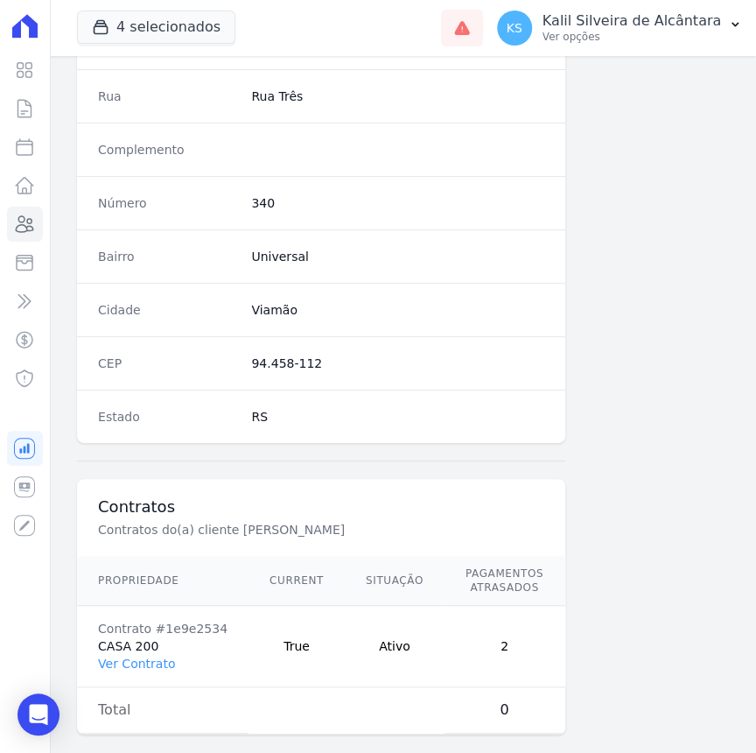
drag, startPoint x: 306, startPoint y: 364, endPoint x: 250, endPoint y: 368, distance: 56.1
click at [251, 368] on dd "94.458-112" at bounding box center [397, 363] width 293 height 18
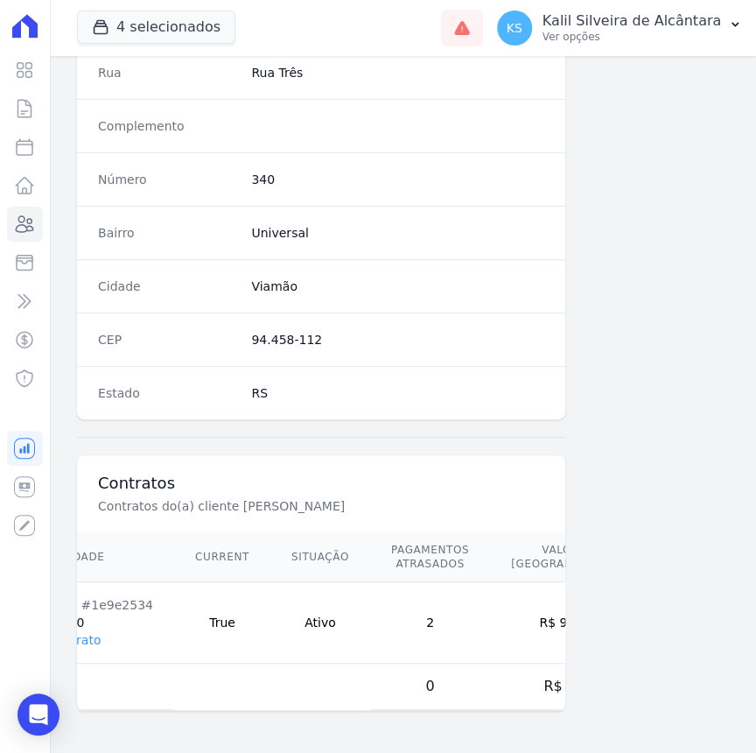
drag, startPoint x: 499, startPoint y: 613, endPoint x: 549, endPoint y: 613, distance: 49.9
click at [549, 613] on td "R$ 940,71" at bounding box center [570, 622] width 161 height 81
click at [382, 206] on div "Bairro Universal" at bounding box center [321, 232] width 488 height 53
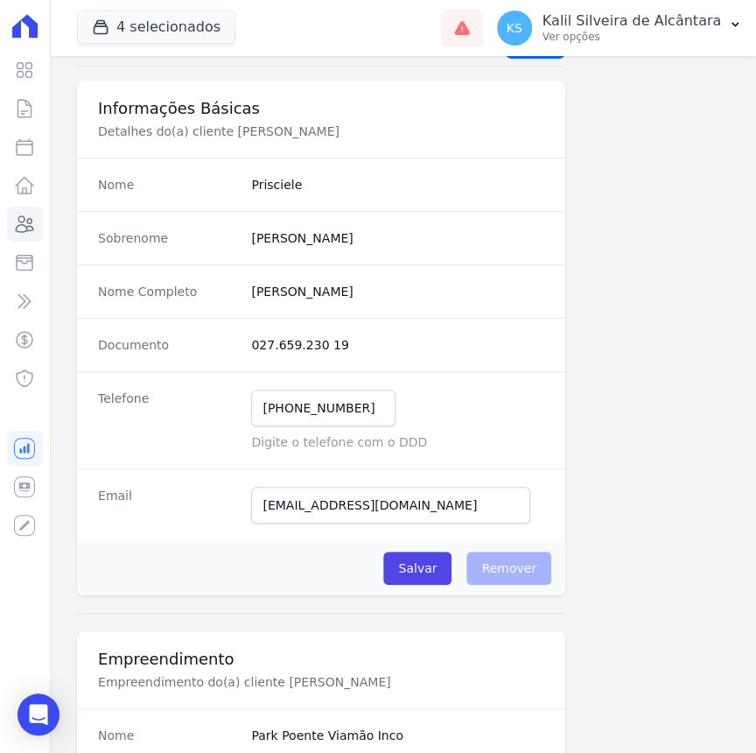
scroll to position [0, 0]
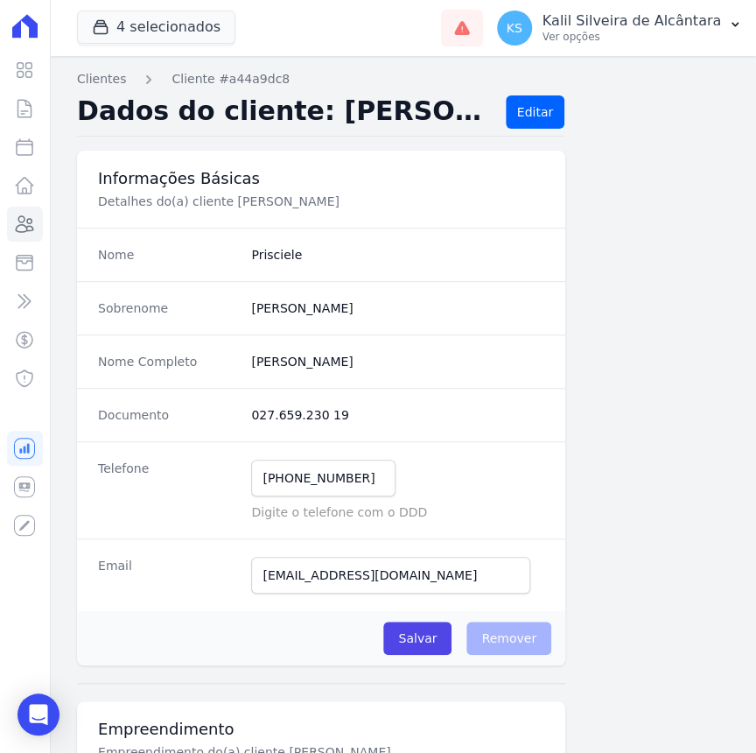
drag, startPoint x: 382, startPoint y: 365, endPoint x: 233, endPoint y: 352, distance: 150.2
click at [233, 352] on div "Nome Completo [PERSON_NAME]" at bounding box center [321, 360] width 488 height 53
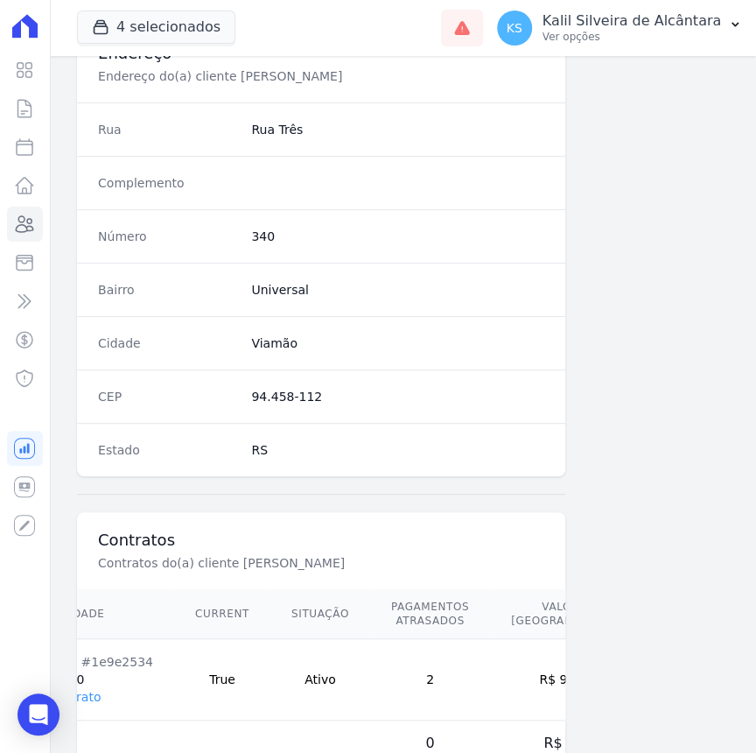
scroll to position [921, 0]
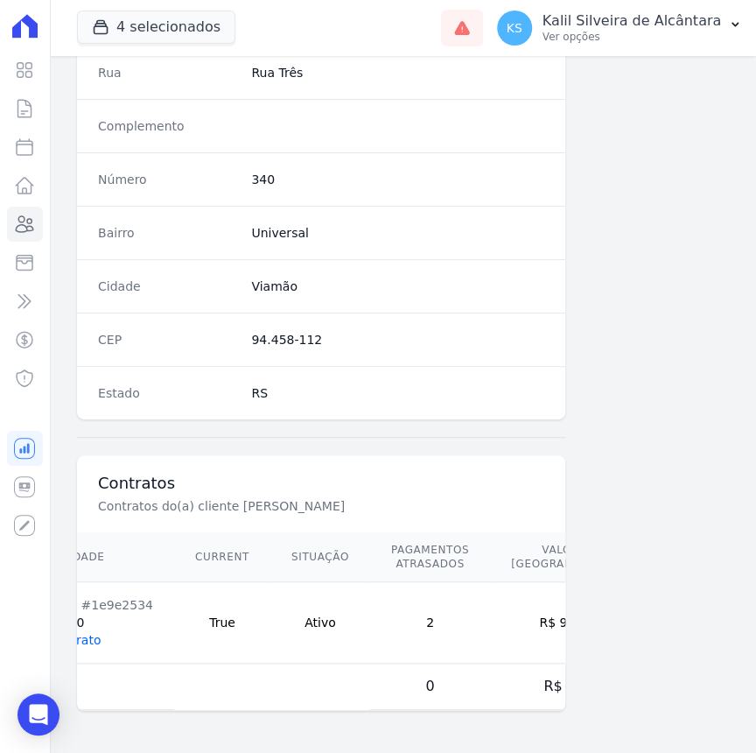
drag, startPoint x: 96, startPoint y: 627, endPoint x: 84, endPoint y: 629, distance: 12.5
click at [92, 627] on td "Contrato #1e9e2534 CASA 200 Ver Contrato" at bounding box center [89, 622] width 172 height 81
click at [84, 633] on link "Ver Contrato" at bounding box center [62, 640] width 77 height 14
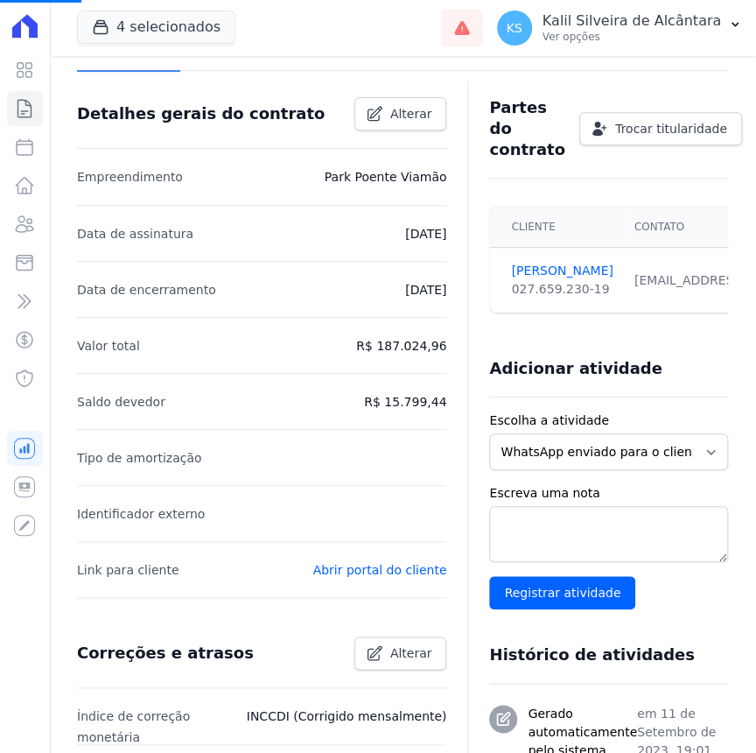
scroll to position [79, 0]
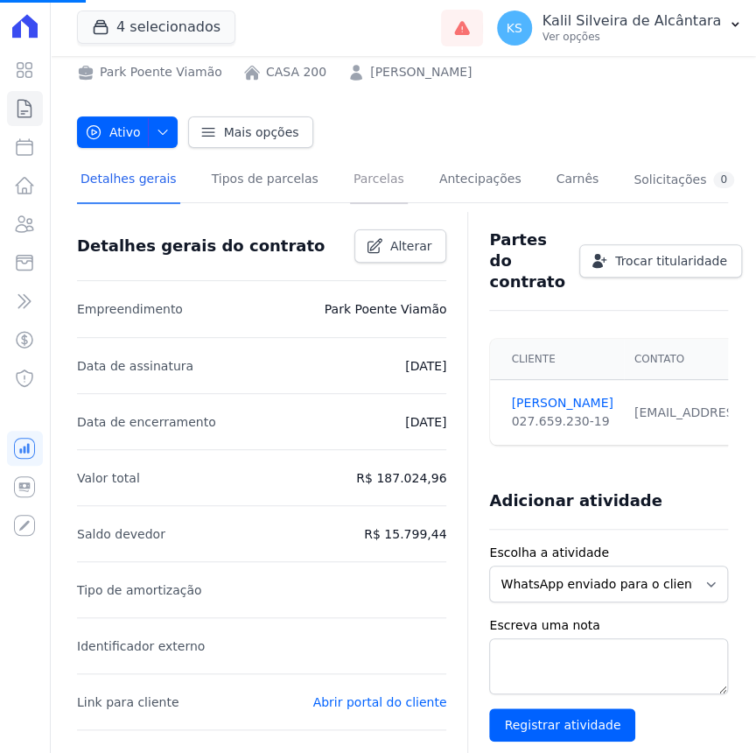
click at [359, 181] on link "Parcelas" at bounding box center [379, 181] width 58 height 46
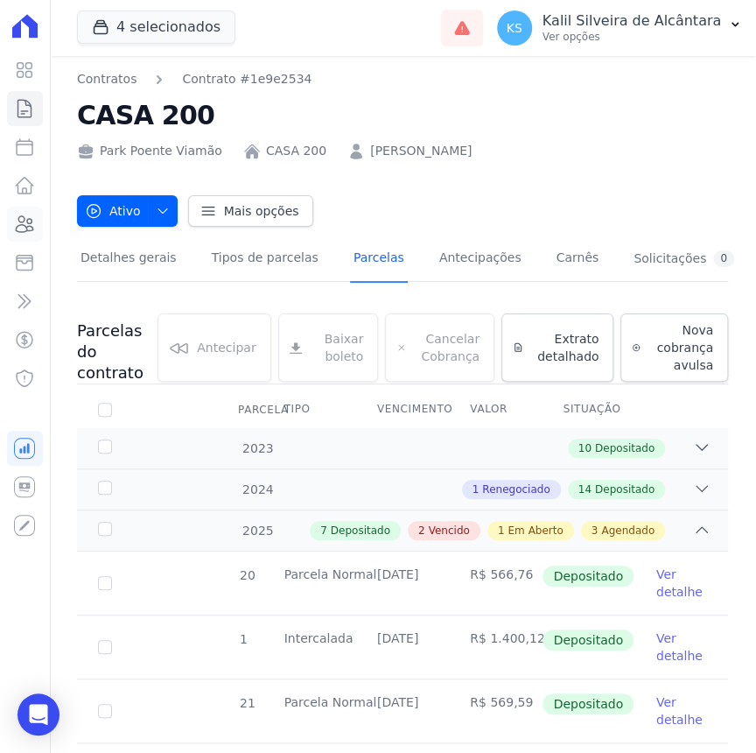
click at [26, 235] on link "Clientes" at bounding box center [25, 224] width 36 height 35
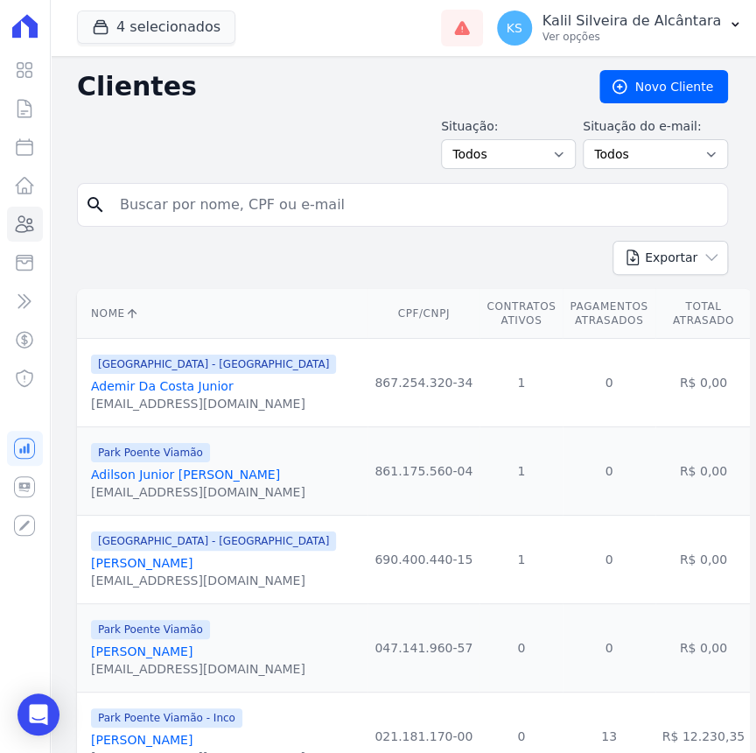
click at [225, 202] on input "search" at bounding box center [414, 204] width 611 height 35
paste input "[PERSON_NAME]"
type input "[PERSON_NAME]"
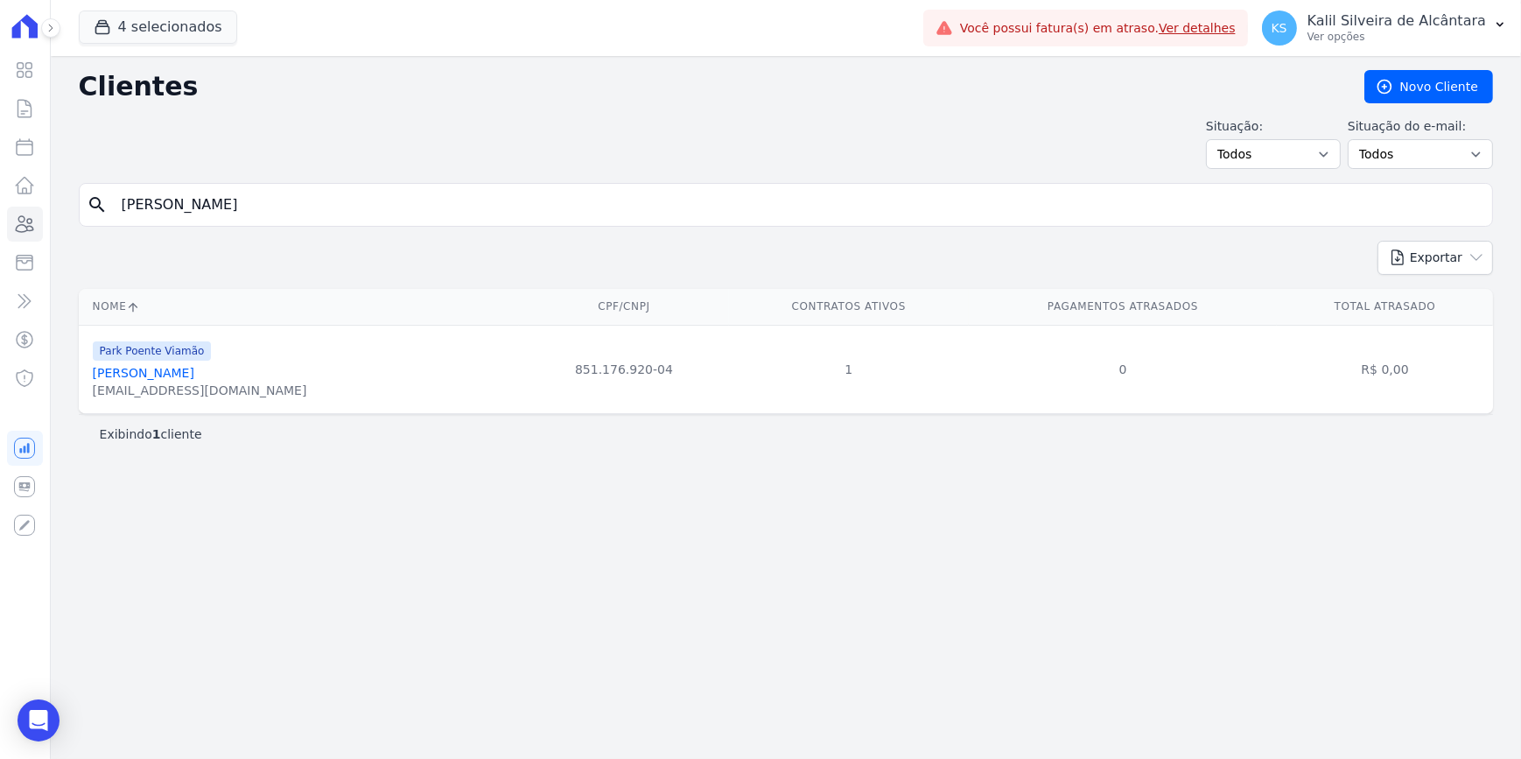
drag, startPoint x: 460, startPoint y: 193, endPoint x: 0, endPoint y: 169, distance: 460.9
click at [0, 215] on html "Visão Geral Contratos [GEOGRAPHIC_DATA] Lotes Clientes Minha Carteira Transferê…" at bounding box center [760, 379] width 1521 height 759
type input "DAIANE D"
click at [151, 366] on link "[PERSON_NAME]" at bounding box center [144, 373] width 102 height 14
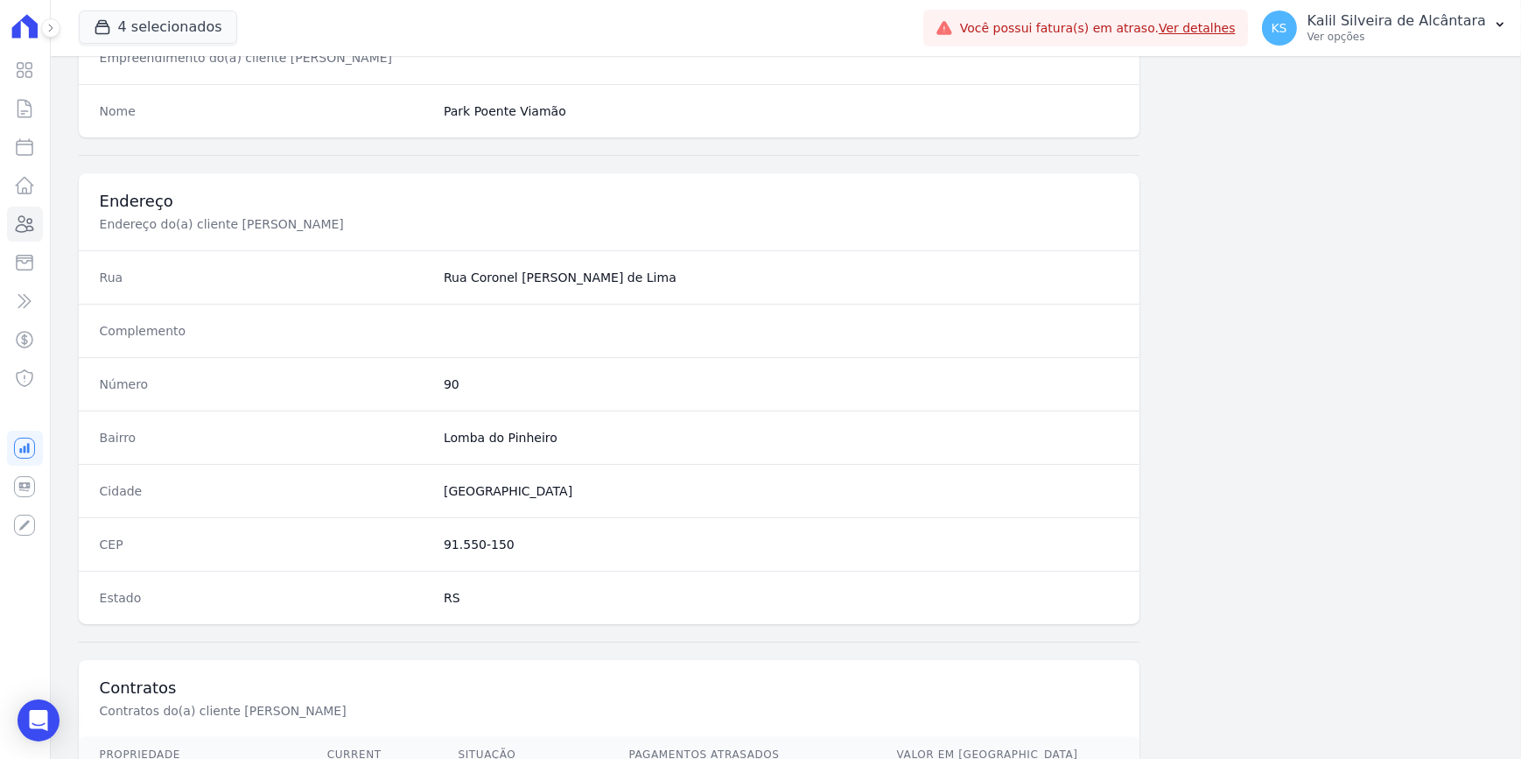
scroll to position [875, 0]
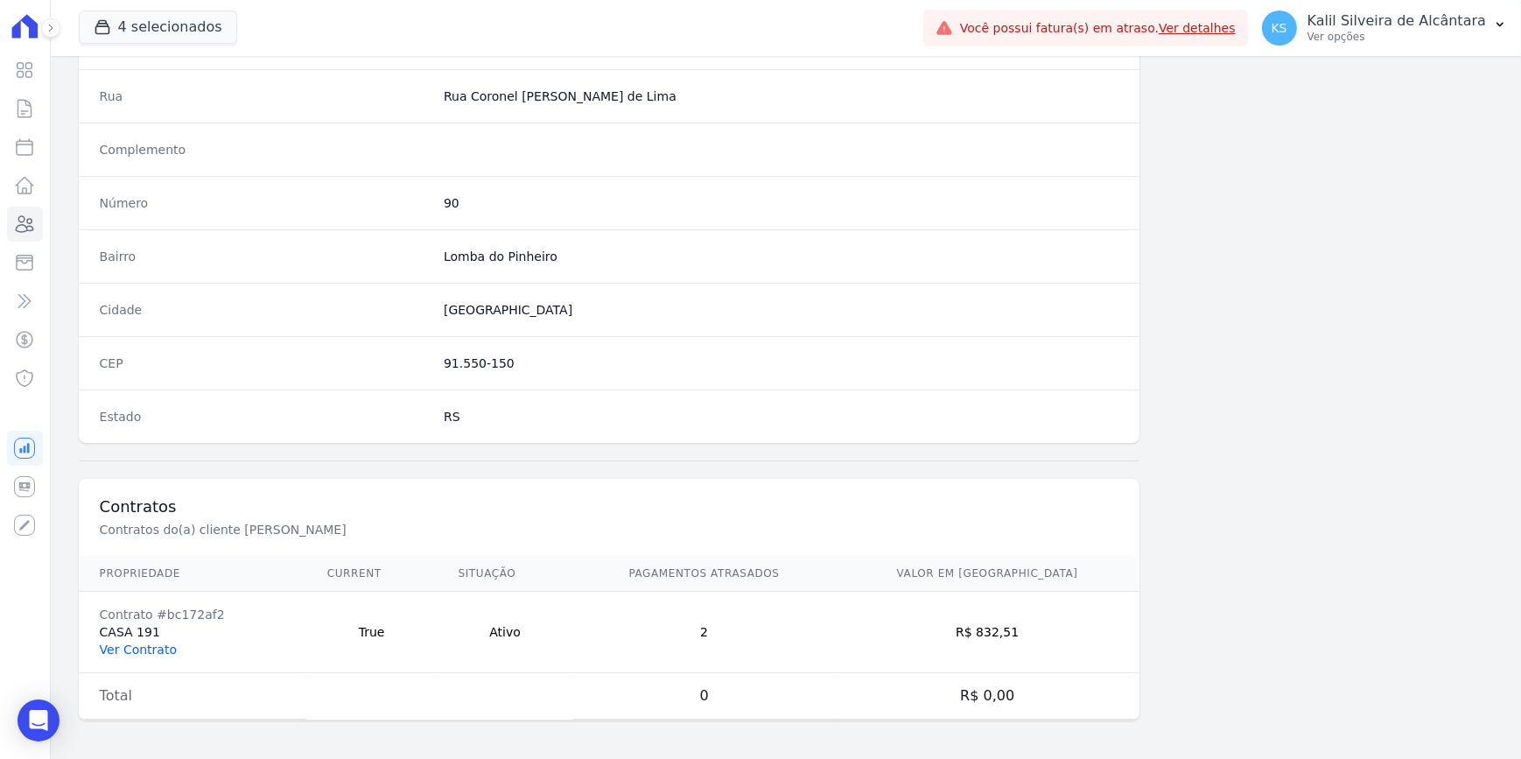
click at [123, 642] on link "Ver Contrato" at bounding box center [138, 649] width 77 height 14
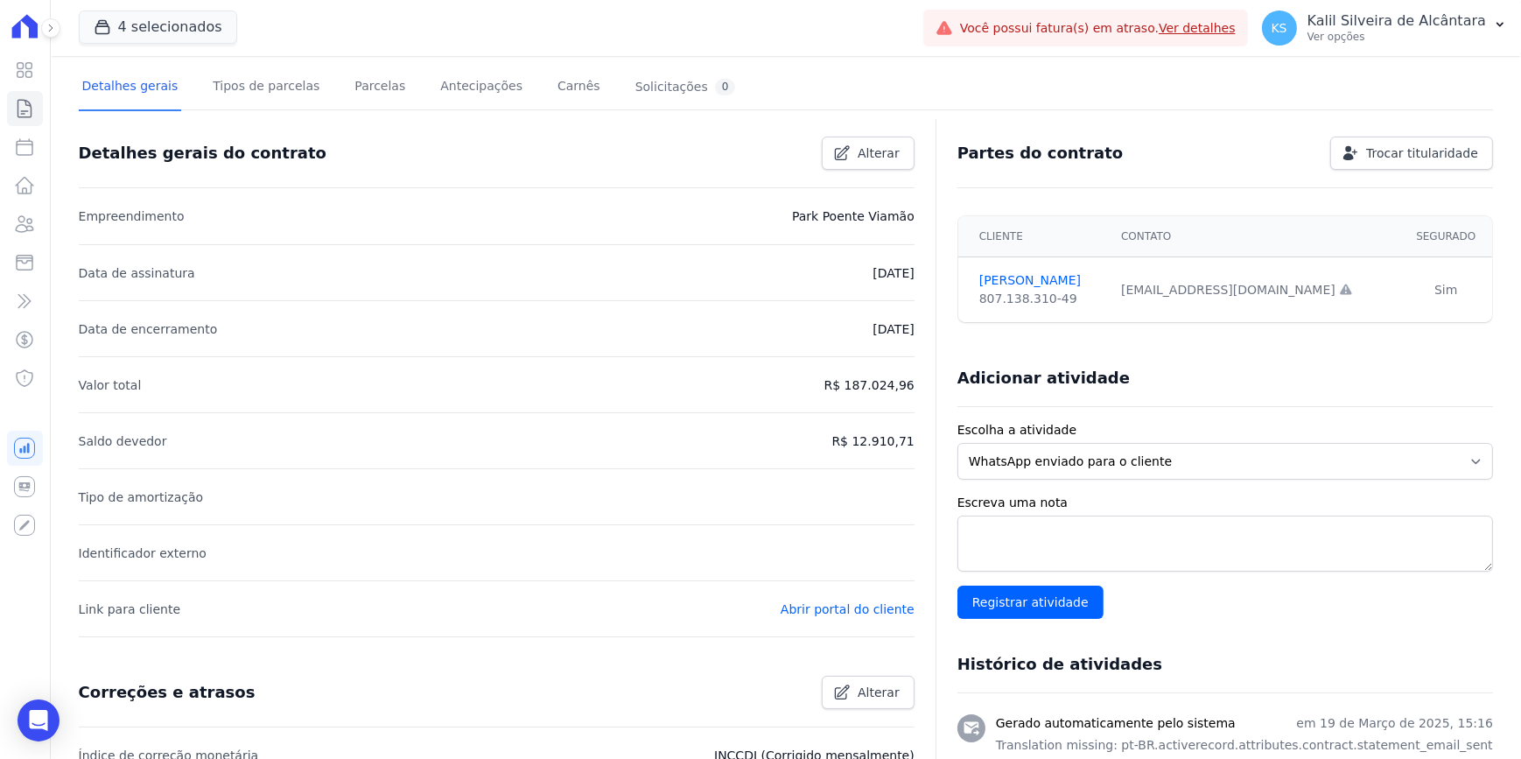
scroll to position [79, 0]
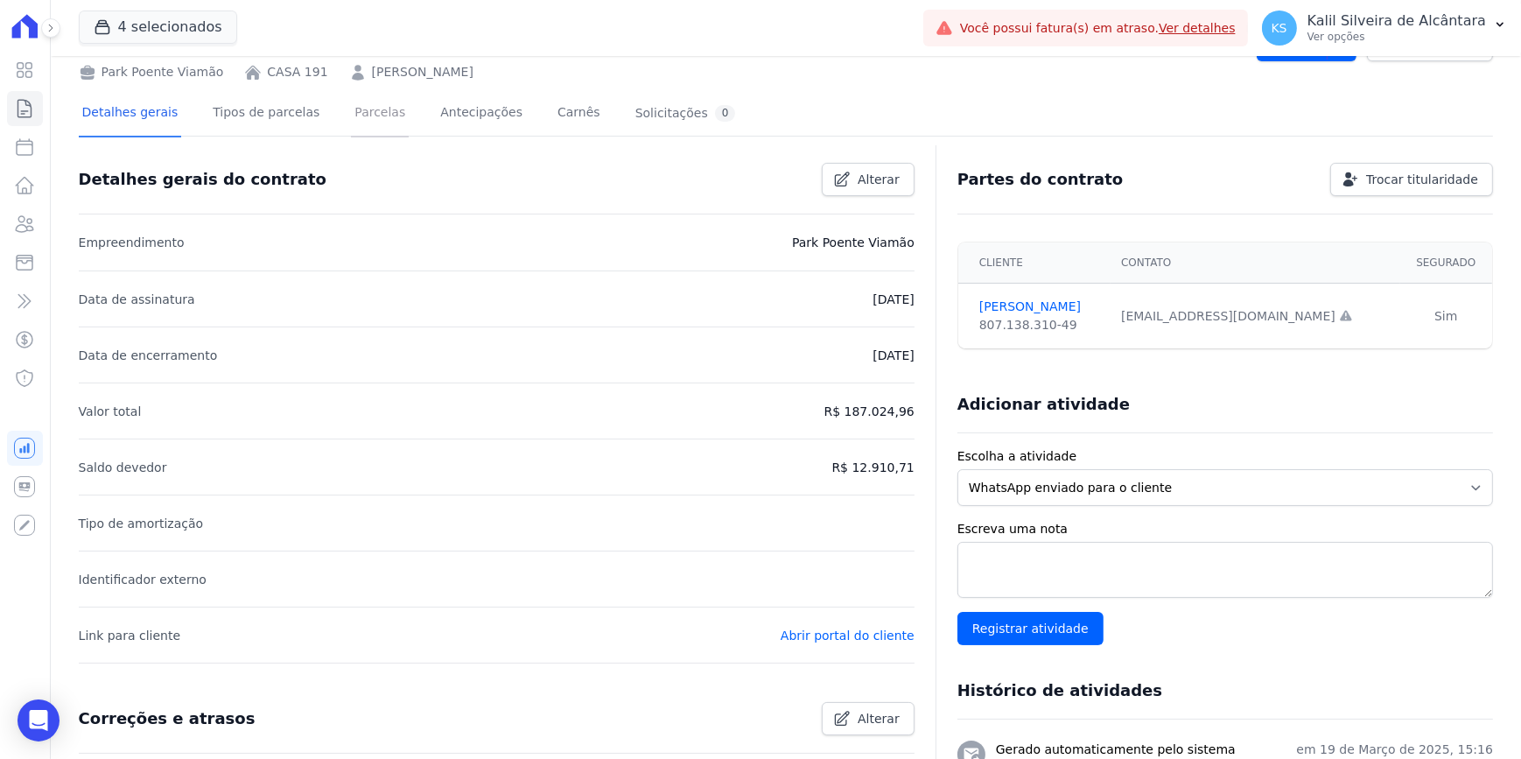
click at [351, 116] on link "Parcelas" at bounding box center [380, 114] width 58 height 46
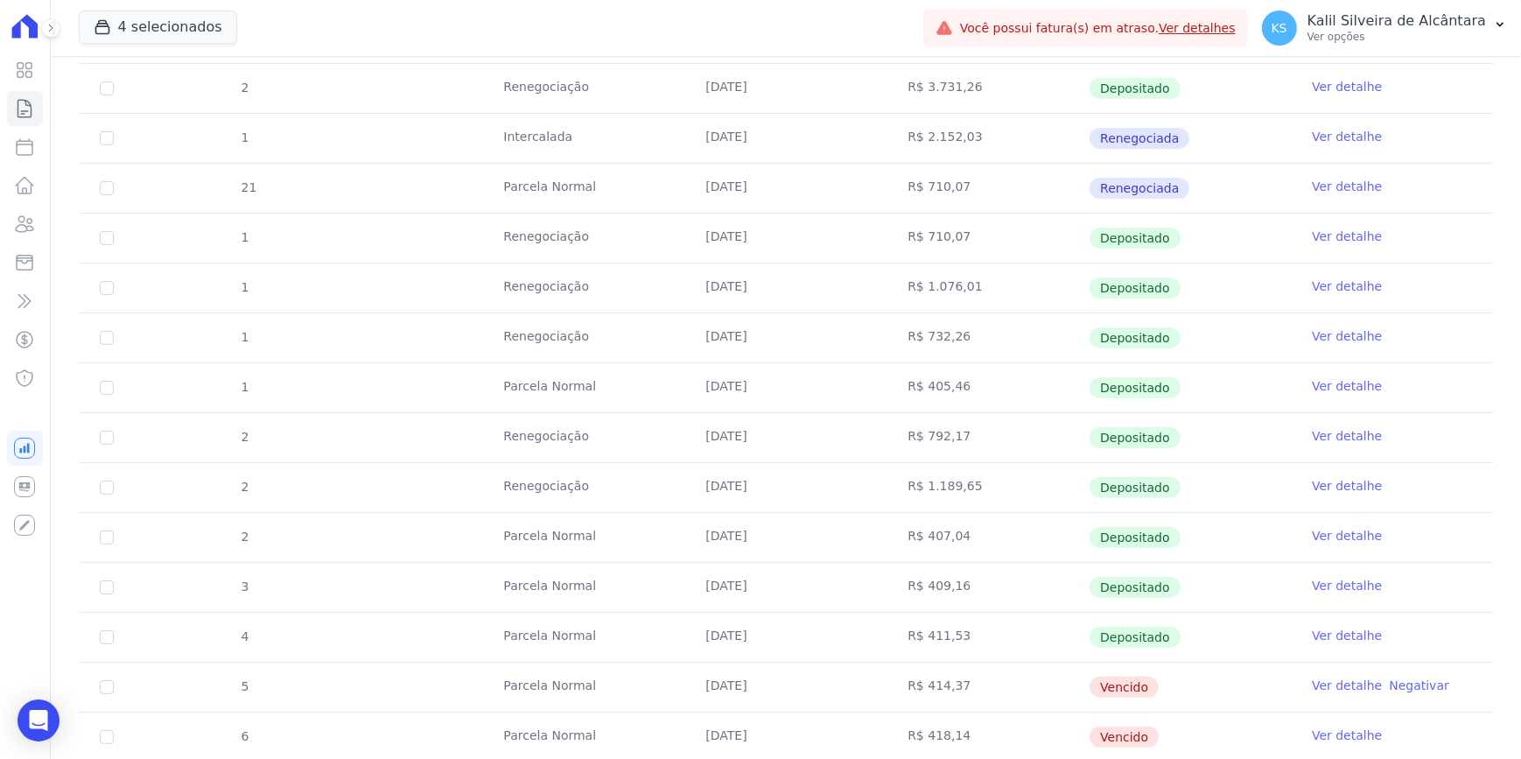
scroll to position [875, 0]
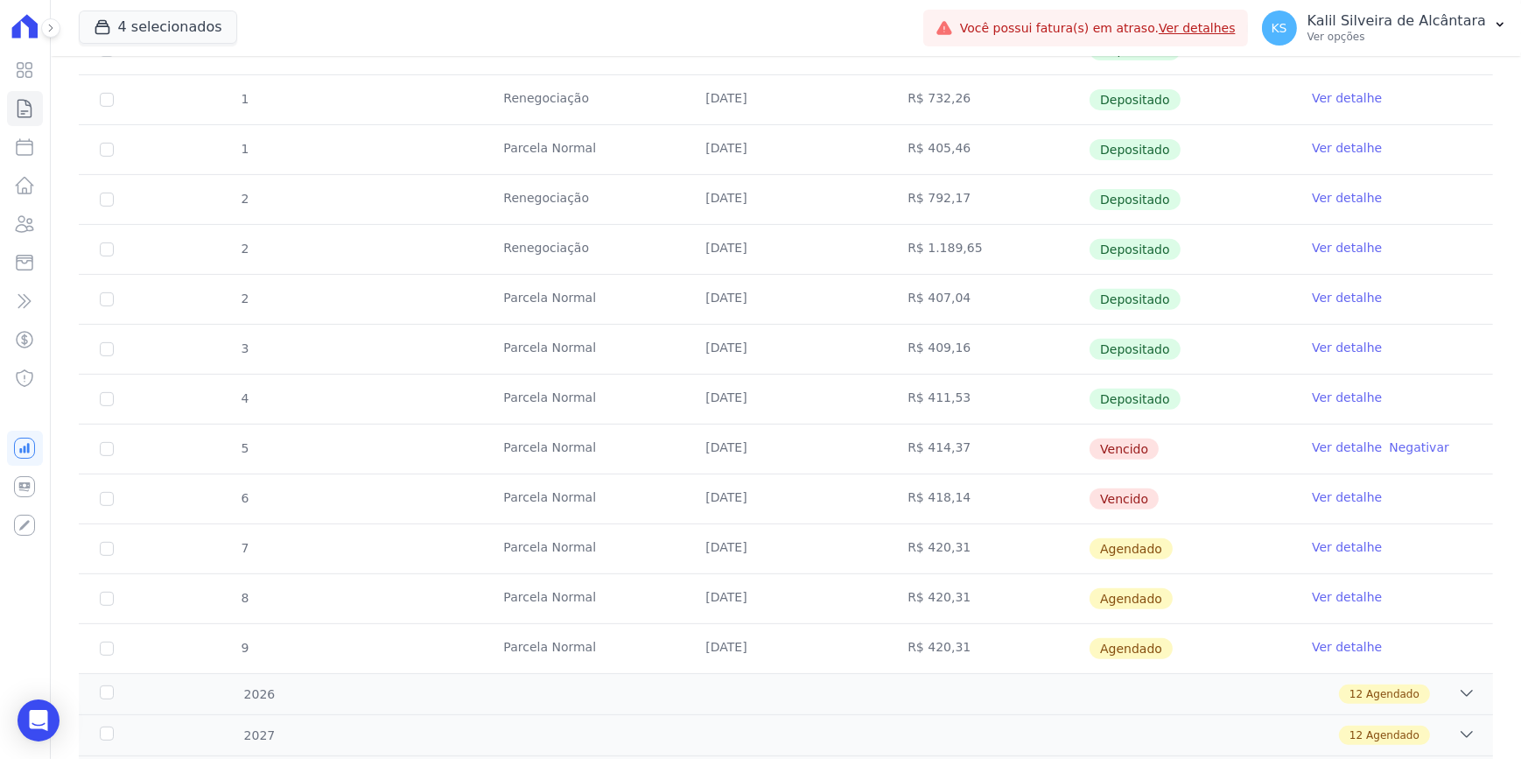
click at [755, 445] on link "Ver detalhe" at bounding box center [1347, 447] width 70 height 18
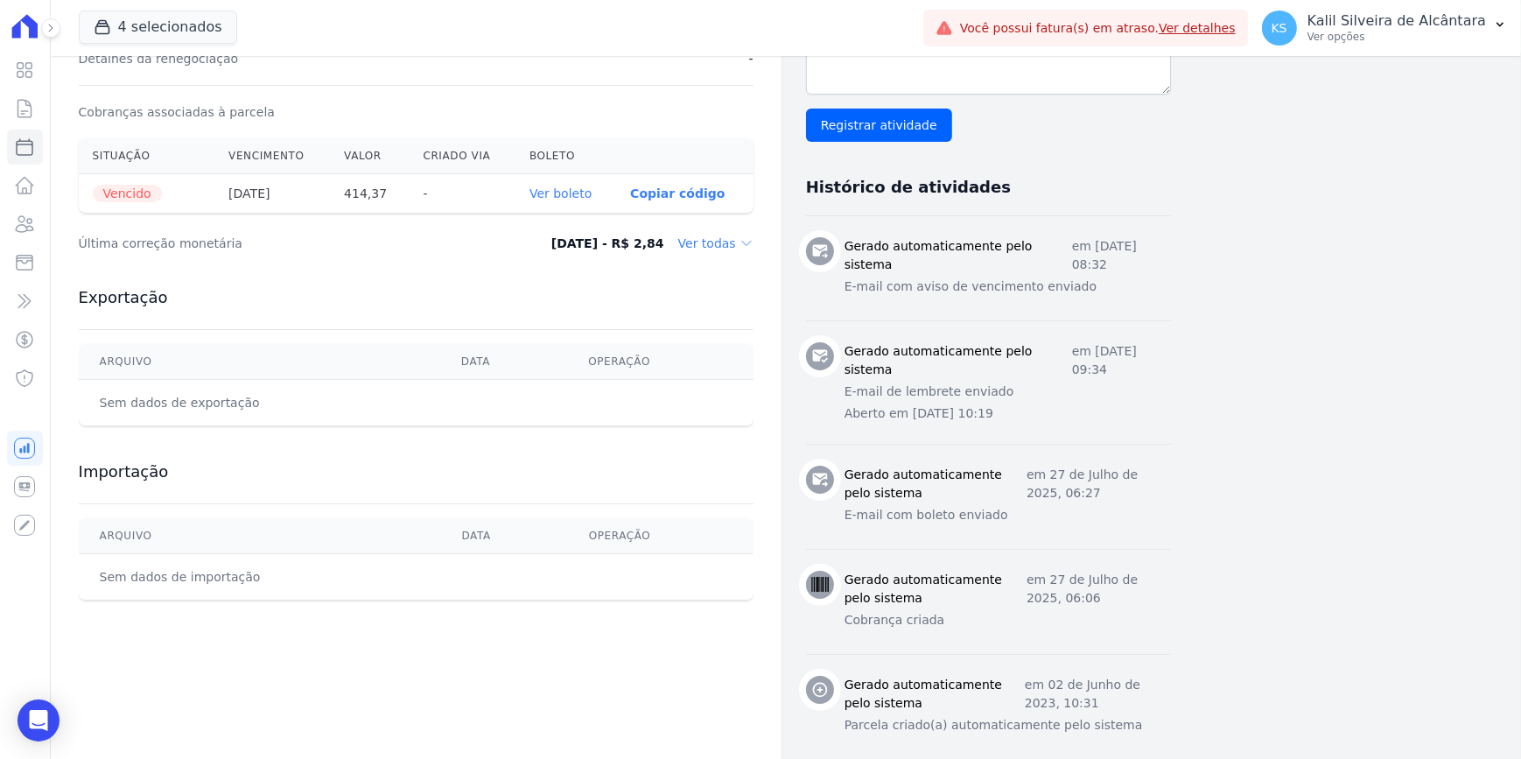
scroll to position [576, 0]
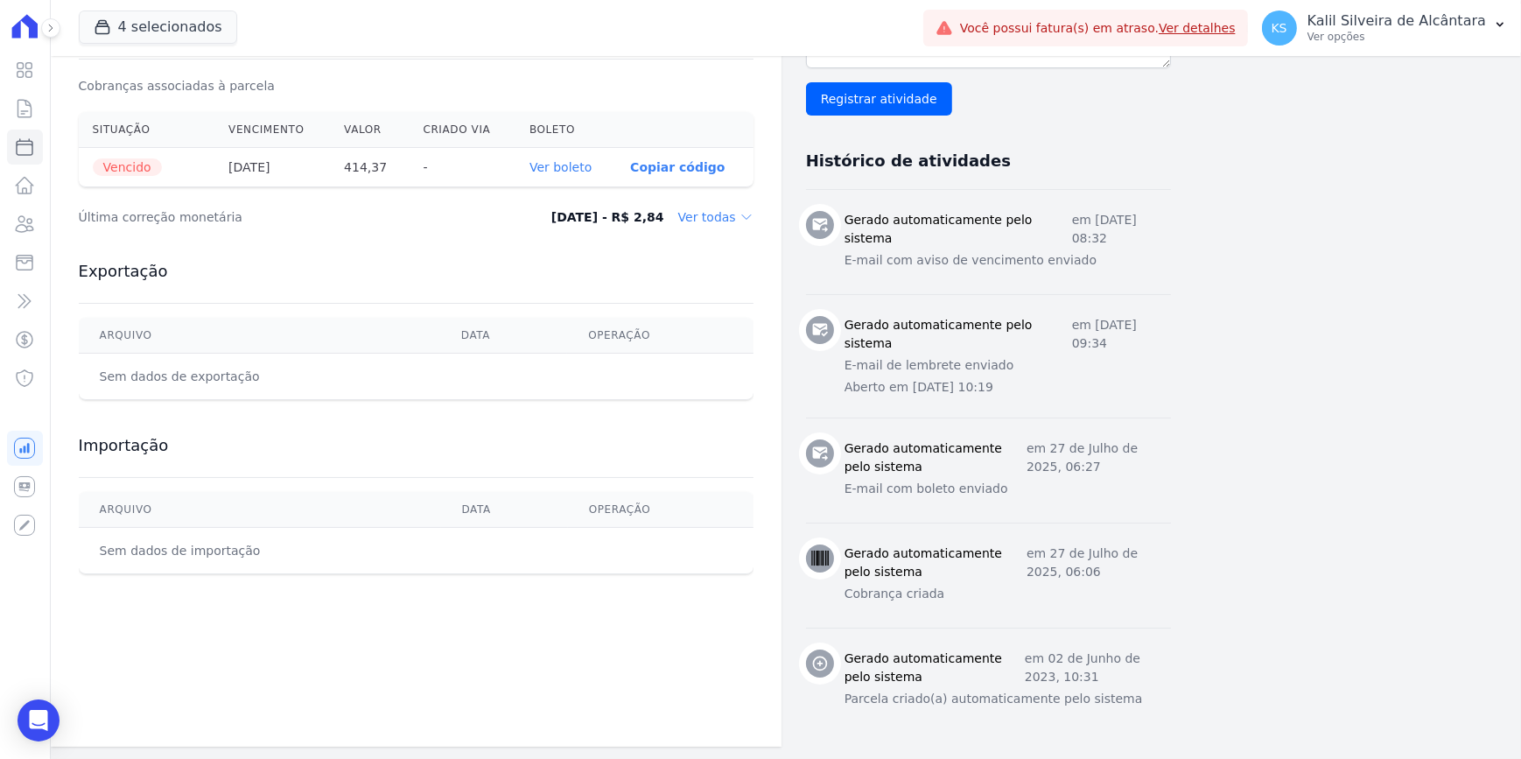
click at [570, 172] on link "Ver boleto" at bounding box center [560, 167] width 62 height 14
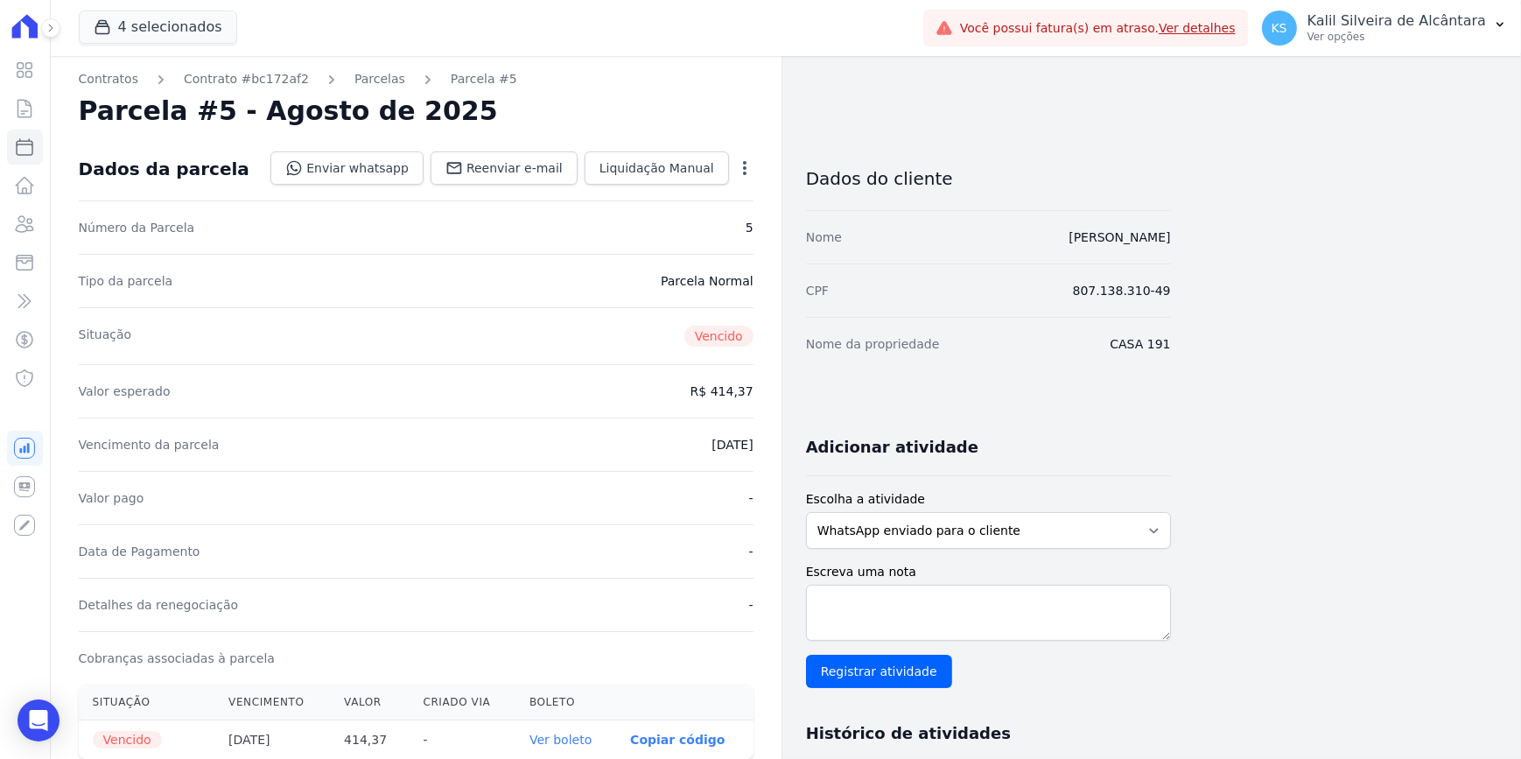
scroll to position [0, 0]
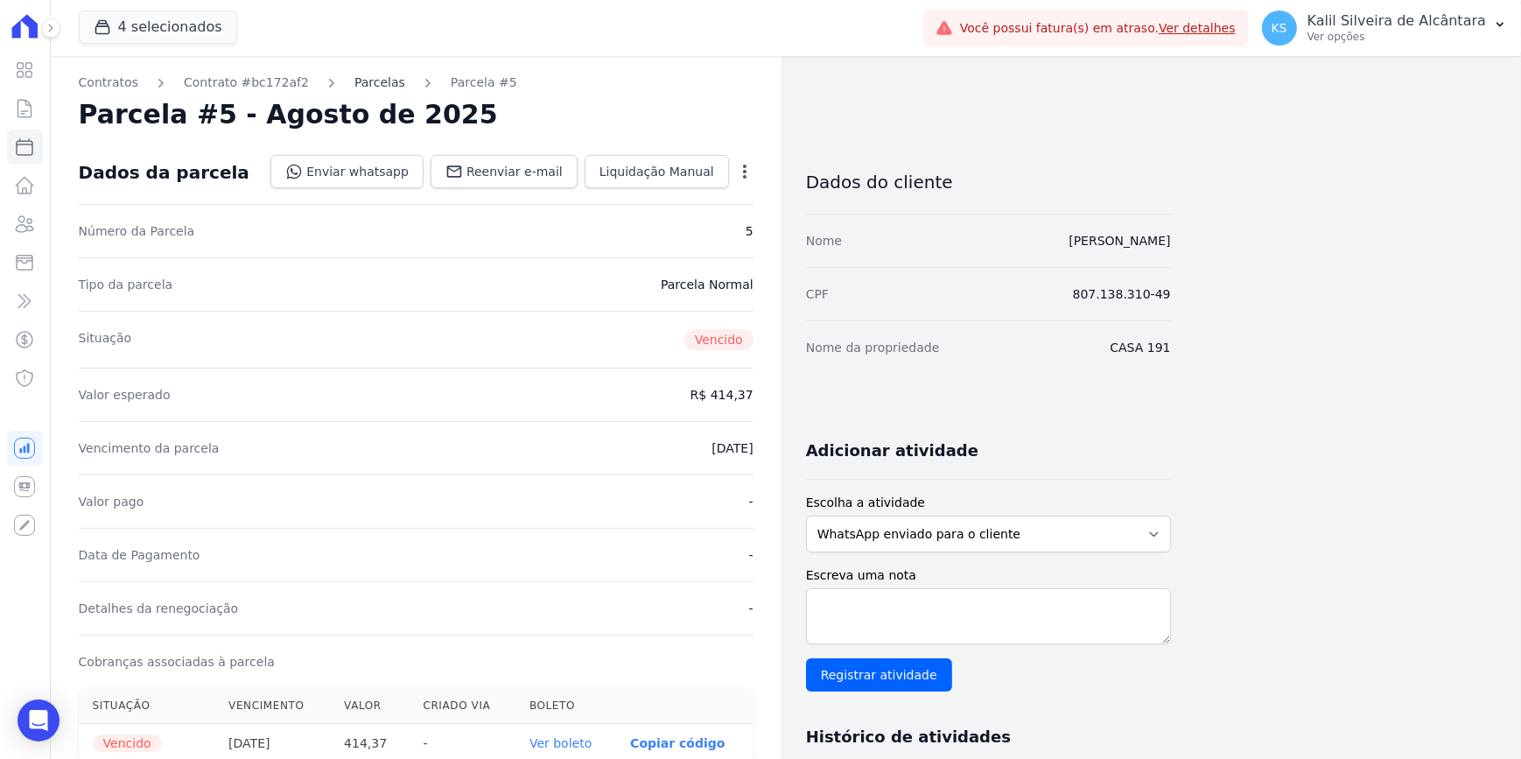
click at [354, 87] on link "Parcelas" at bounding box center [379, 83] width 51 height 18
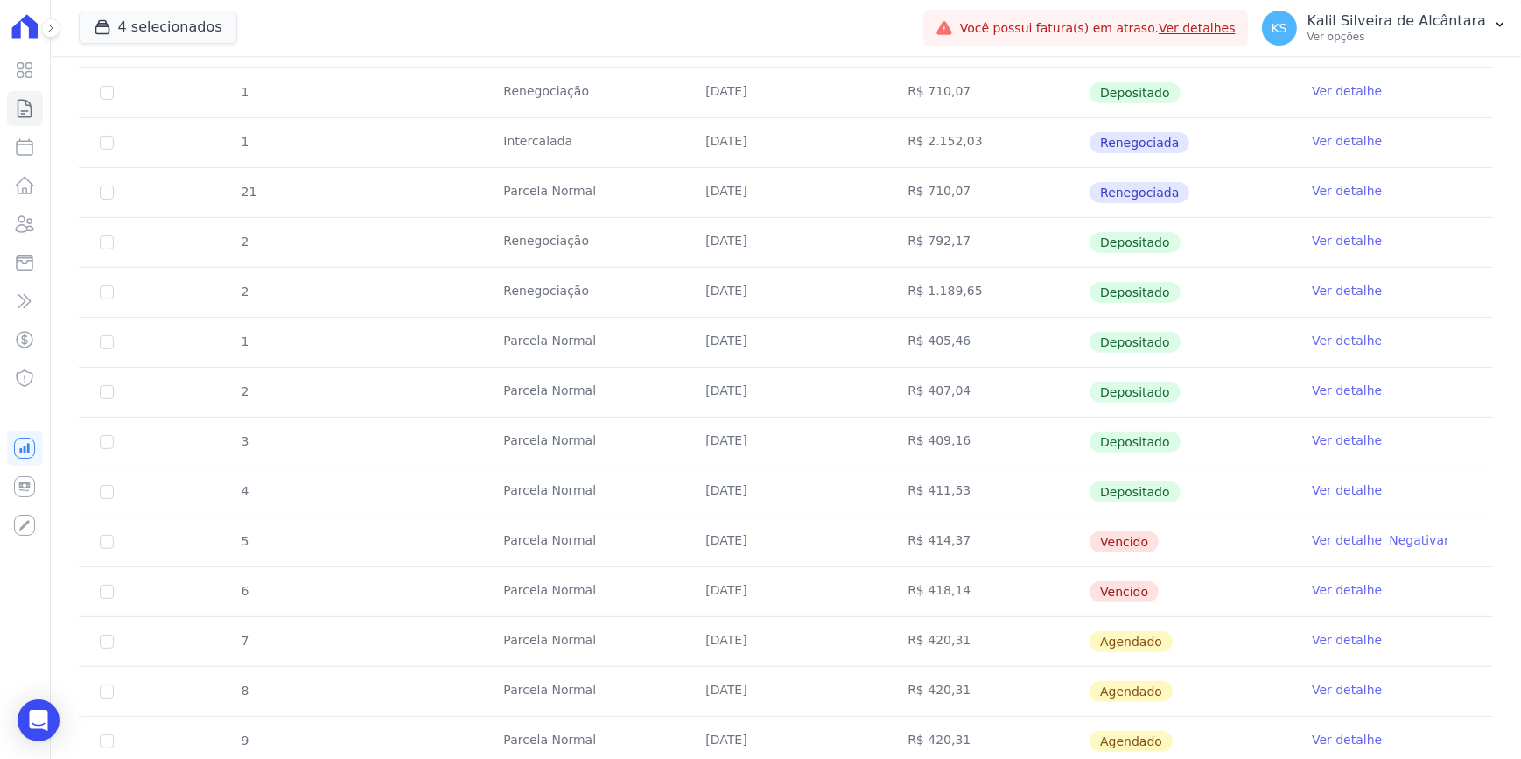
scroll to position [875, 0]
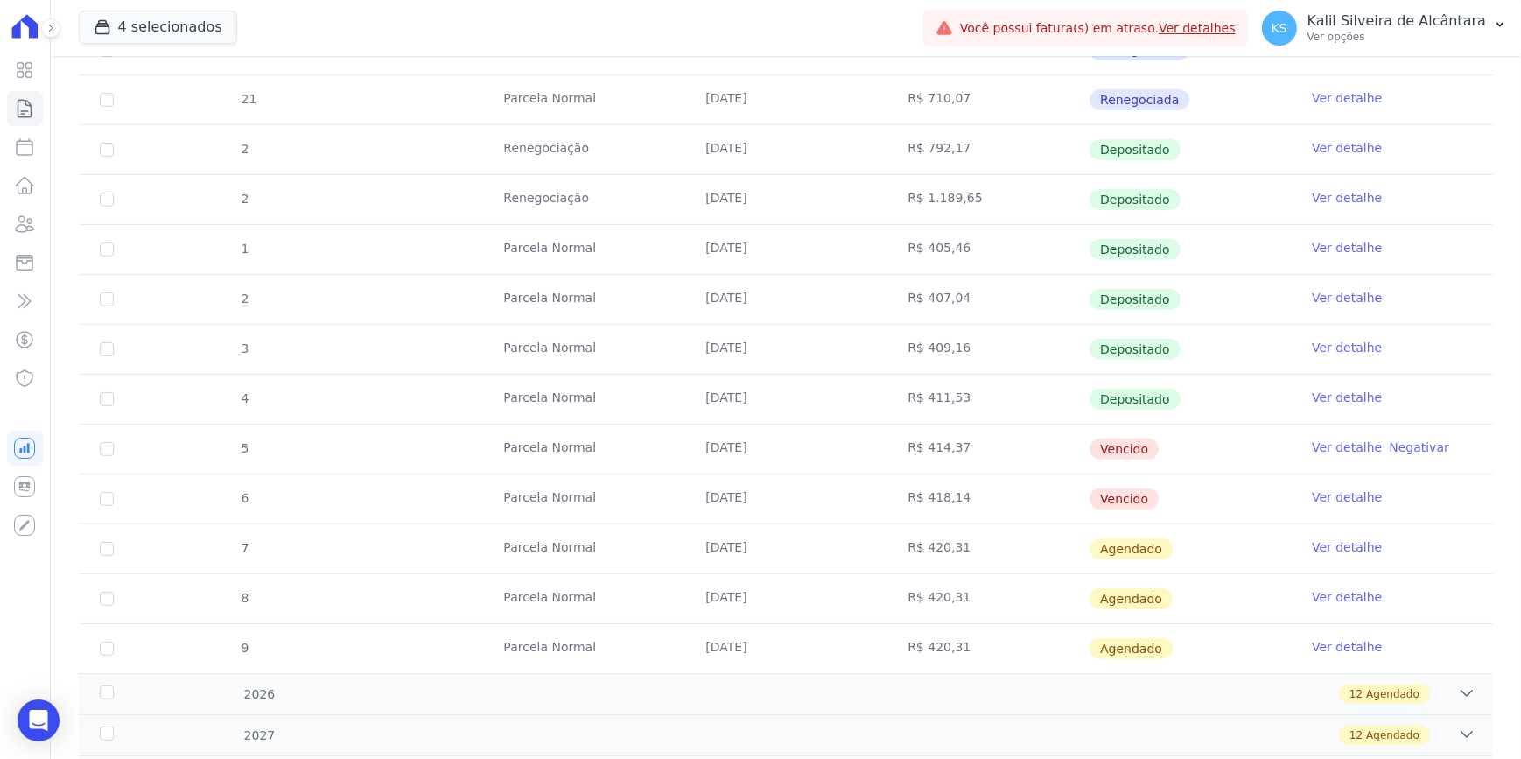
drag, startPoint x: 948, startPoint y: 551, endPoint x: 960, endPoint y: 549, distance: 12.5
click at [755, 549] on td "R$ 420,31" at bounding box center [987, 548] width 202 height 49
drag, startPoint x: 960, startPoint y: 549, endPoint x: 951, endPoint y: 560, distance: 14.4
click at [755, 560] on td "R$ 420,31" at bounding box center [987, 548] width 202 height 49
drag, startPoint x: 710, startPoint y: 537, endPoint x: 757, endPoint y: 546, distance: 48.1
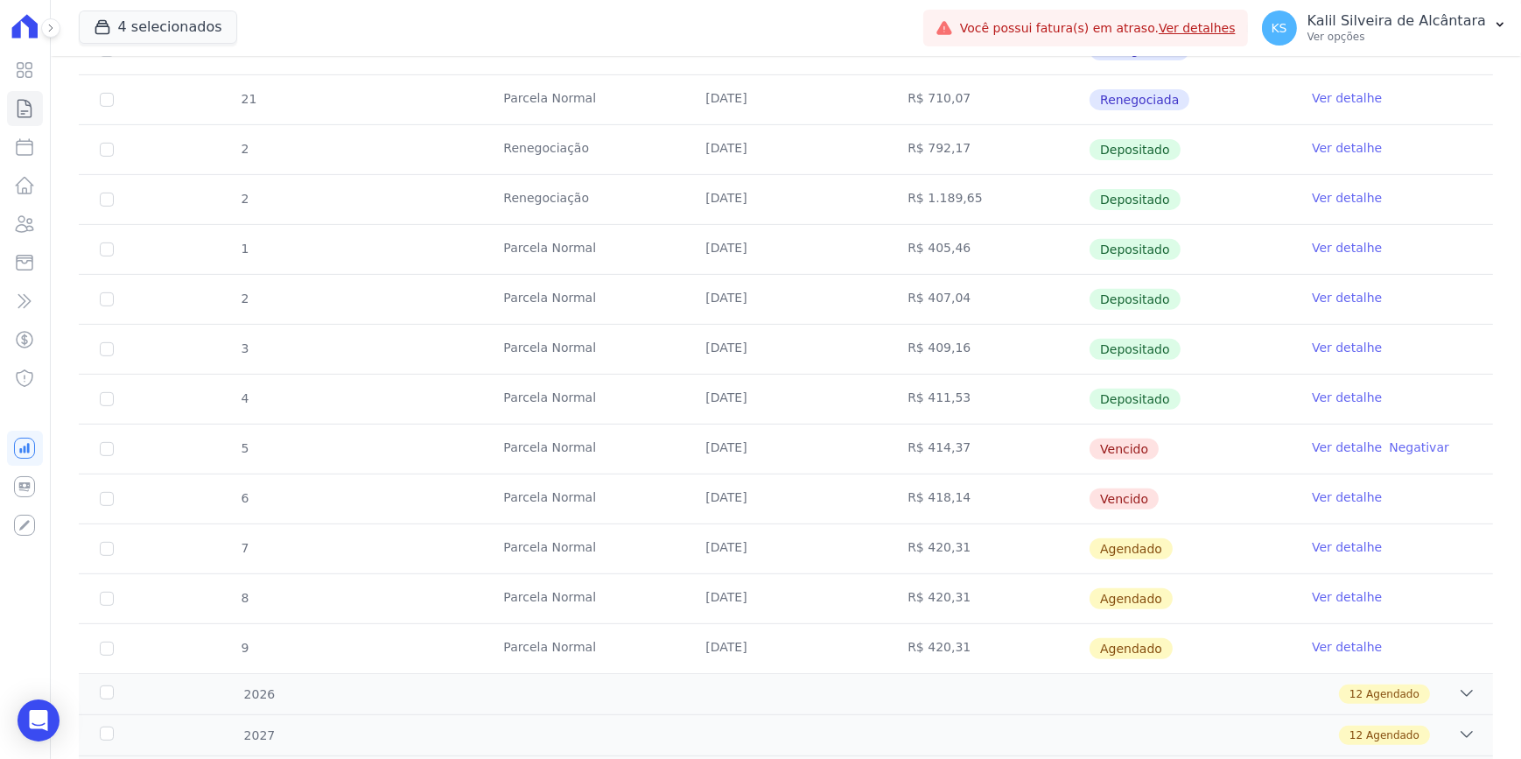
click at [755, 546] on td "[DATE]" at bounding box center [785, 548] width 202 height 49
drag, startPoint x: 757, startPoint y: 546, endPoint x: 711, endPoint y: 552, distance: 46.8
click at [704, 553] on td "[DATE]" at bounding box center [785, 548] width 202 height 49
click at [755, 553] on td "Ver detalhe" at bounding box center [1392, 548] width 202 height 49
click at [755, 551] on td "Ver detalhe" at bounding box center [1392, 548] width 202 height 49
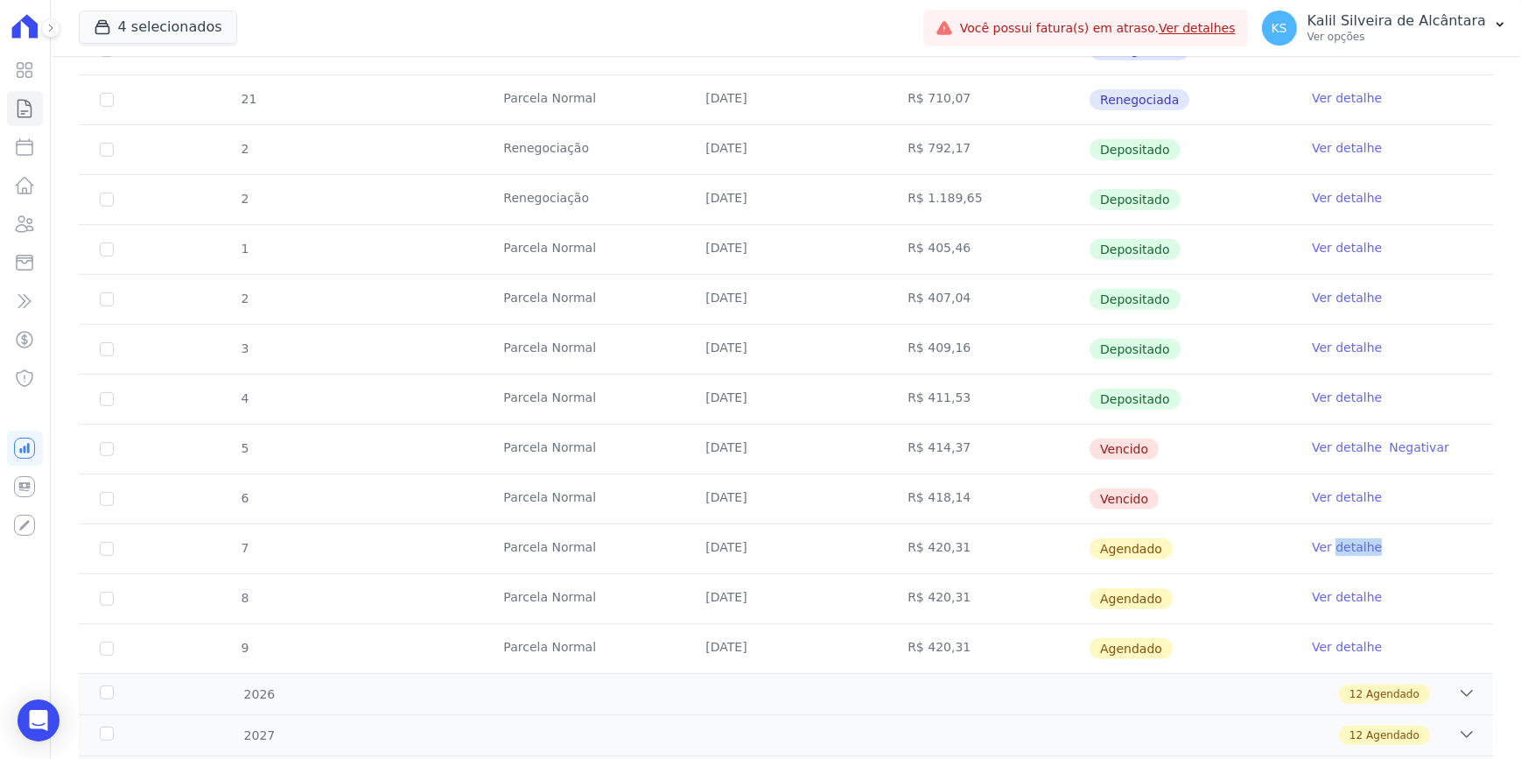
click at [755, 548] on link "Ver detalhe" at bounding box center [1347, 547] width 70 height 18
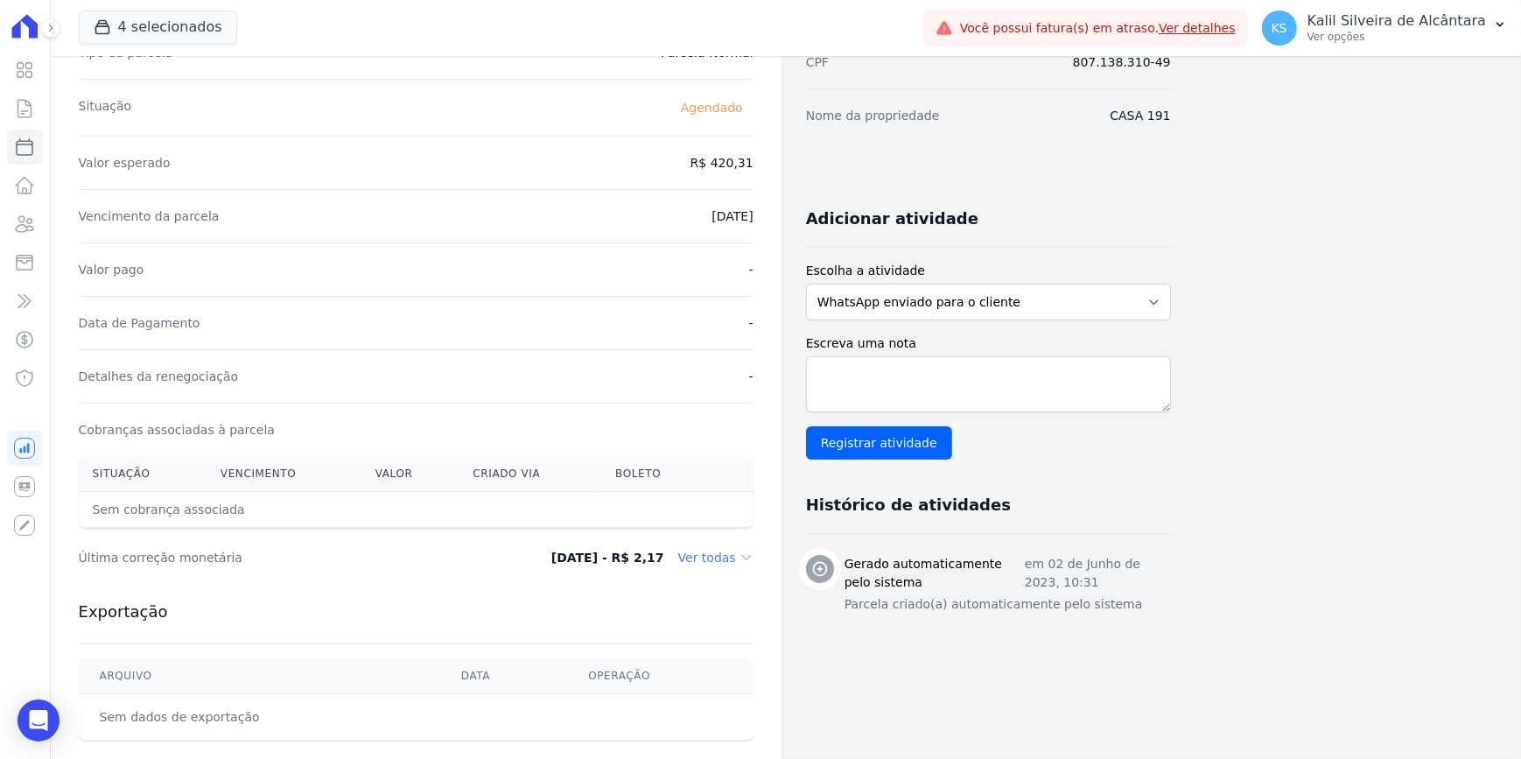
scroll to position [238, 0]
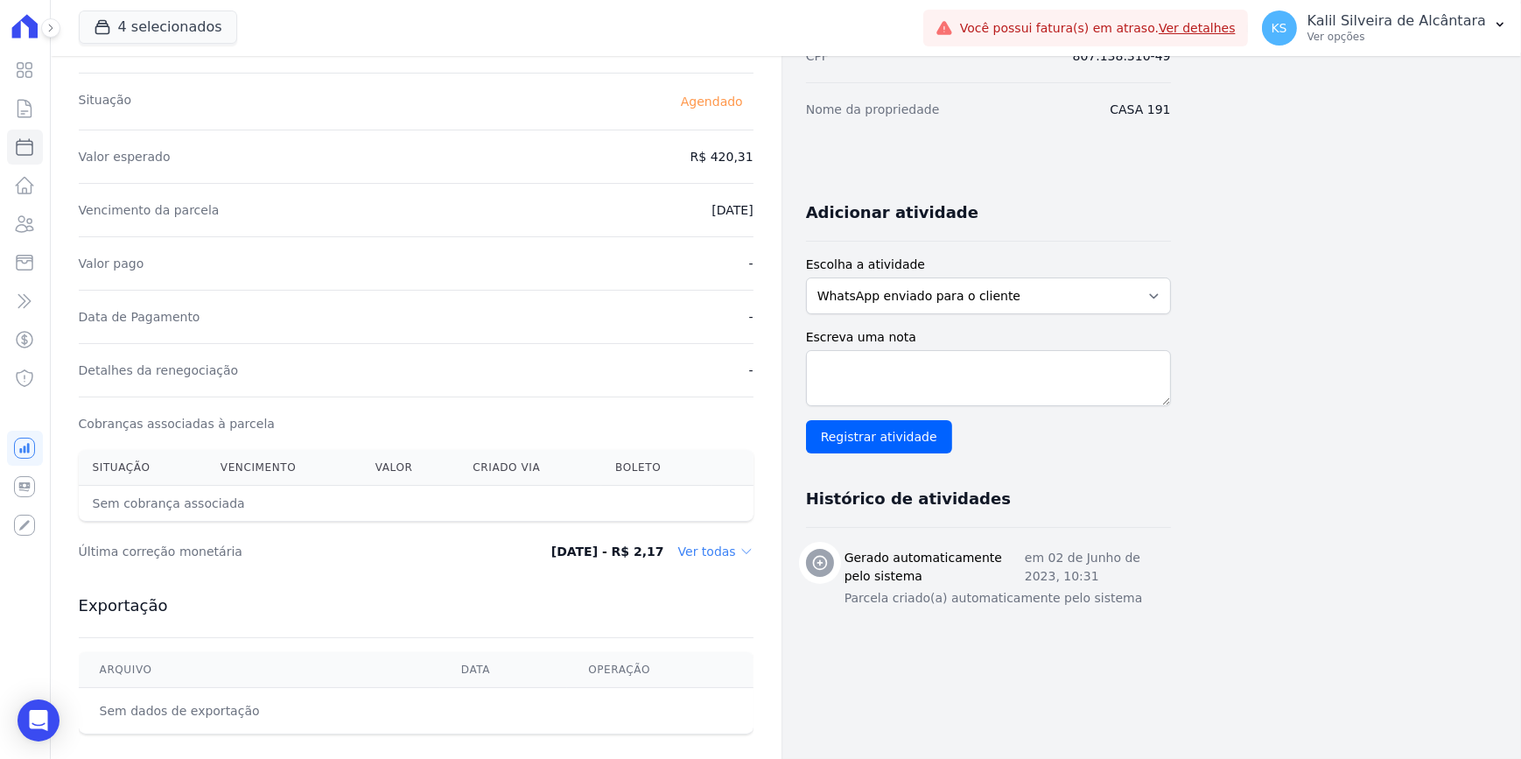
click at [708, 556] on dd "Ver todas" at bounding box center [715, 552] width 75 height 18
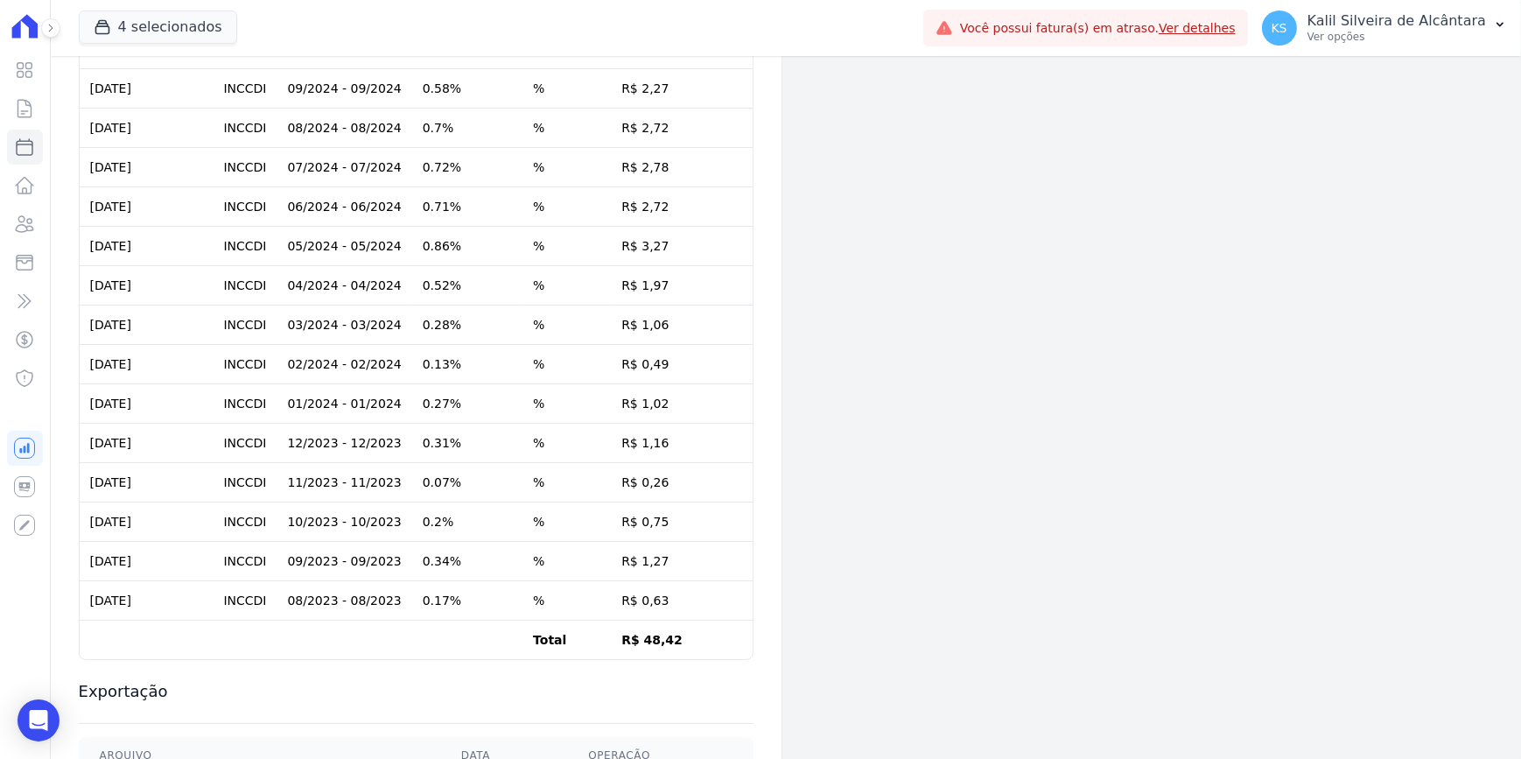
scroll to position [1432, 0]
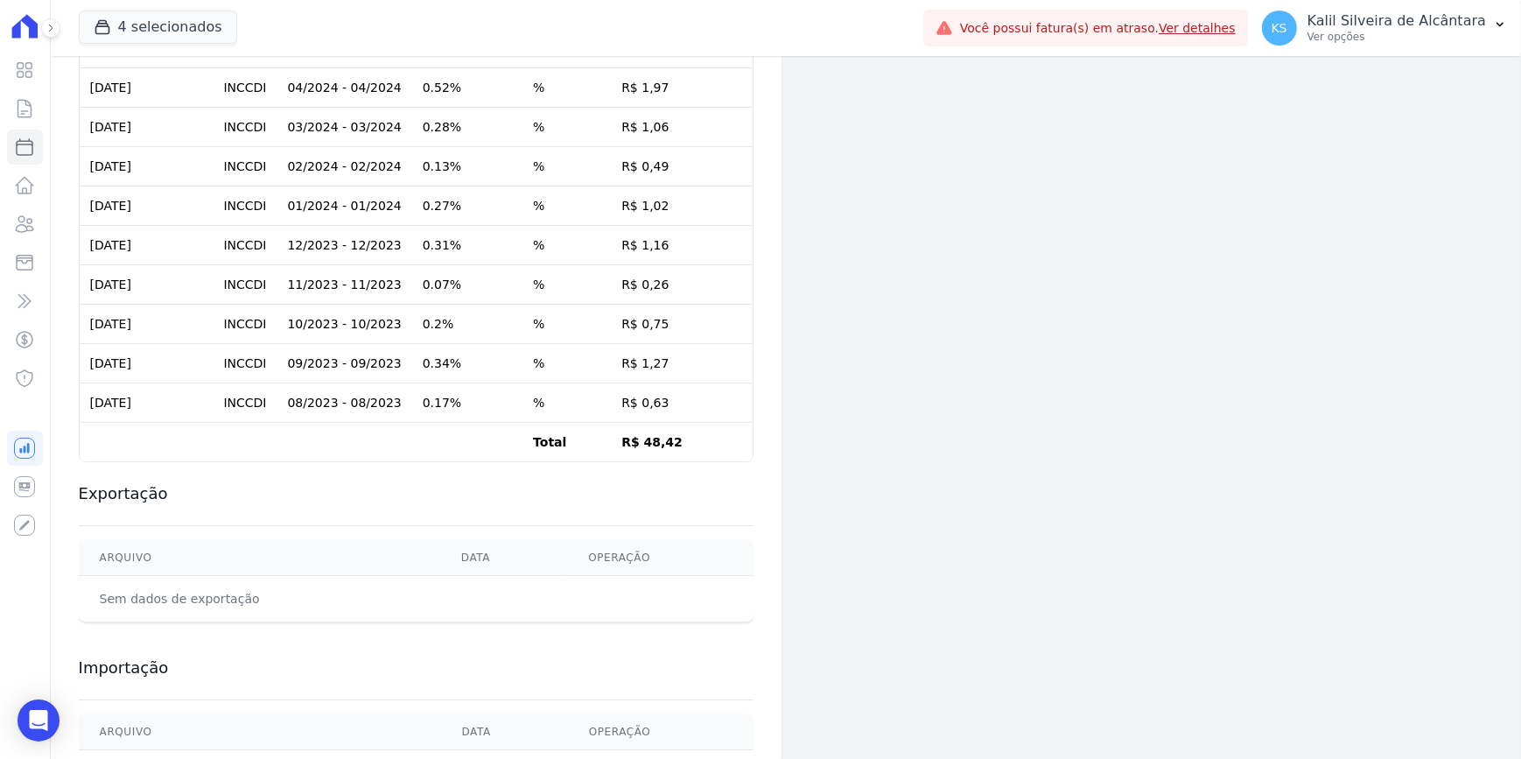
drag, startPoint x: 636, startPoint y: 419, endPoint x: 683, endPoint y: 421, distance: 46.4
click at [683, 423] on td "R$ 48,42" at bounding box center [682, 442] width 142 height 39
drag, startPoint x: 683, startPoint y: 421, endPoint x: 649, endPoint y: 472, distance: 60.7
click at [649, 483] on h3 "Exportação" at bounding box center [416, 493] width 675 height 21
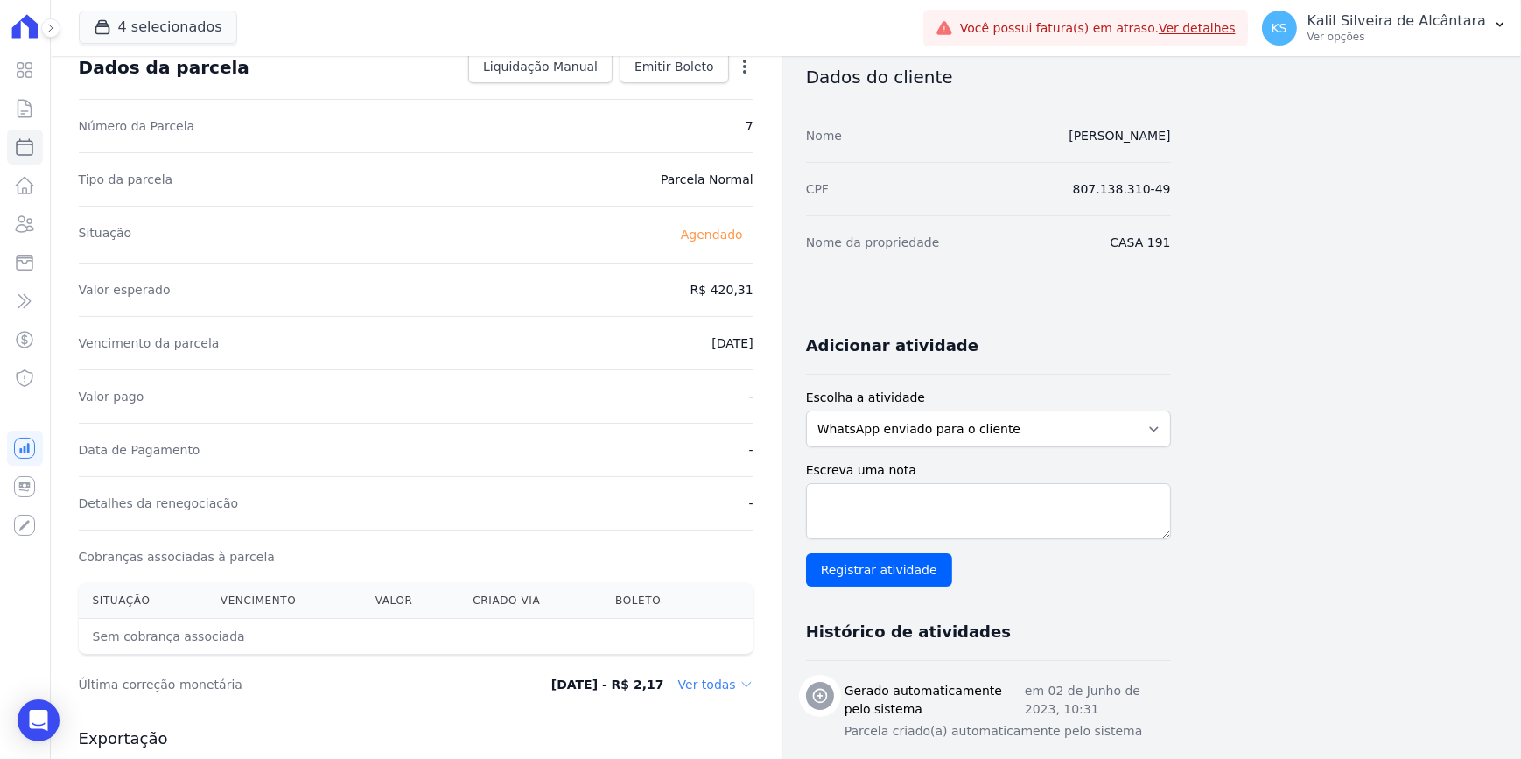
scroll to position [36, 0]
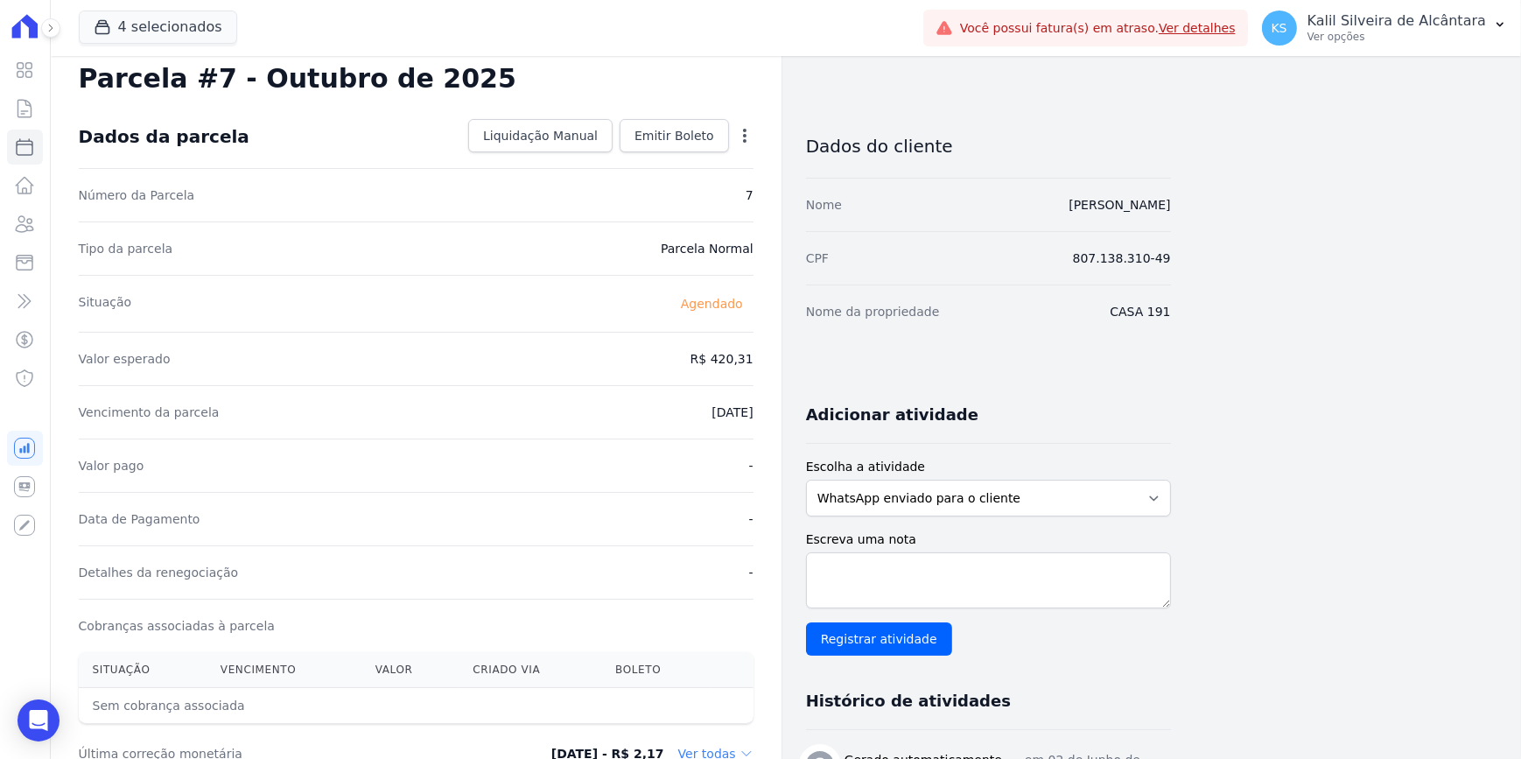
drag, startPoint x: 719, startPoint y: 357, endPoint x: 765, endPoint y: 364, distance: 46.0
click at [755, 364] on div "Contratos Contrato #bc172af2 [GEOGRAPHIC_DATA] Parcela #7 [GEOGRAPHIC_DATA] #7 …" at bounding box center [416, 582] width 731 height 1125
drag, startPoint x: 765, startPoint y: 364, endPoint x: 705, endPoint y: 410, distance: 74.9
click at [711, 410] on dd "[DATE]" at bounding box center [731, 412] width 41 height 18
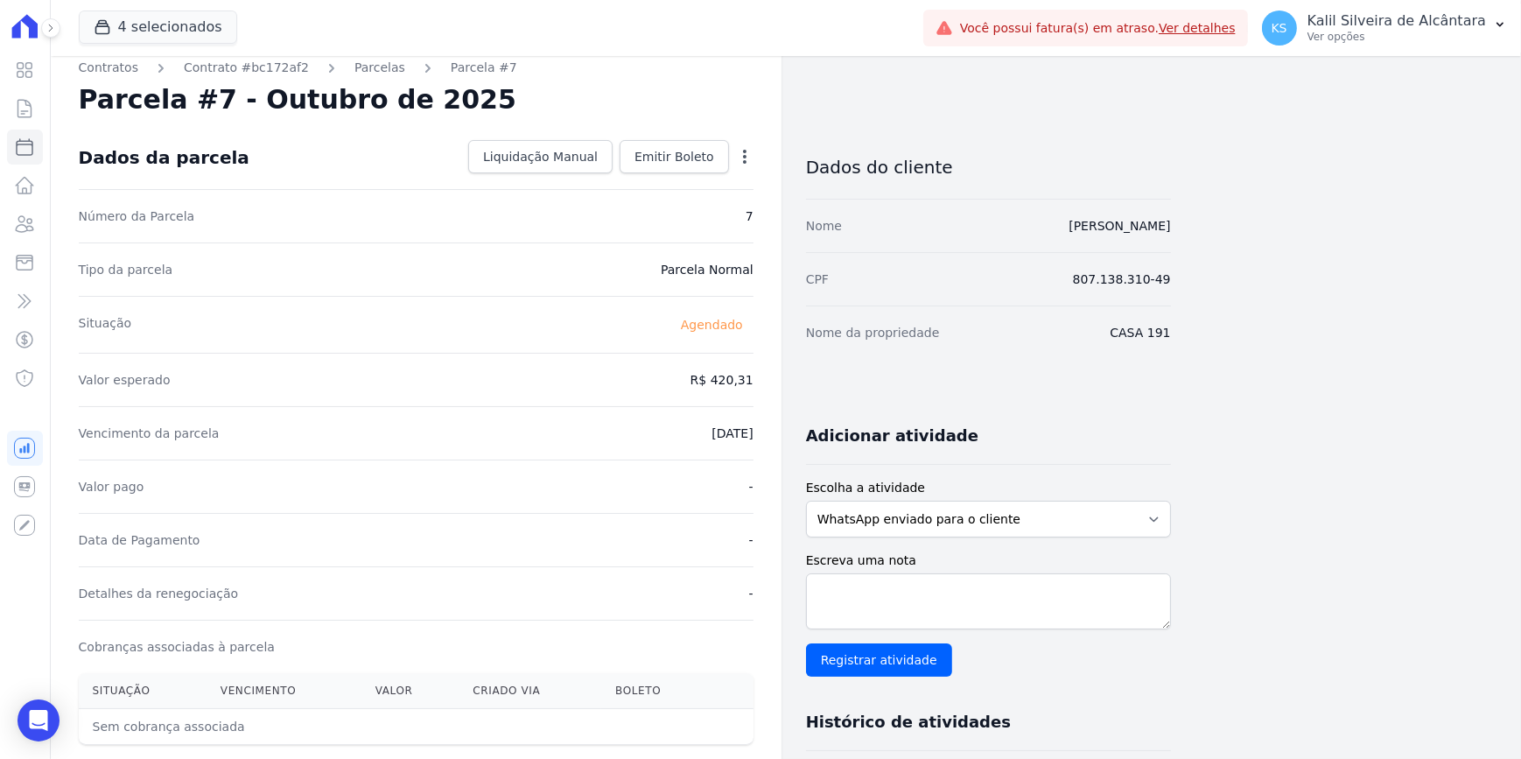
scroll to position [0, 0]
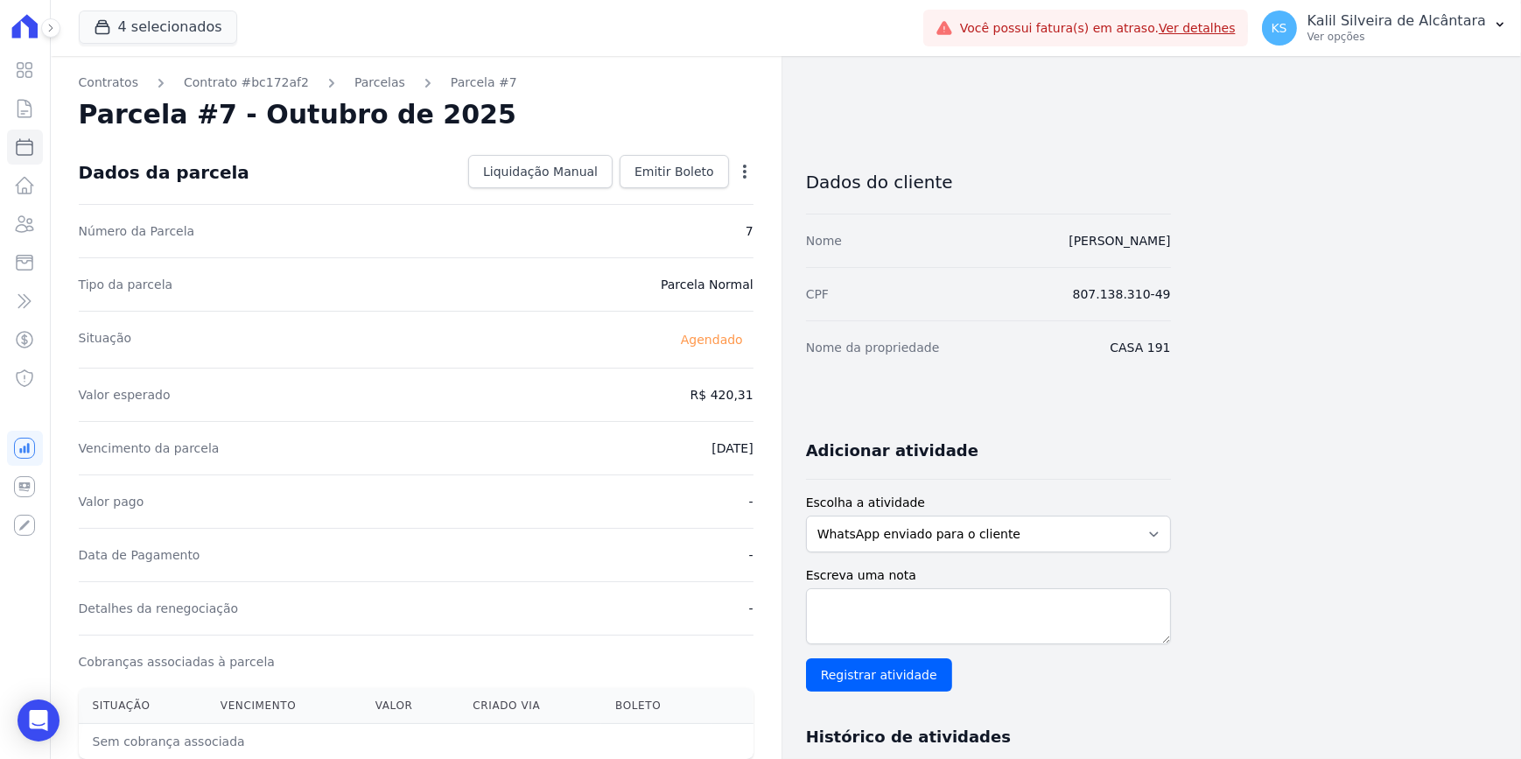
click at [361, 71] on div "Contratos Contrato #bc172af2 [GEOGRAPHIC_DATA] Parcela #7 [GEOGRAPHIC_DATA] #7 …" at bounding box center [416, 618] width 731 height 1125
click at [363, 76] on link "Parcelas" at bounding box center [379, 83] width 51 height 18
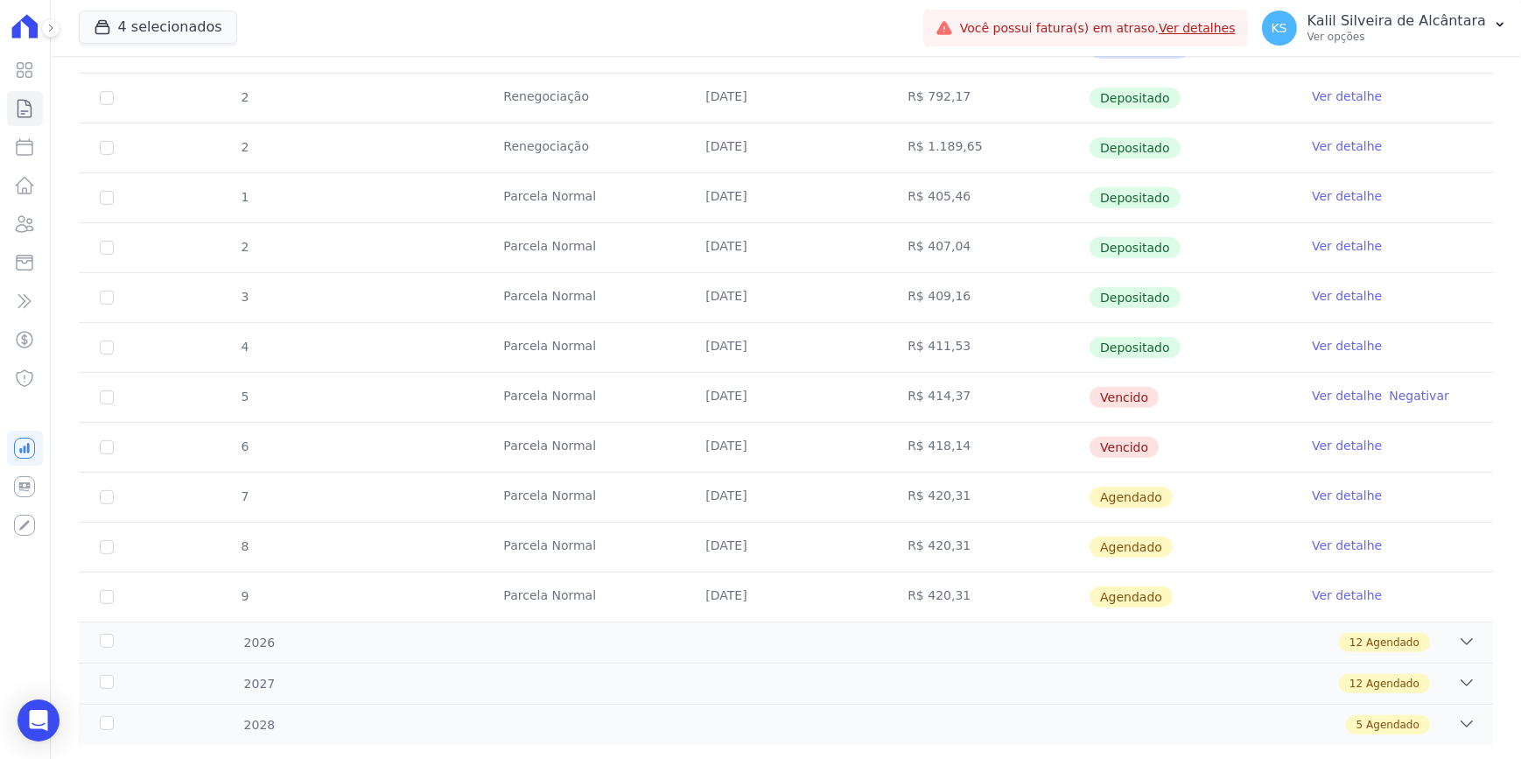
scroll to position [954, 0]
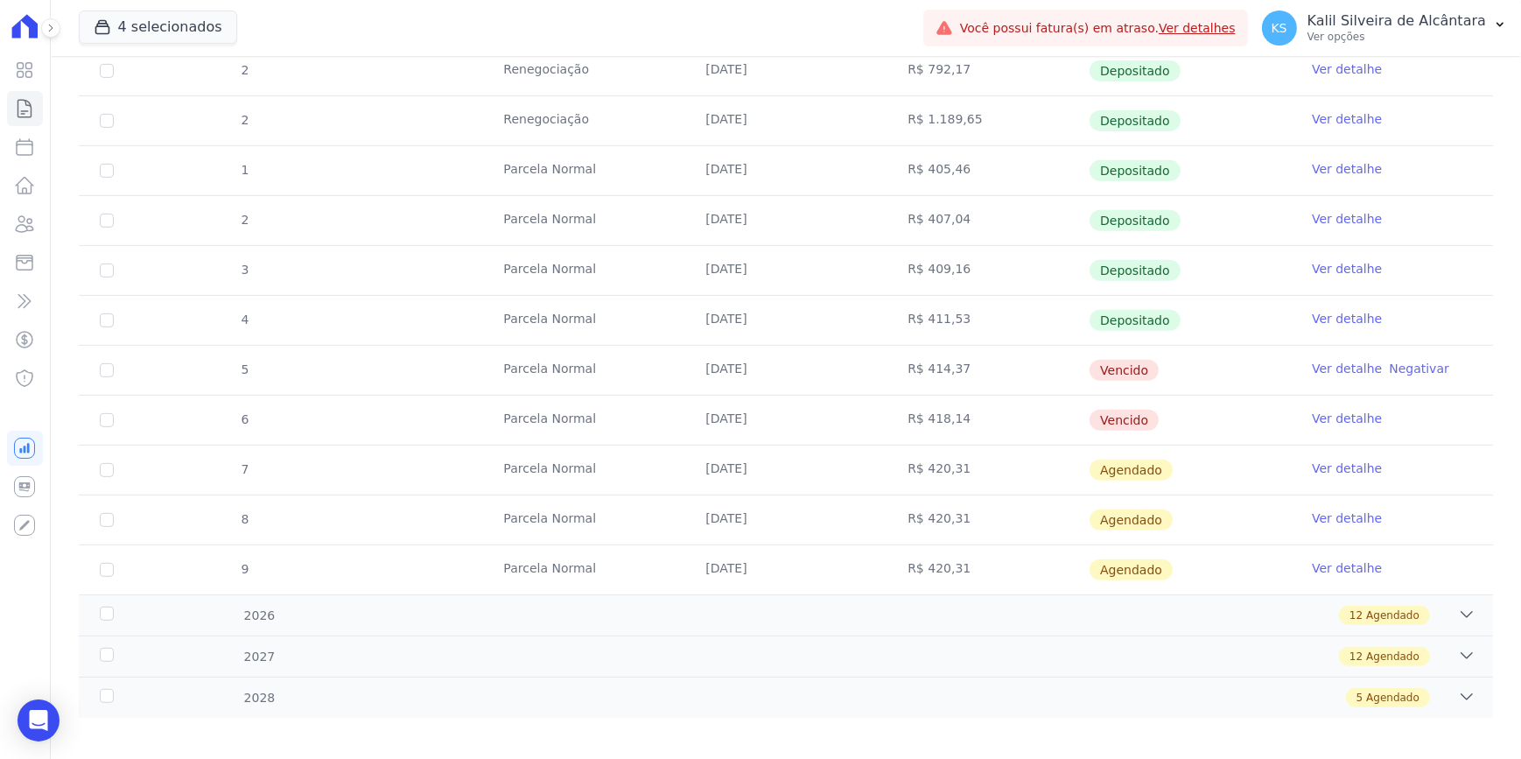
click at [504, 488] on td "Parcela Normal" at bounding box center [583, 469] width 202 height 49
click at [109, 418] on input "checkbox" at bounding box center [107, 420] width 14 height 14
checkbox input "true"
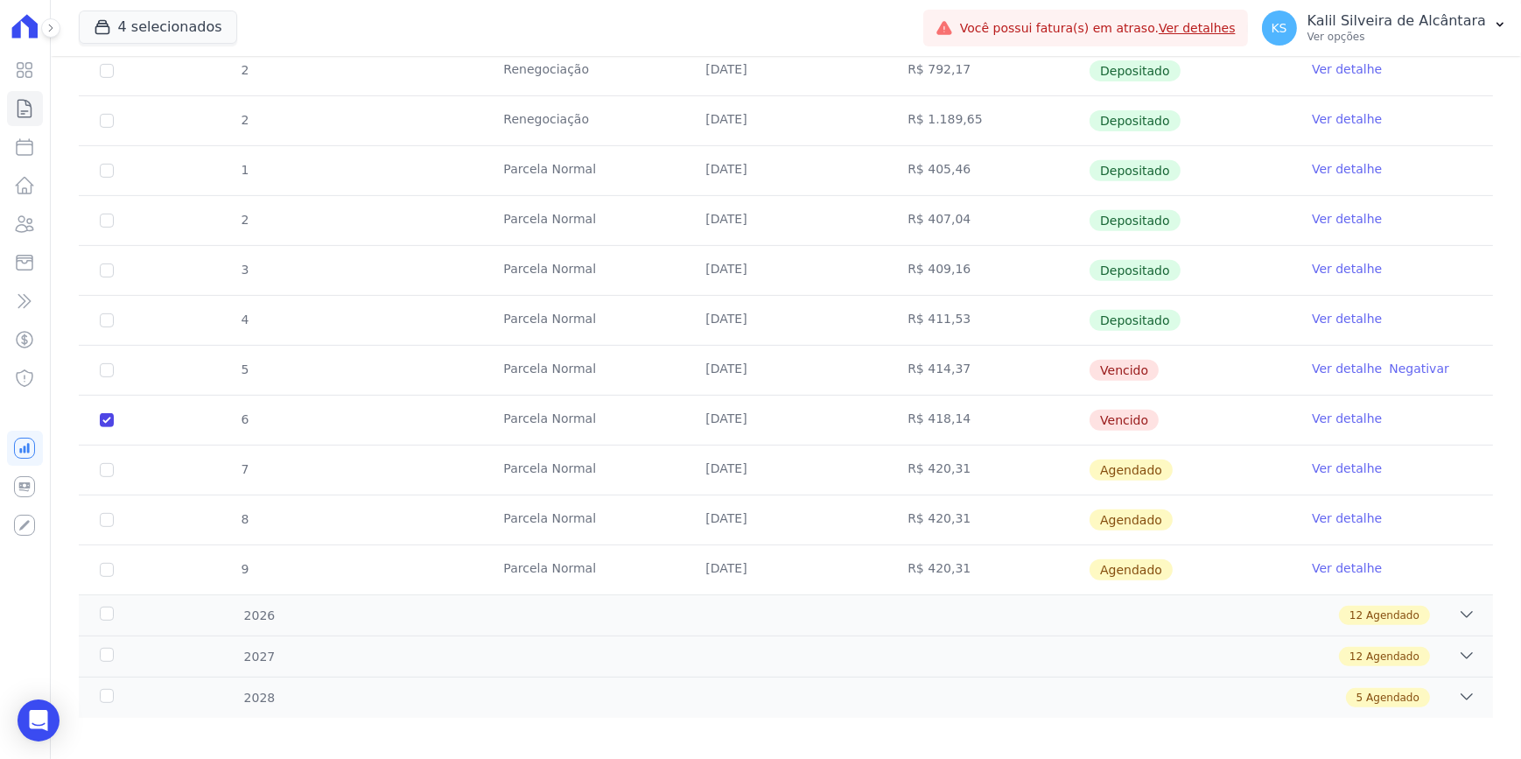
drag, startPoint x: 86, startPoint y: 363, endPoint x: 99, endPoint y: 368, distance: 13.8
click at [88, 363] on td "5" at bounding box center [107, 370] width 56 height 49
click at [101, 367] on input "checkbox" at bounding box center [107, 370] width 14 height 14
checkbox input "true"
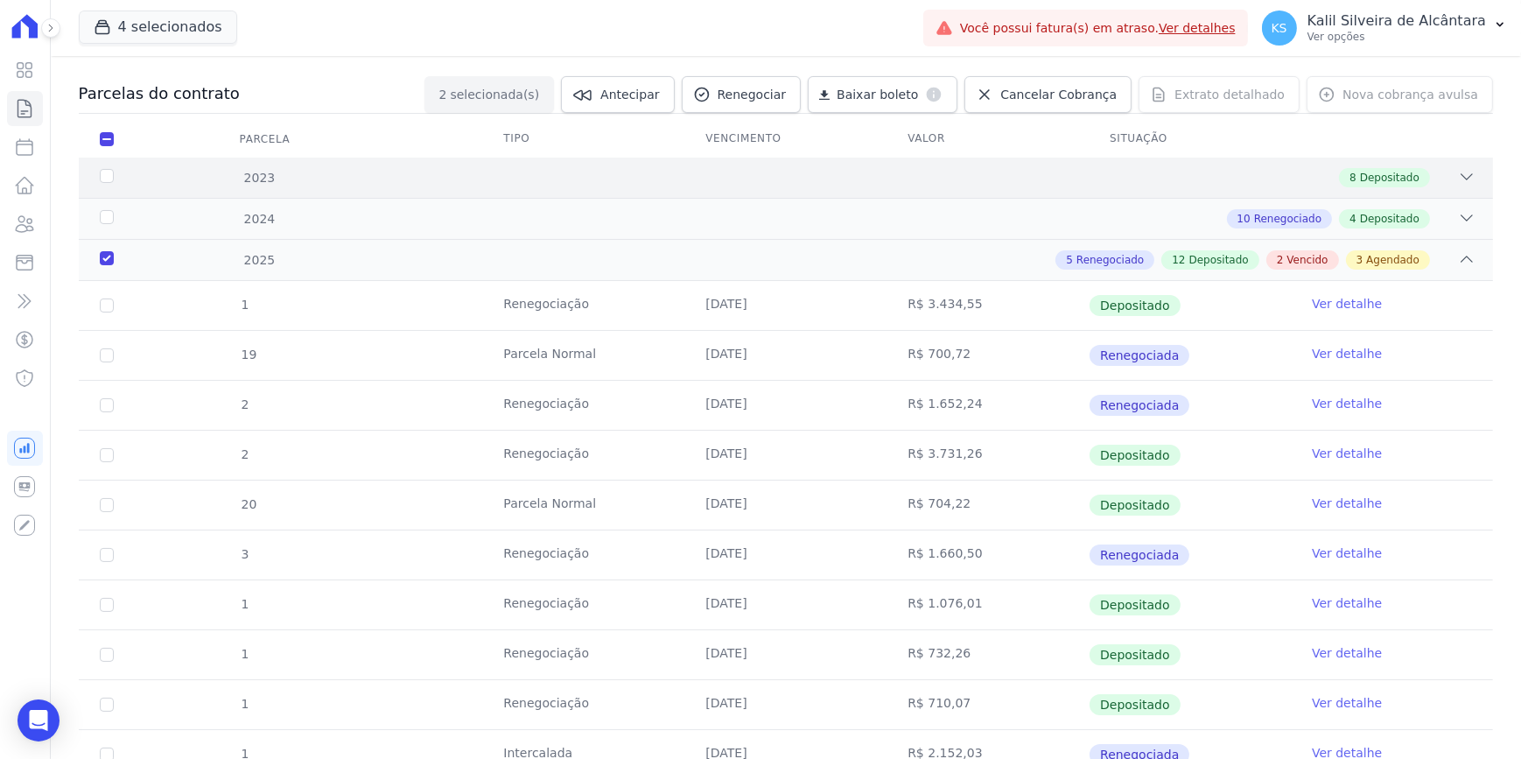
scroll to position [0, 0]
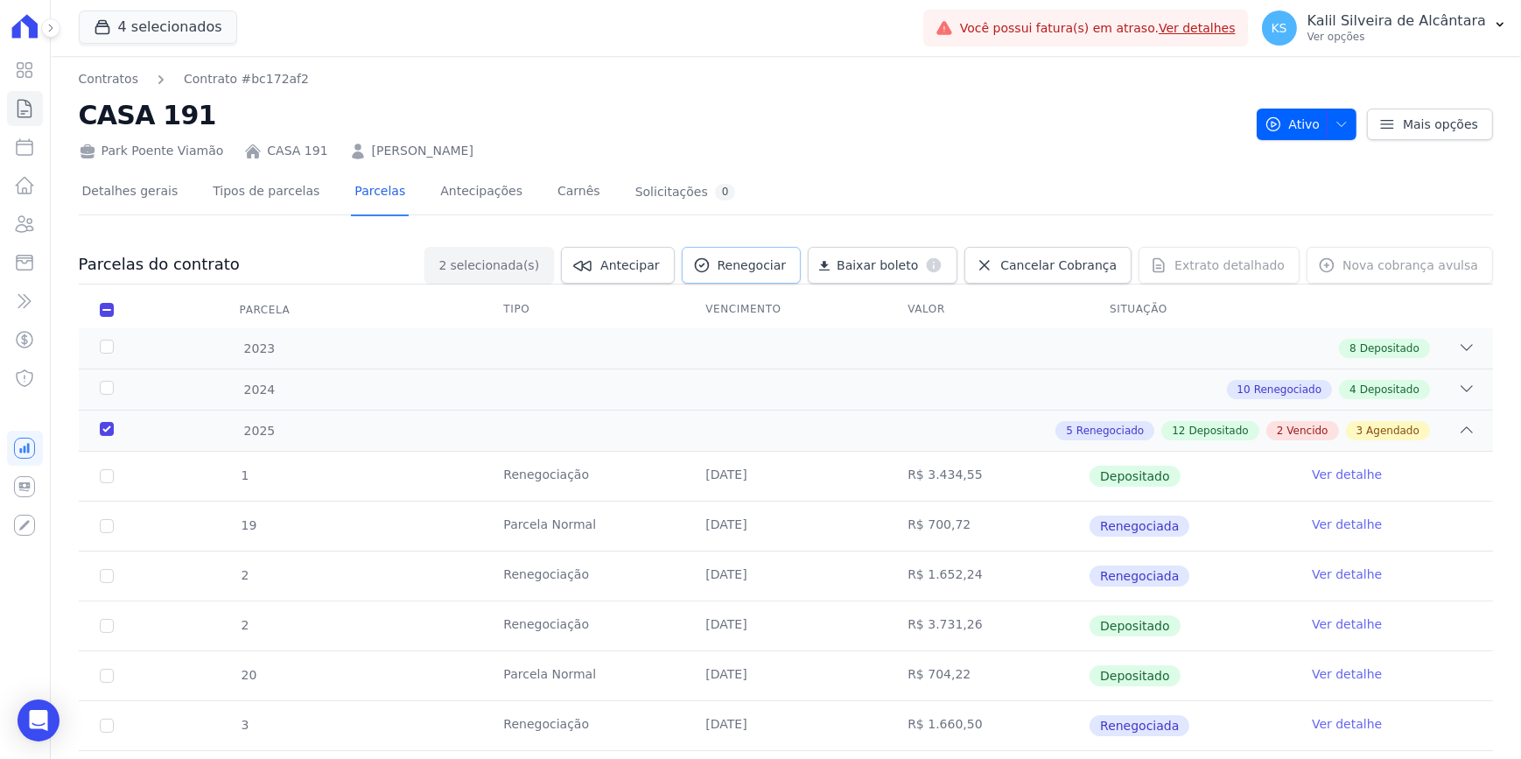
click at [755, 278] on link "Renegociar" at bounding box center [742, 265] width 120 height 37
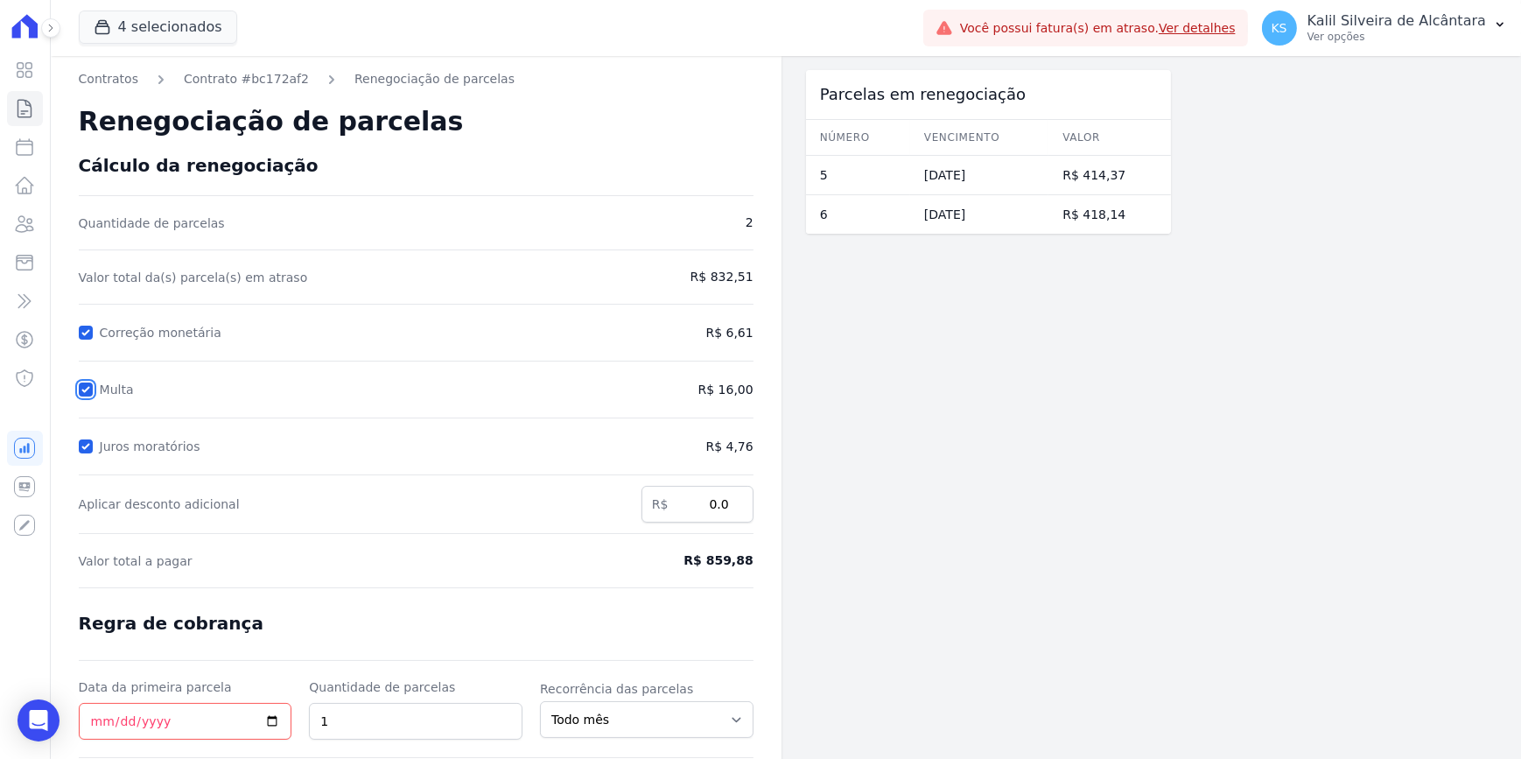
drag, startPoint x: 87, startPoint y: 389, endPoint x: 102, endPoint y: 467, distance: 80.1
click at [88, 393] on input "Multa" at bounding box center [86, 389] width 14 height 14
checkbox input "false"
click at [86, 445] on input "Juros moratórios" at bounding box center [86, 446] width 14 height 14
checkbox input "false"
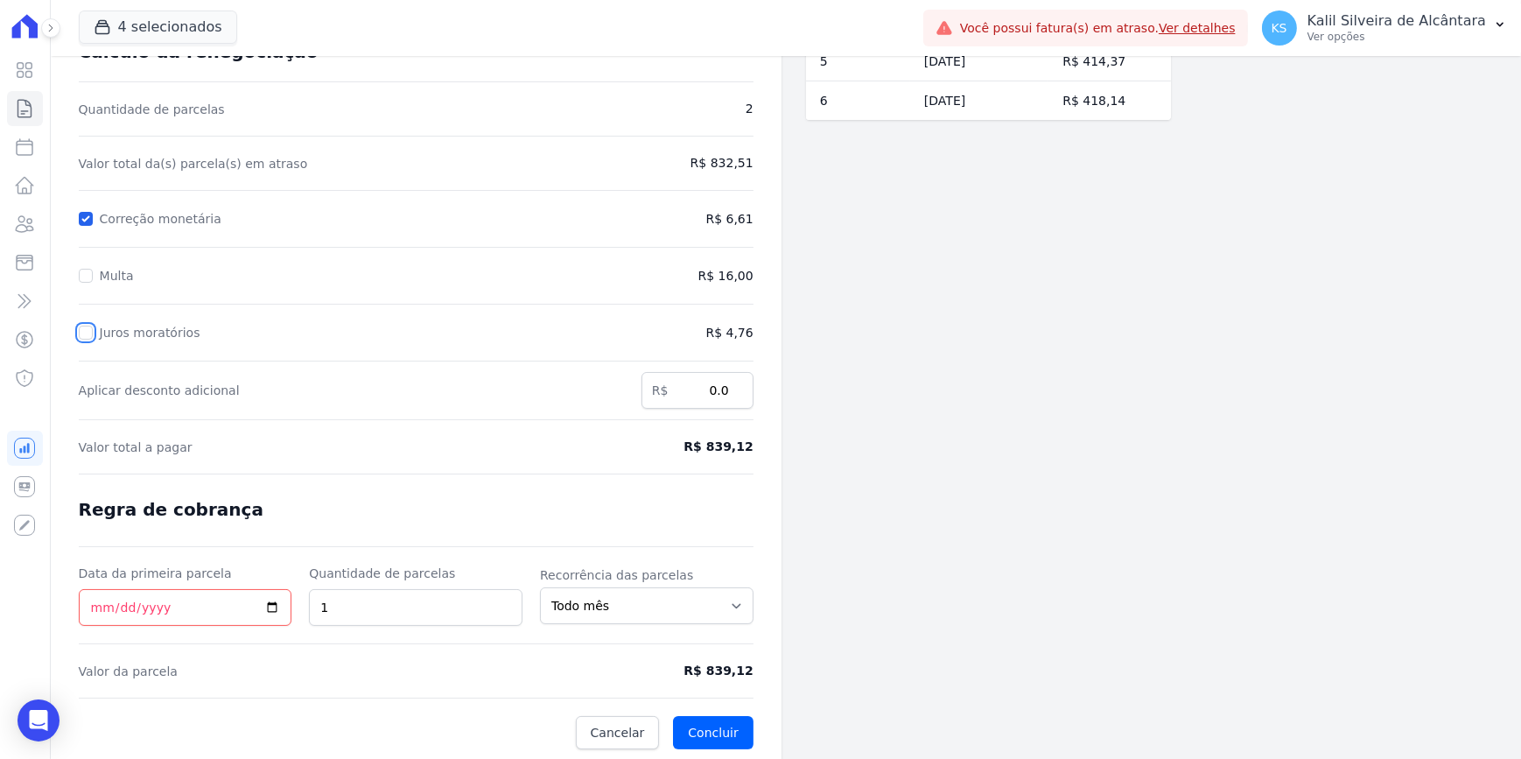
scroll to position [116, 0]
click at [92, 604] on input "Data da primeira parcela" at bounding box center [186, 605] width 214 height 37
type input "[DATE]"
click at [316, 641] on div at bounding box center [416, 641] width 675 height 1
drag, startPoint x: 711, startPoint y: 672, endPoint x: 757, endPoint y: 672, distance: 45.5
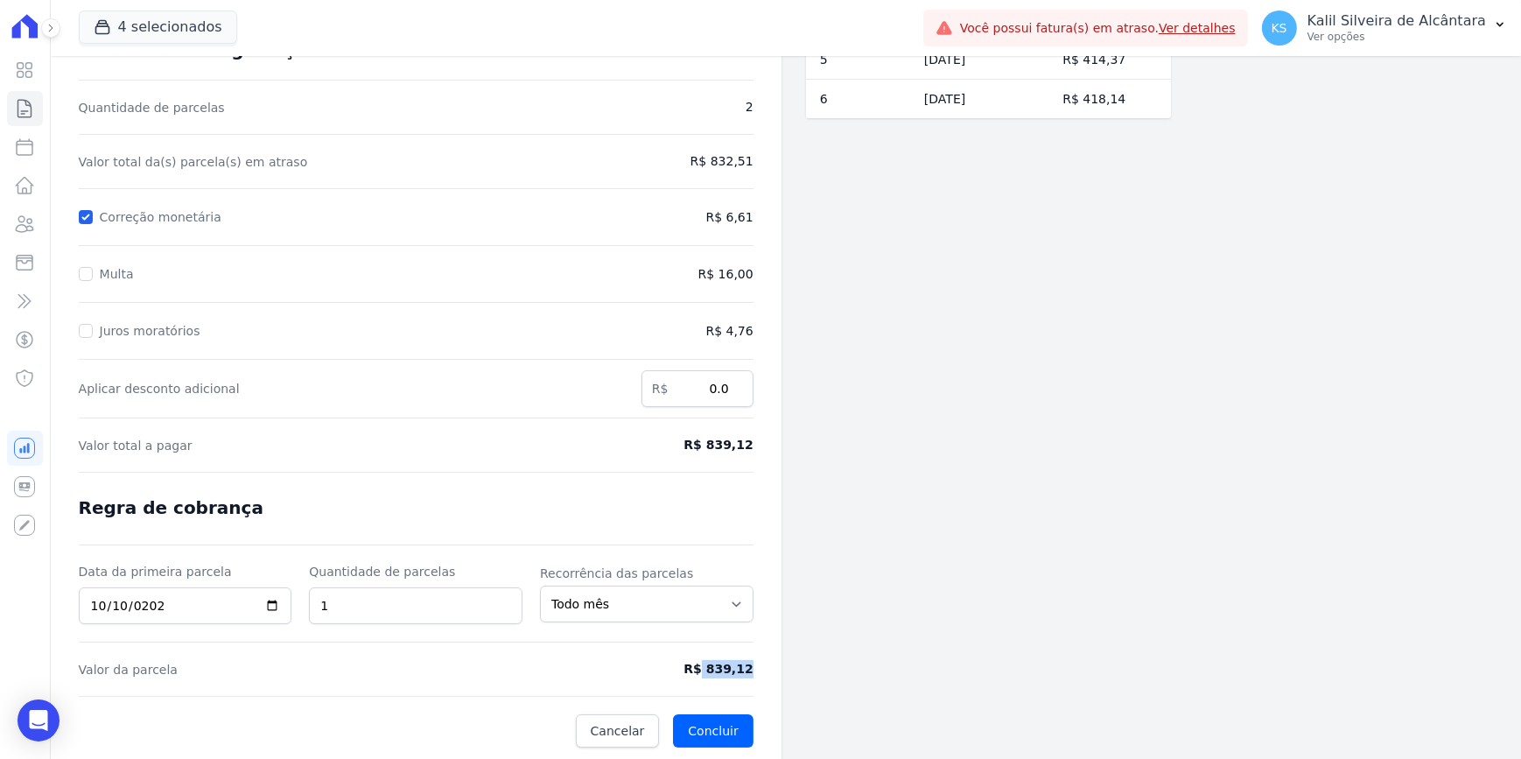
click at [755, 672] on div "Contratos Contrato #bc172af2 Renegociação de parcelas Renegociação de parcelas …" at bounding box center [416, 350] width 731 height 821
